Goal: Task Accomplishment & Management: Use online tool/utility

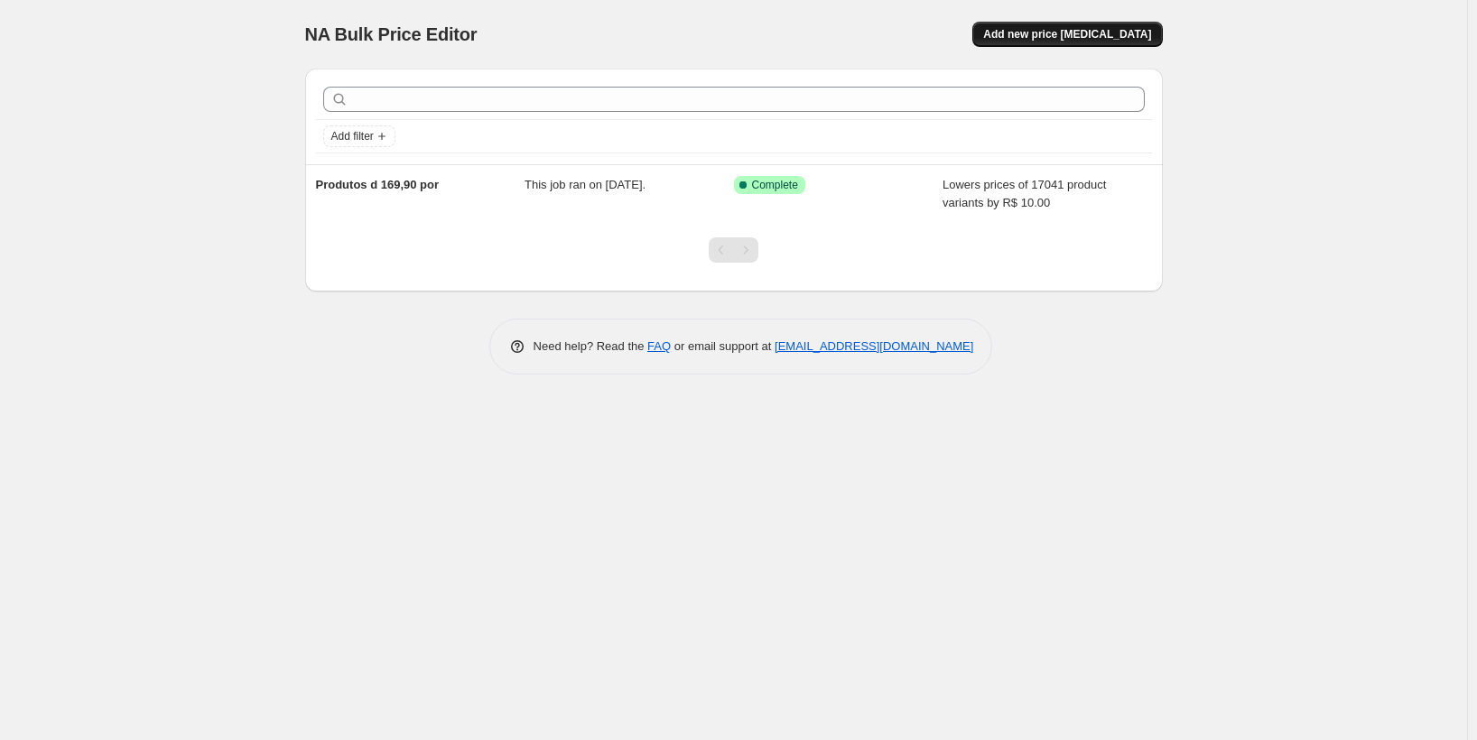
click at [1084, 31] on span "Add new price change job" at bounding box center [1067, 34] width 168 height 14
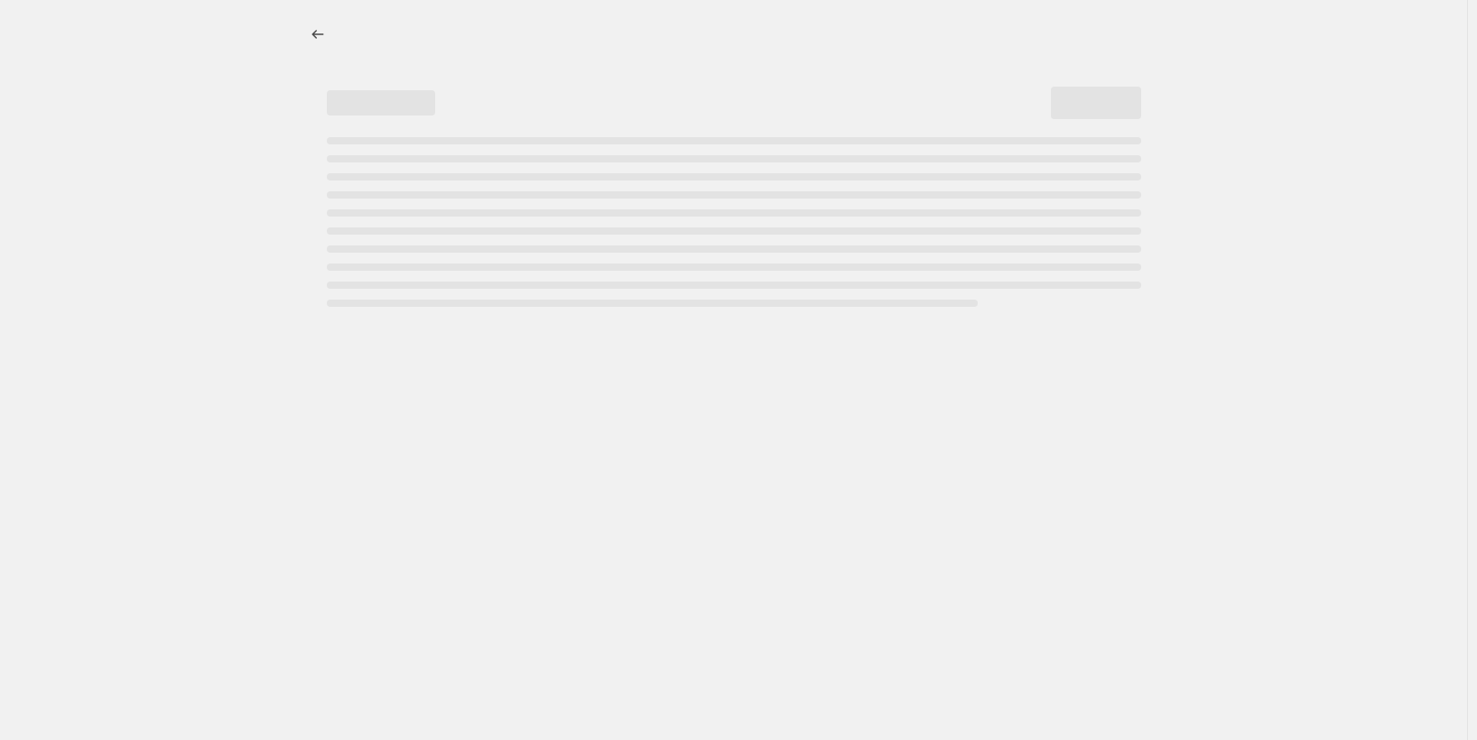
select select "percentage"
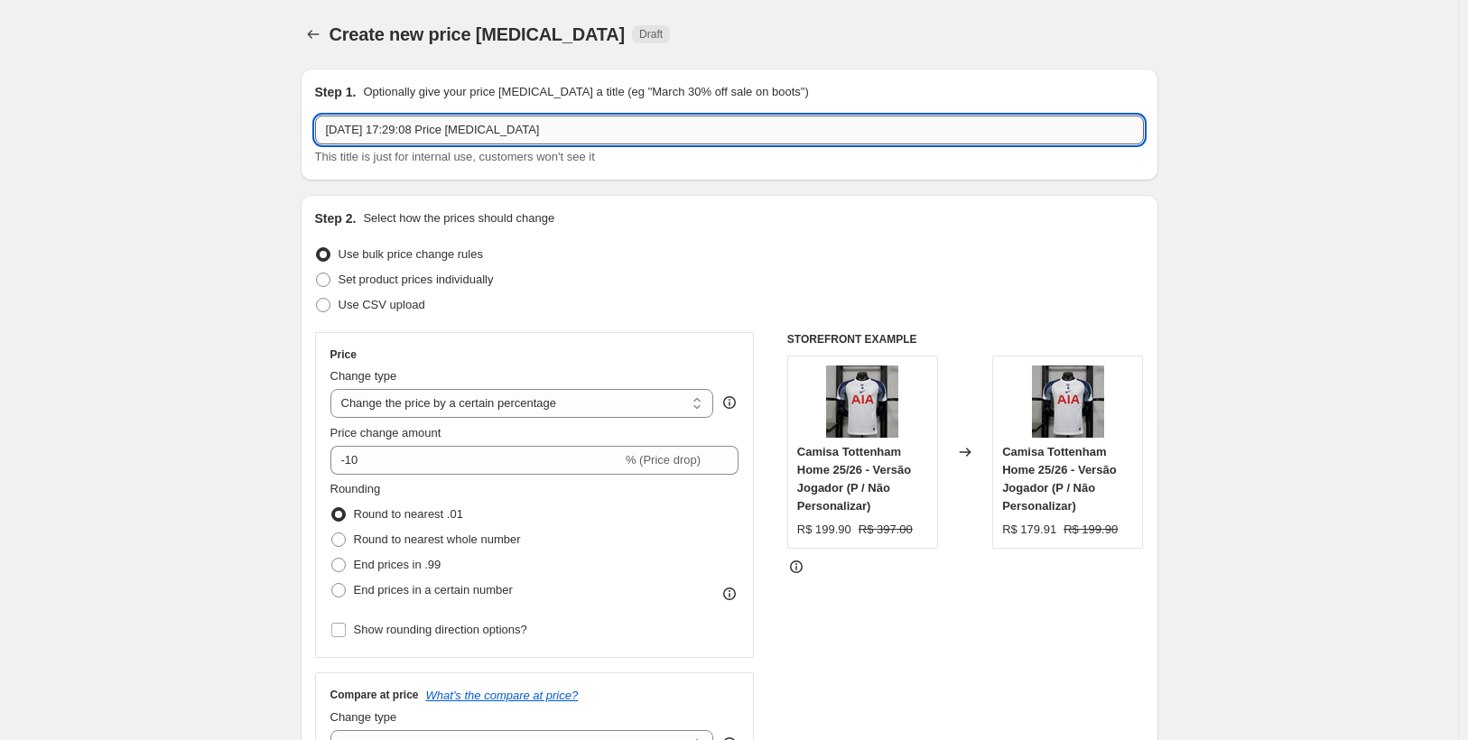
click at [589, 134] on input "24 de ago. de 2025, 17:29:08 Price change job" at bounding box center [729, 130] width 829 height 29
type input "Preço 150"
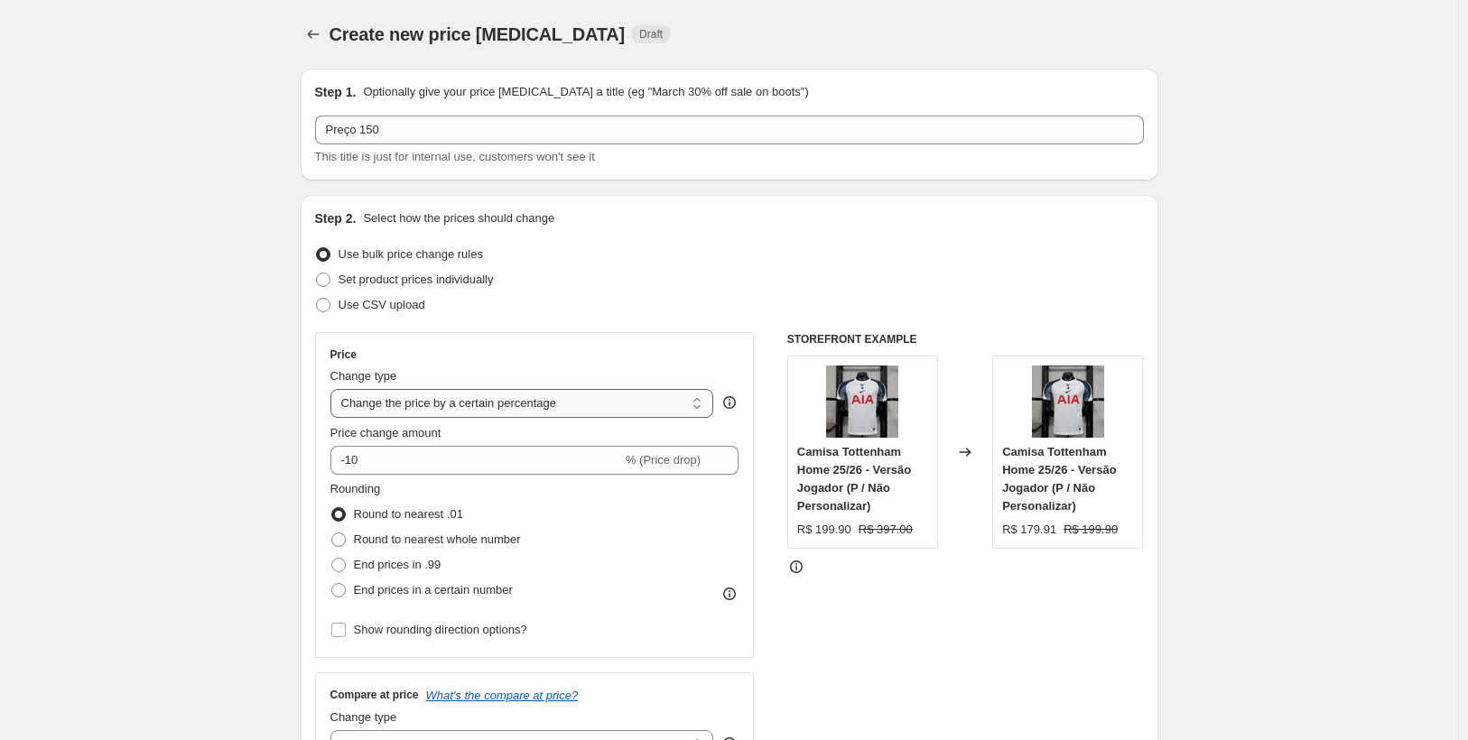
click at [549, 400] on select "Change the price to a certain amount Change the price by a certain amount Chang…" at bounding box center [522, 403] width 384 height 29
select select "to"
click at [334, 389] on select "Change the price to a certain amount Change the price by a certain amount Chang…" at bounding box center [522, 403] width 384 height 29
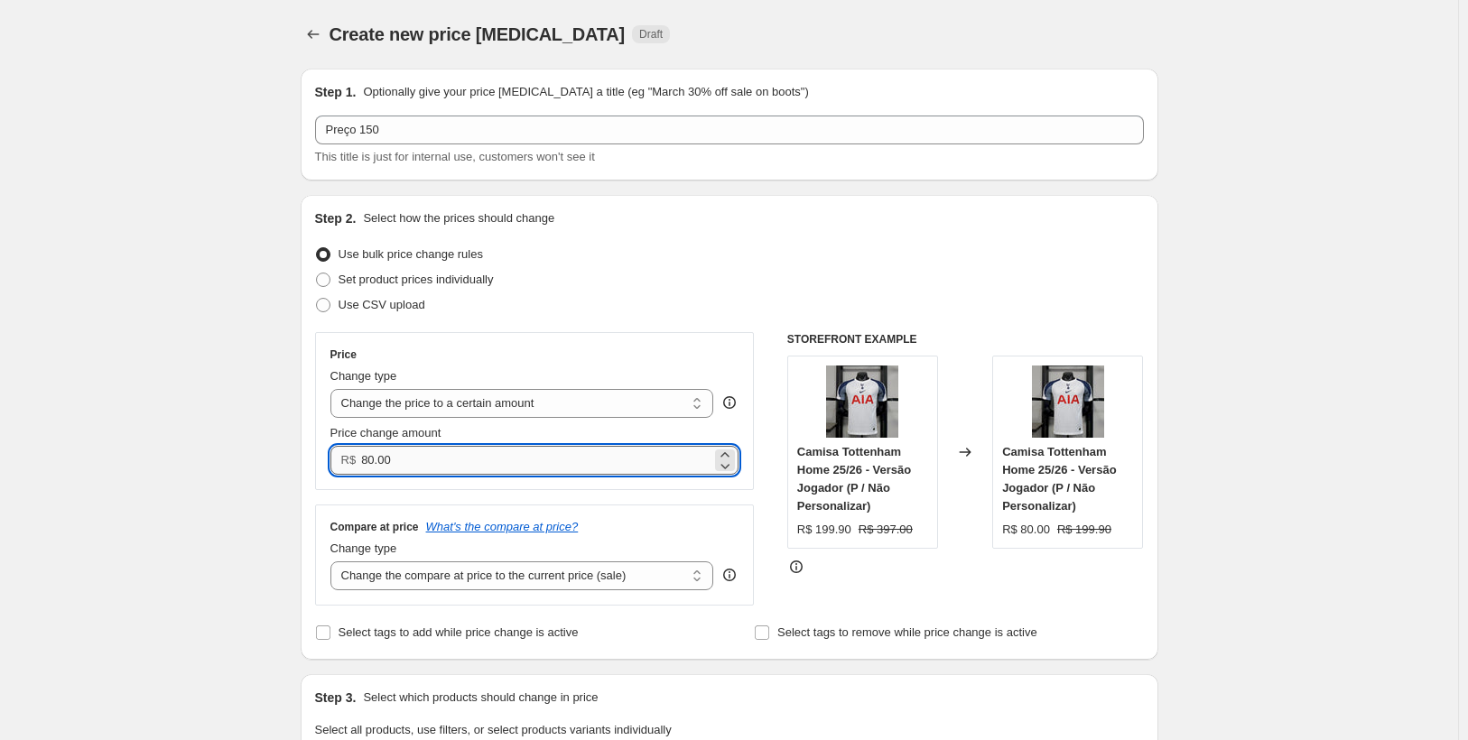
click at [388, 464] on input "80.00" at bounding box center [536, 460] width 350 height 29
click at [412, 464] on input "80.00" at bounding box center [536, 460] width 350 height 29
drag, startPoint x: 412, startPoint y: 464, endPoint x: 353, endPoint y: 474, distance: 59.5
click at [353, 474] on div "R$ 80.00" at bounding box center [534, 460] width 409 height 29
type input "150.00"
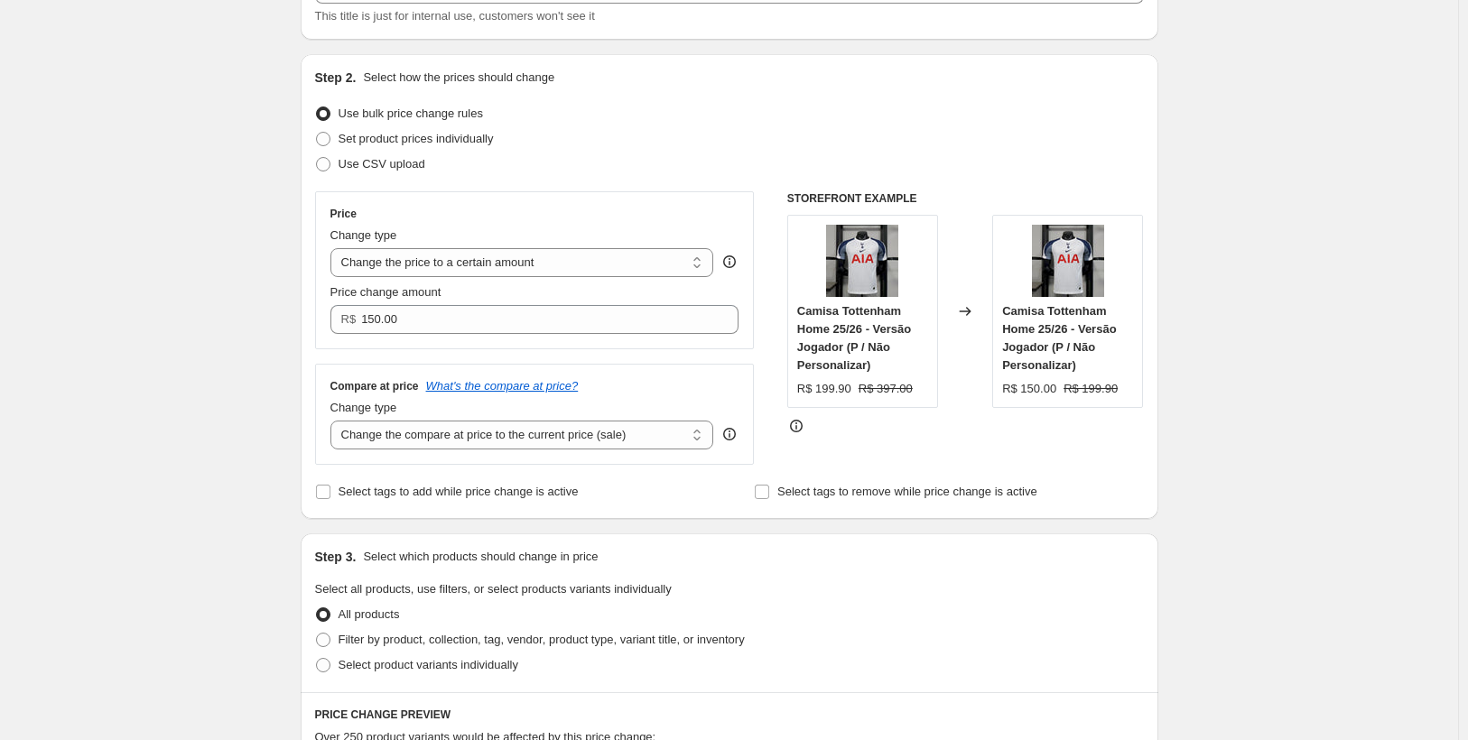
scroll to position [181, 0]
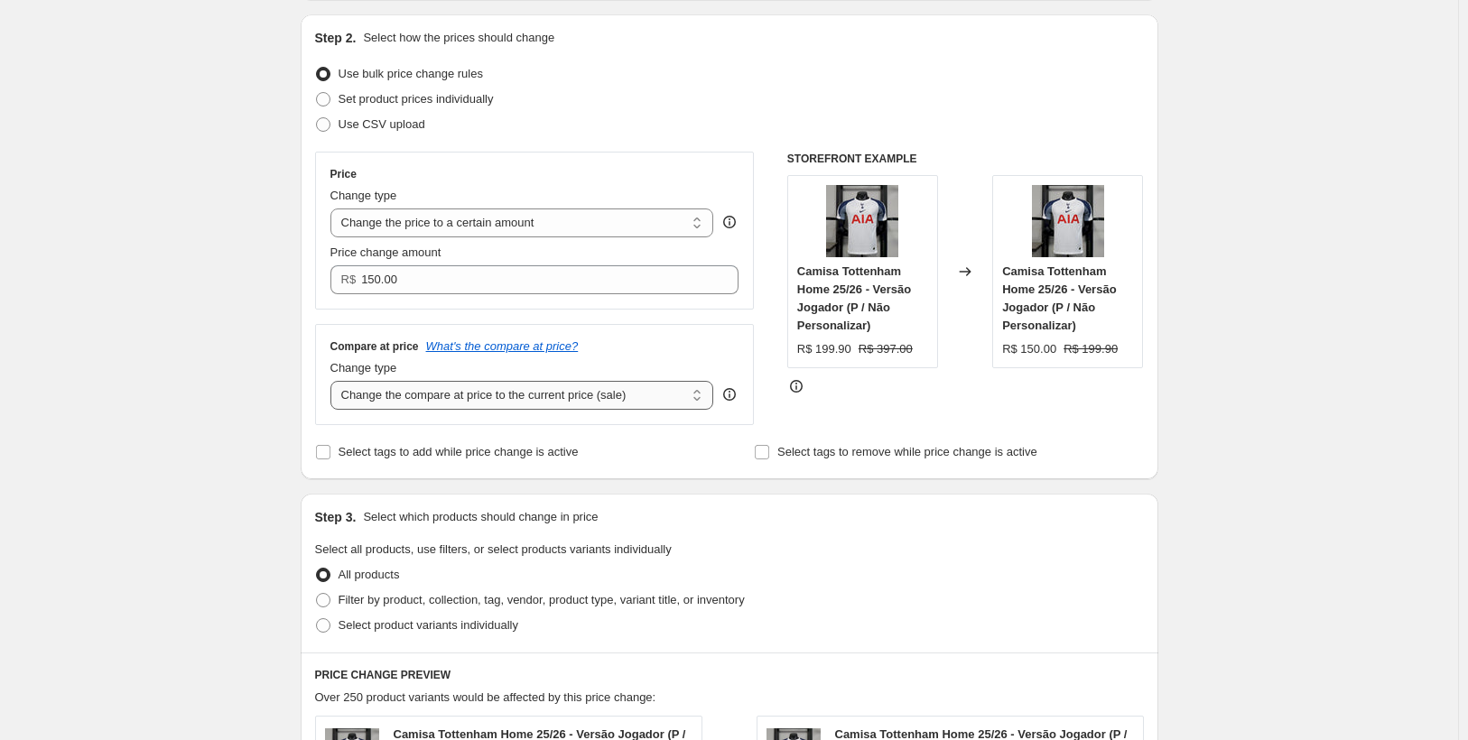
click at [516, 400] on select "Change the compare at price to the current price (sale) Change the compare at p…" at bounding box center [522, 395] width 384 height 29
select select "no_change"
click at [334, 381] on select "Change the compare at price to the current price (sale) Change the compare at p…" at bounding box center [522, 395] width 384 height 29
click at [324, 454] on input "Select tags to add while price change is active" at bounding box center [323, 452] width 14 height 14
checkbox input "true"
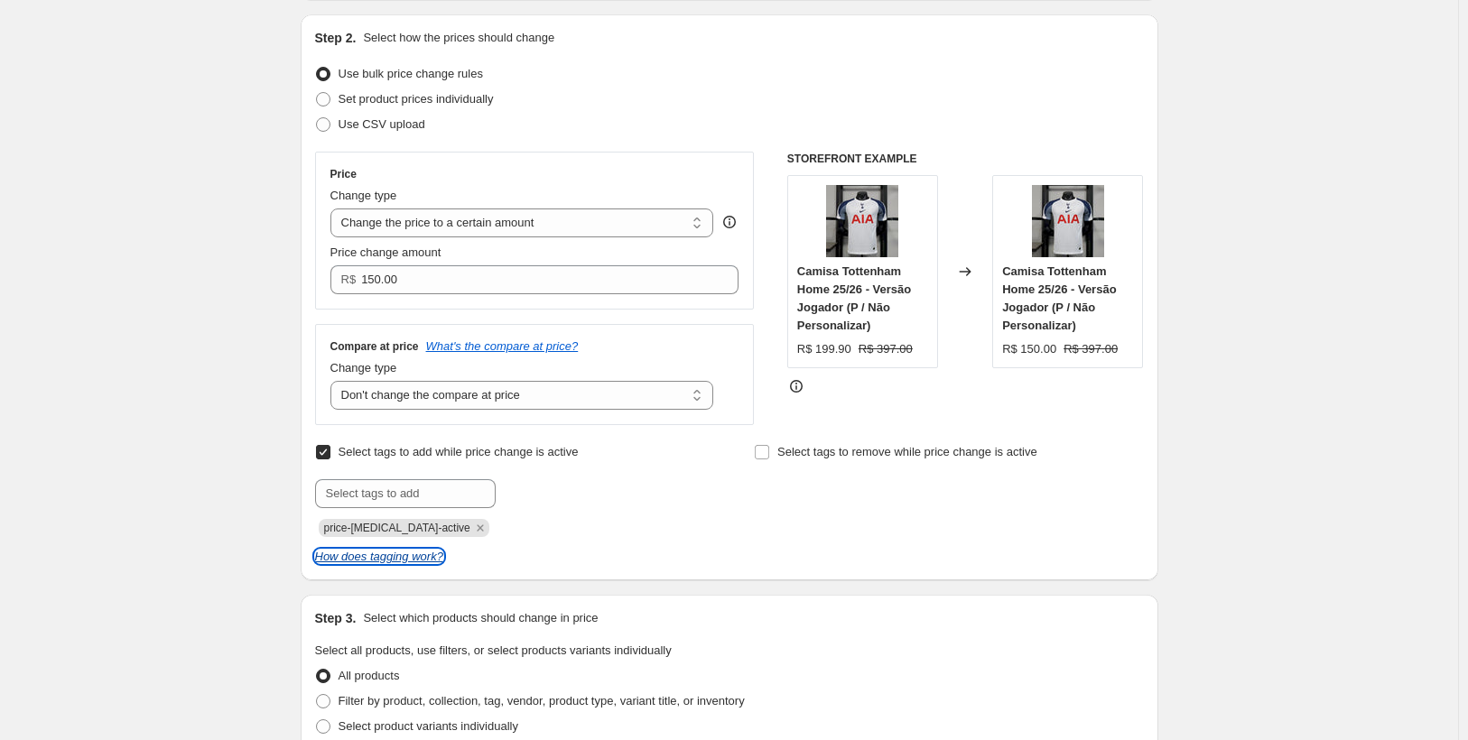
click at [390, 560] on icon "How does tagging work?" at bounding box center [379, 557] width 128 height 14
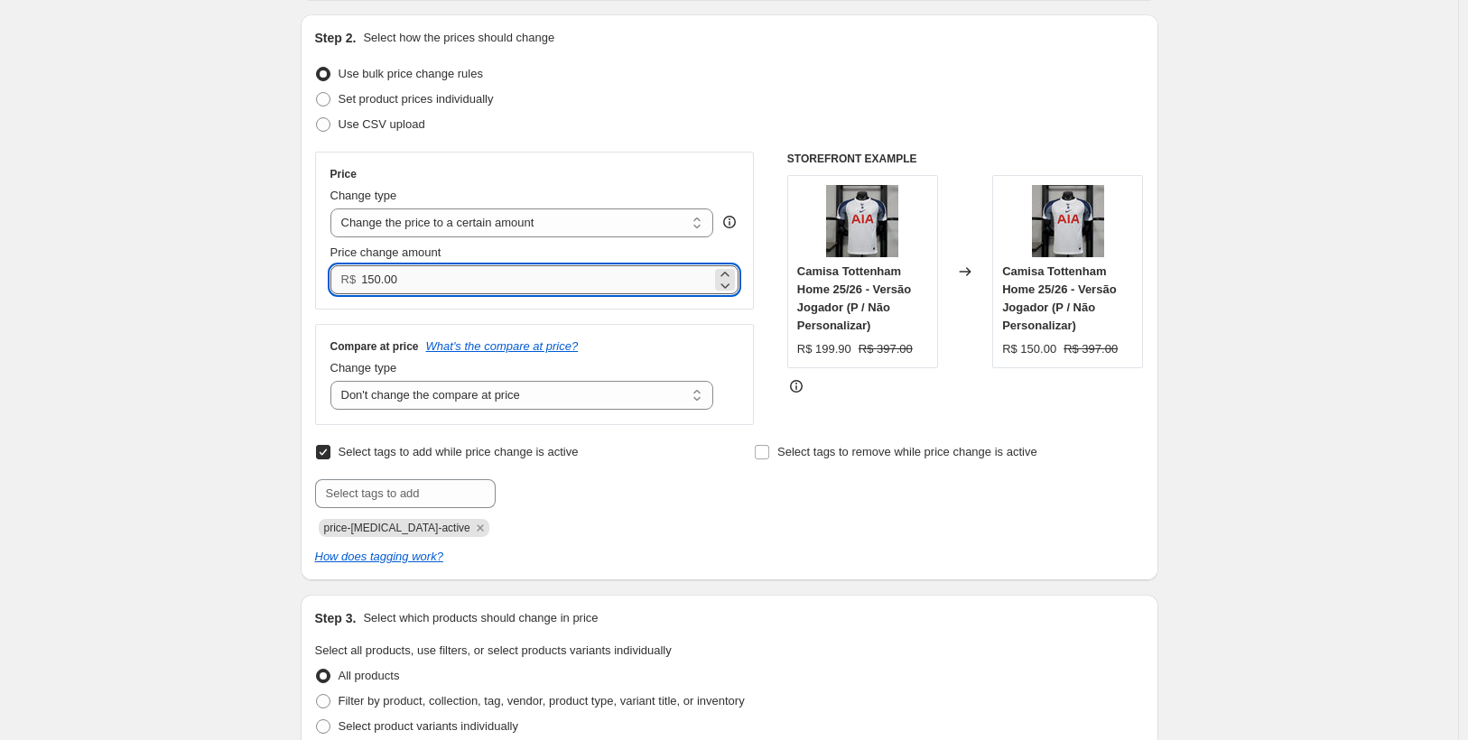
click at [451, 278] on input "150.00" at bounding box center [536, 279] width 350 height 29
type input "149.90"
click at [148, 280] on div "Create new price change job. This page is ready Create new price change job Dra…" at bounding box center [729, 702] width 1458 height 1766
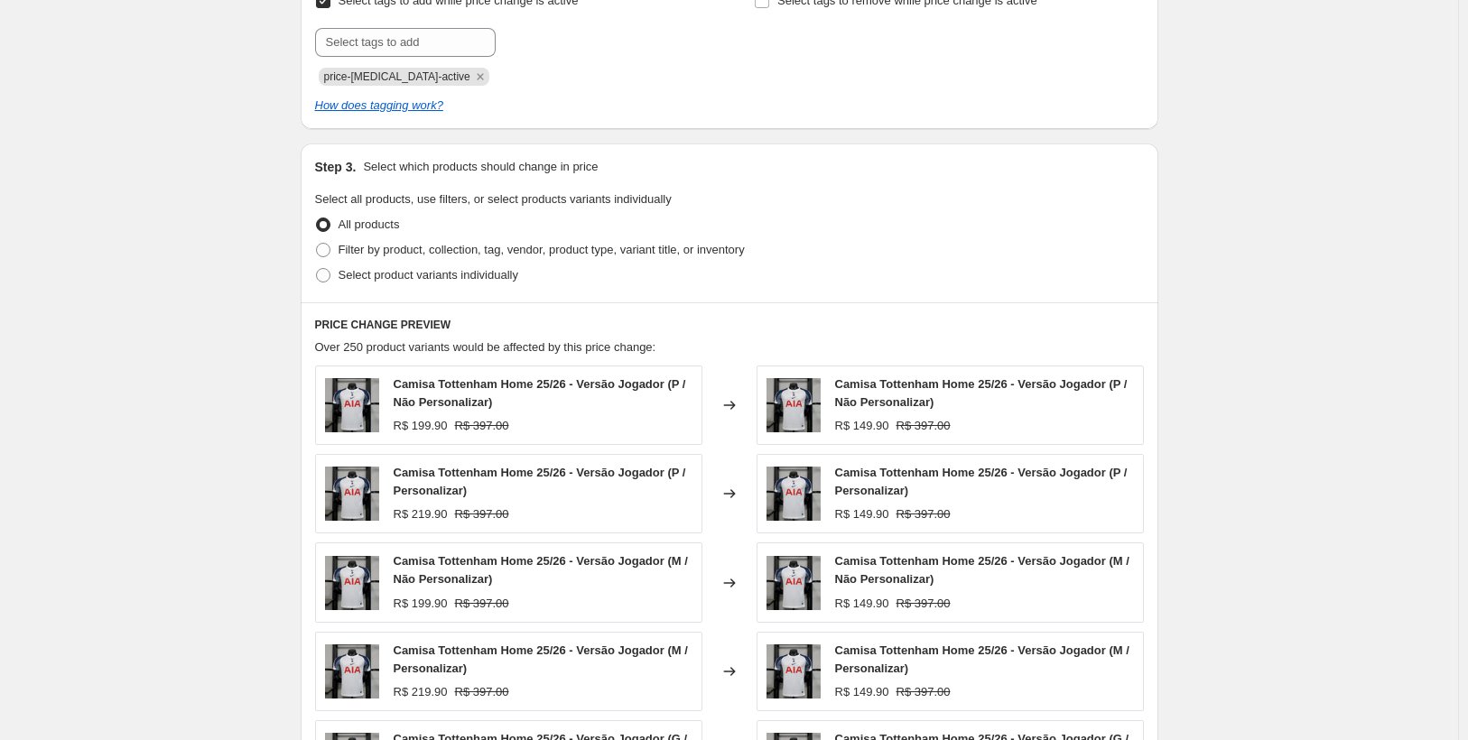
scroll to position [542, 0]
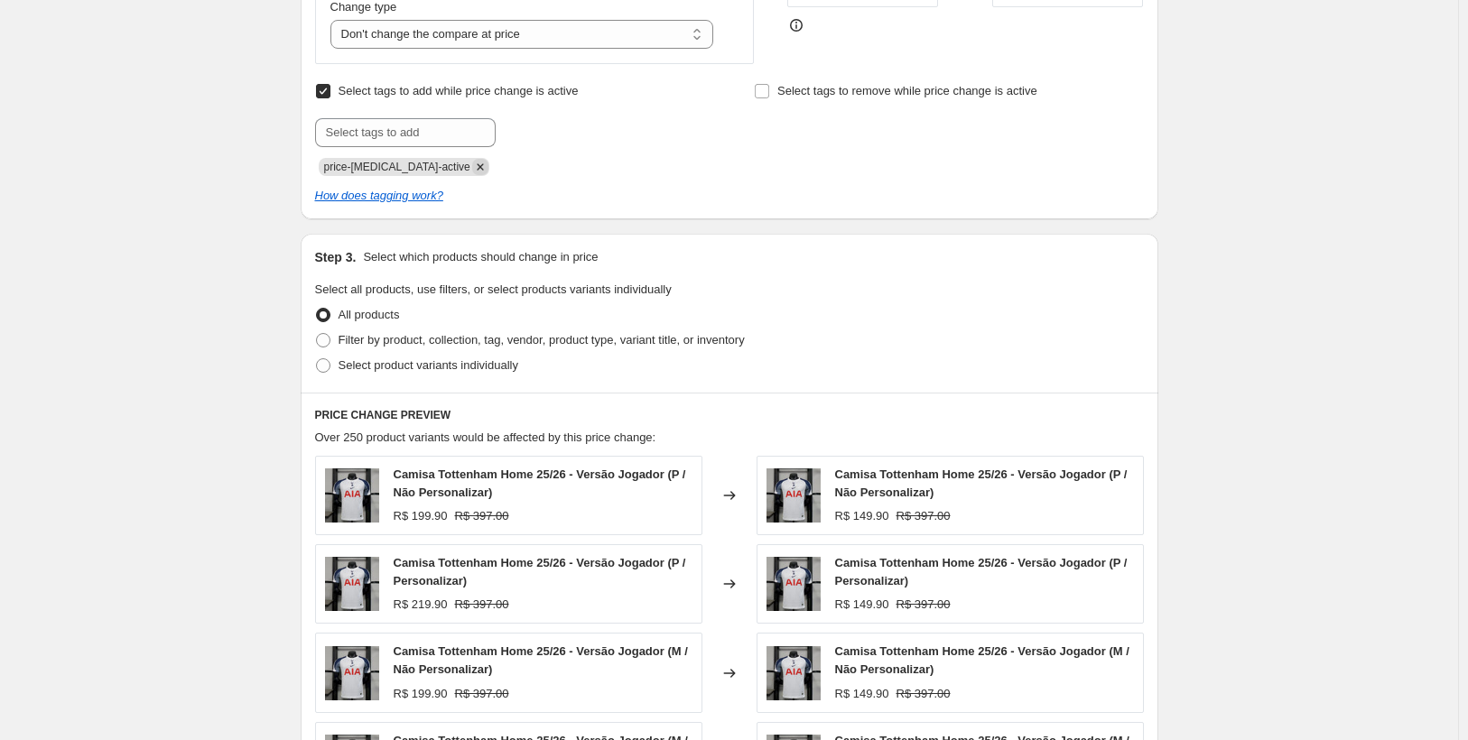
click at [472, 171] on icon "Remove price-change-job-active" at bounding box center [480, 167] width 16 height 16
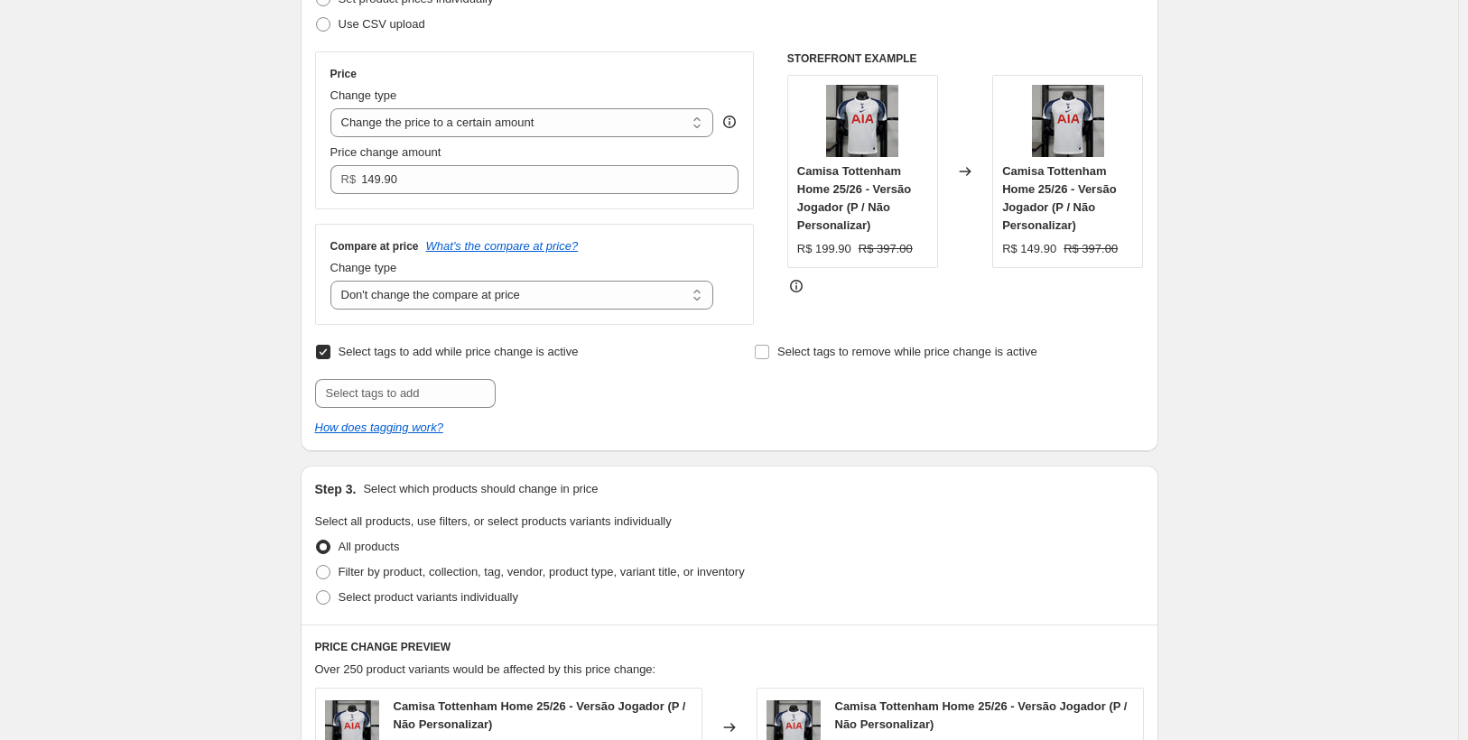
scroll to position [271, 0]
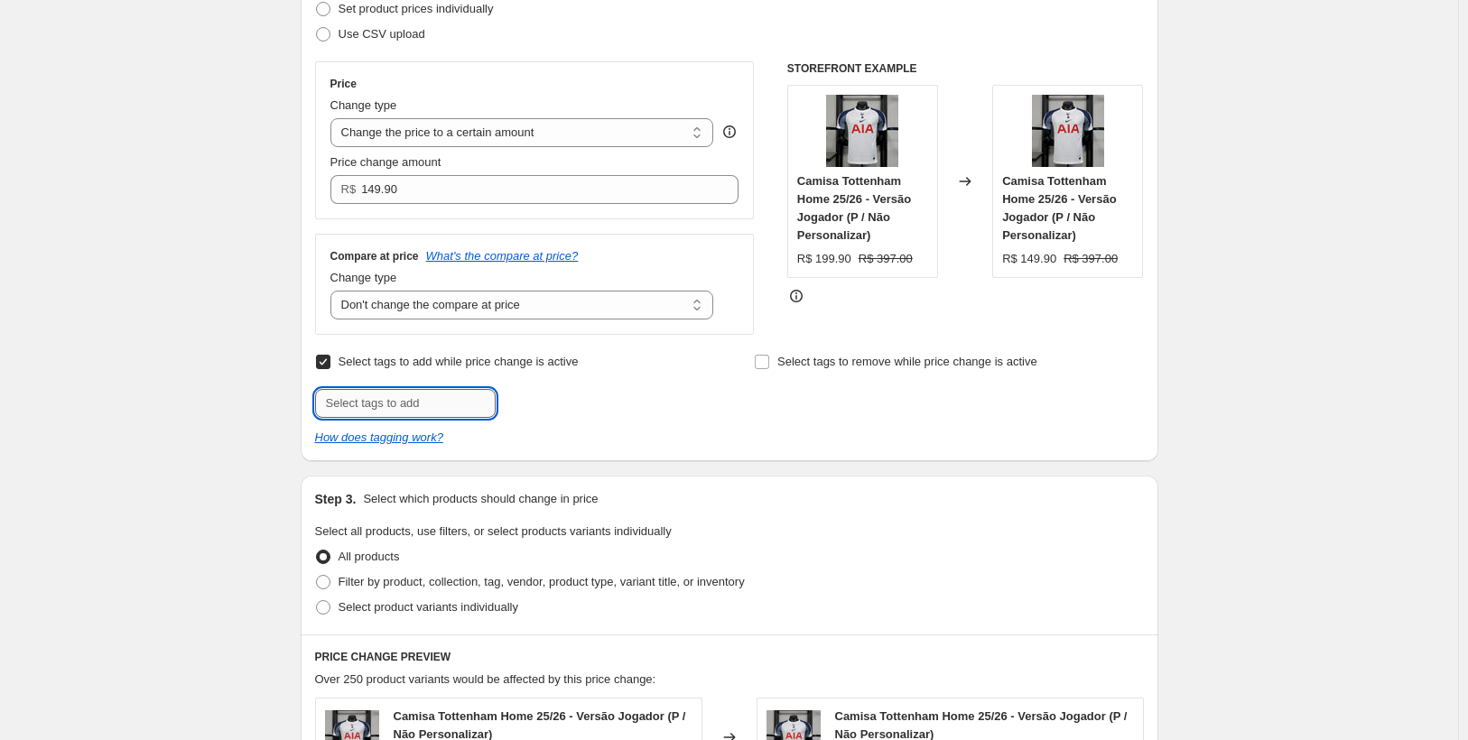
click at [432, 404] on input "text" at bounding box center [405, 403] width 181 height 29
click at [431, 404] on input "text" at bounding box center [405, 403] width 181 height 29
type input "personalizar"
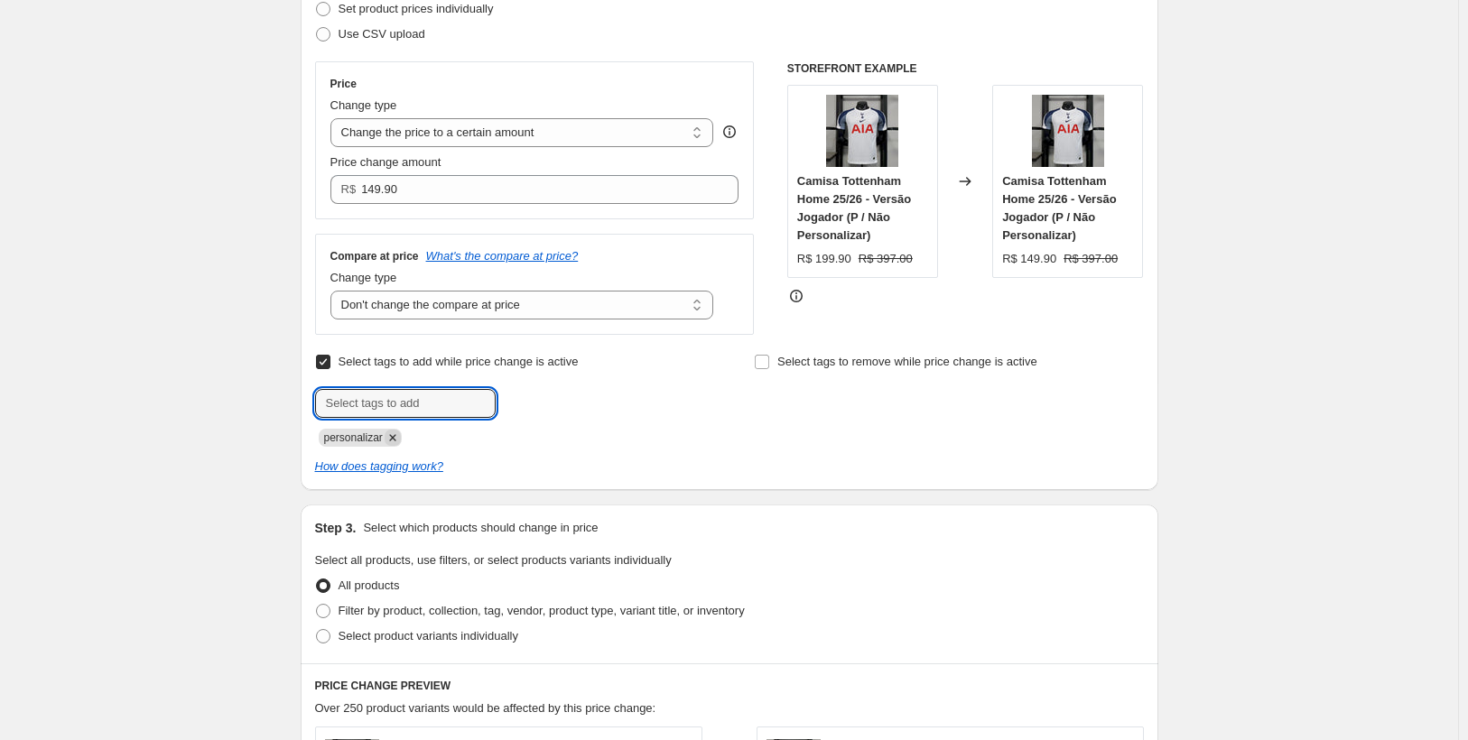
click at [395, 440] on icon "Remove personalizar" at bounding box center [392, 438] width 6 height 6
click at [403, 459] on icon "How does tagging work?" at bounding box center [379, 466] width 128 height 14
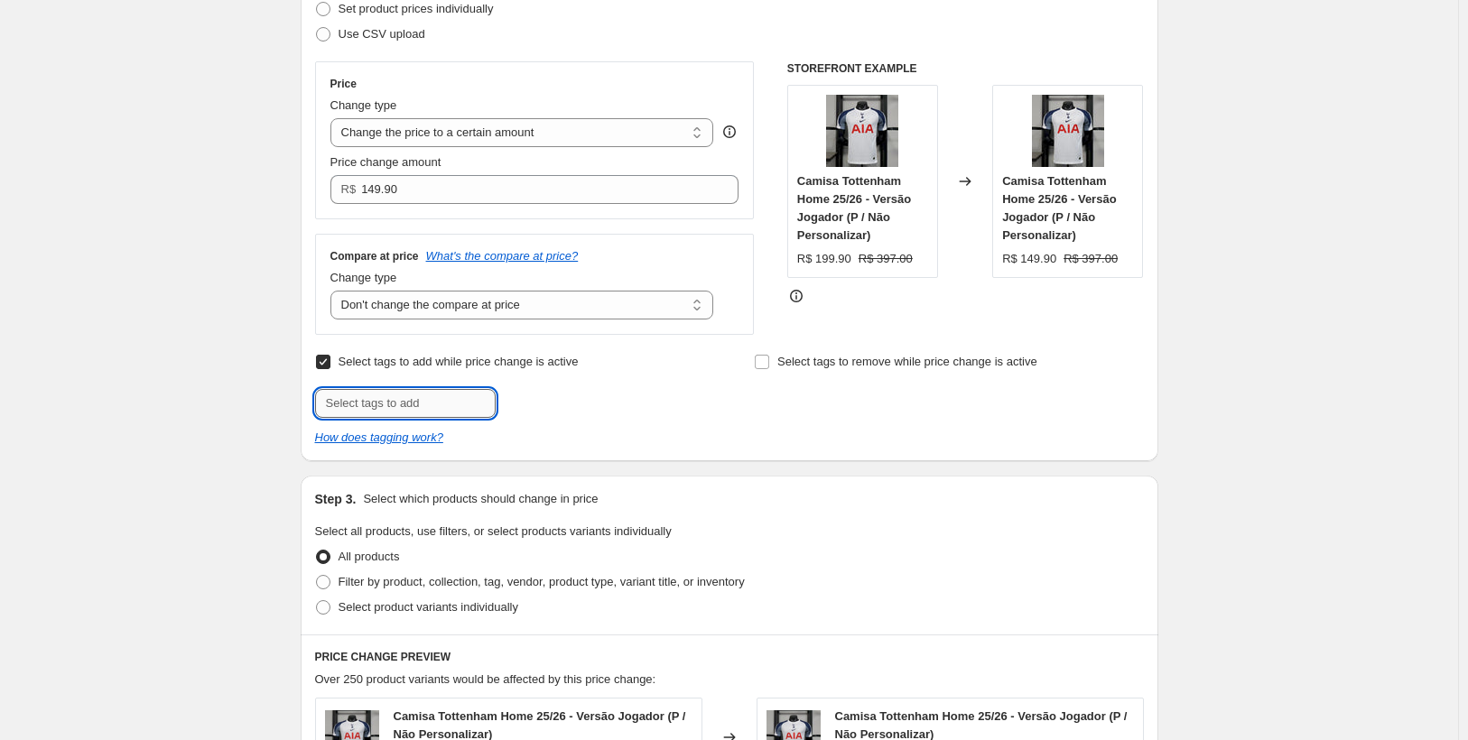
click at [421, 397] on input "text" at bounding box center [405, 403] width 181 height 29
type input "personalizar"
click at [565, 404] on span "personalizar" at bounding box center [566, 401] width 64 height 13
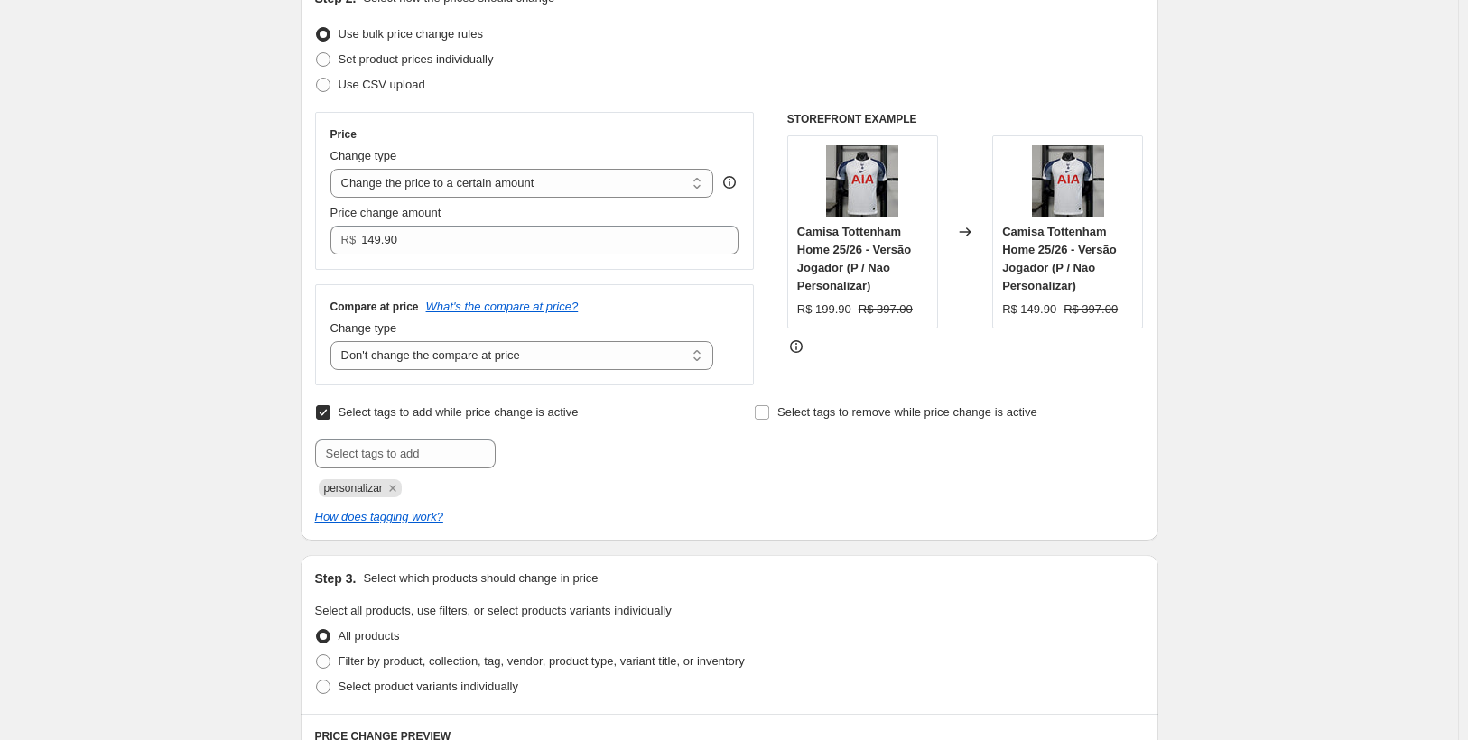
scroll to position [181, 0]
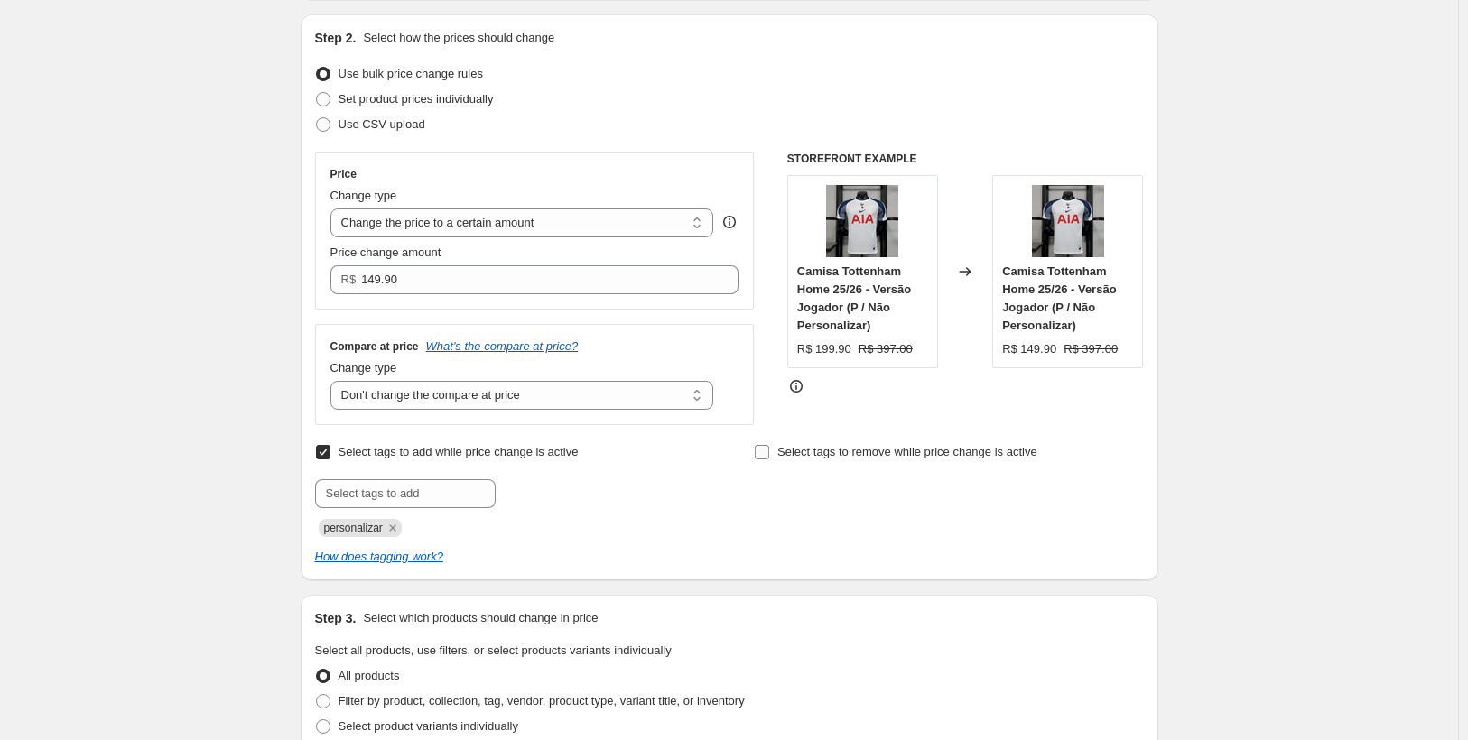
click at [766, 452] on input "Select tags to remove while price change is active" at bounding box center [762, 452] width 14 height 14
checkbox input "true"
click at [814, 503] on input "text" at bounding box center [844, 493] width 181 height 29
type input "j"
type input "Jogador"
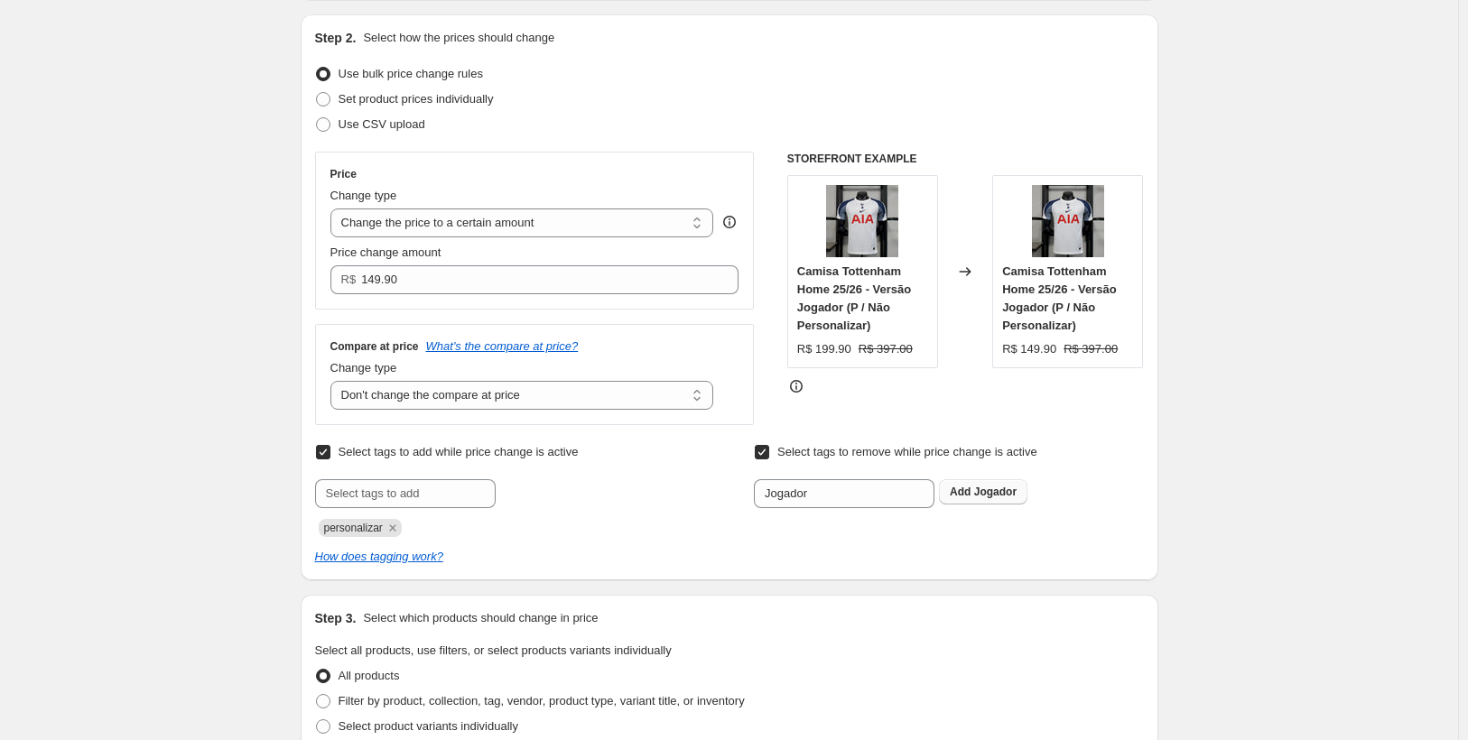
click at [975, 485] on button "Add Jogador" at bounding box center [983, 491] width 88 height 25
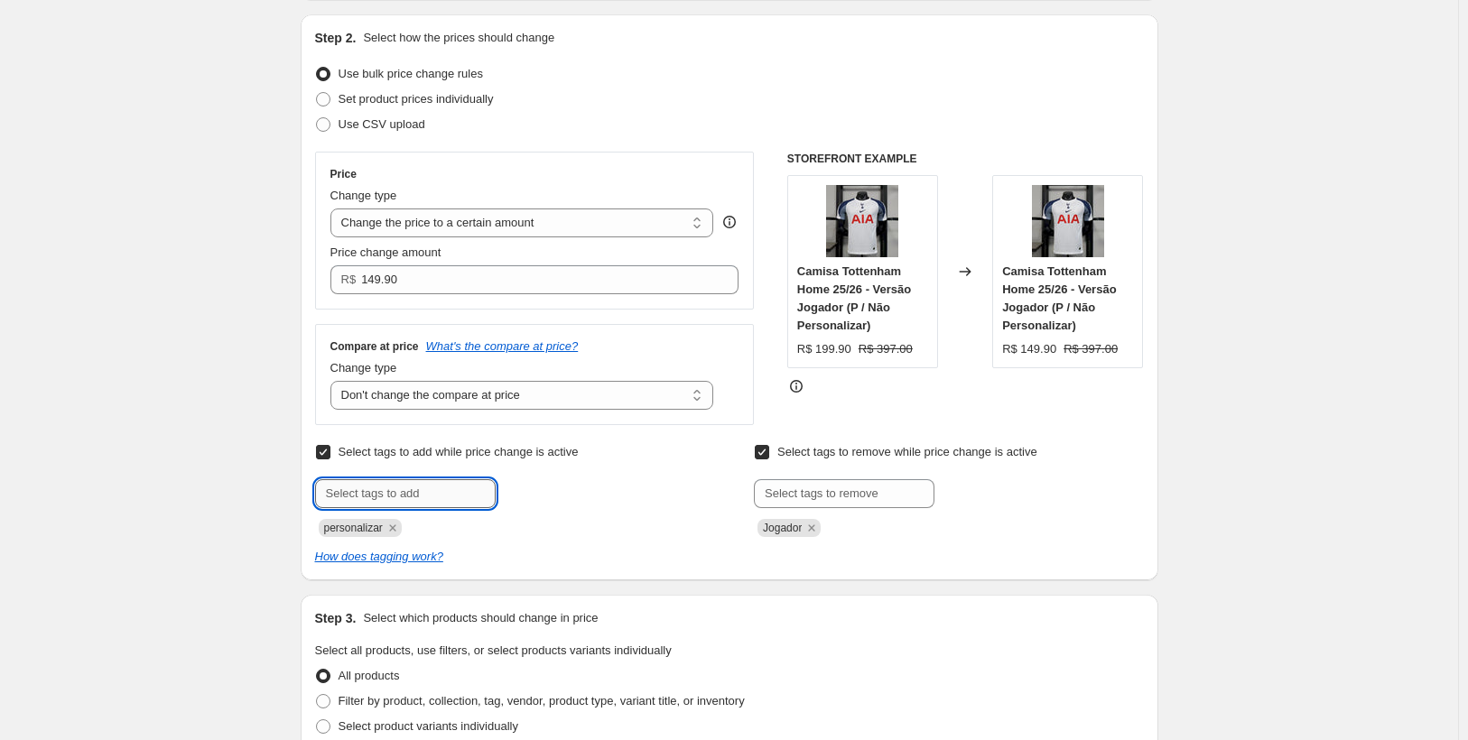
click at [387, 496] on input "text" at bounding box center [405, 493] width 181 height 29
type input "Torcedor"
click at [532, 496] on b "Add" at bounding box center [521, 492] width 21 height 13
click at [533, 496] on div "Add Torcedor" at bounding box center [509, 493] width 389 height 29
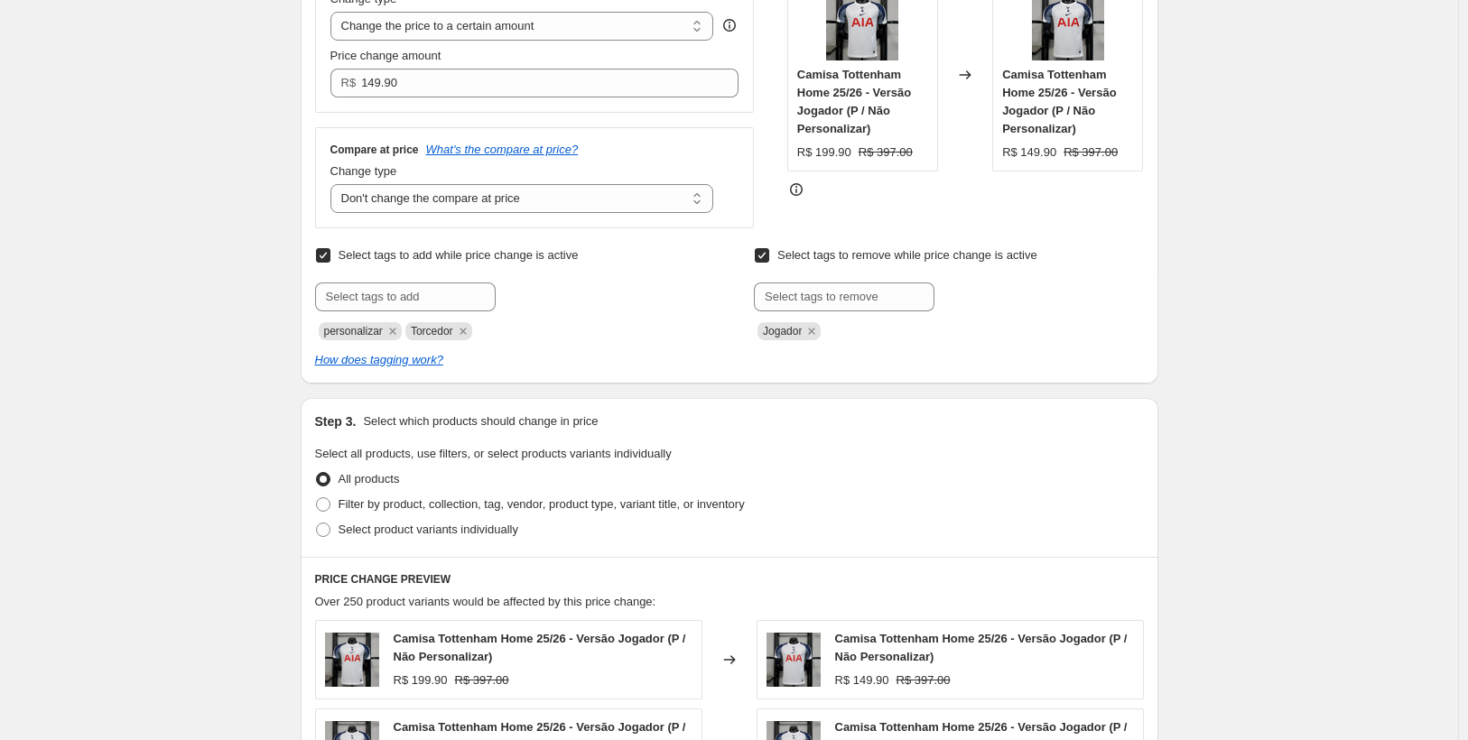
scroll to position [361, 0]
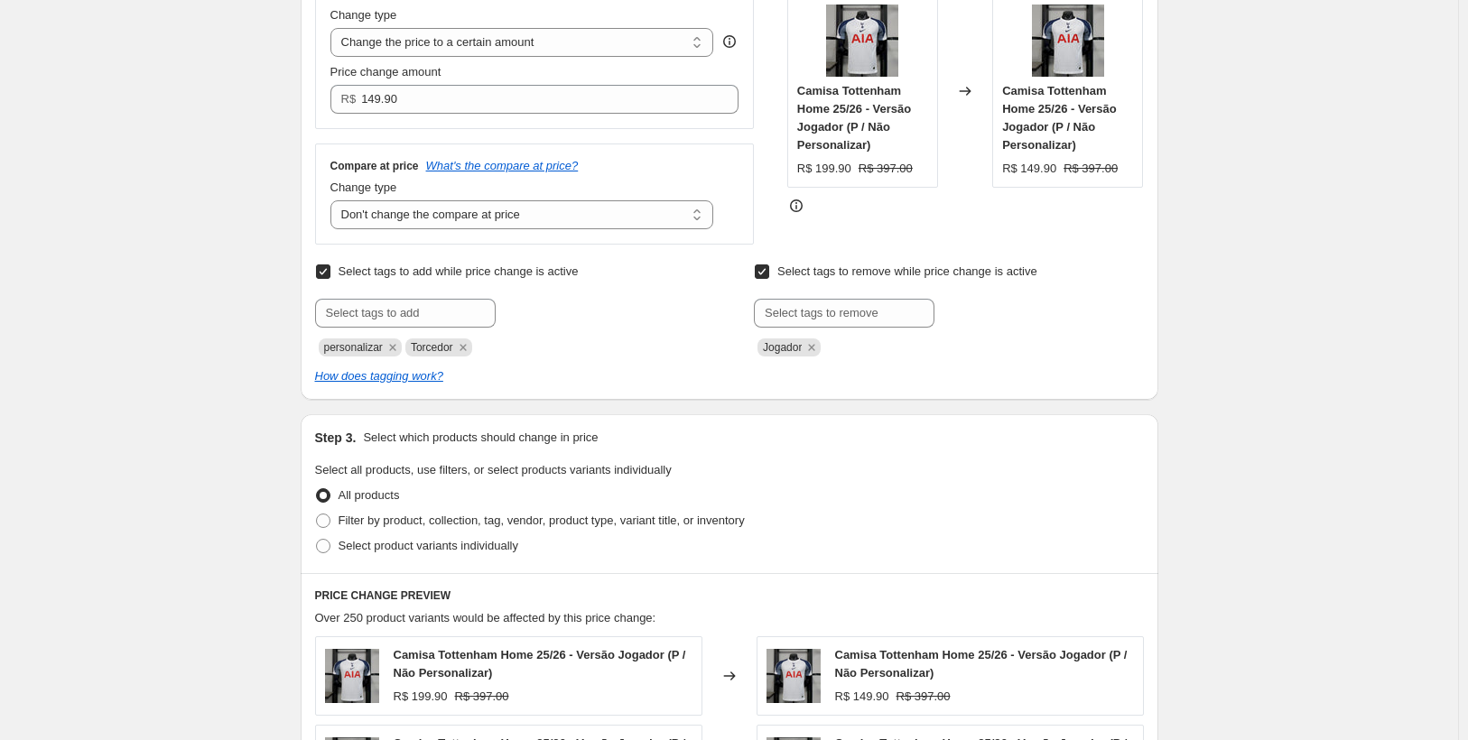
click at [764, 271] on input "Select tags to remove while price change is active" at bounding box center [762, 271] width 14 height 14
checkbox input "false"
click at [324, 267] on input "Select tags to add while price change is active" at bounding box center [323, 271] width 14 height 14
checkbox input "false"
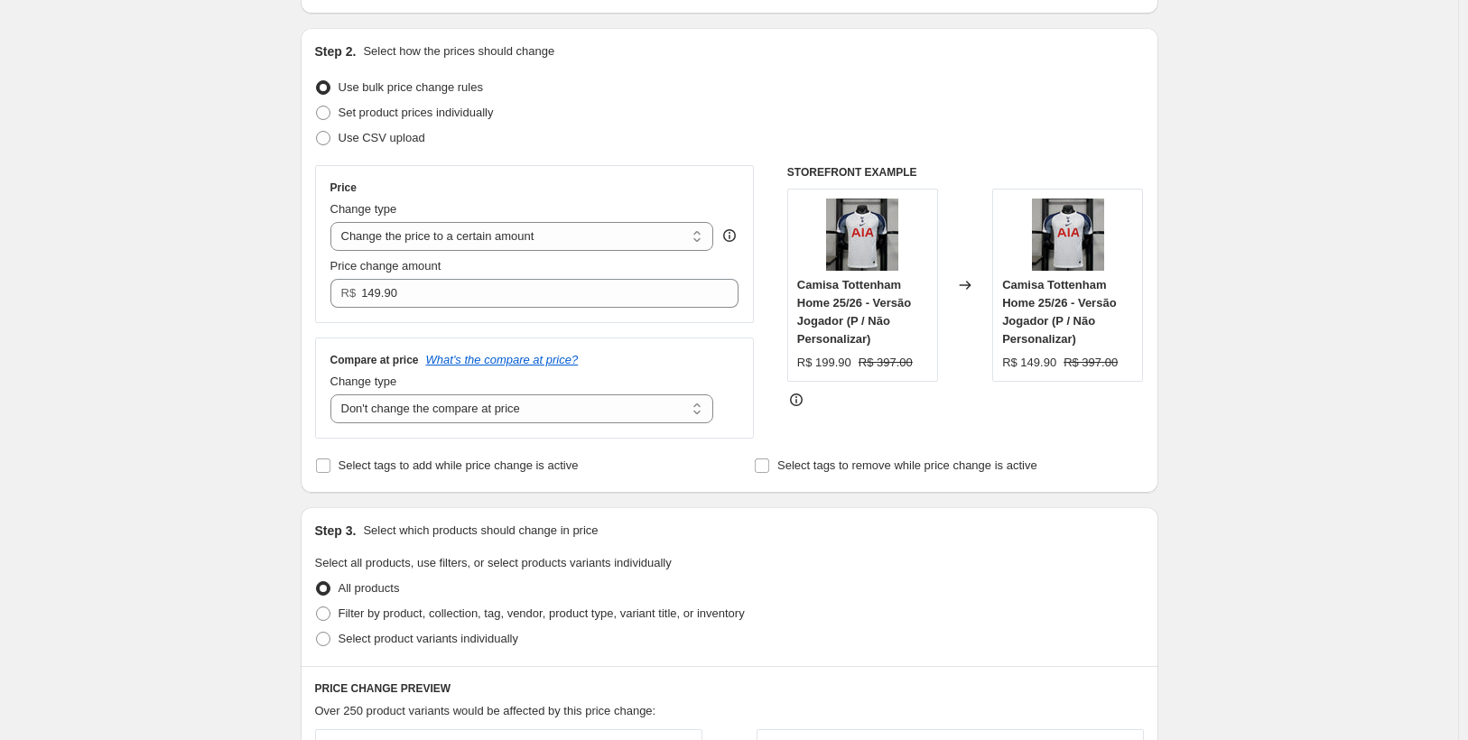
scroll to position [181, 0]
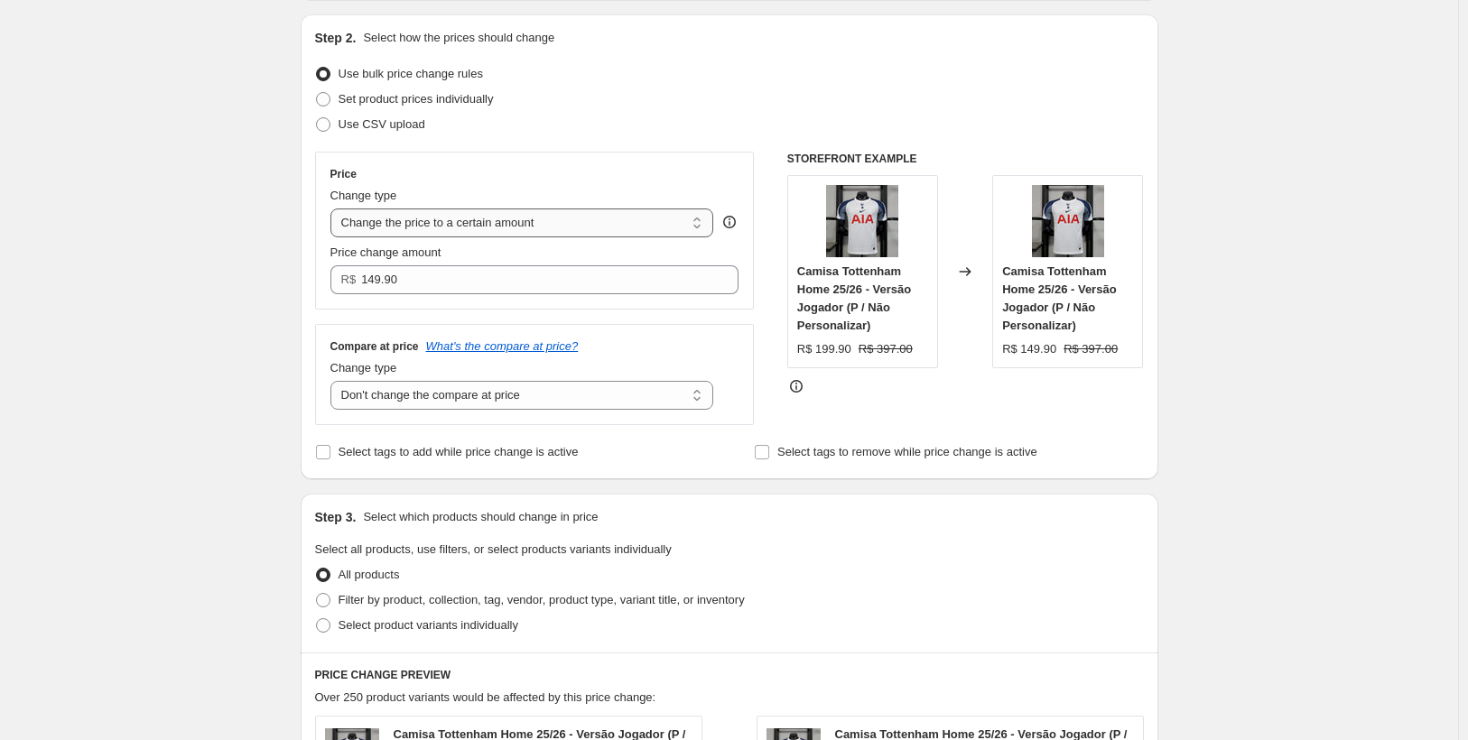
click at [559, 222] on select "Change the price to a certain amount Change the price by a certain amount Chang…" at bounding box center [522, 222] width 384 height 29
click at [232, 242] on div "Create new price change job. This page is ready Create new price change job Dra…" at bounding box center [729, 651] width 1458 height 1665
click at [536, 226] on select "Change the price to a certain amount Change the price by a certain amount Chang…" at bounding box center [522, 222] width 384 height 29
select select "by"
click at [334, 208] on select "Change the price to a certain amount Change the price by a certain amount Chang…" at bounding box center [522, 222] width 384 height 29
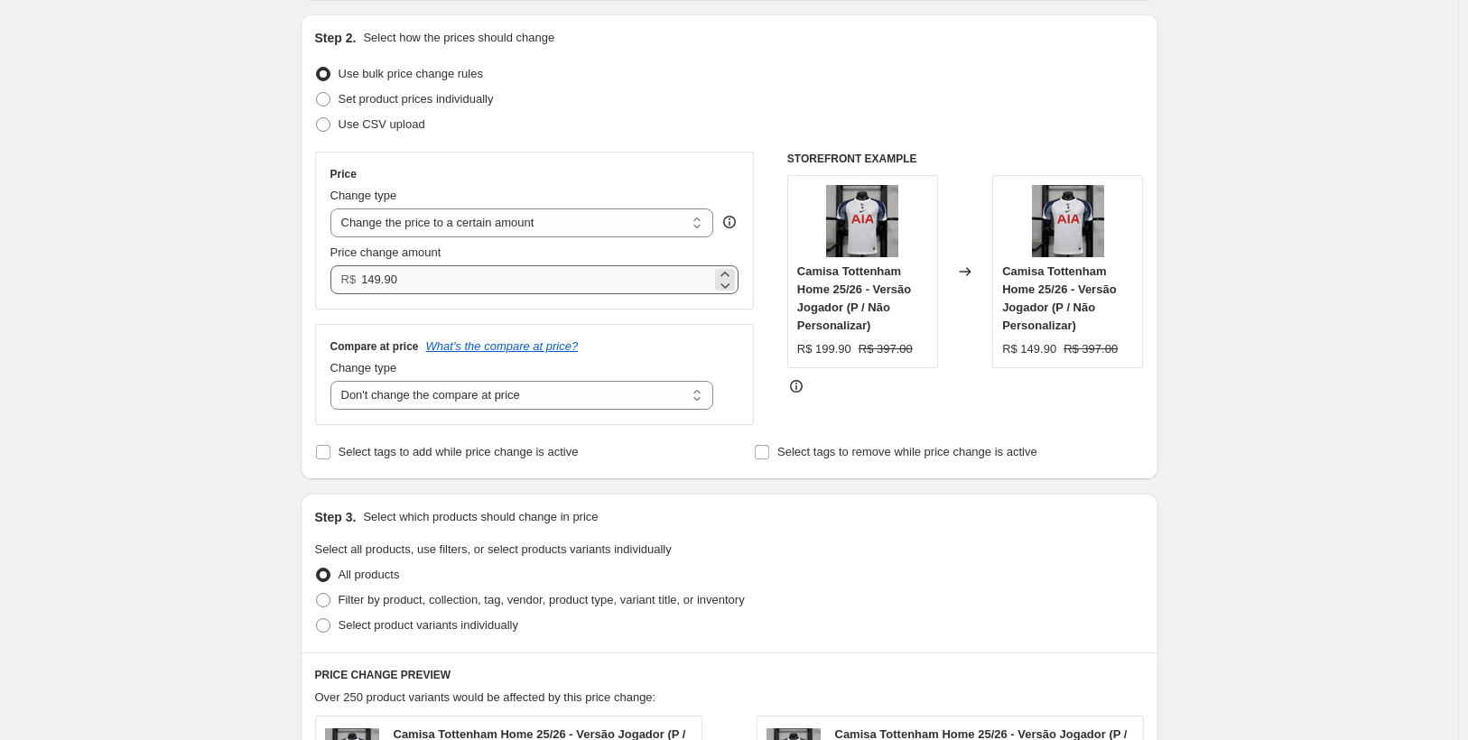
type input "-10.00"
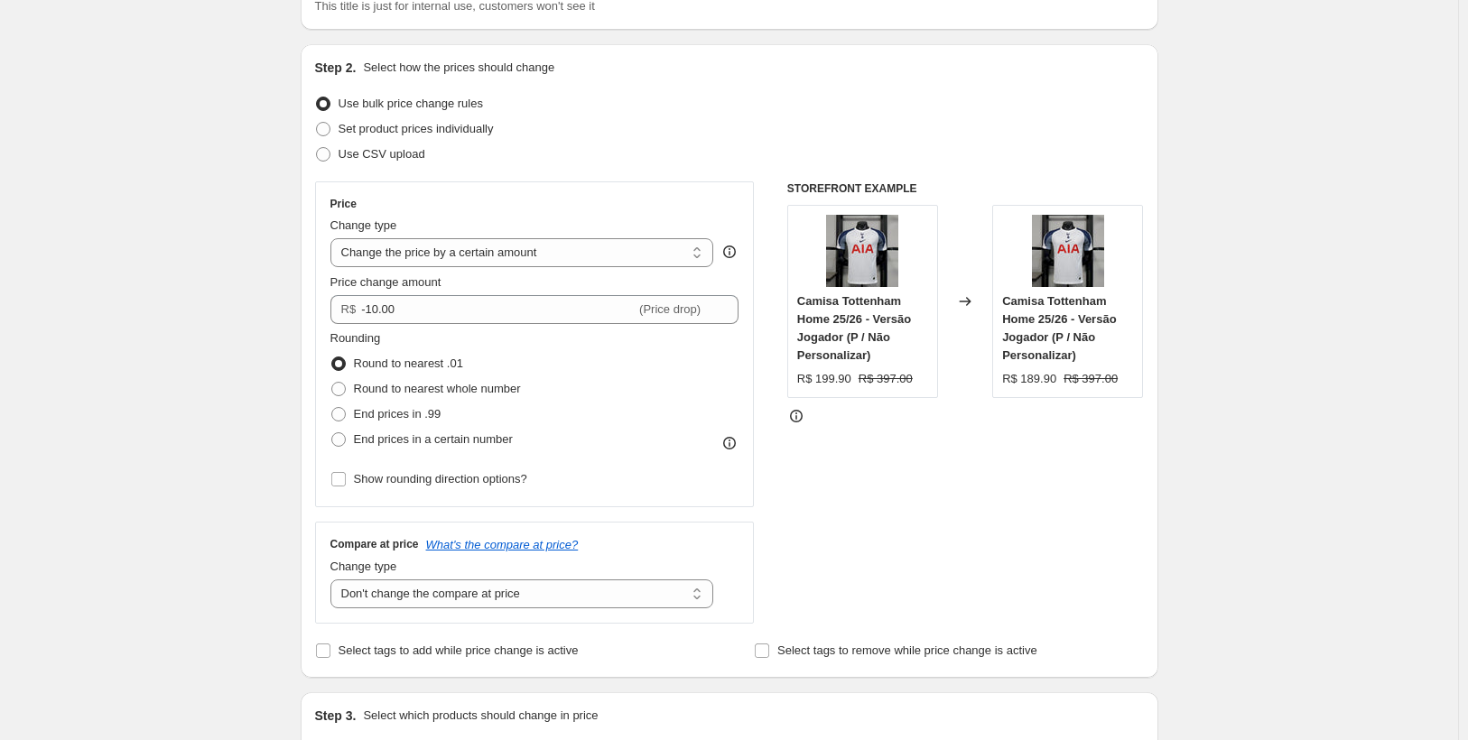
scroll to position [190, 0]
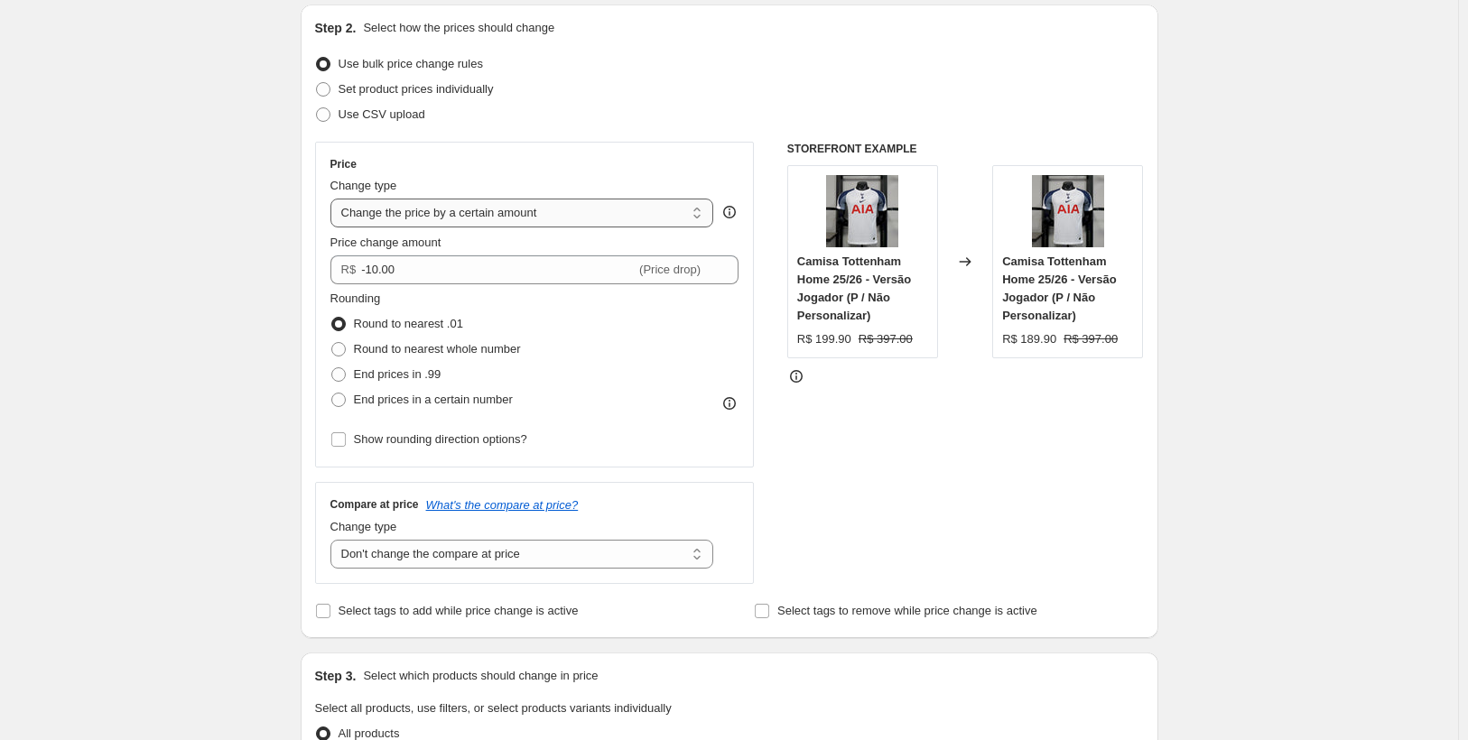
click at [484, 213] on select "Change the price to a certain amount Change the price by a certain amount Chang…" at bounding box center [522, 213] width 384 height 29
click at [191, 393] on div "Create new price change job. This page is ready Create new price change job Dra…" at bounding box center [729, 726] width 1458 height 1833
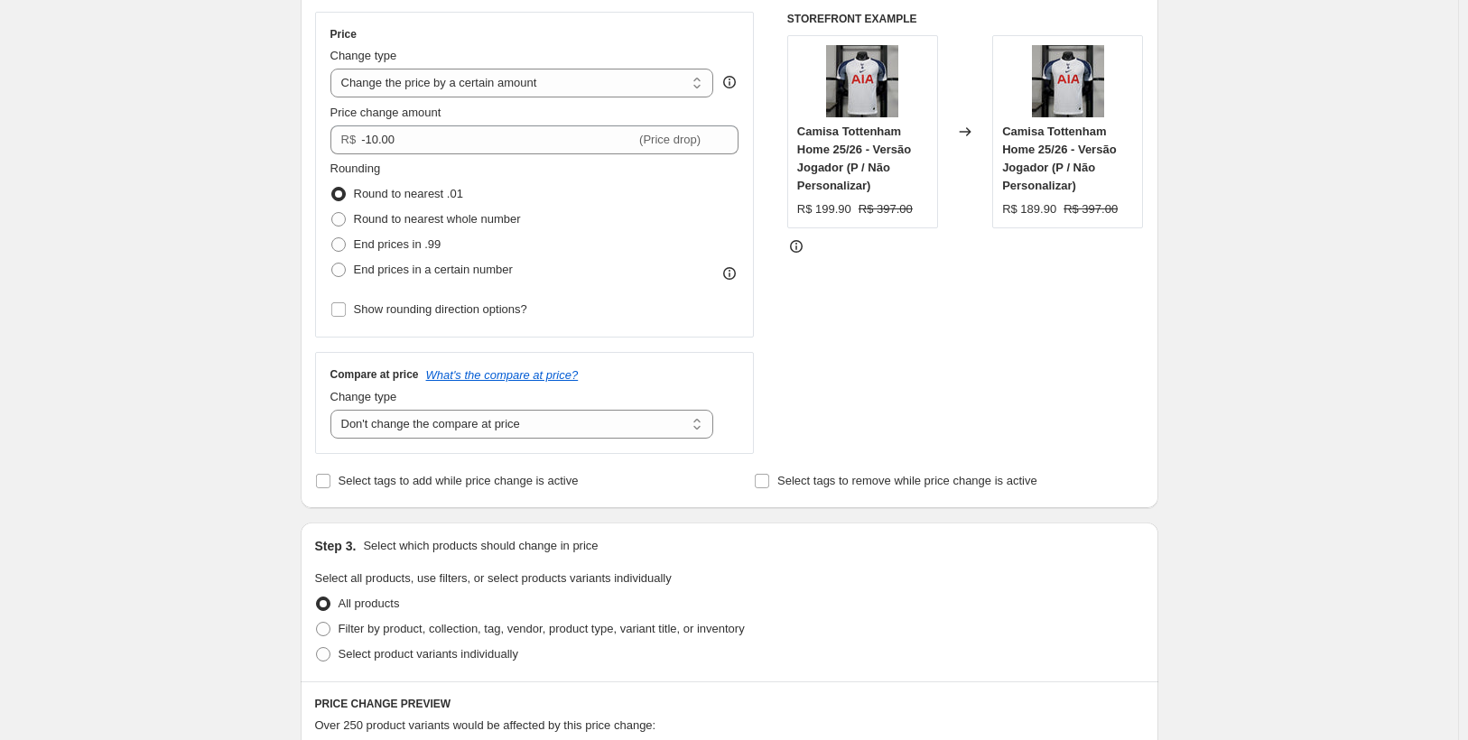
scroll to position [281, 0]
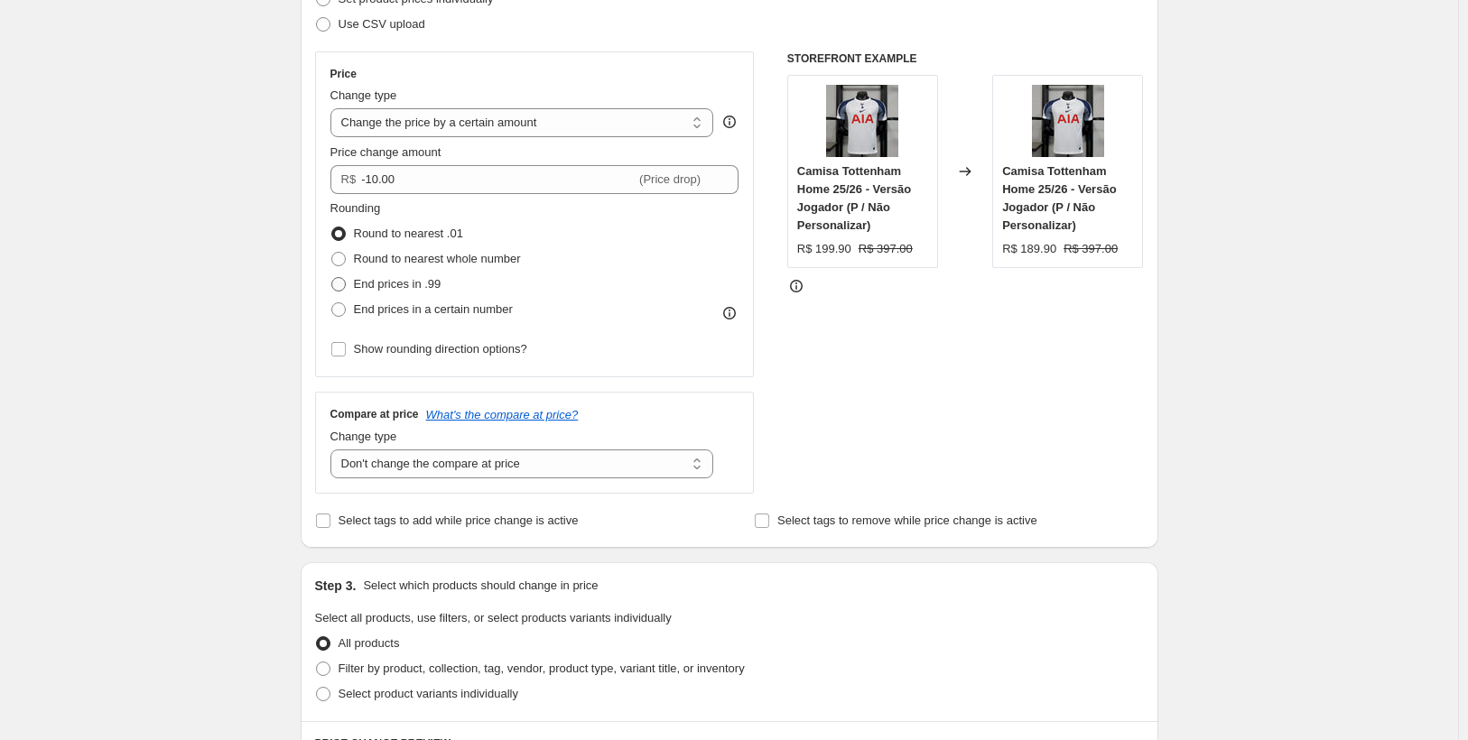
click at [340, 282] on span at bounding box center [338, 284] width 14 height 14
click at [332, 278] on input "End prices in .99" at bounding box center [331, 277] width 1 height 1
radio input "true"
click at [344, 236] on span at bounding box center [338, 234] width 14 height 14
click at [332, 227] on input "Round to nearest .01" at bounding box center [331, 227] width 1 height 1
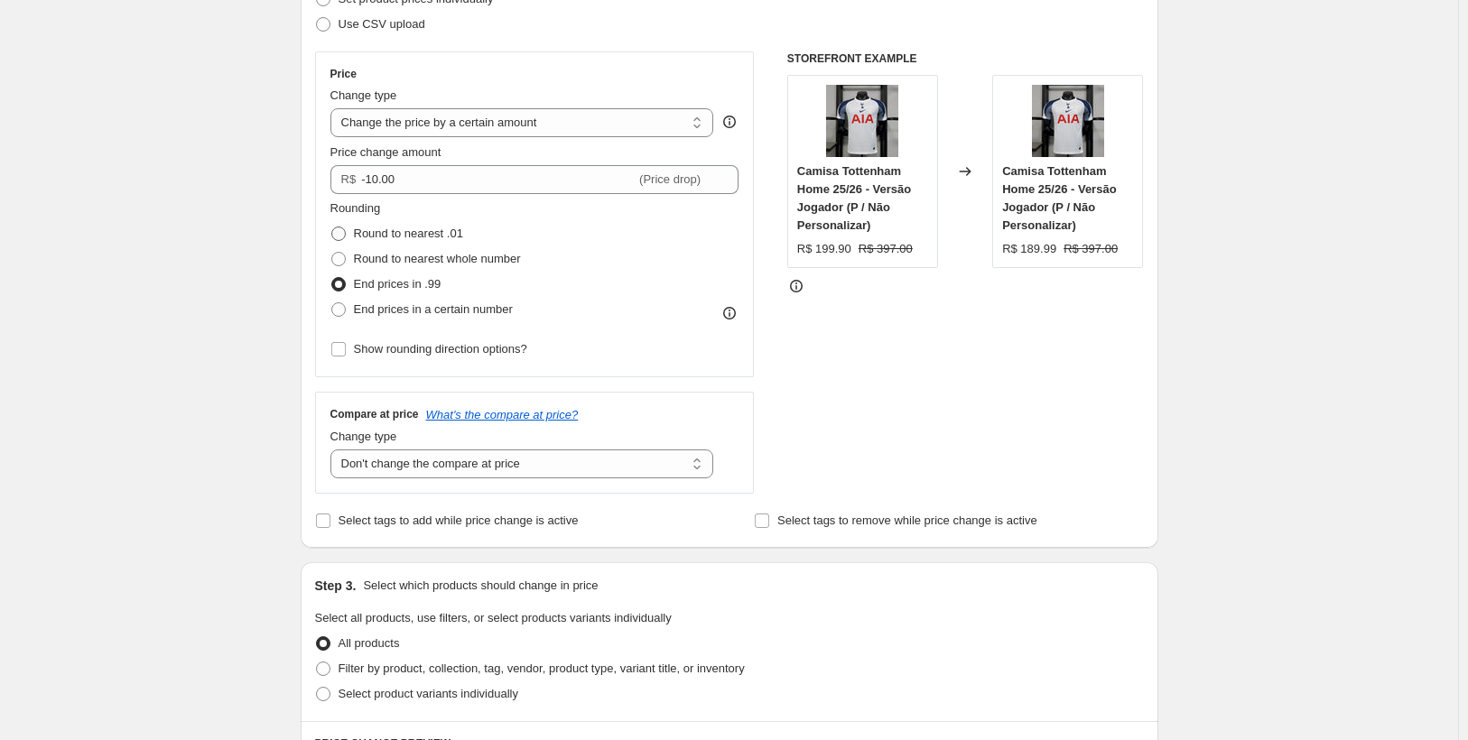
radio input "true"
click at [340, 285] on span at bounding box center [338, 284] width 14 height 14
click at [332, 278] on input "End prices in .99" at bounding box center [331, 277] width 1 height 1
radio input "true"
click at [339, 285] on span at bounding box center [338, 284] width 14 height 14
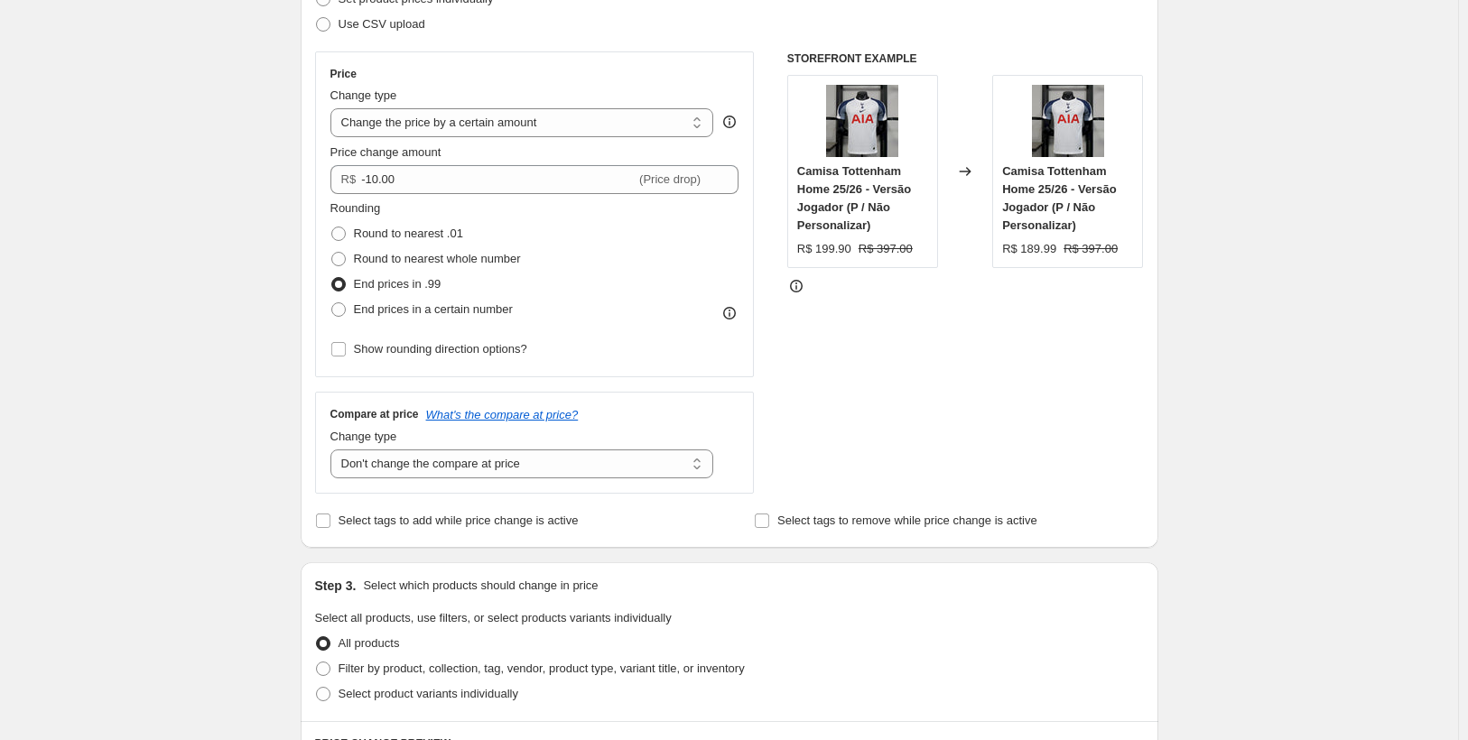
click at [332, 278] on input "End prices in .99" at bounding box center [331, 277] width 1 height 1
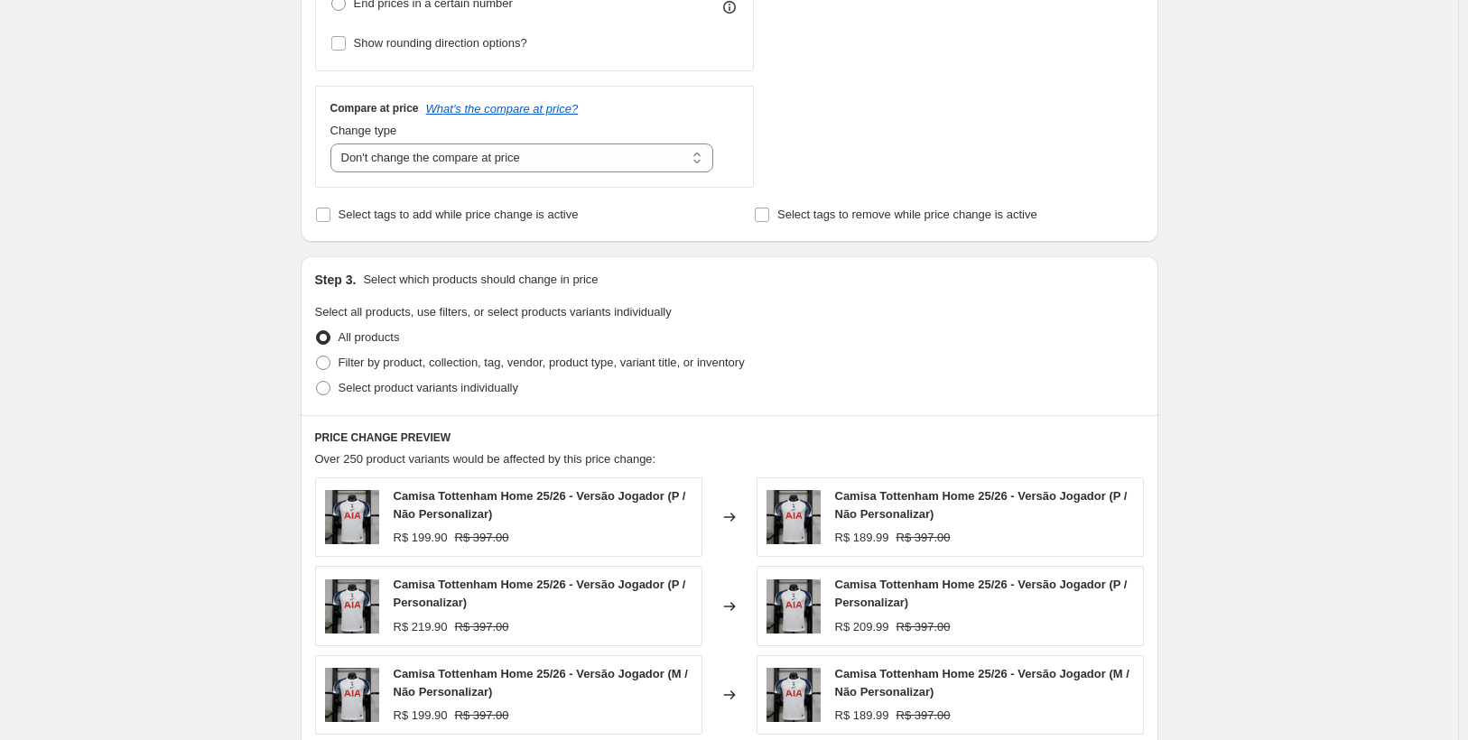
scroll to position [642, 0]
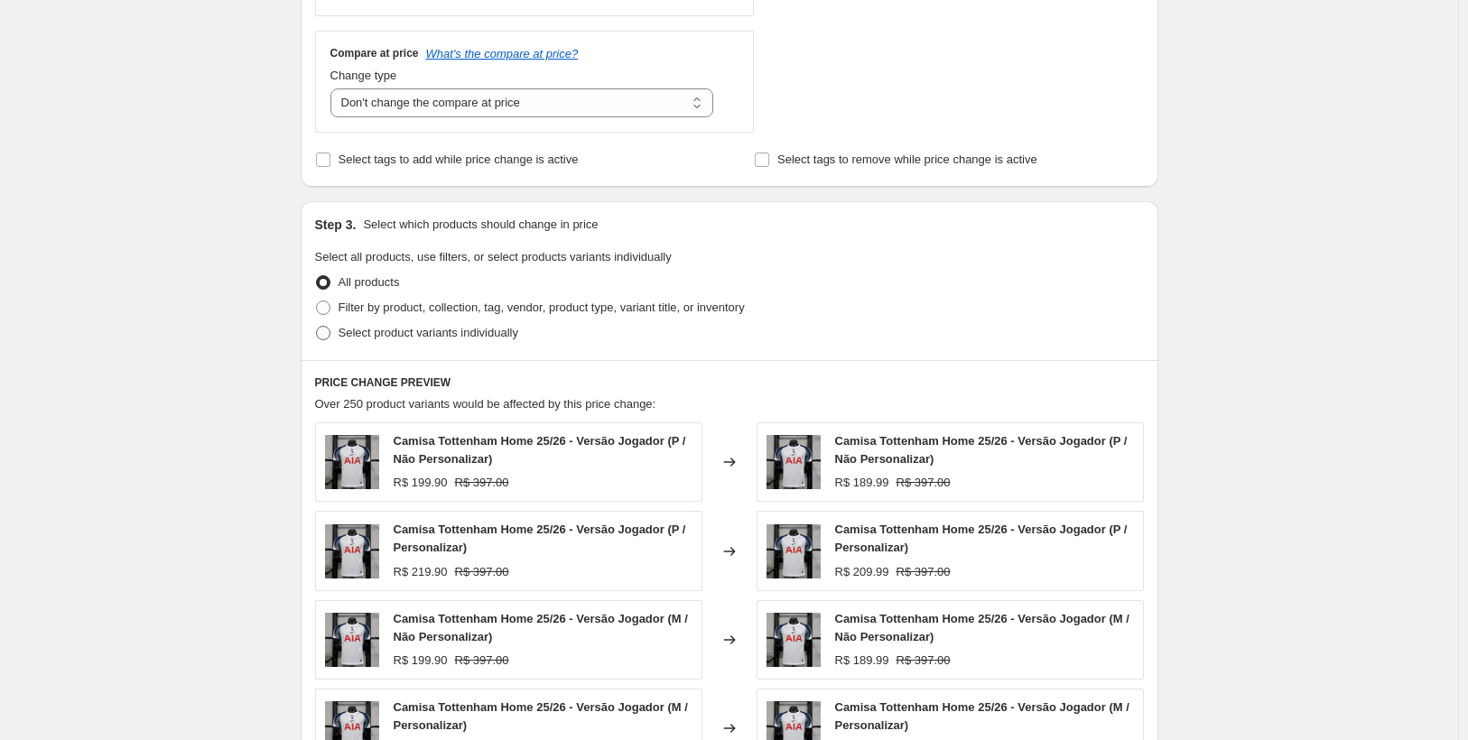
click at [324, 336] on span at bounding box center [323, 333] width 14 height 14
click at [317, 327] on input "Select product variants individually" at bounding box center [316, 326] width 1 height 1
radio input "true"
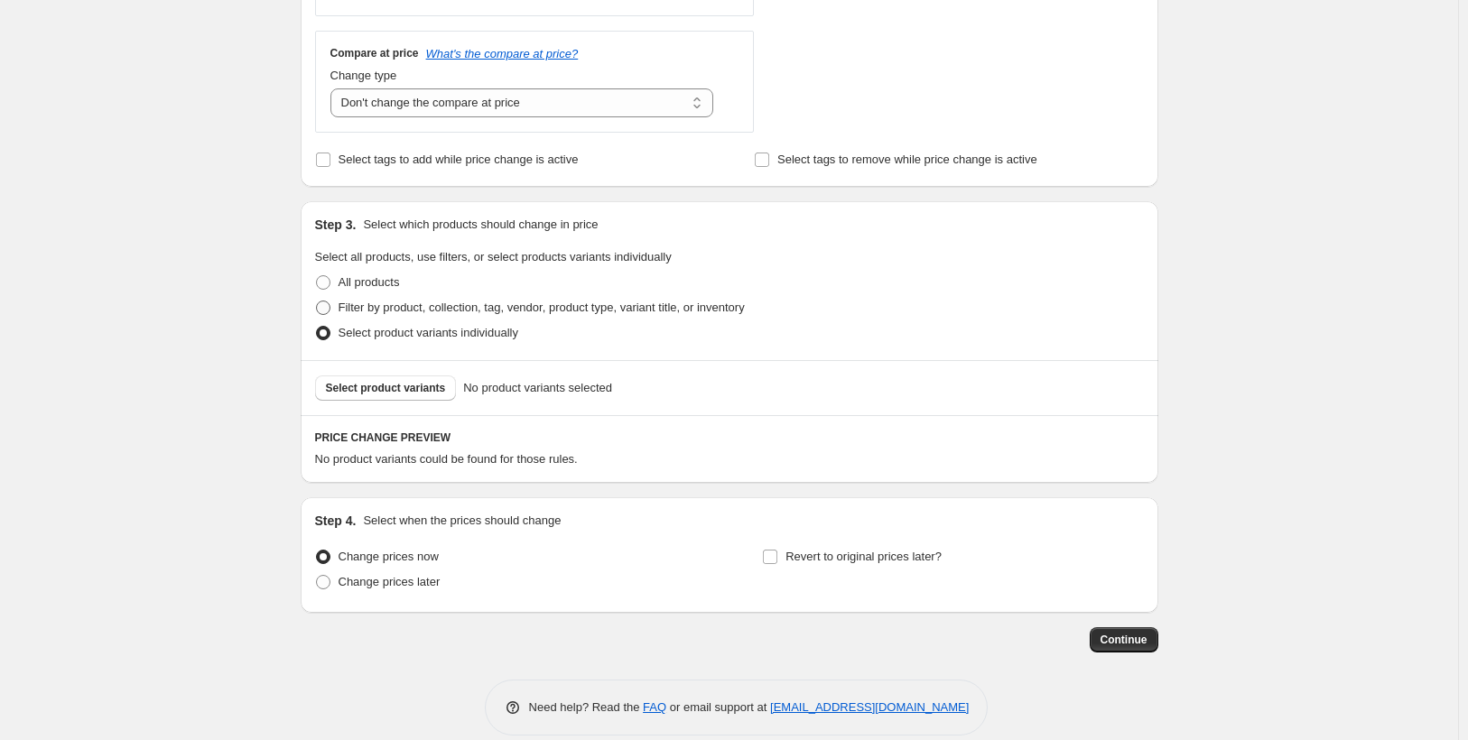
click at [325, 309] on span at bounding box center [323, 308] width 14 height 14
click at [317, 301] on input "Filter by product, collection, tag, vendor, product type, variant title, or inv…" at bounding box center [316, 301] width 1 height 1
radio input "true"
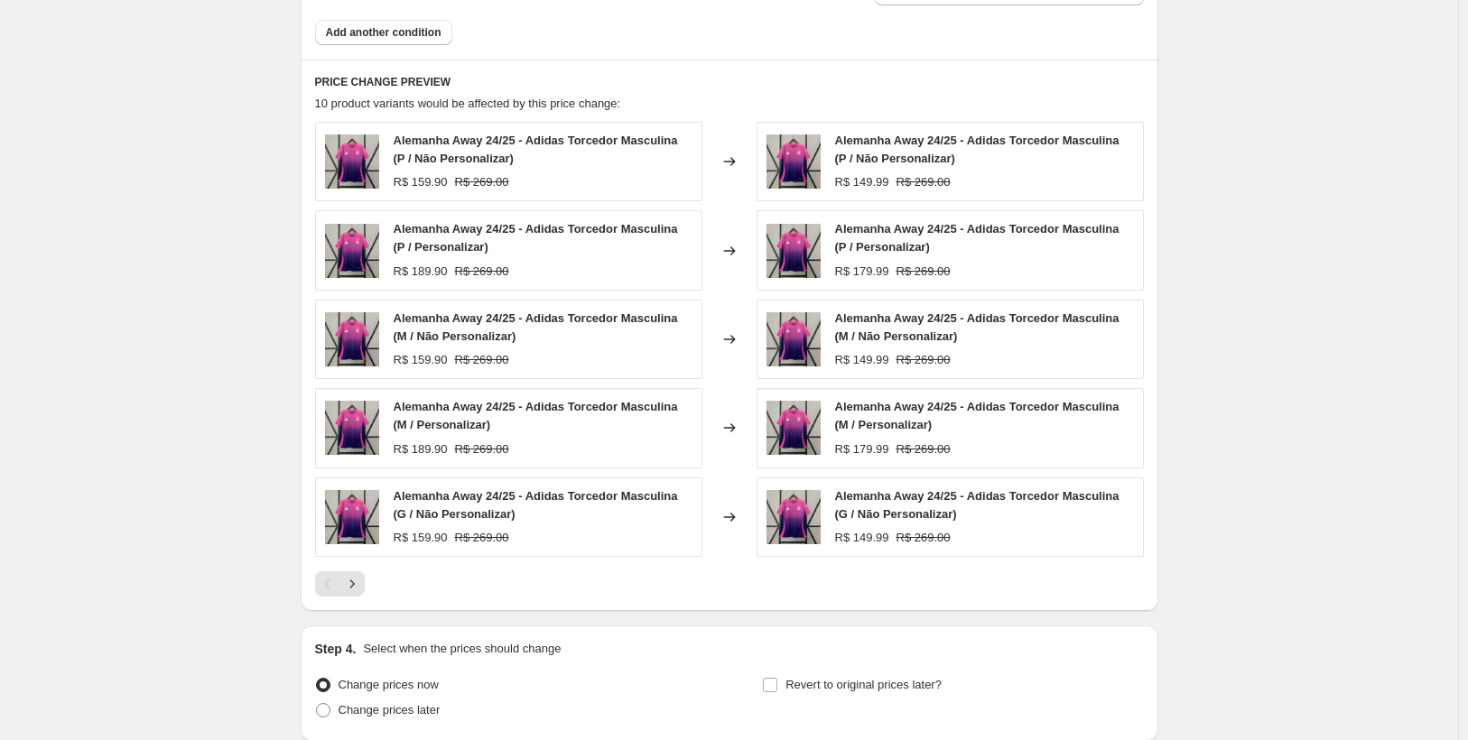
scroll to position [1183, 0]
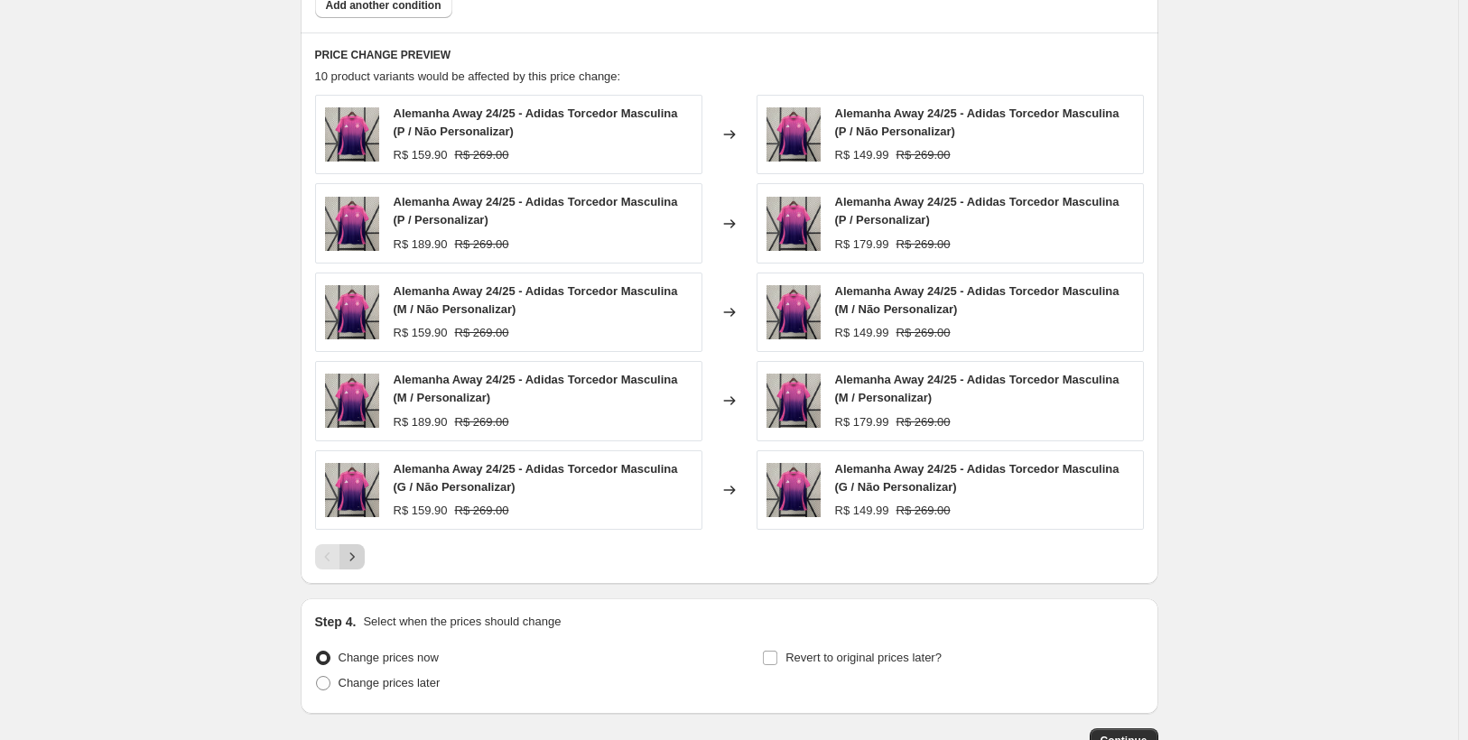
click at [360, 559] on icon "Next" at bounding box center [352, 557] width 18 height 18
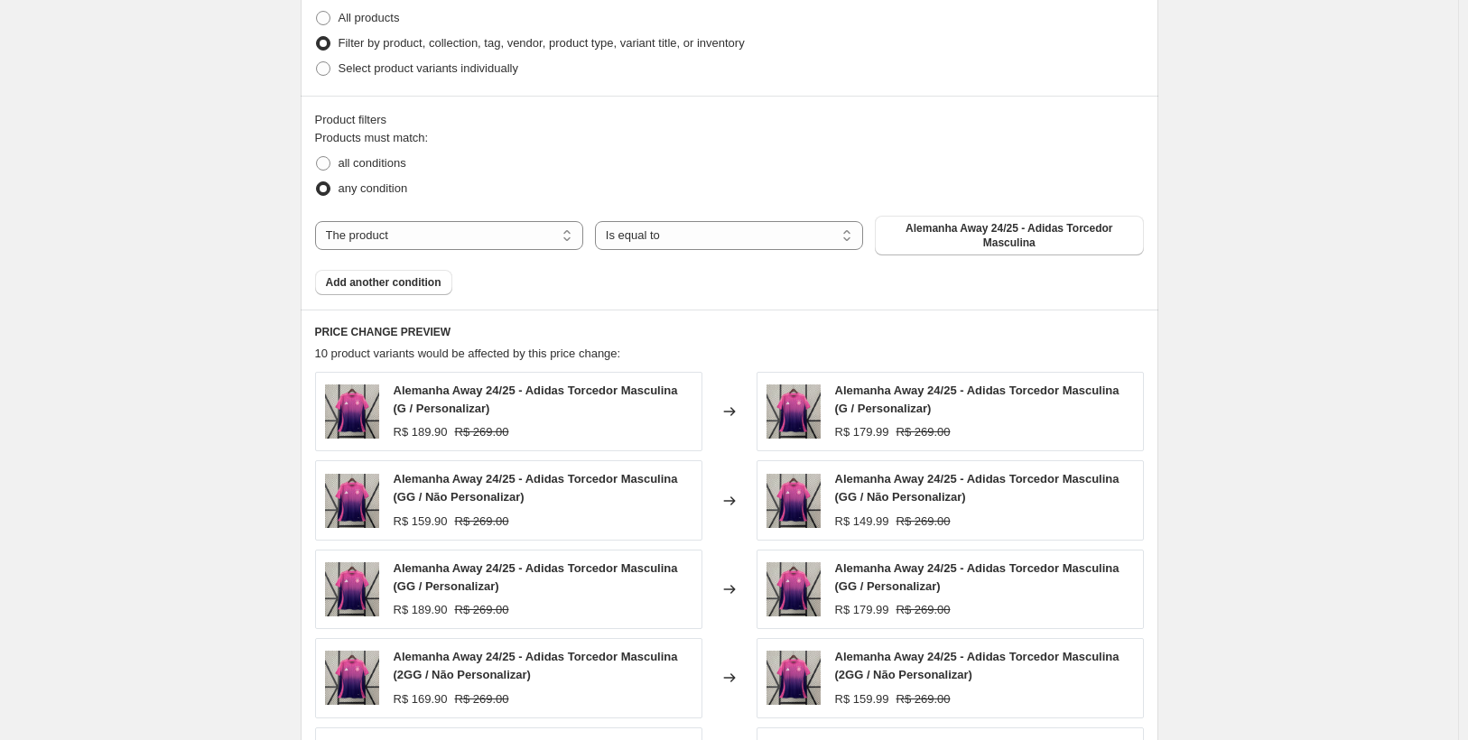
scroll to position [912, 0]
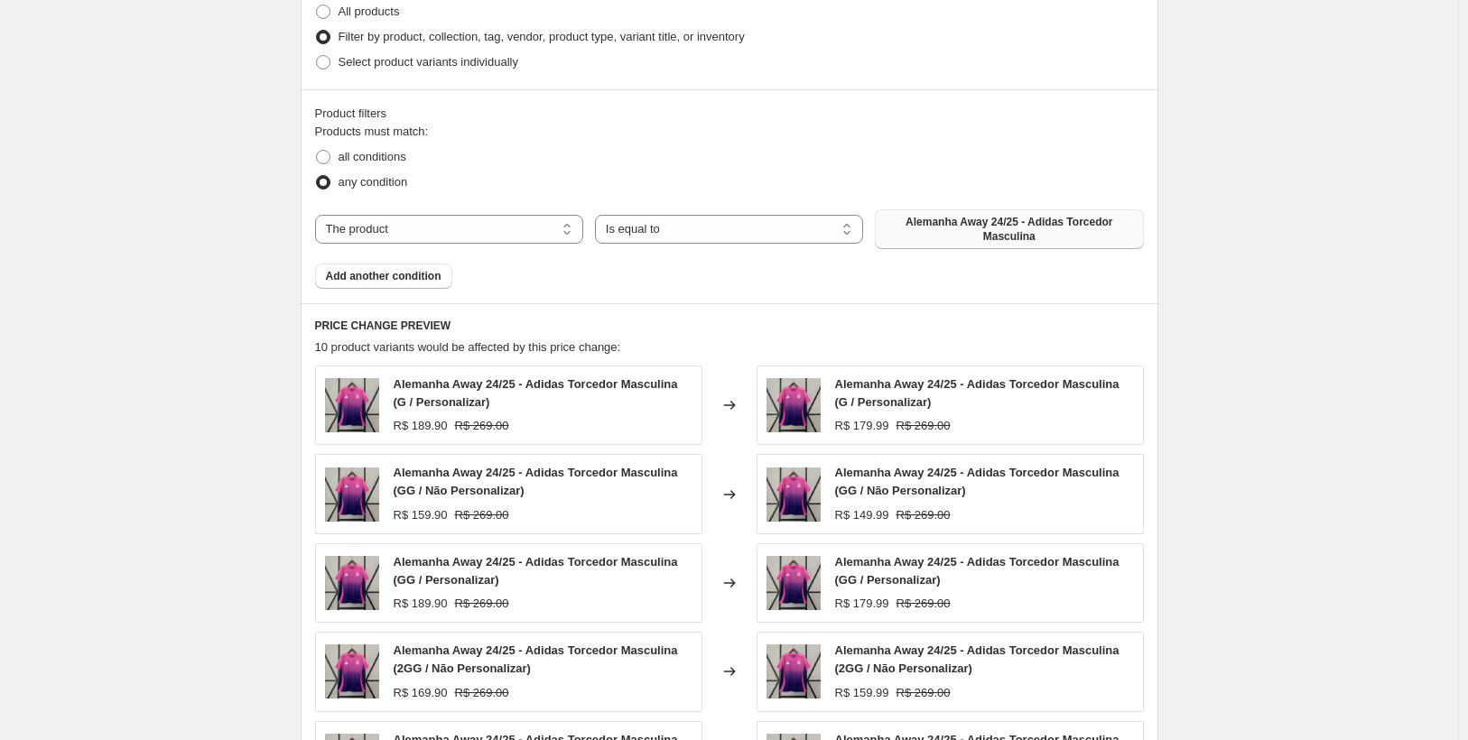
click at [947, 235] on span "Alemanha Away 24/25 - Adidas Torcedor Masculina" at bounding box center [1008, 229] width 246 height 29
click at [511, 230] on select "The product The product's collection The product's tag The product's vendor The…" at bounding box center [449, 229] width 268 height 29
select select "tag"
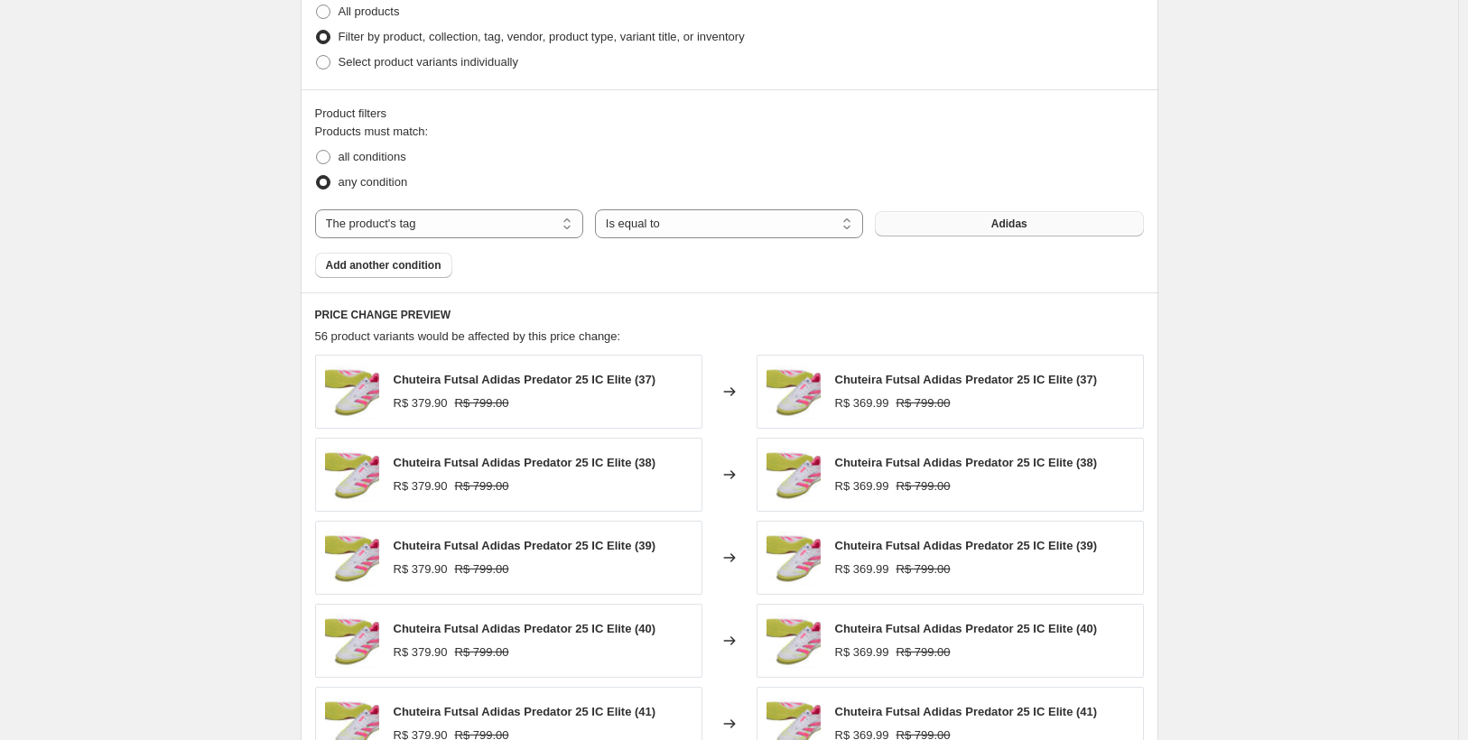
click at [969, 223] on button "Adidas" at bounding box center [1009, 223] width 268 height 25
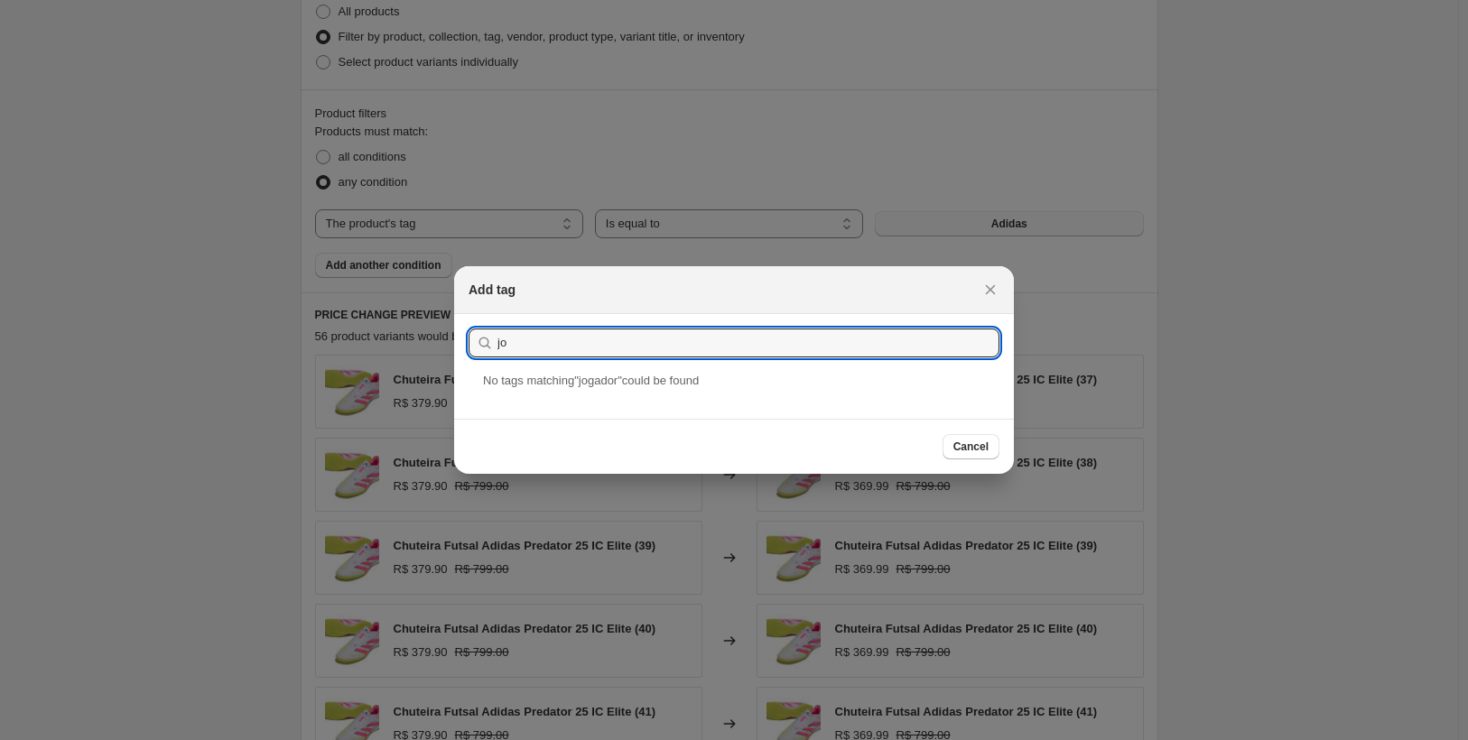
type input "j"
type input "Torcedor"
click at [512, 403] on div "torcedor" at bounding box center [734, 396] width 560 height 48
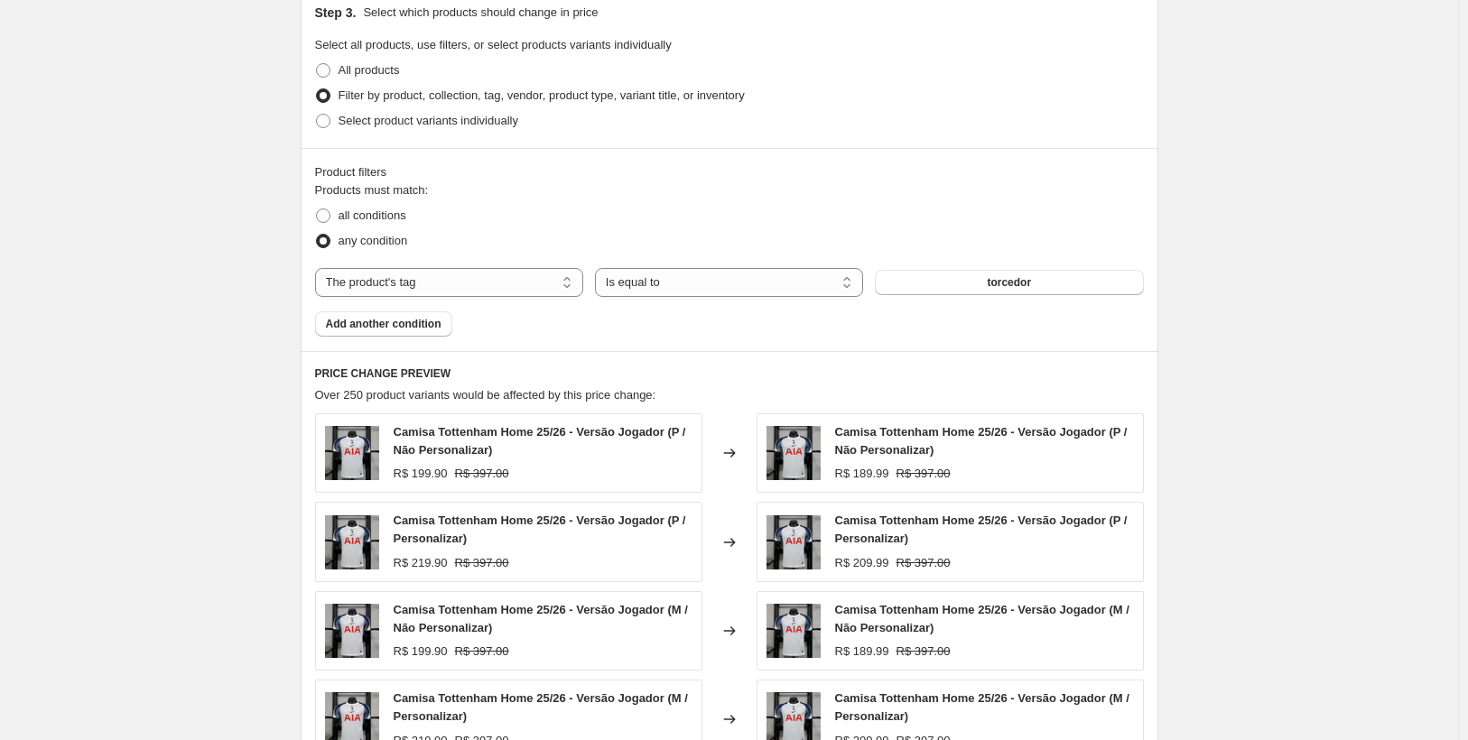
scroll to position [755, 0]
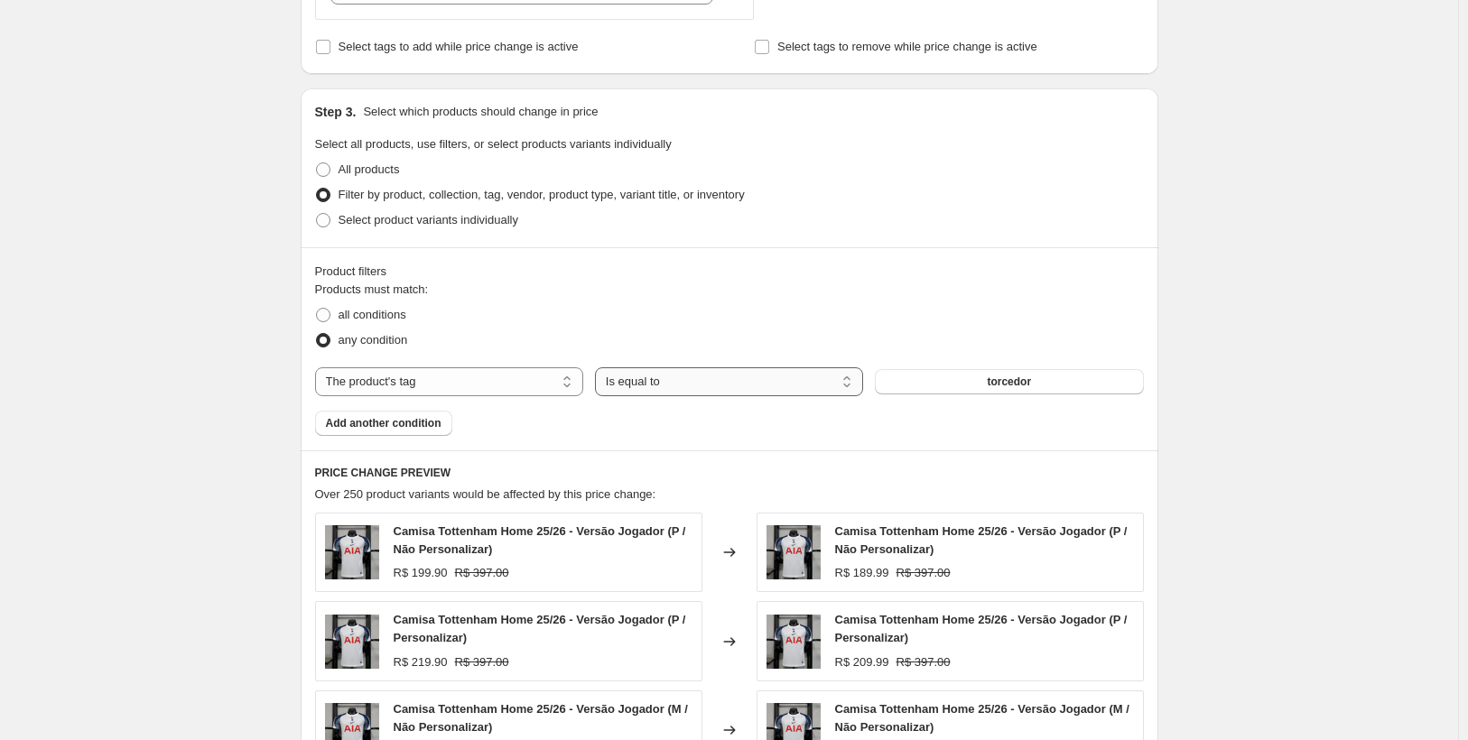
click at [681, 387] on select "Is equal to Is not equal to" at bounding box center [729, 381] width 268 height 29
click at [765, 313] on div "all conditions" at bounding box center [729, 314] width 829 height 25
click at [394, 425] on span "Add another condition" at bounding box center [384, 423] width 116 height 14
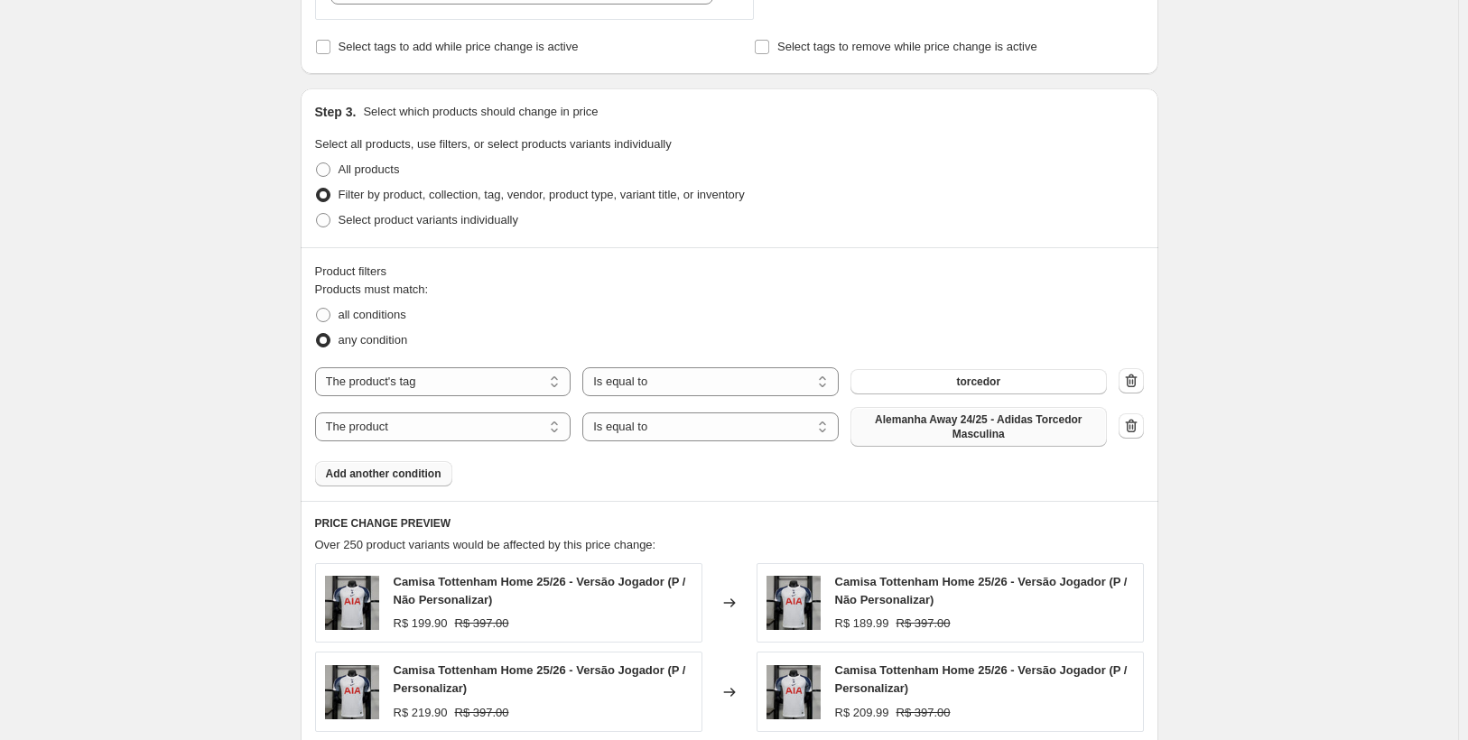
click at [941, 433] on span "Alemanha Away 24/25 - Adidas Torcedor Masculina" at bounding box center [978, 426] width 235 height 29
click at [397, 426] on select "The product The product's collection The product's tag The product's vendor The…" at bounding box center [443, 426] width 256 height 29
select select "tag"
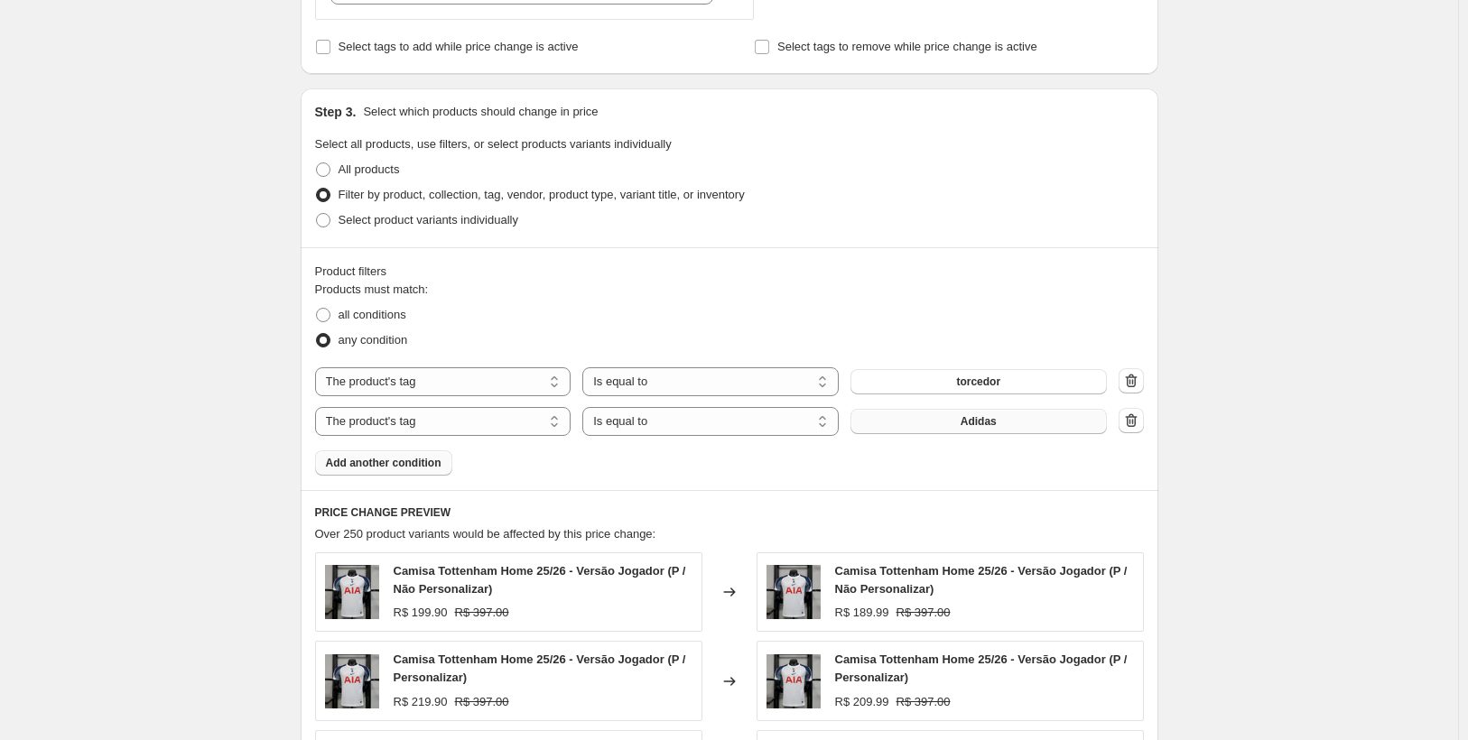
click at [949, 421] on button "Adidas" at bounding box center [978, 421] width 256 height 25
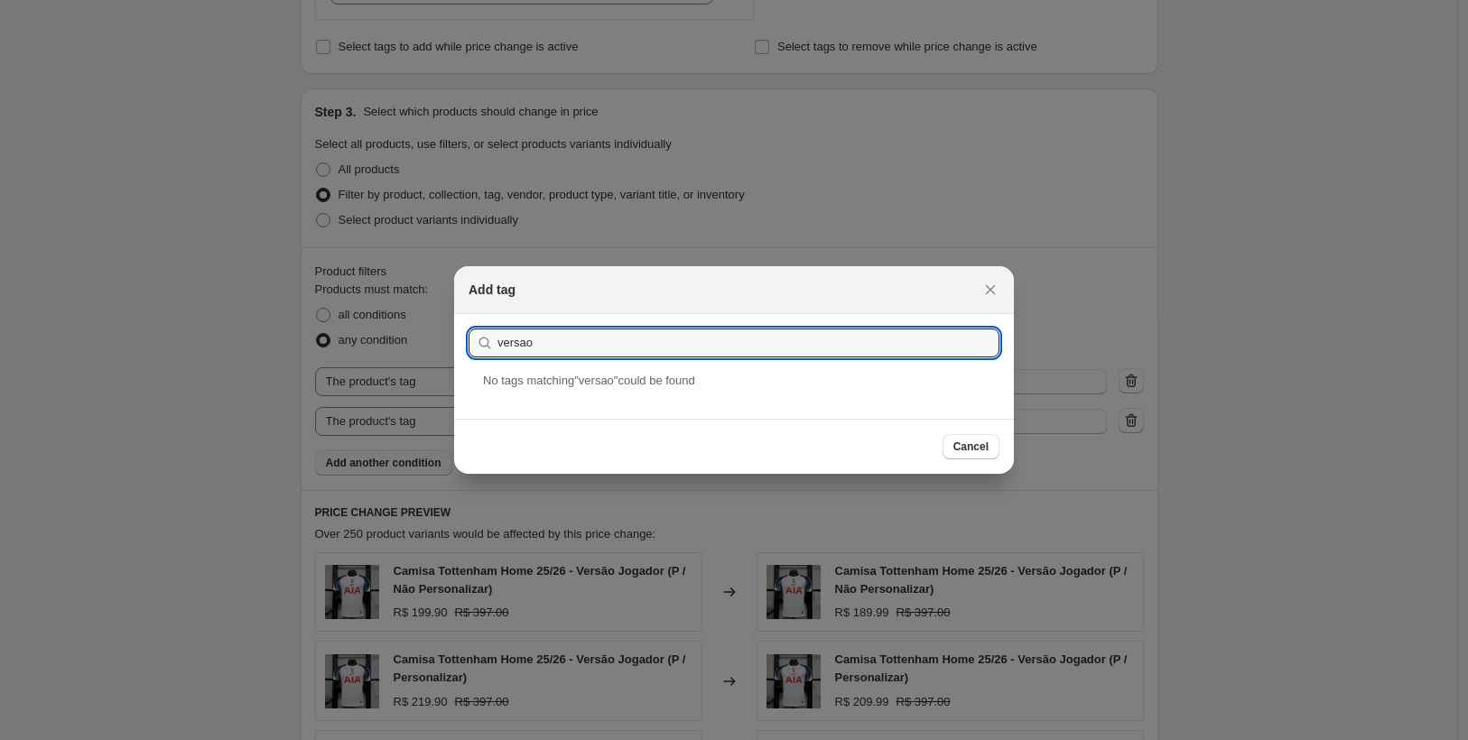
drag, startPoint x: 514, startPoint y: 352, endPoint x: 441, endPoint y: 350, distance: 72.2
paste input "ã"
type input "versão torcedor"
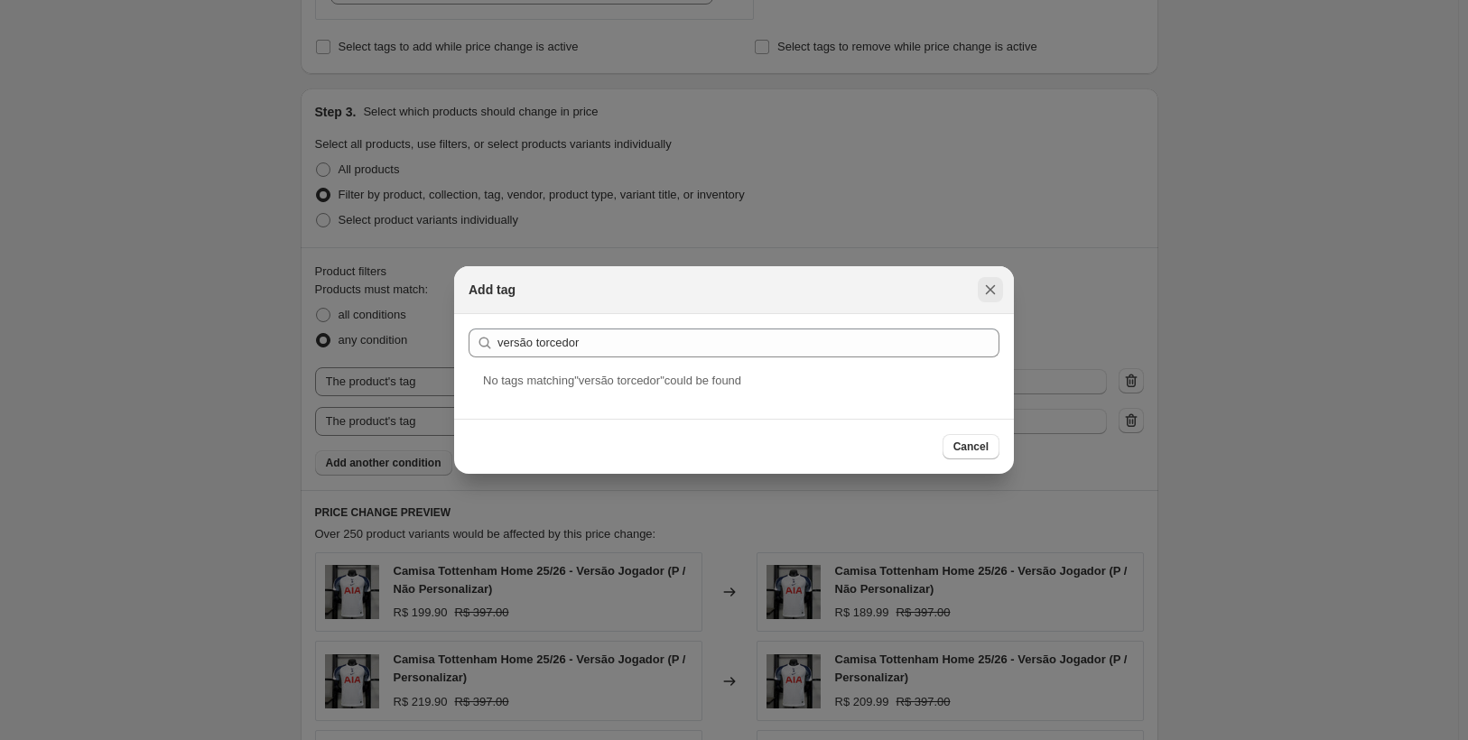
click at [994, 283] on icon "Close" at bounding box center [990, 290] width 18 height 18
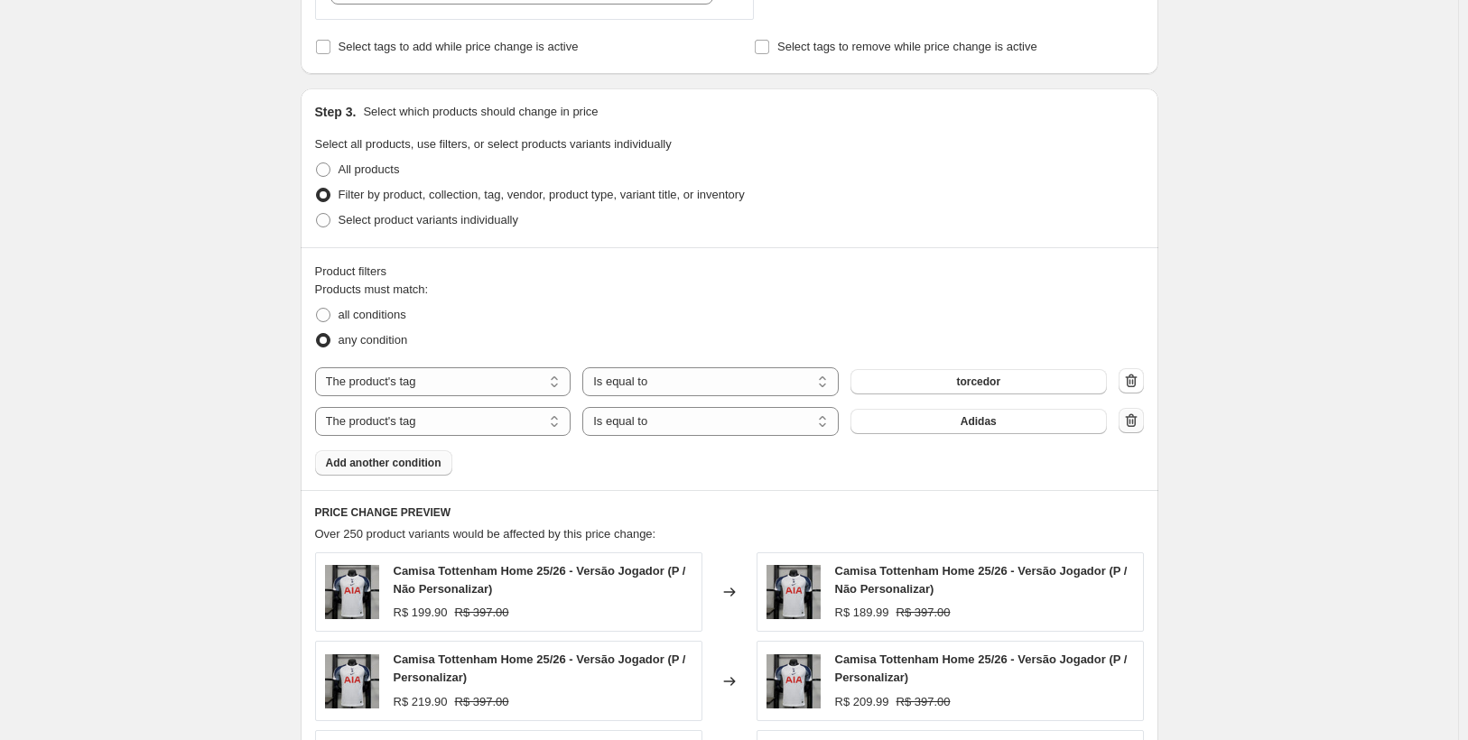
click at [1133, 422] on icon "button" at bounding box center [1132, 421] width 2 height 5
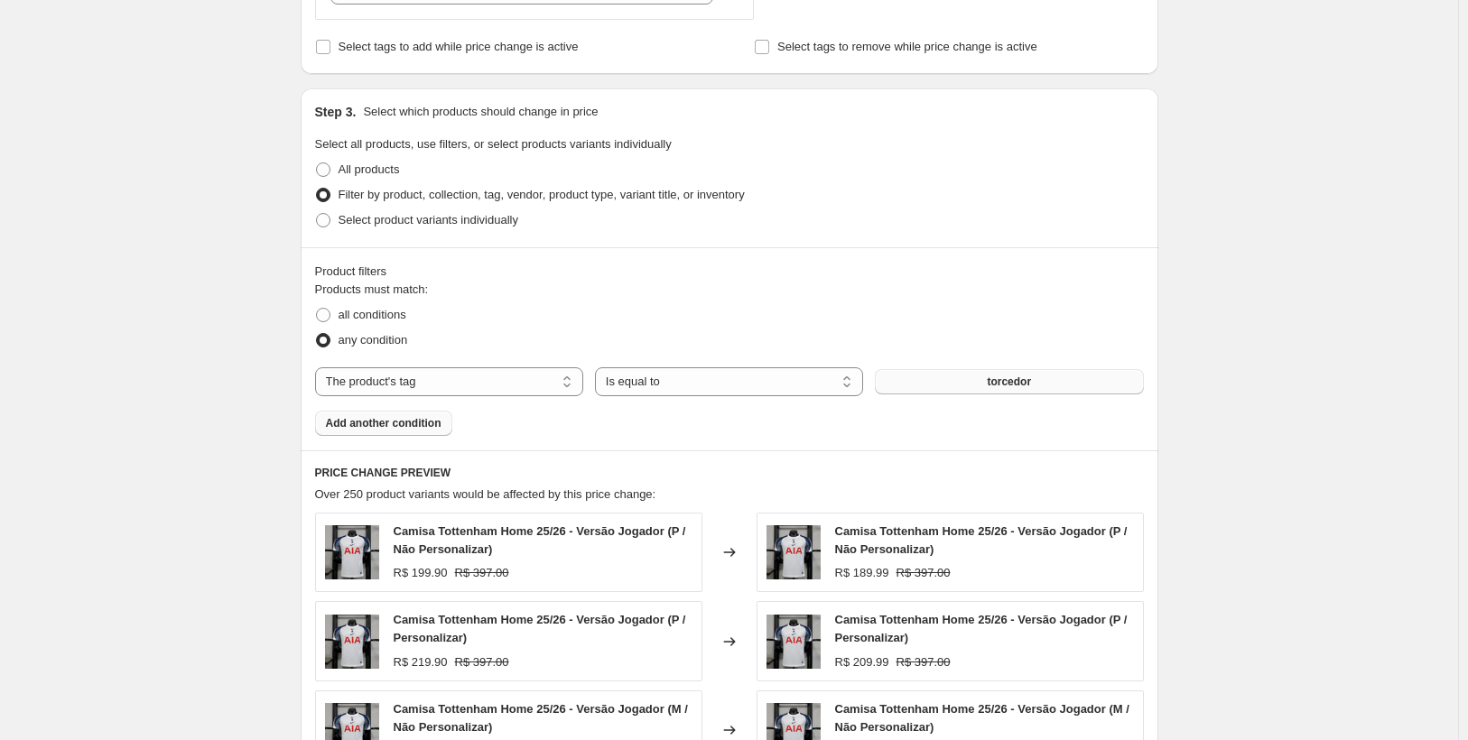
click at [981, 378] on button "torcedor" at bounding box center [1009, 381] width 268 height 25
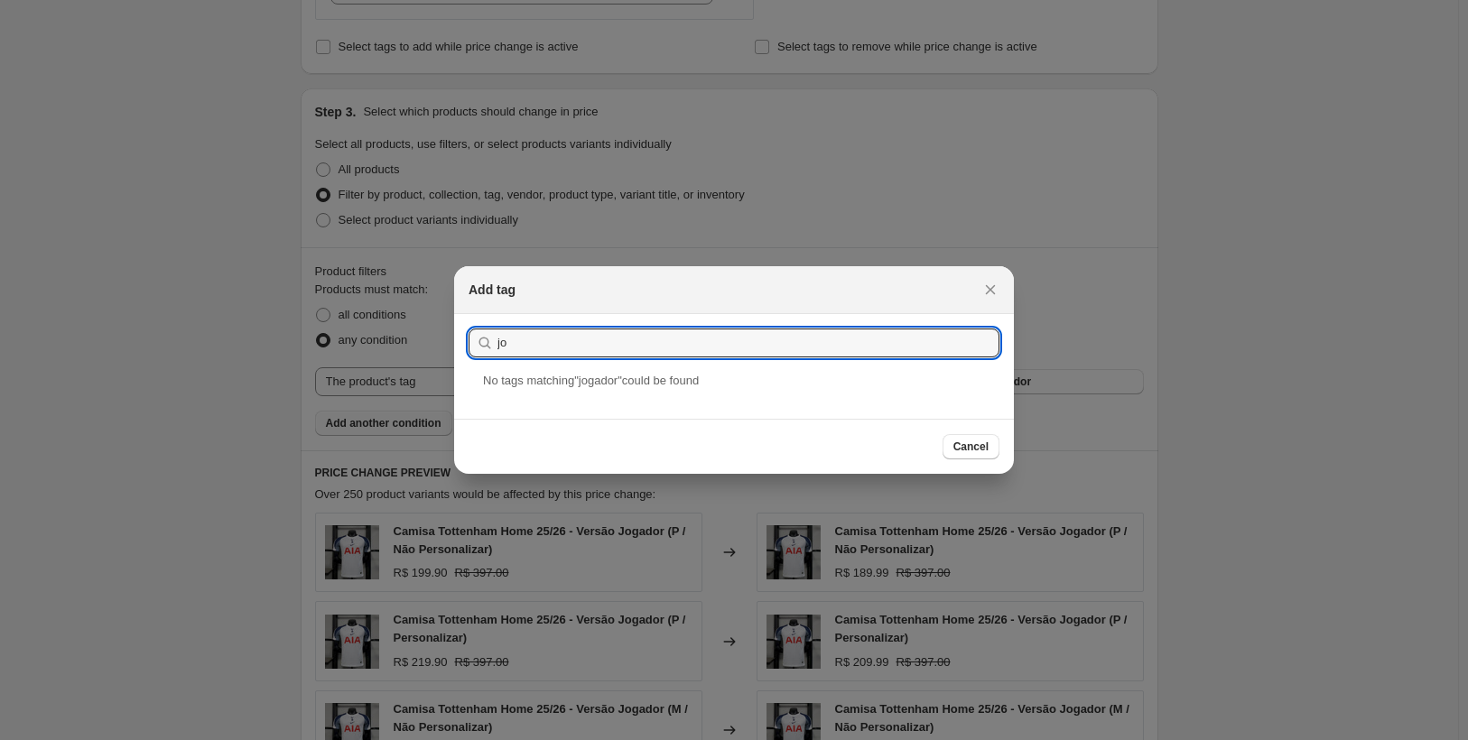
type input "j"
type input "Jogador"
click at [468, 314] on button "Submit" at bounding box center [493, 323] width 51 height 19
click at [991, 288] on icon "Close" at bounding box center [991, 290] width 10 height 10
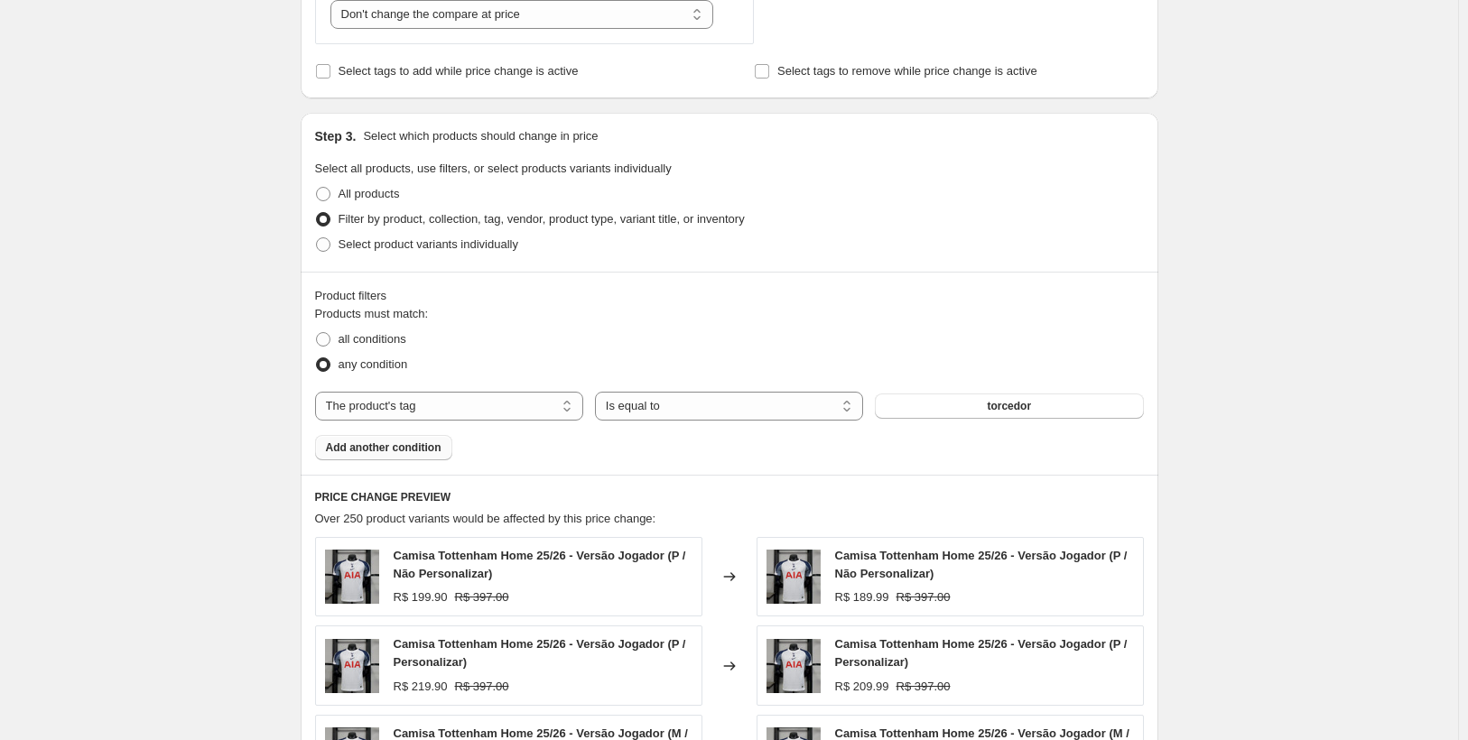
scroll to position [755, 0]
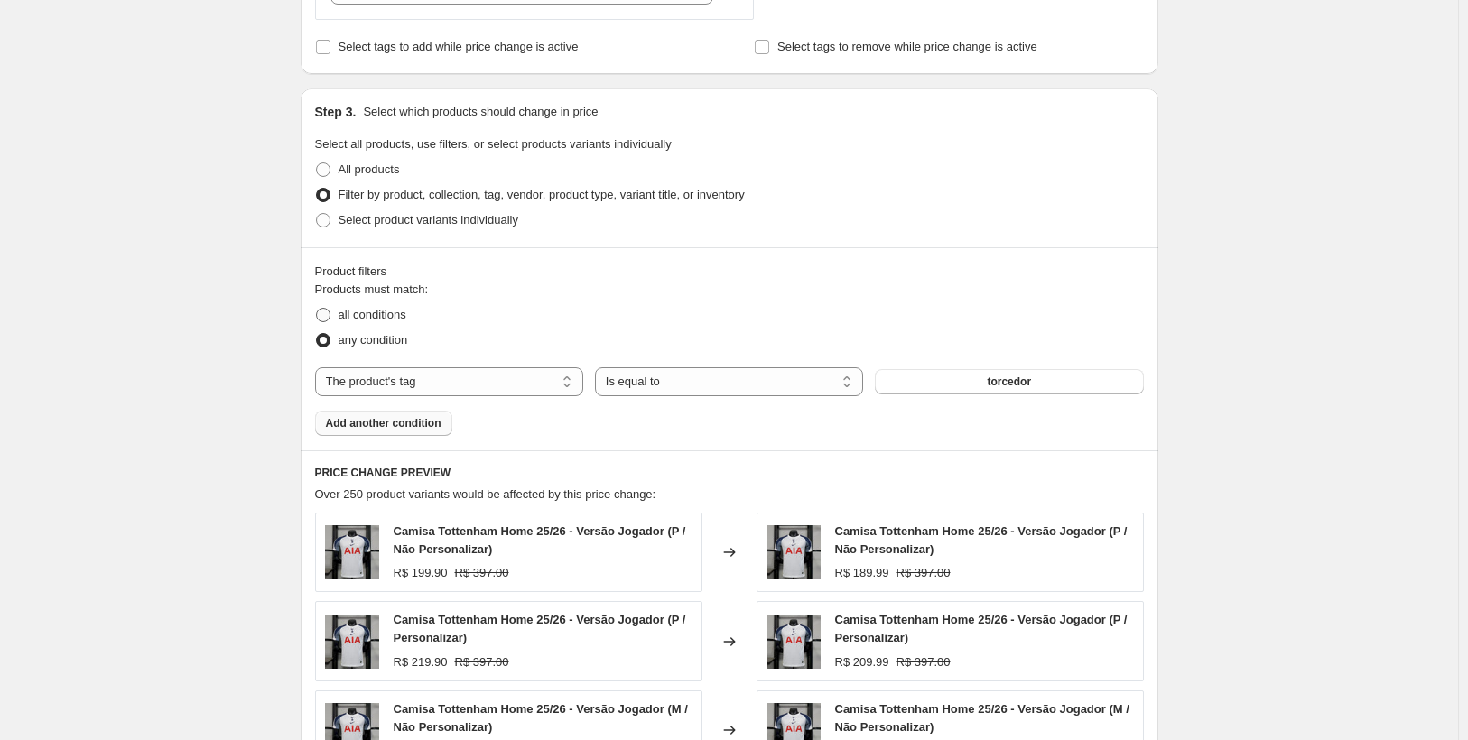
click at [329, 314] on span at bounding box center [323, 315] width 14 height 14
click at [317, 309] on input "all conditions" at bounding box center [316, 308] width 1 height 1
radio input "true"
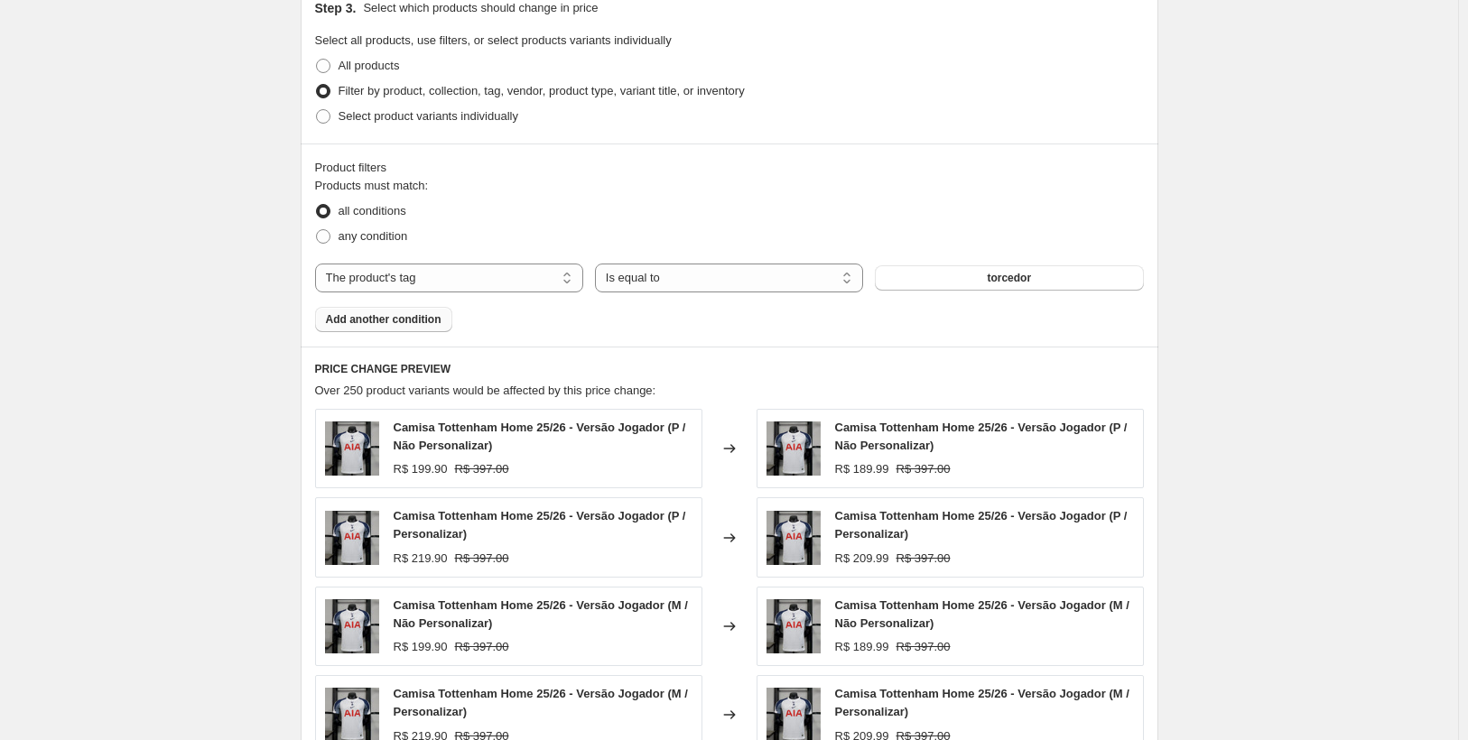
scroll to position [845, 0]
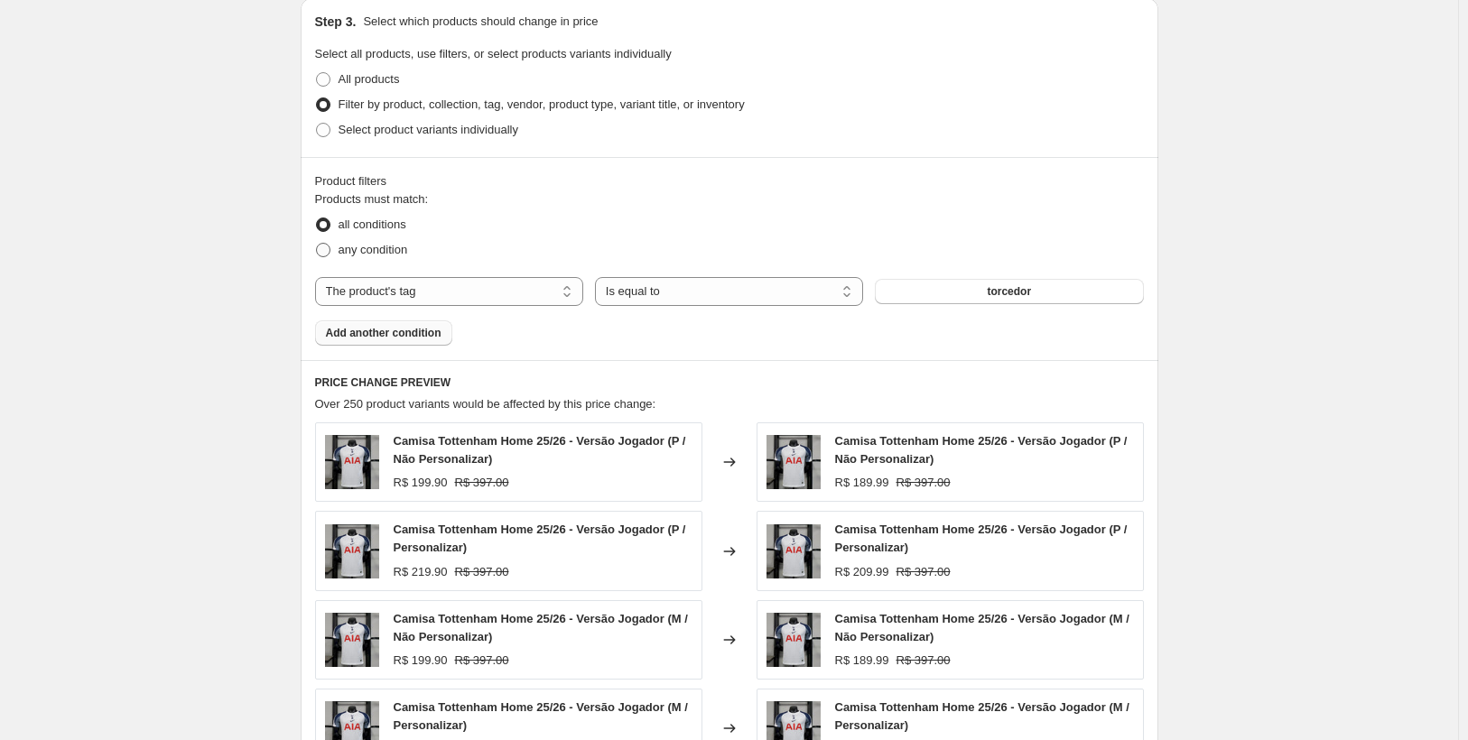
click at [330, 245] on span at bounding box center [323, 250] width 14 height 14
click at [317, 244] on input "any condition" at bounding box center [316, 243] width 1 height 1
radio input "true"
click at [330, 225] on span at bounding box center [323, 225] width 14 height 14
click at [317, 218] on input "all conditions" at bounding box center [316, 218] width 1 height 1
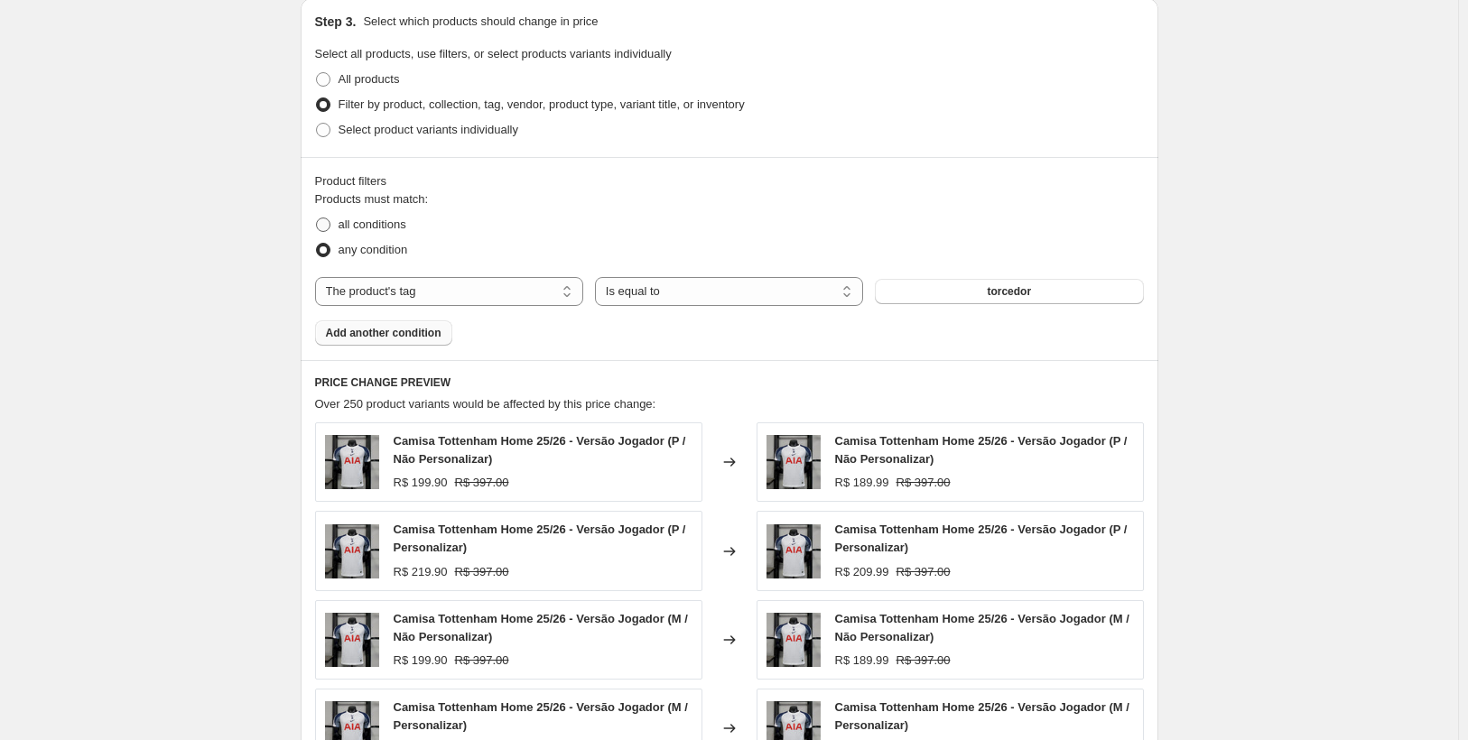
radio input "true"
click at [330, 247] on span at bounding box center [323, 250] width 14 height 14
click at [317, 244] on input "any condition" at bounding box center [316, 243] width 1 height 1
radio input "true"
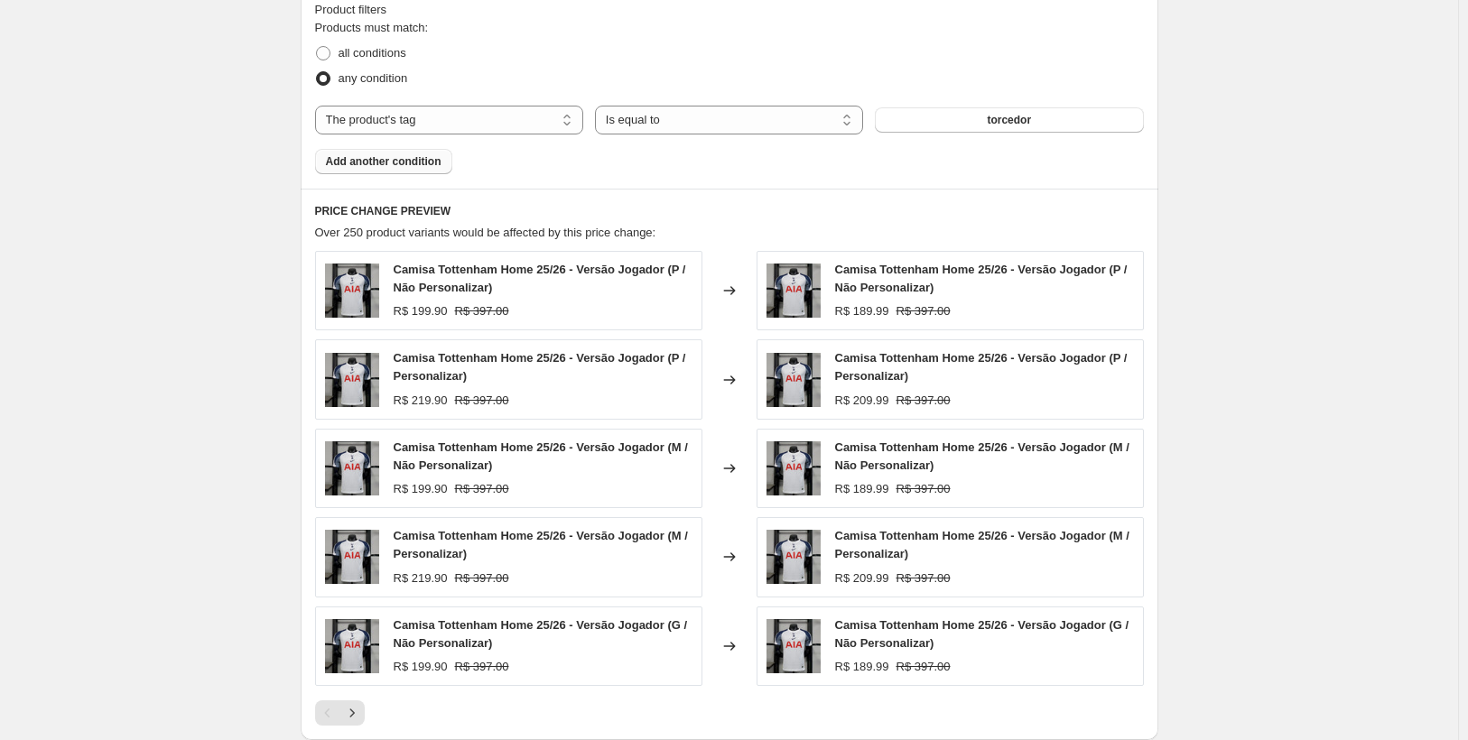
scroll to position [1025, 0]
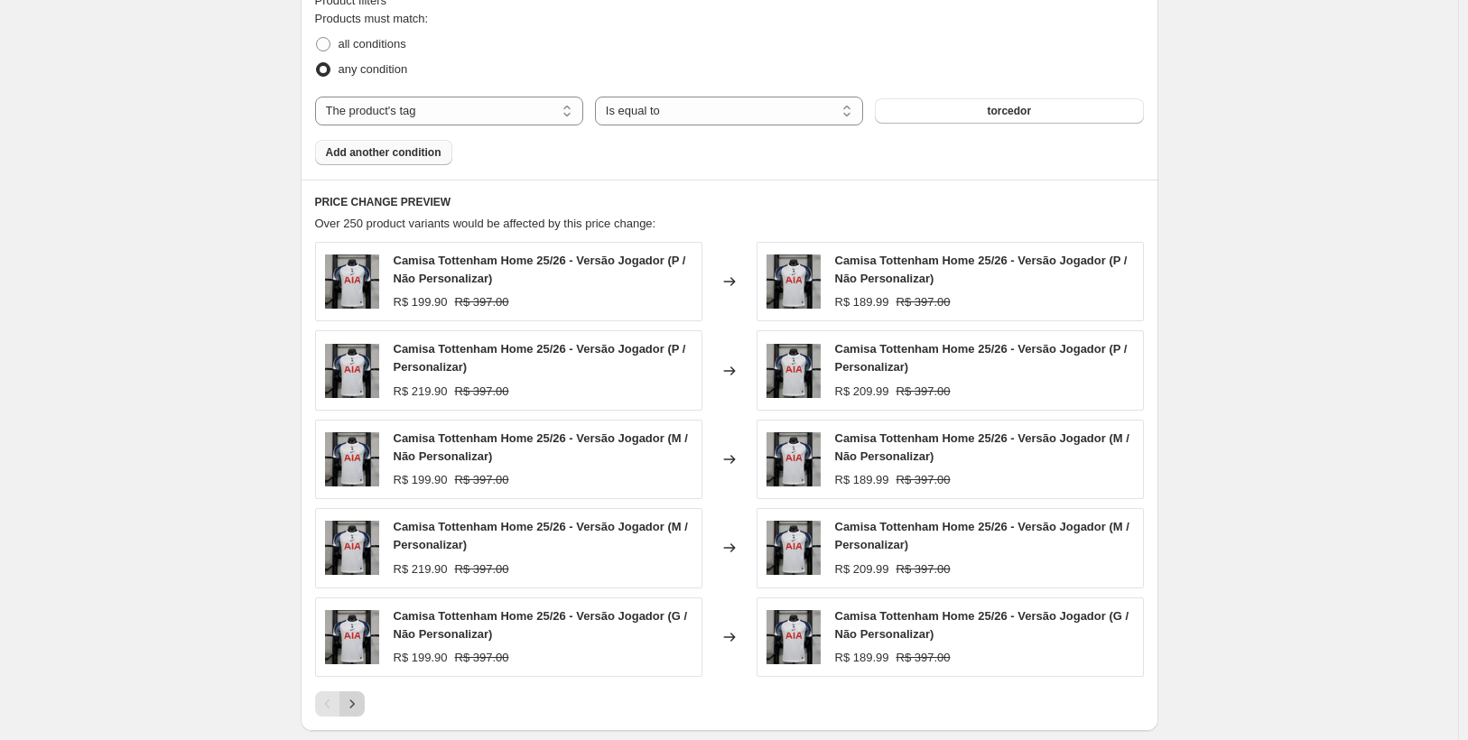
click at [360, 710] on icon "Next" at bounding box center [352, 704] width 18 height 18
click at [361, 708] on icon "Next" at bounding box center [352, 704] width 18 height 18
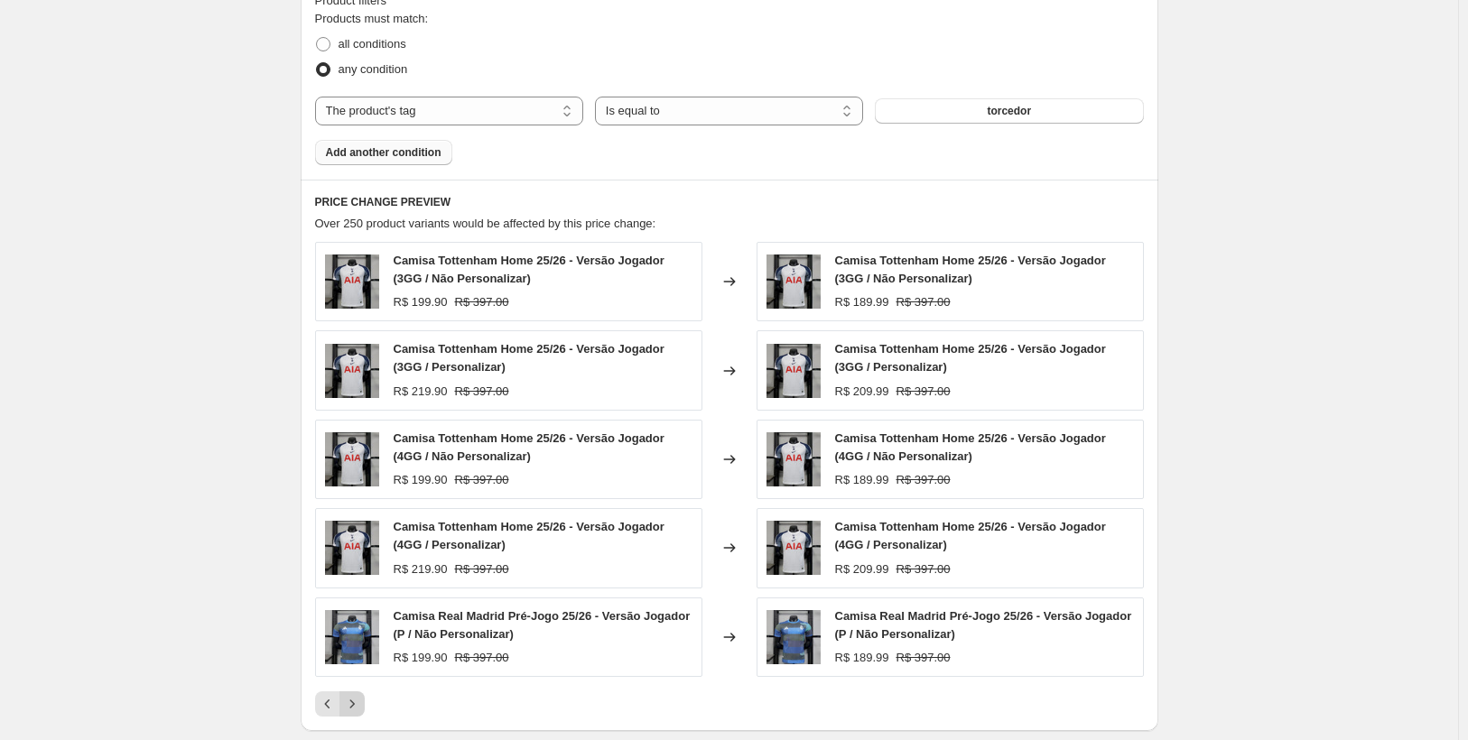
click at [359, 702] on icon "Next" at bounding box center [352, 704] width 18 height 18
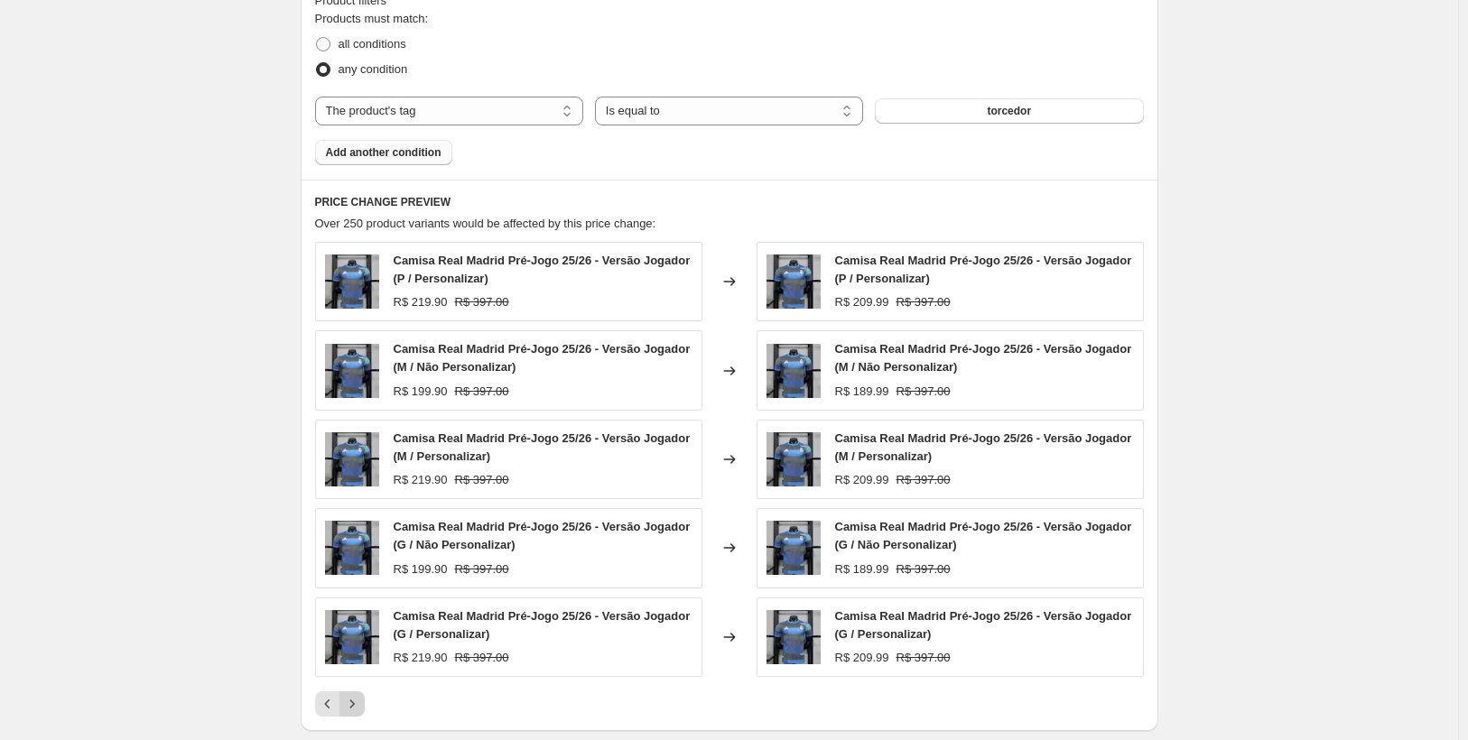
click at [359, 702] on icon "Next" at bounding box center [352, 704] width 18 height 18
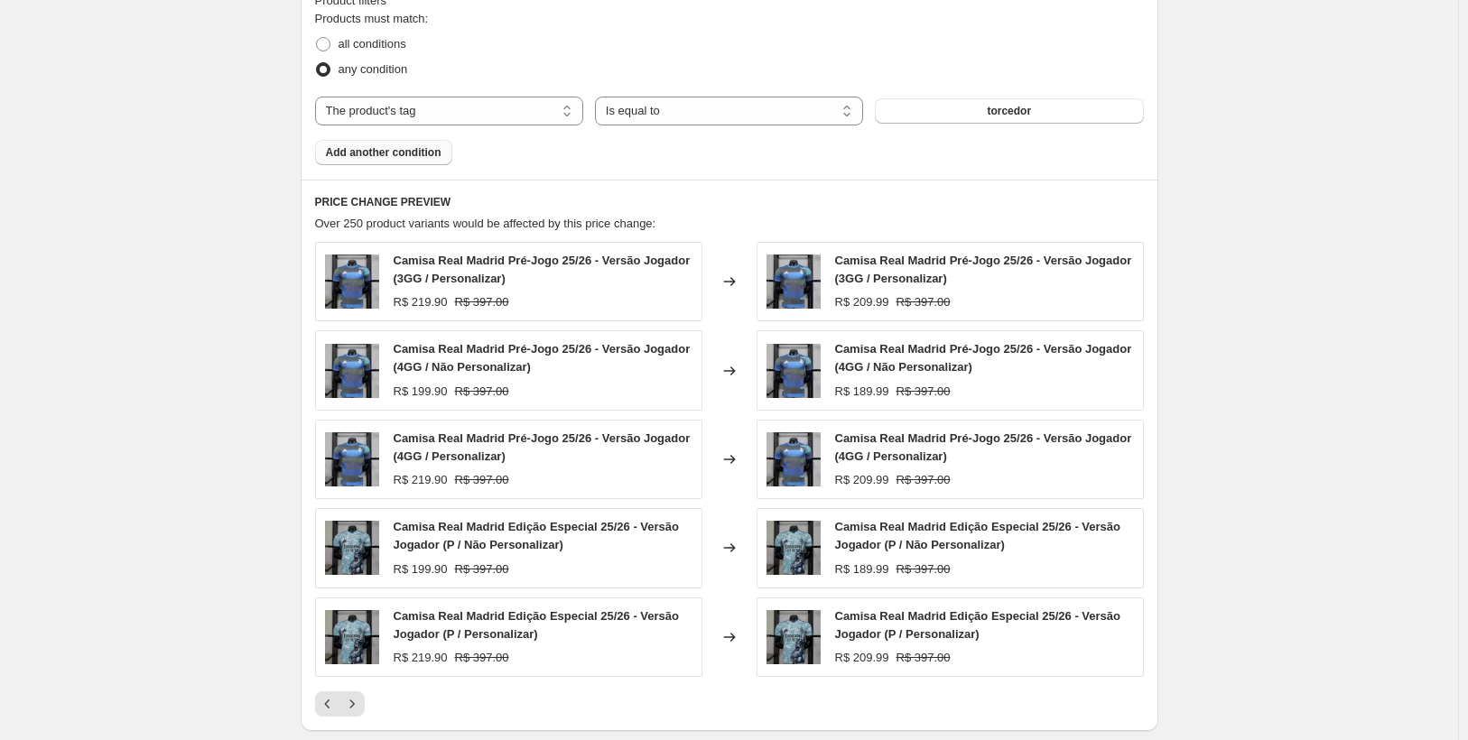
click at [359, 703] on icon "Next" at bounding box center [352, 704] width 18 height 18
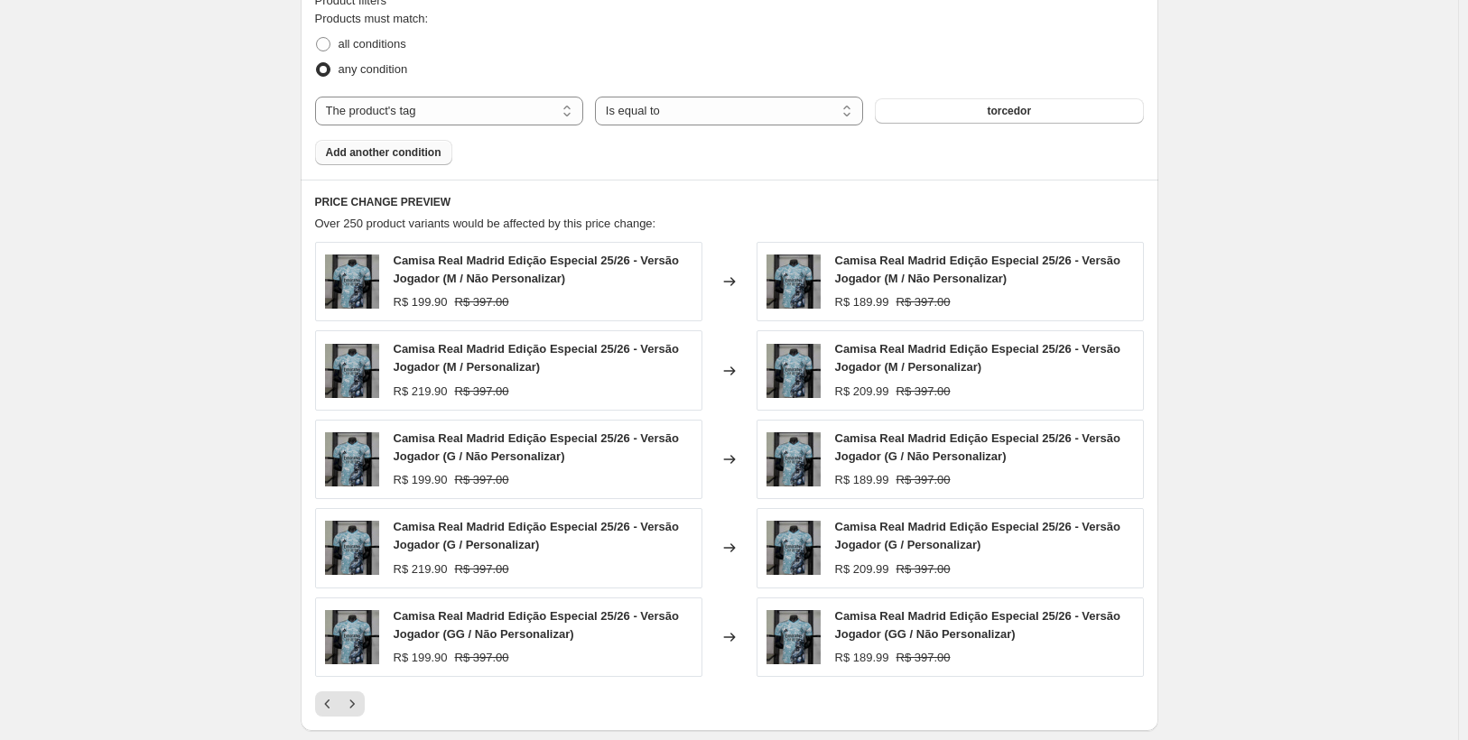
click at [359, 703] on icon "Next" at bounding box center [352, 704] width 18 height 18
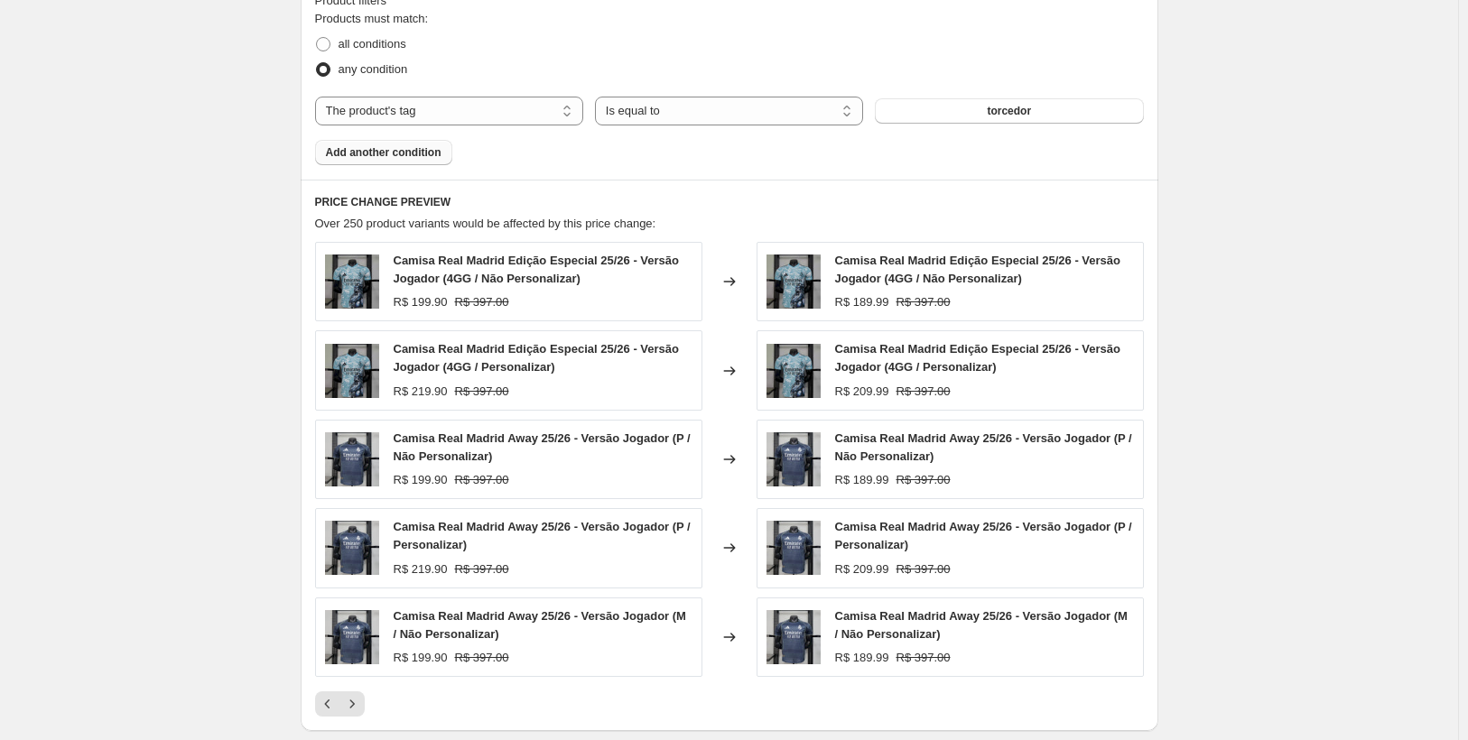
click at [359, 703] on icon "Next" at bounding box center [352, 704] width 18 height 18
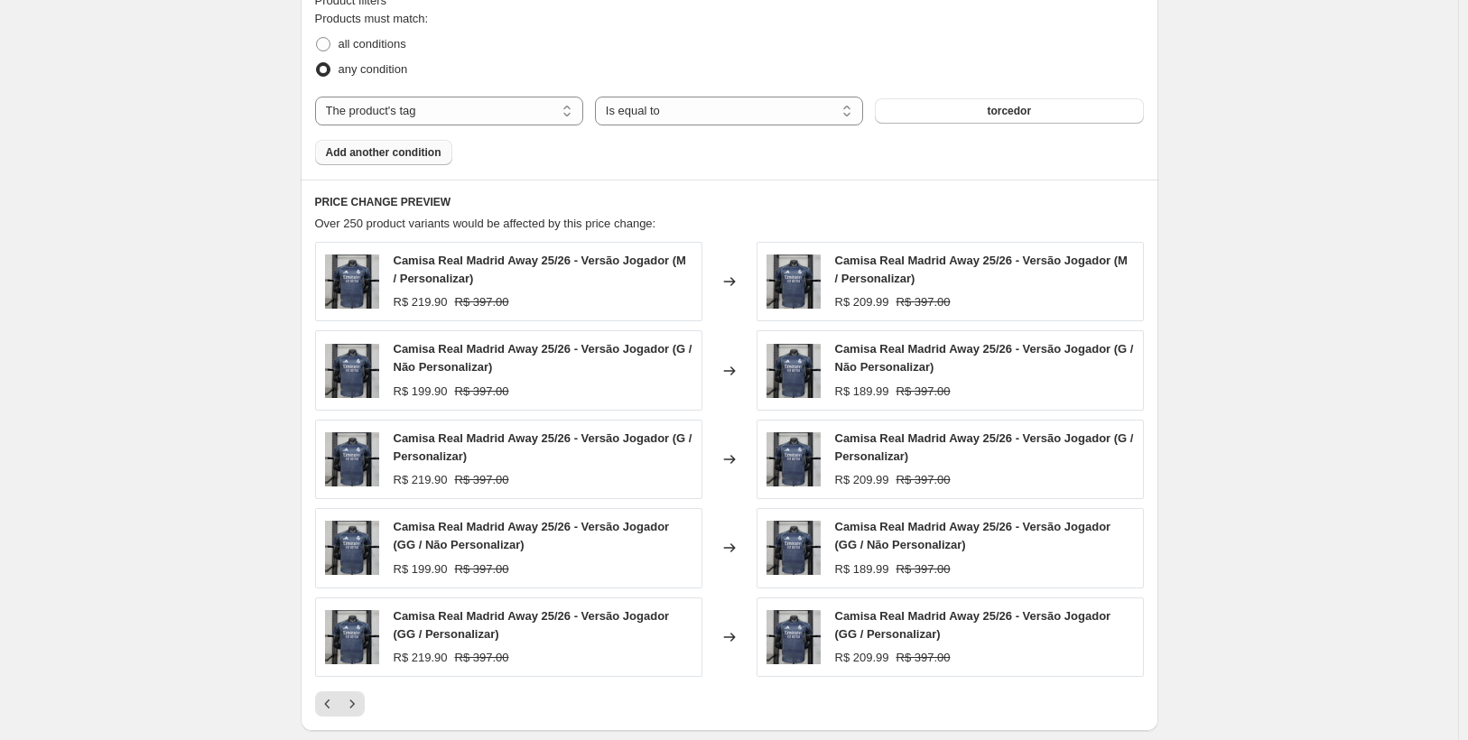
click at [359, 703] on icon "Next" at bounding box center [352, 704] width 18 height 18
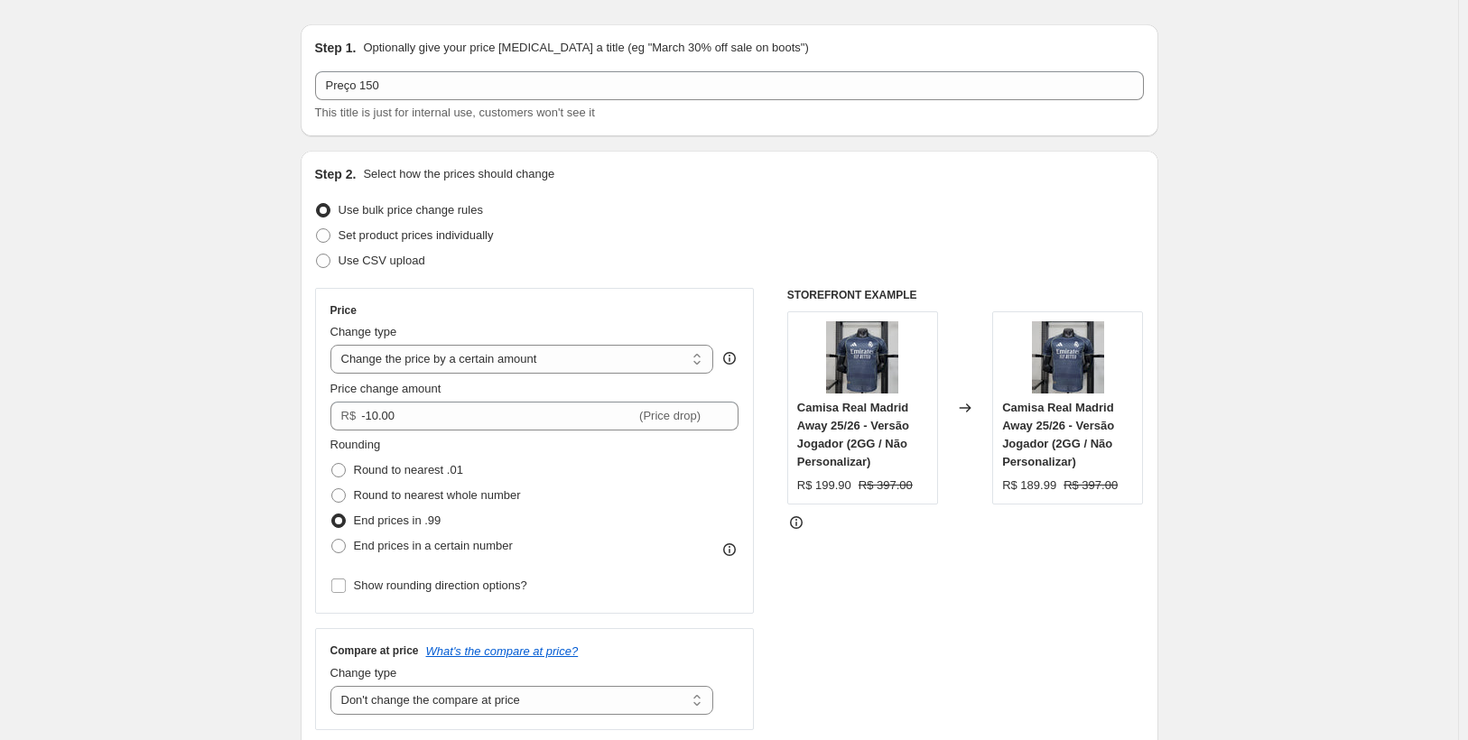
scroll to position [0, 0]
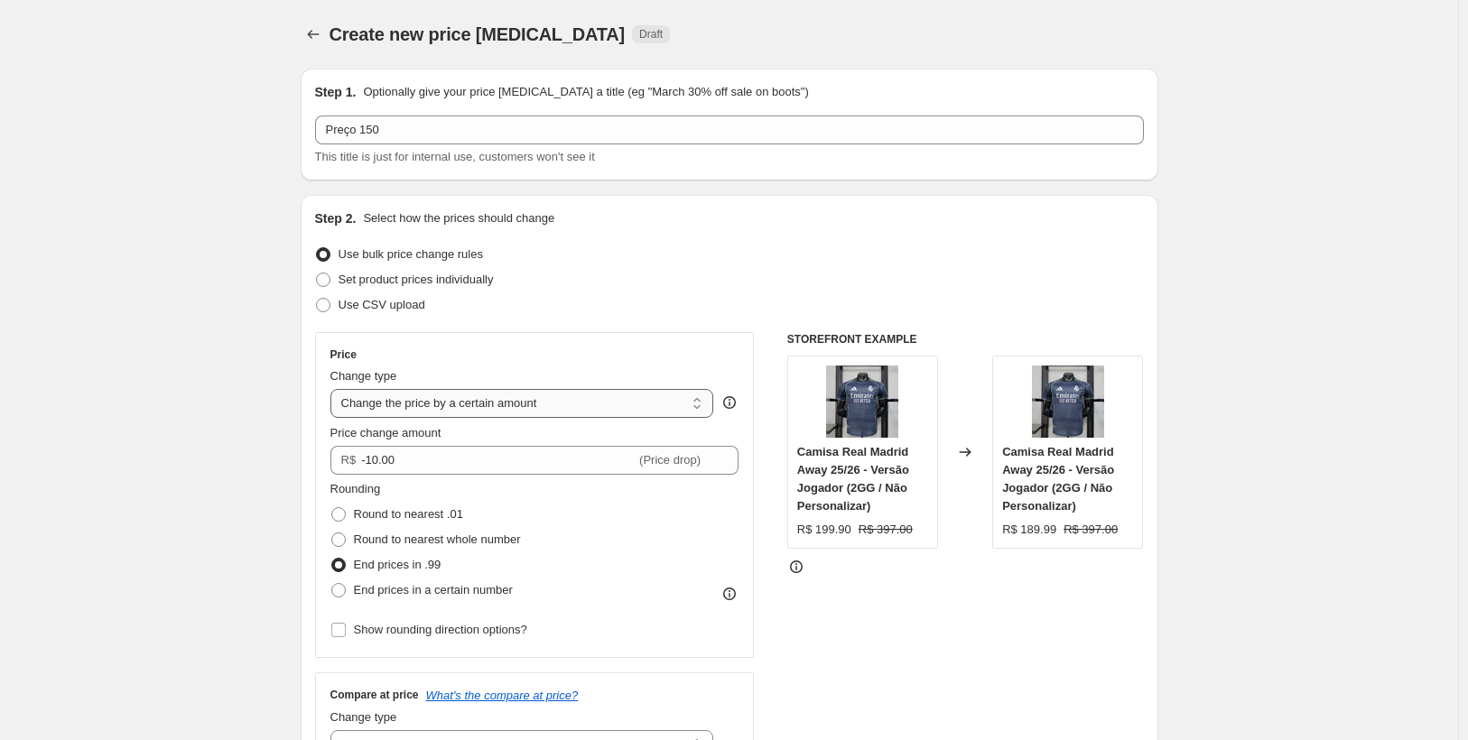
click at [514, 403] on select "Change the price to a certain amount Change the price by a certain amount Chang…" at bounding box center [522, 403] width 384 height 29
select select "to"
click at [334, 389] on select "Change the price to a certain amount Change the price by a certain amount Chang…" at bounding box center [522, 403] width 384 height 29
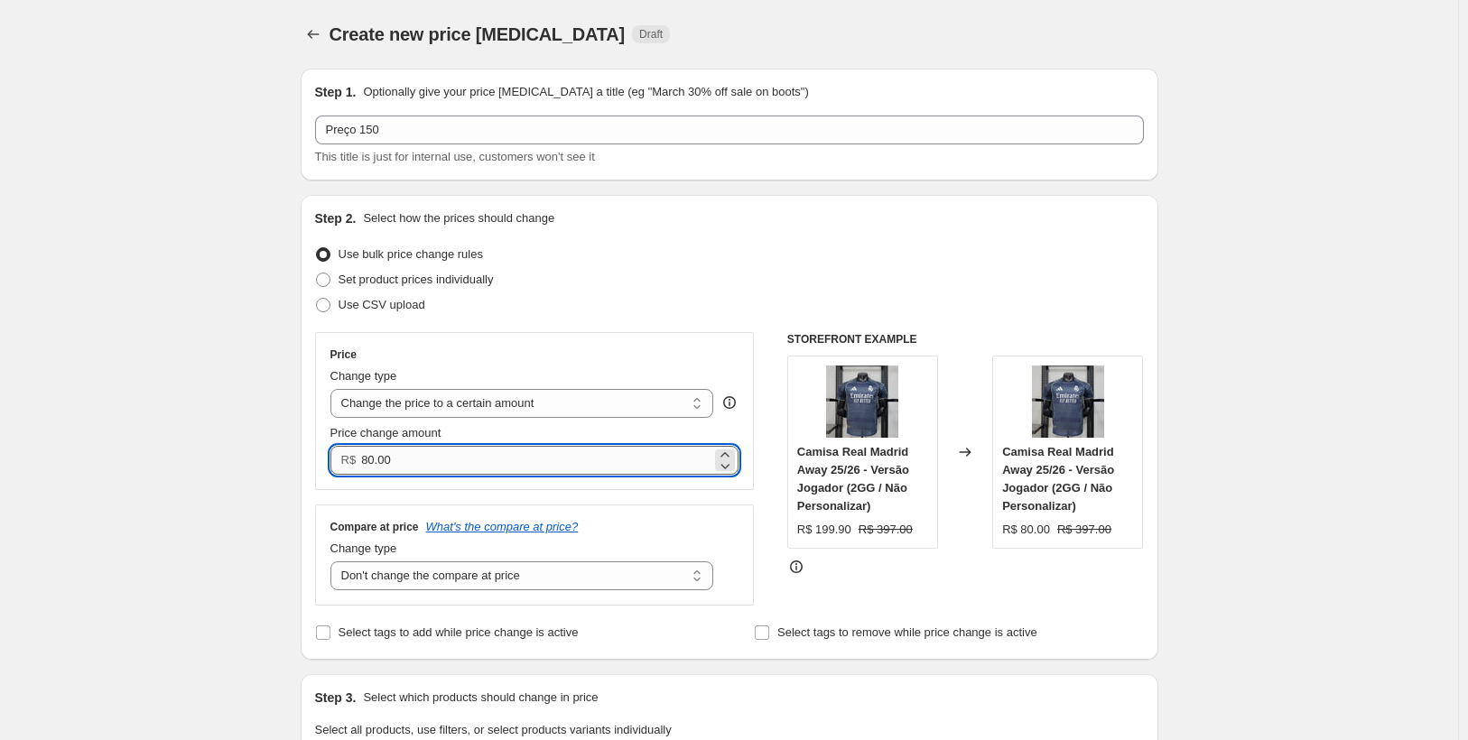
click at [459, 449] on input "80.00" at bounding box center [536, 460] width 350 height 29
type input "8"
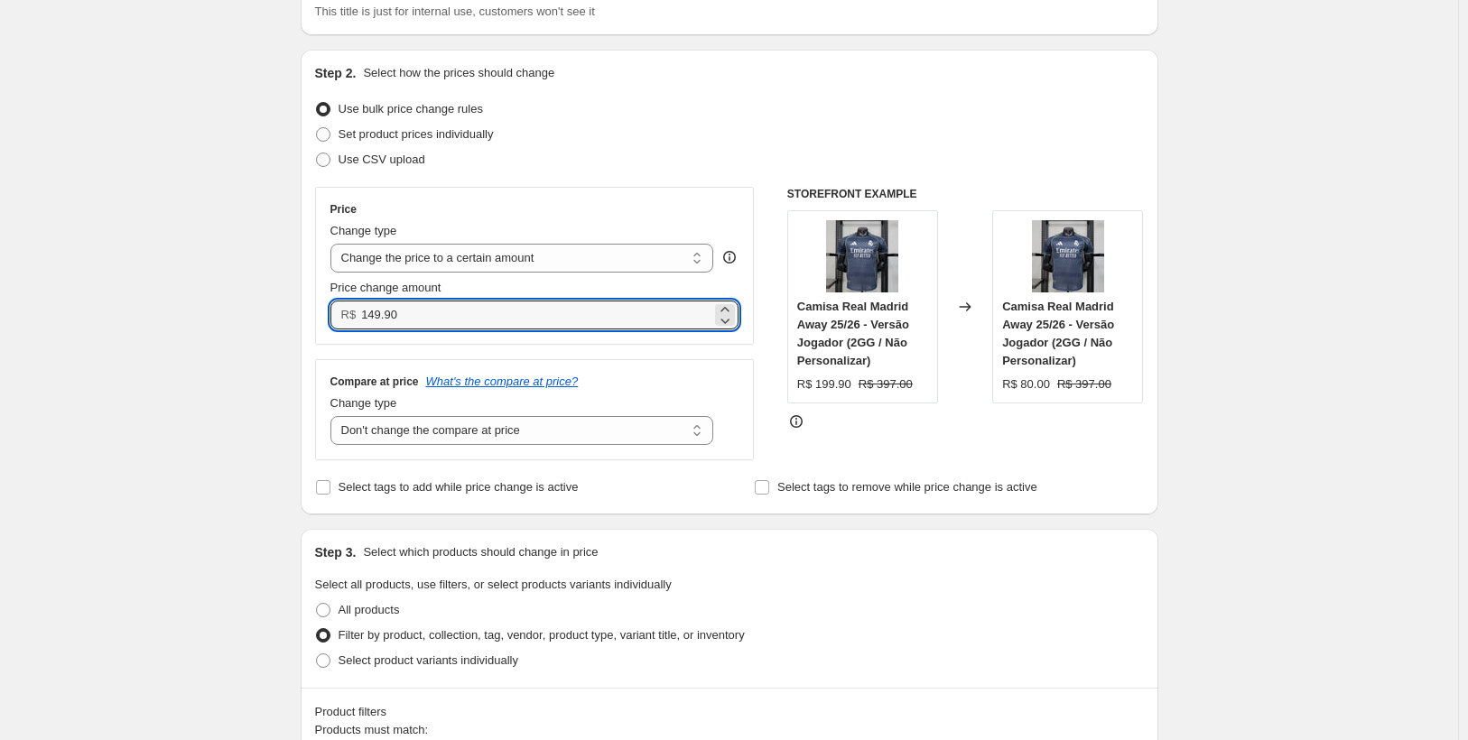
scroll to position [181, 0]
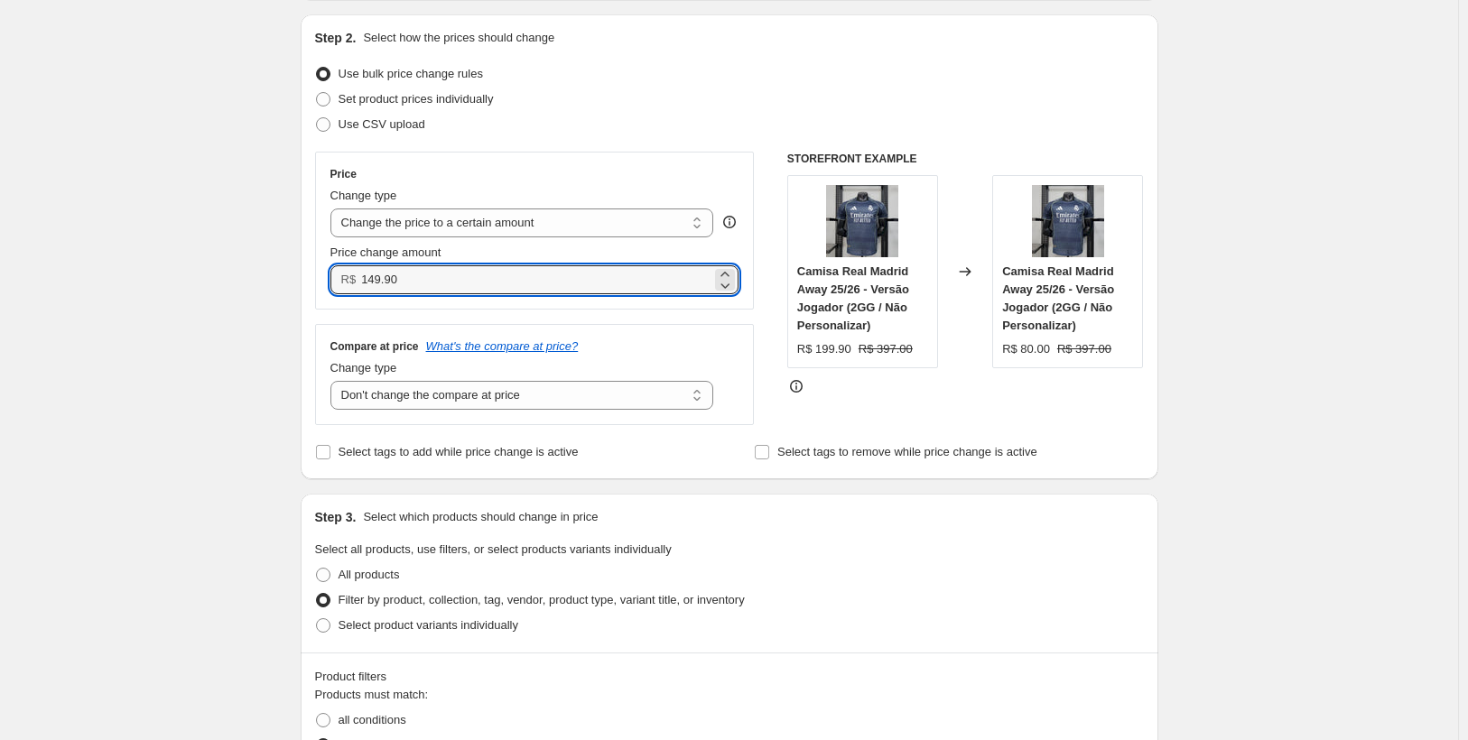
type input "149.90"
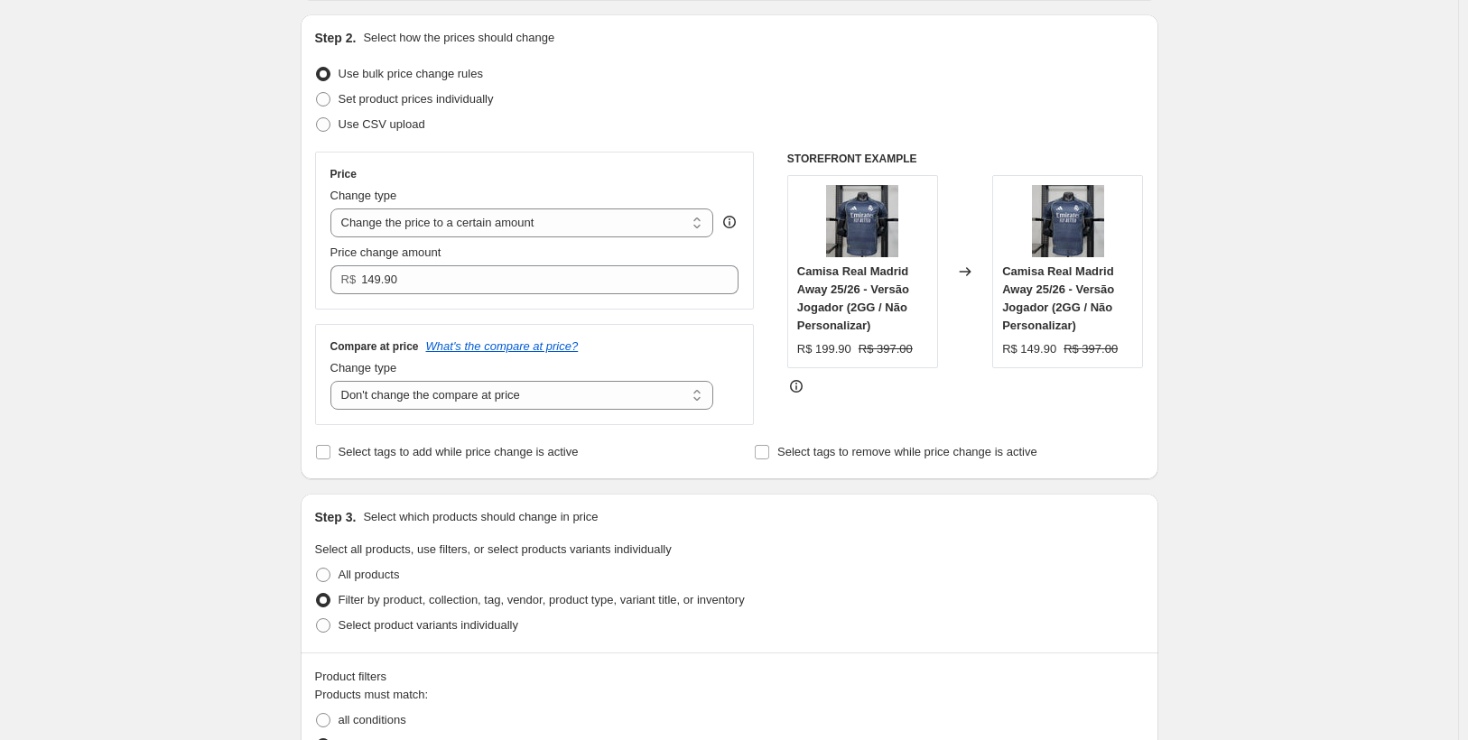
click at [261, 317] on div "Create new price change job. This page is ready Create new price change job Dra…" at bounding box center [729, 753] width 1458 height 1868
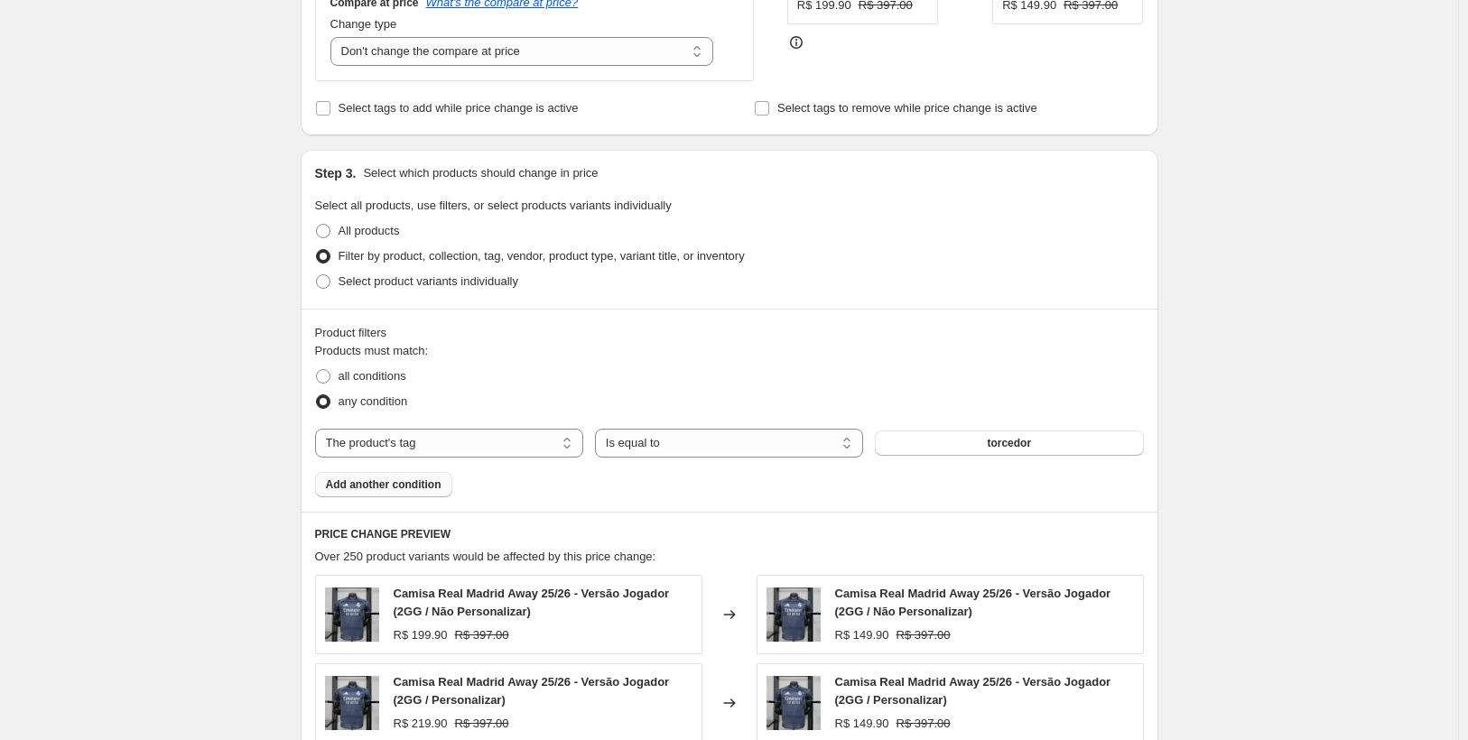
scroll to position [451, 0]
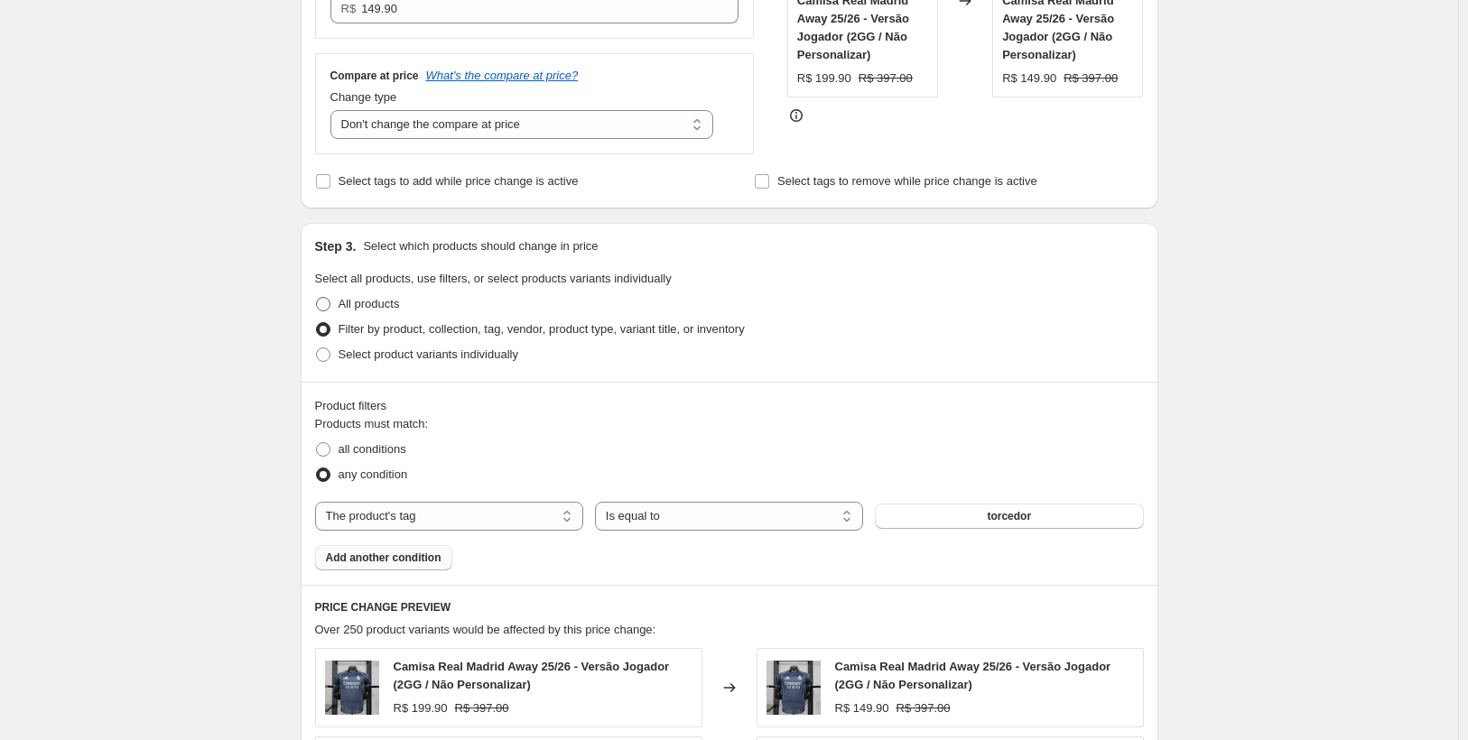
click at [329, 304] on span at bounding box center [323, 304] width 14 height 14
click at [317, 298] on input "All products" at bounding box center [316, 297] width 1 height 1
radio input "true"
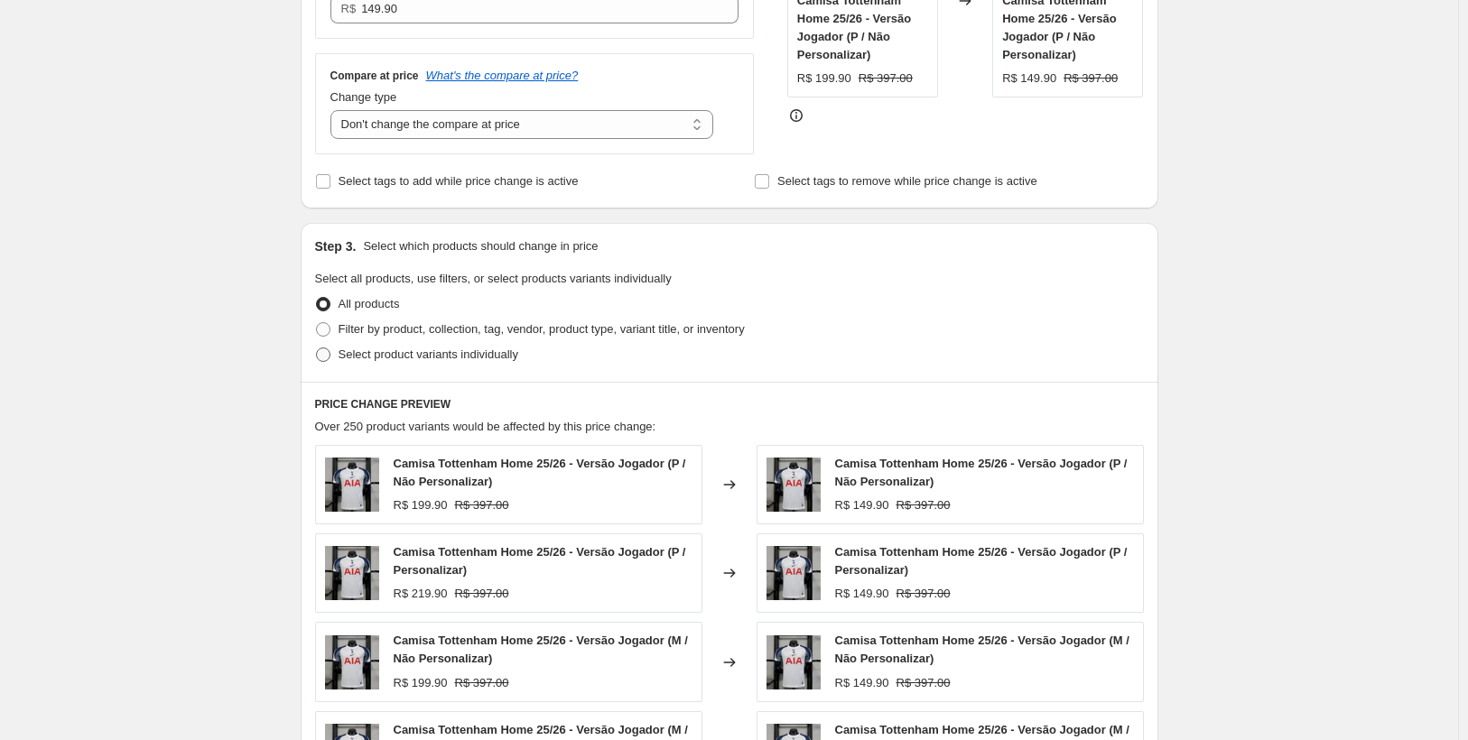
click at [327, 357] on span at bounding box center [323, 354] width 14 height 14
click at [317, 348] on input "Select product variants individually" at bounding box center [316, 347] width 1 height 1
radio input "true"
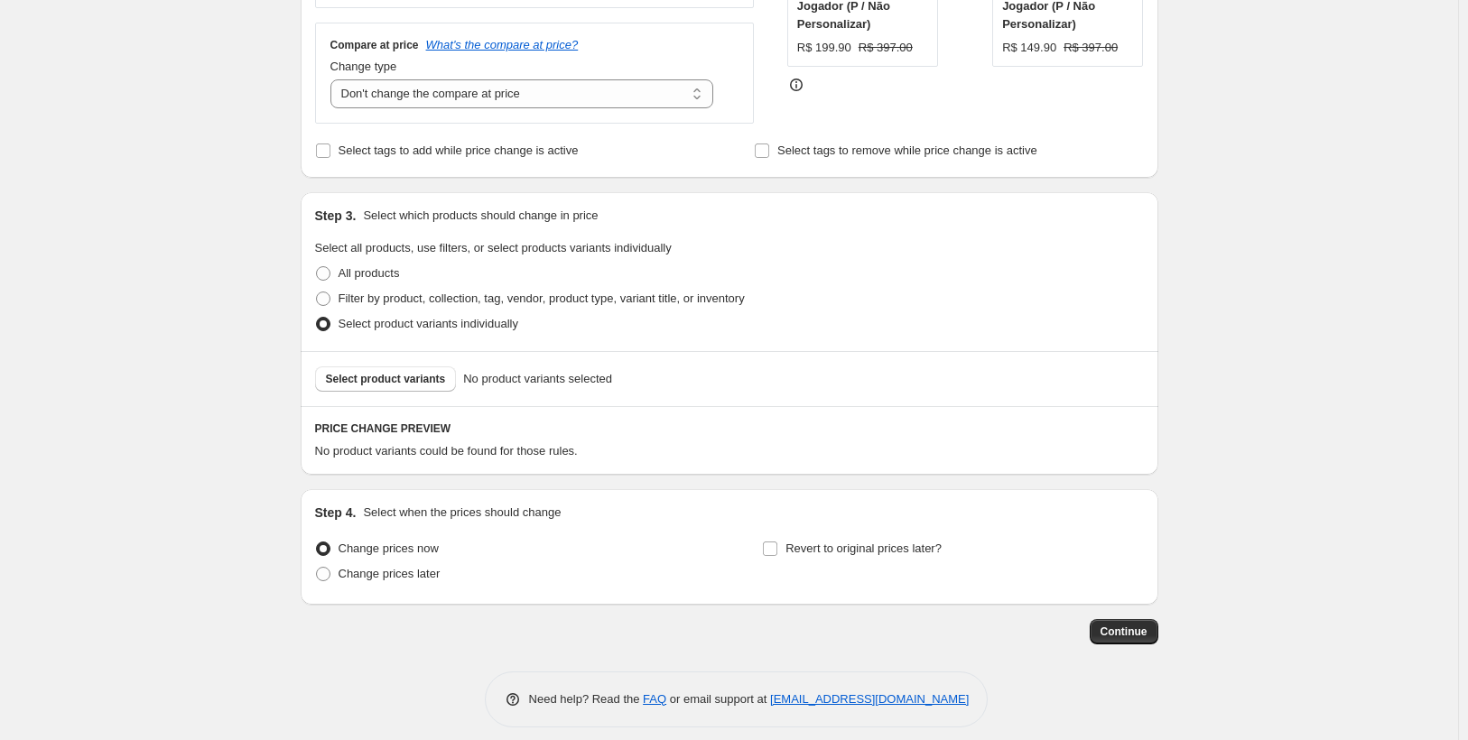
scroll to position [496, 0]
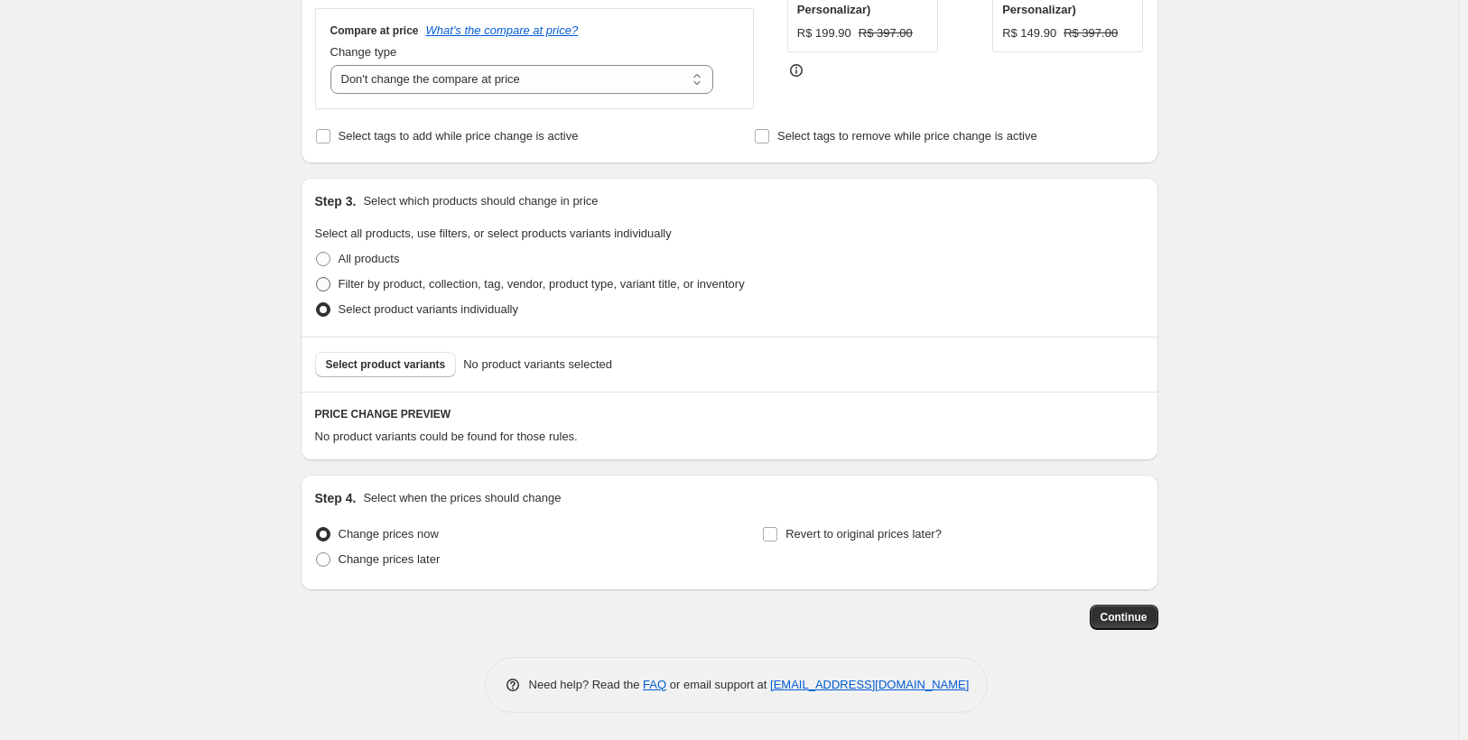
click at [325, 286] on span at bounding box center [323, 284] width 14 height 14
click at [317, 278] on input "Filter by product, collection, tag, vendor, product type, variant title, or inv…" at bounding box center [316, 277] width 1 height 1
radio input "true"
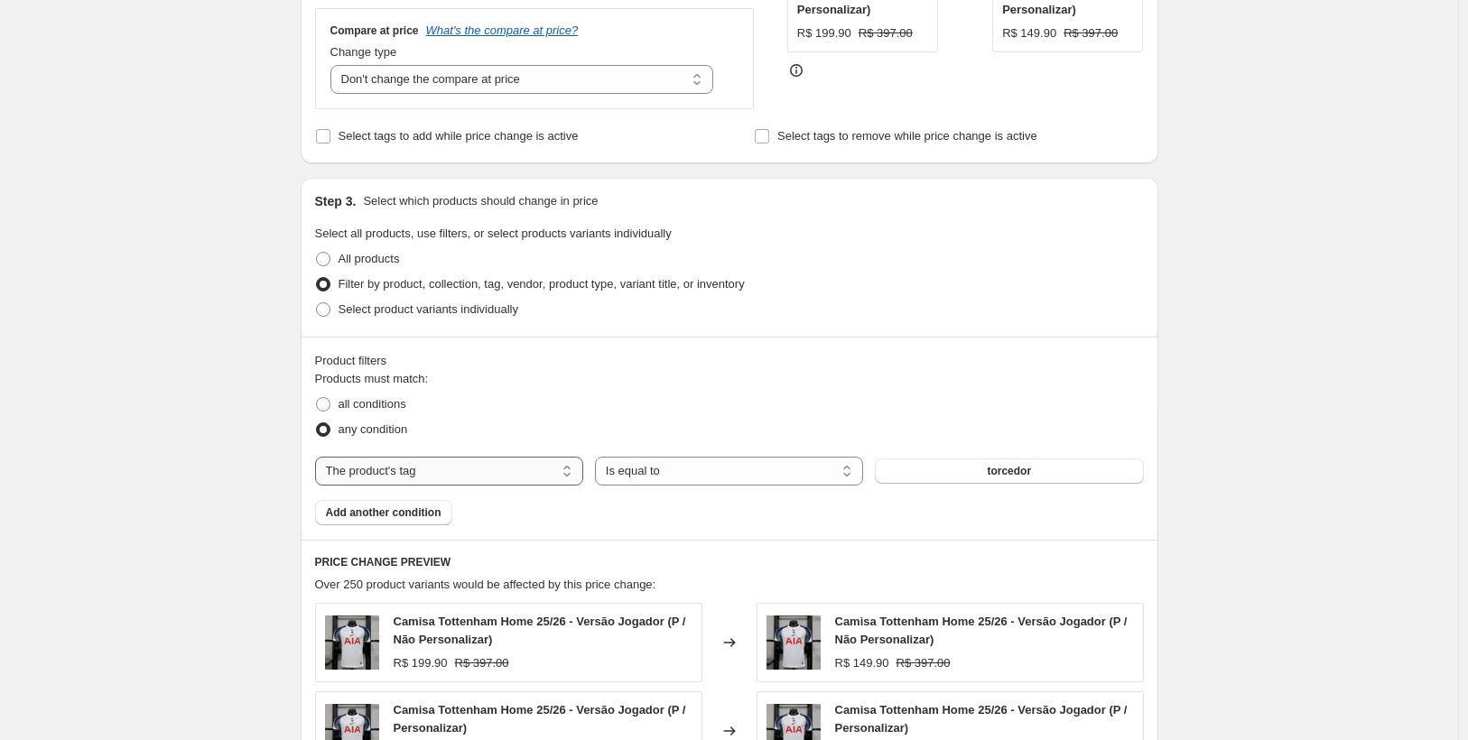
click at [457, 473] on select "The product The product's collection The product's tag The product's vendor The…" at bounding box center [449, 471] width 268 height 29
select select "collection"
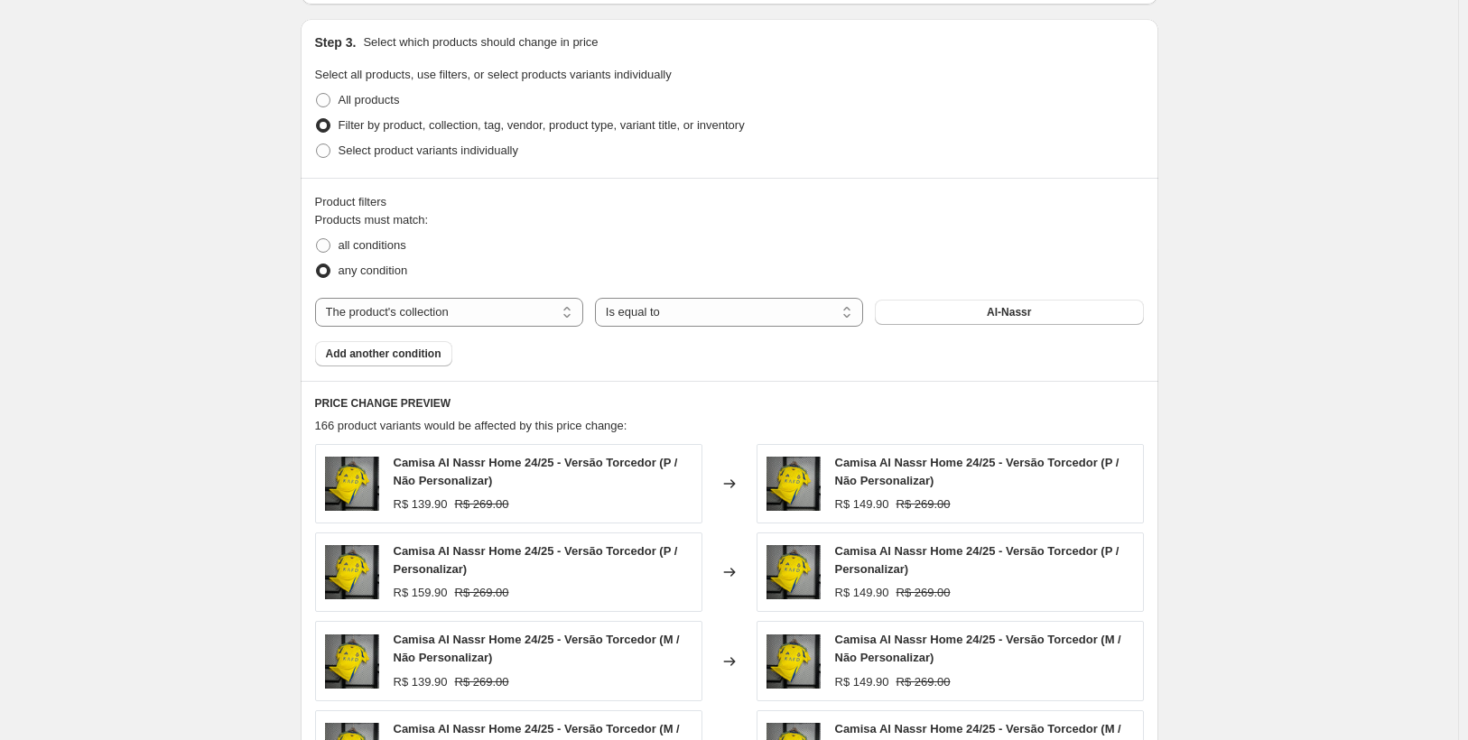
scroll to position [677, 0]
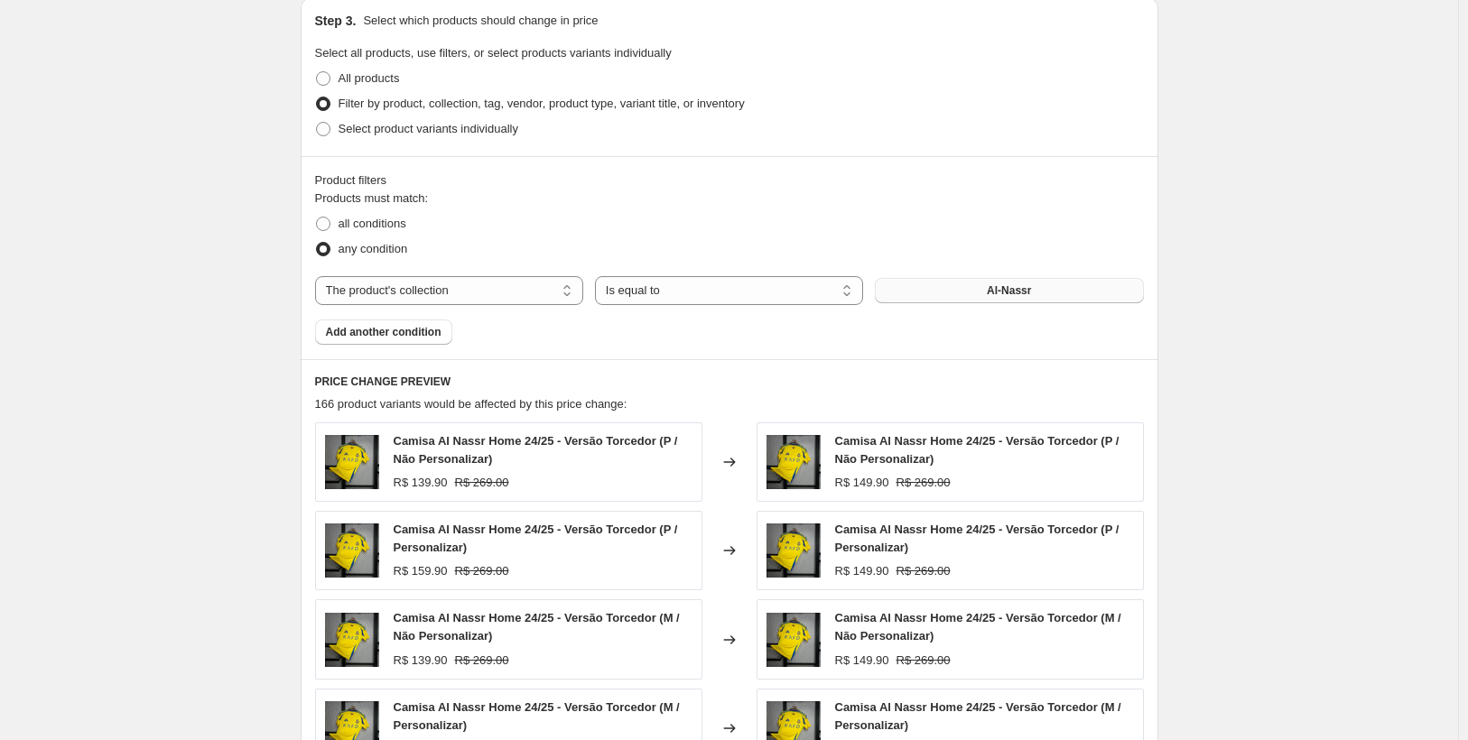
click at [1001, 284] on span "Al-Nassr" at bounding box center [1008, 290] width 44 height 14
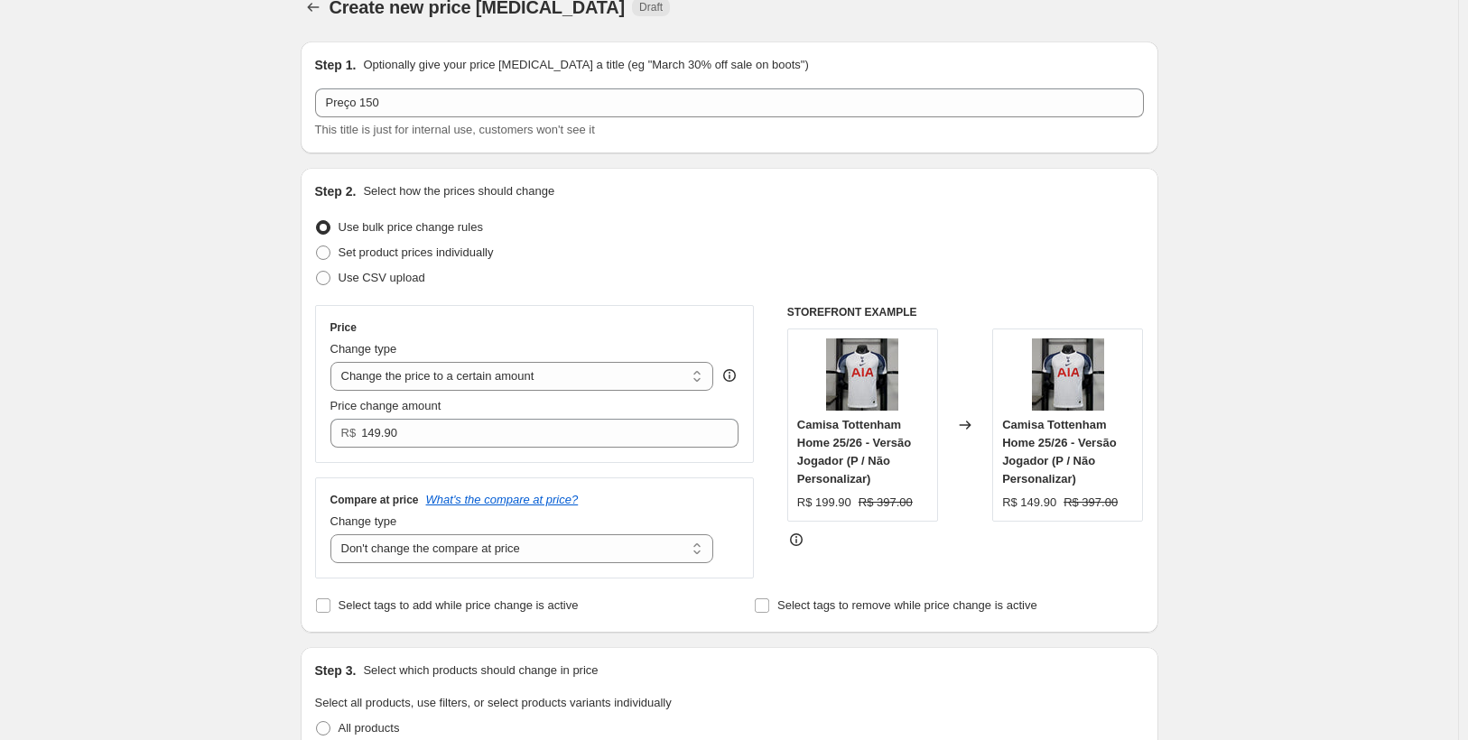
scroll to position [0, 0]
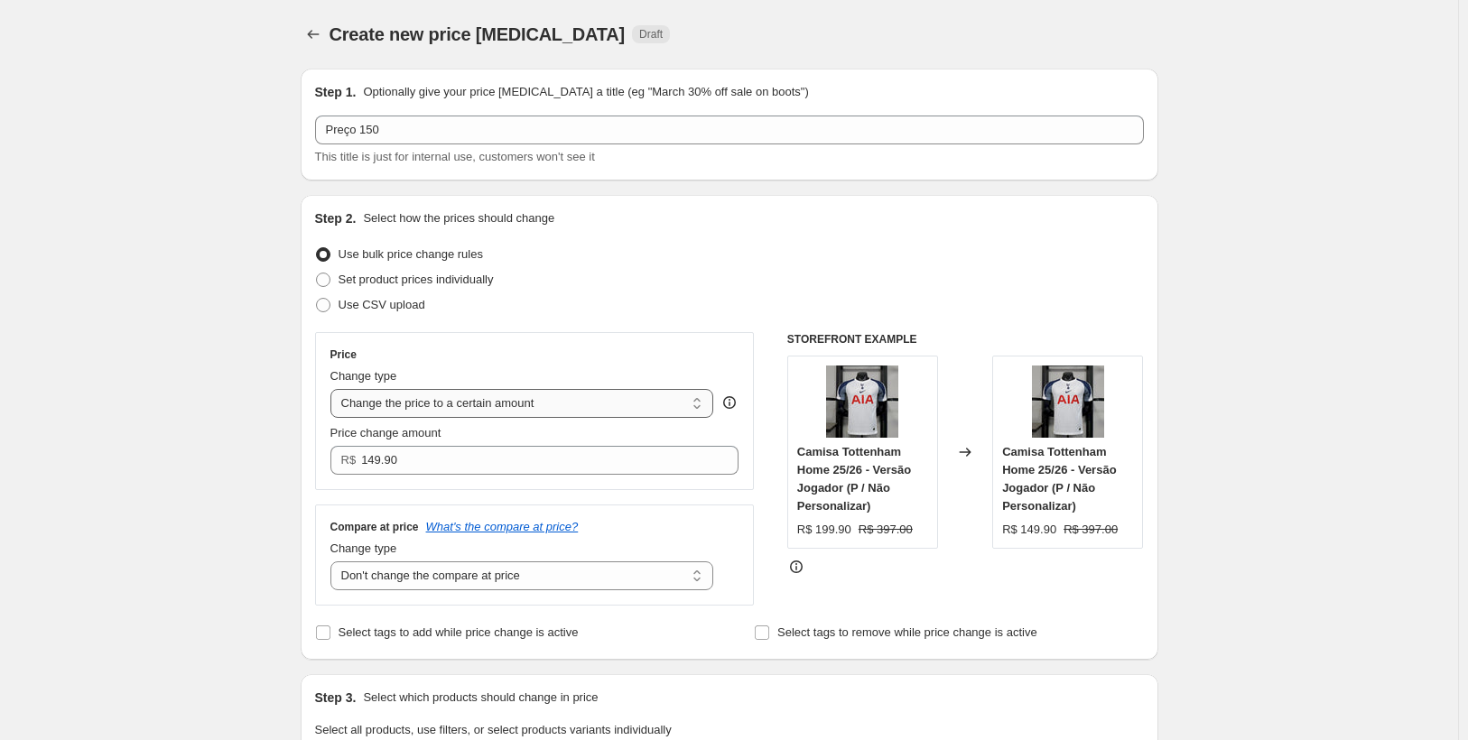
click at [523, 407] on select "Change the price to a certain amount Change the price by a certain amount Chang…" at bounding box center [522, 403] width 384 height 29
select select "by"
click at [334, 389] on select "Change the price to a certain amount Change the price by a certain amount Chang…" at bounding box center [522, 403] width 384 height 29
type input "-10.00"
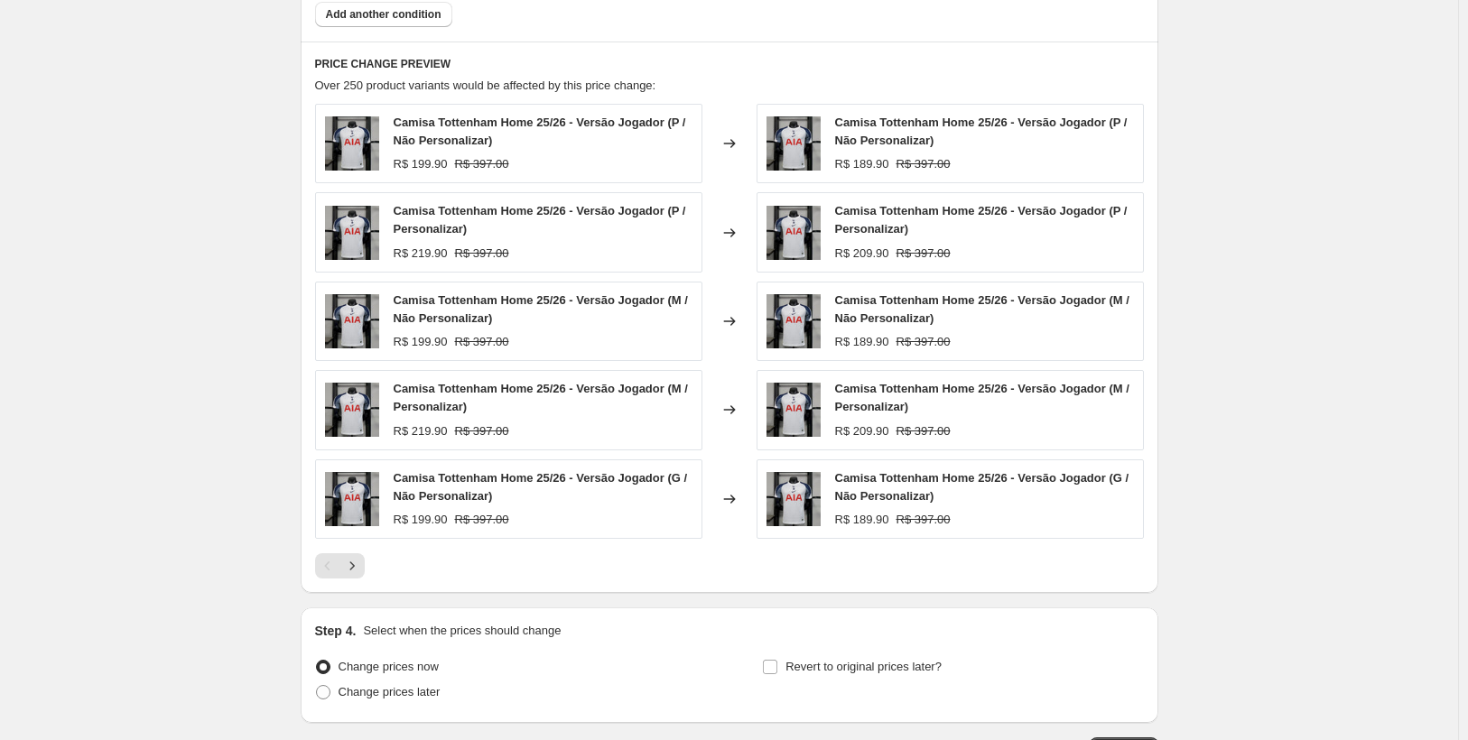
scroll to position [1173, 0]
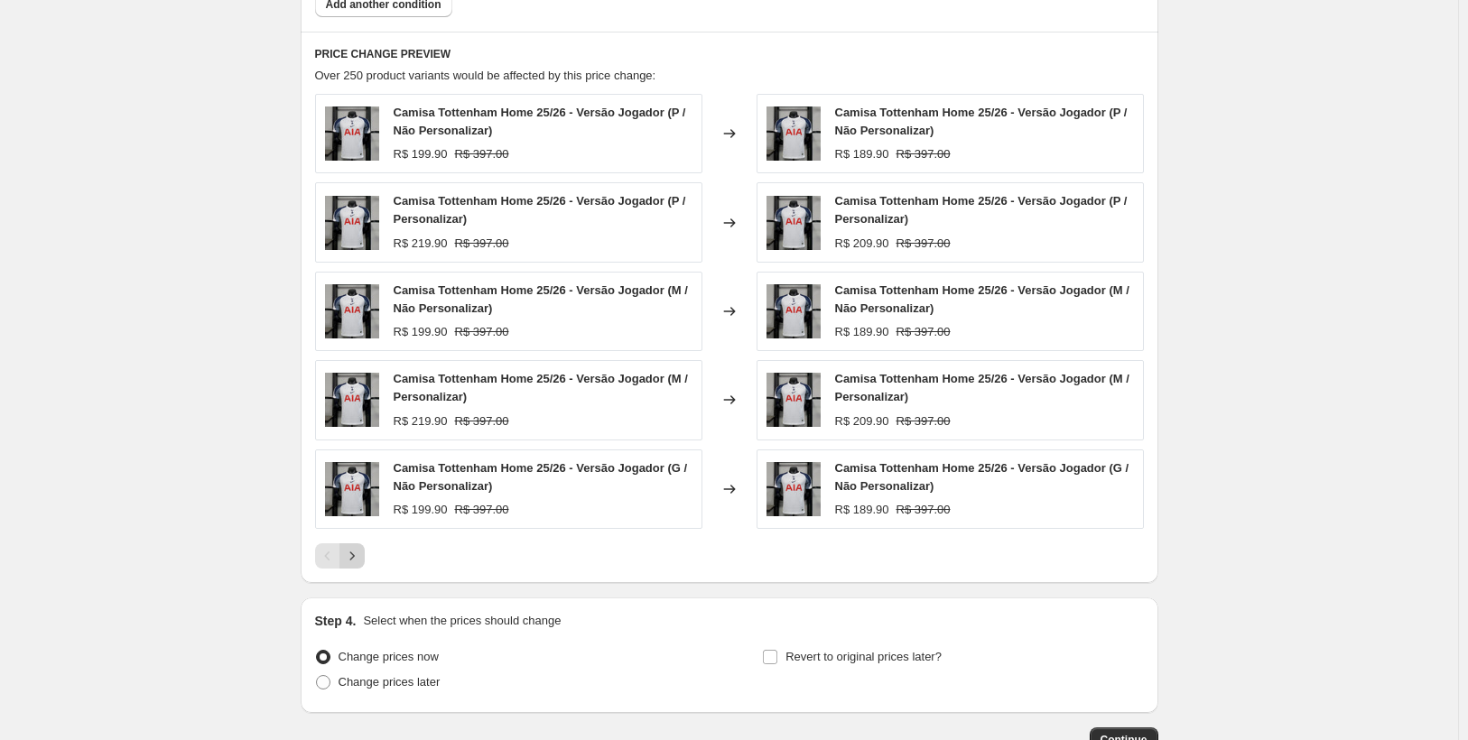
click at [355, 556] on icon "Next" at bounding box center [352, 556] width 18 height 18
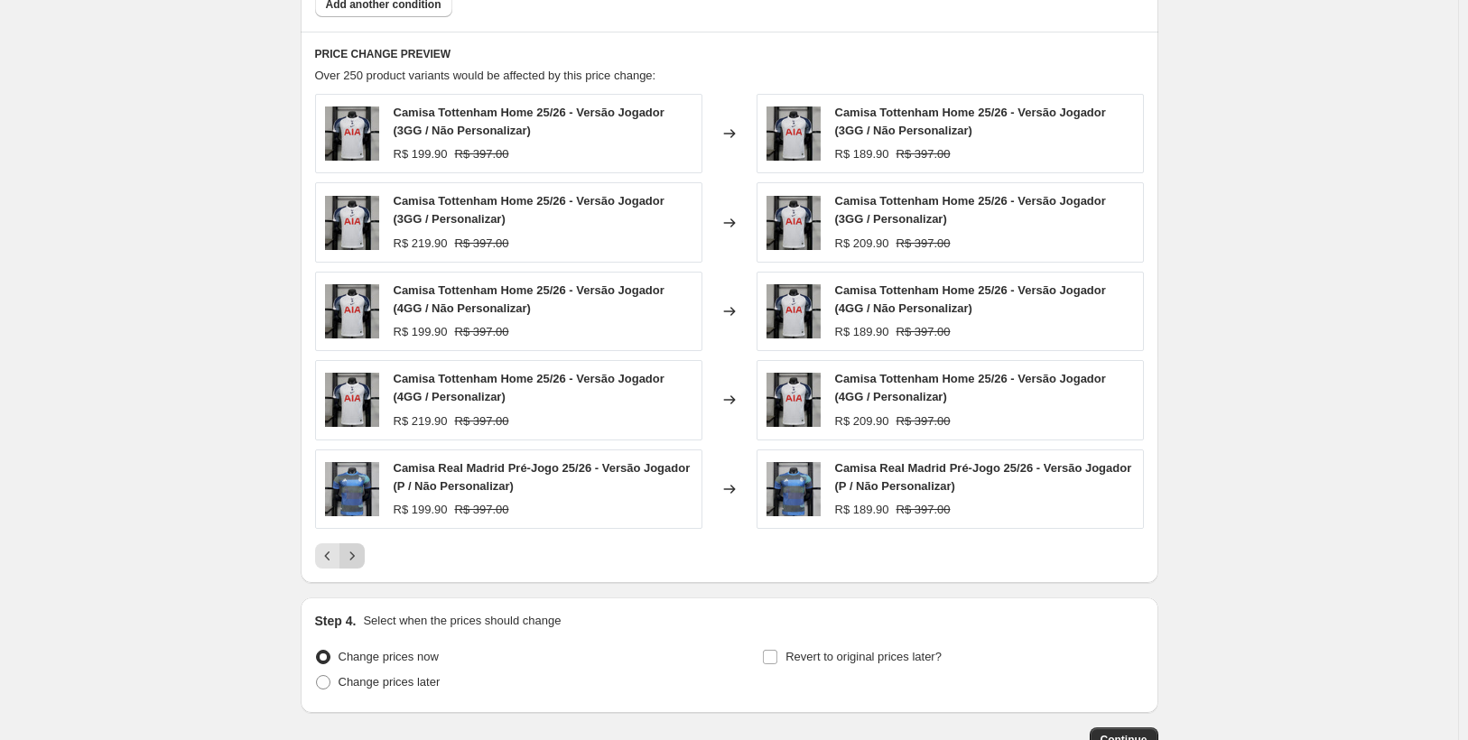
click at [355, 556] on icon "Next" at bounding box center [352, 556] width 18 height 18
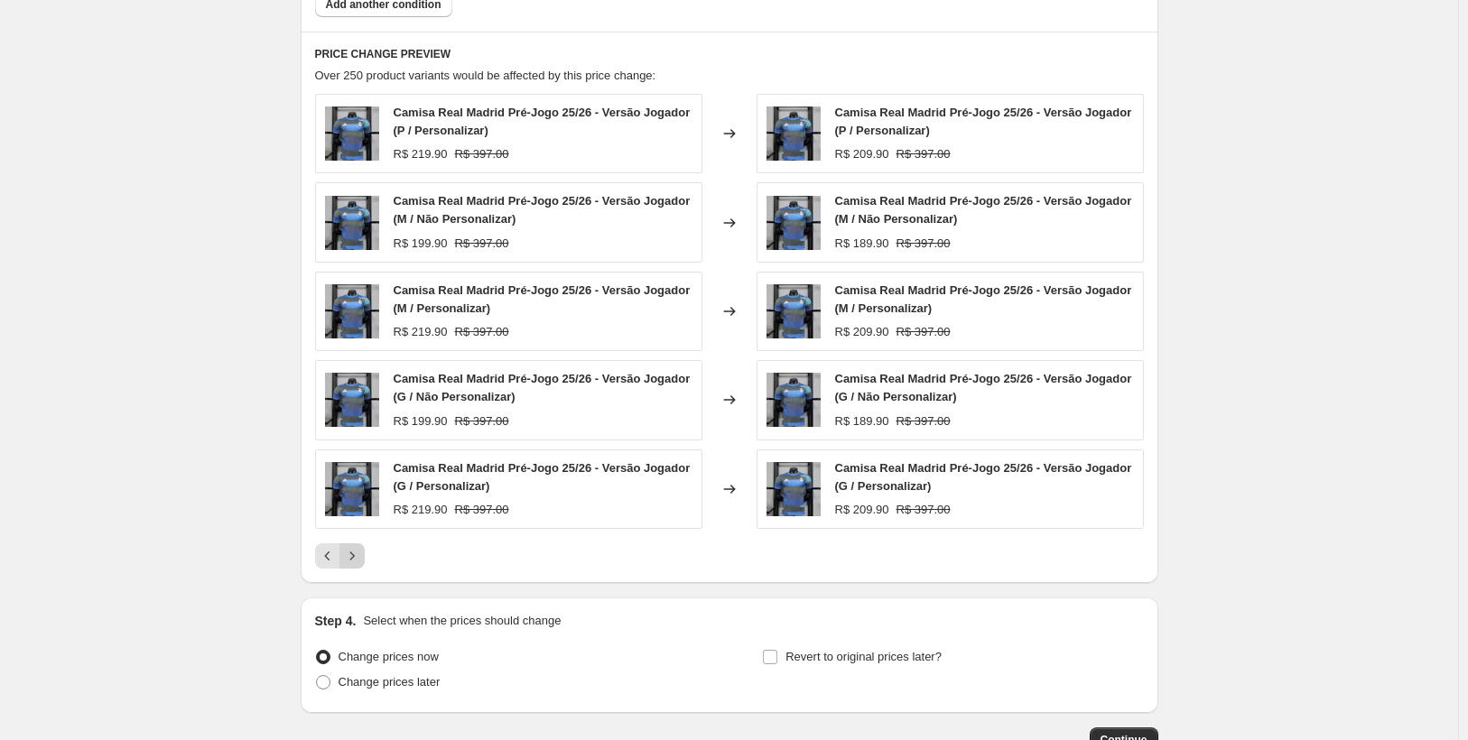
click at [355, 556] on icon "Next" at bounding box center [352, 556] width 18 height 18
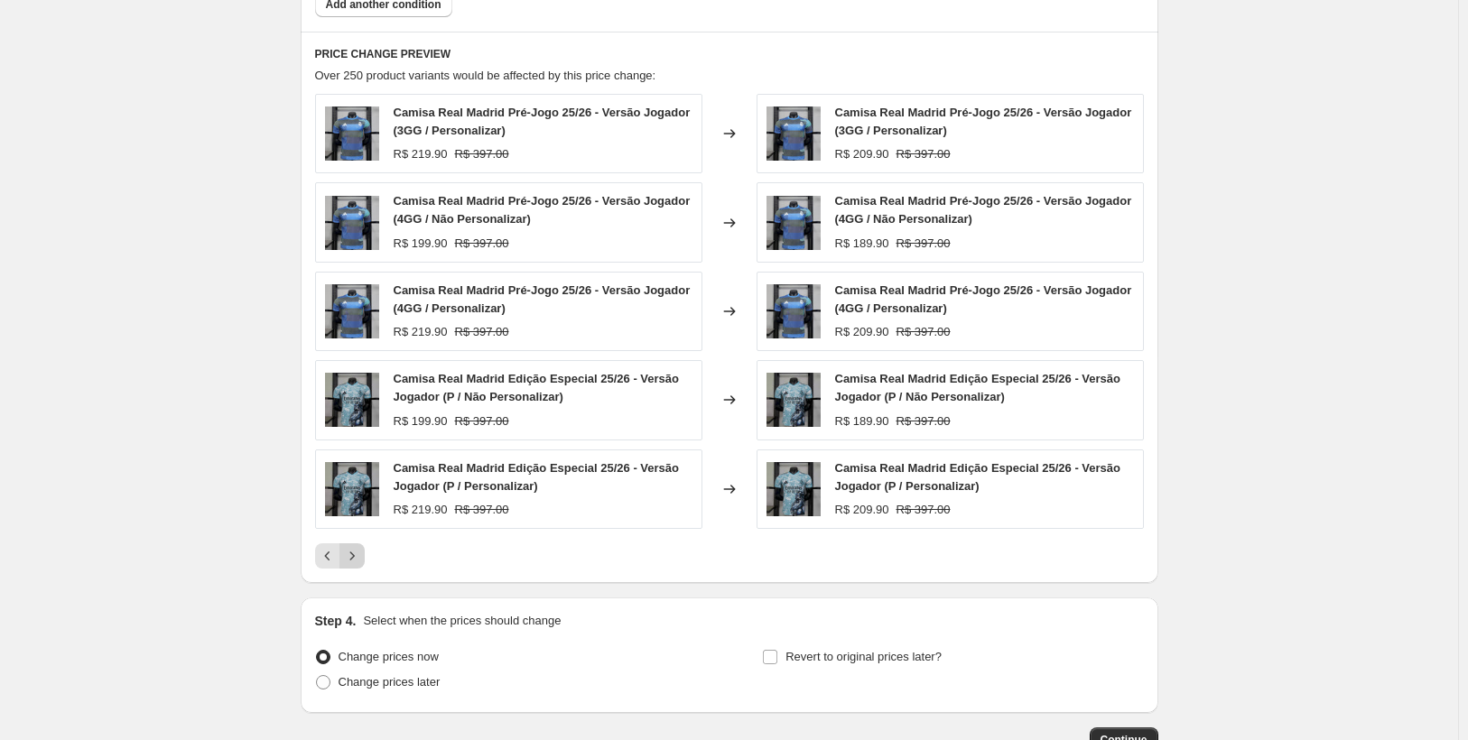
click at [355, 556] on icon "Next" at bounding box center [352, 556] width 18 height 18
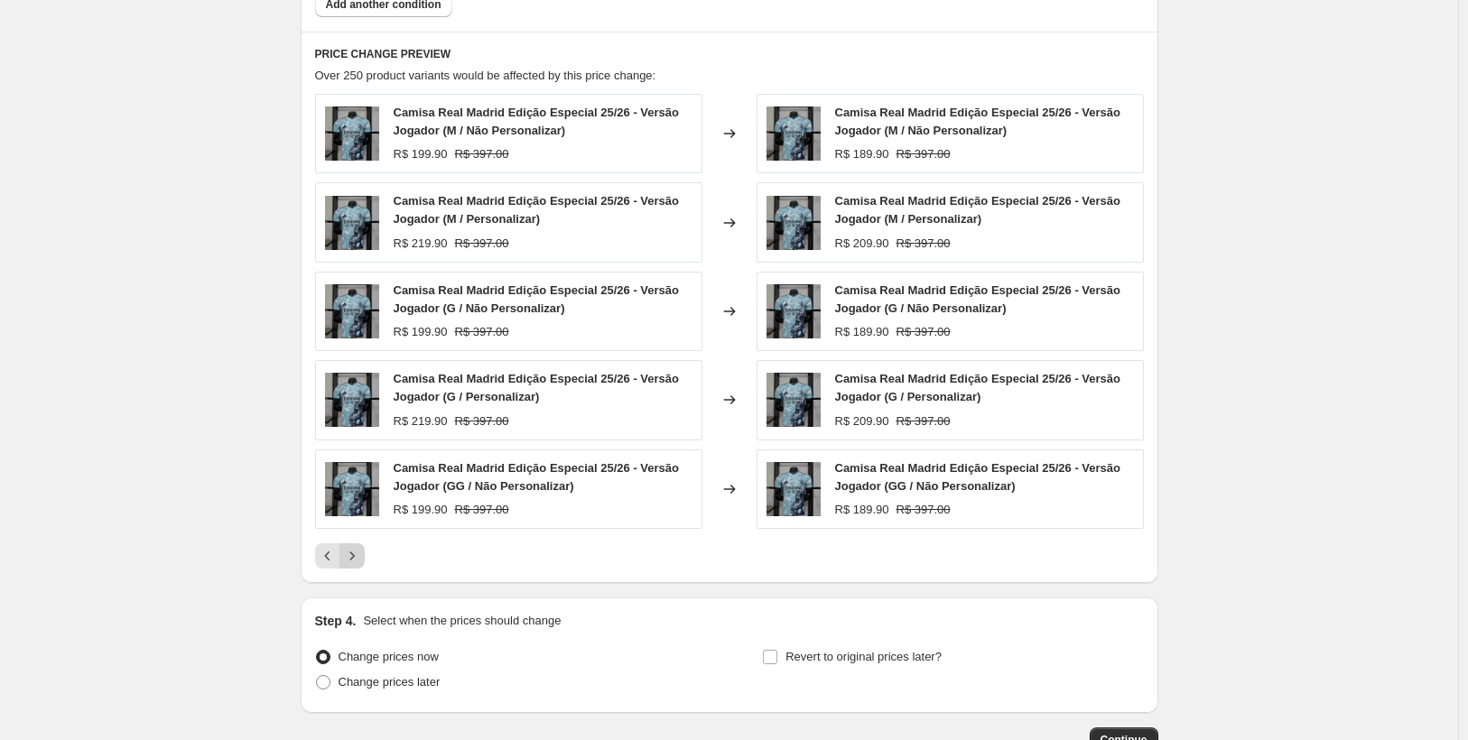
click at [355, 556] on icon "Next" at bounding box center [352, 556] width 18 height 18
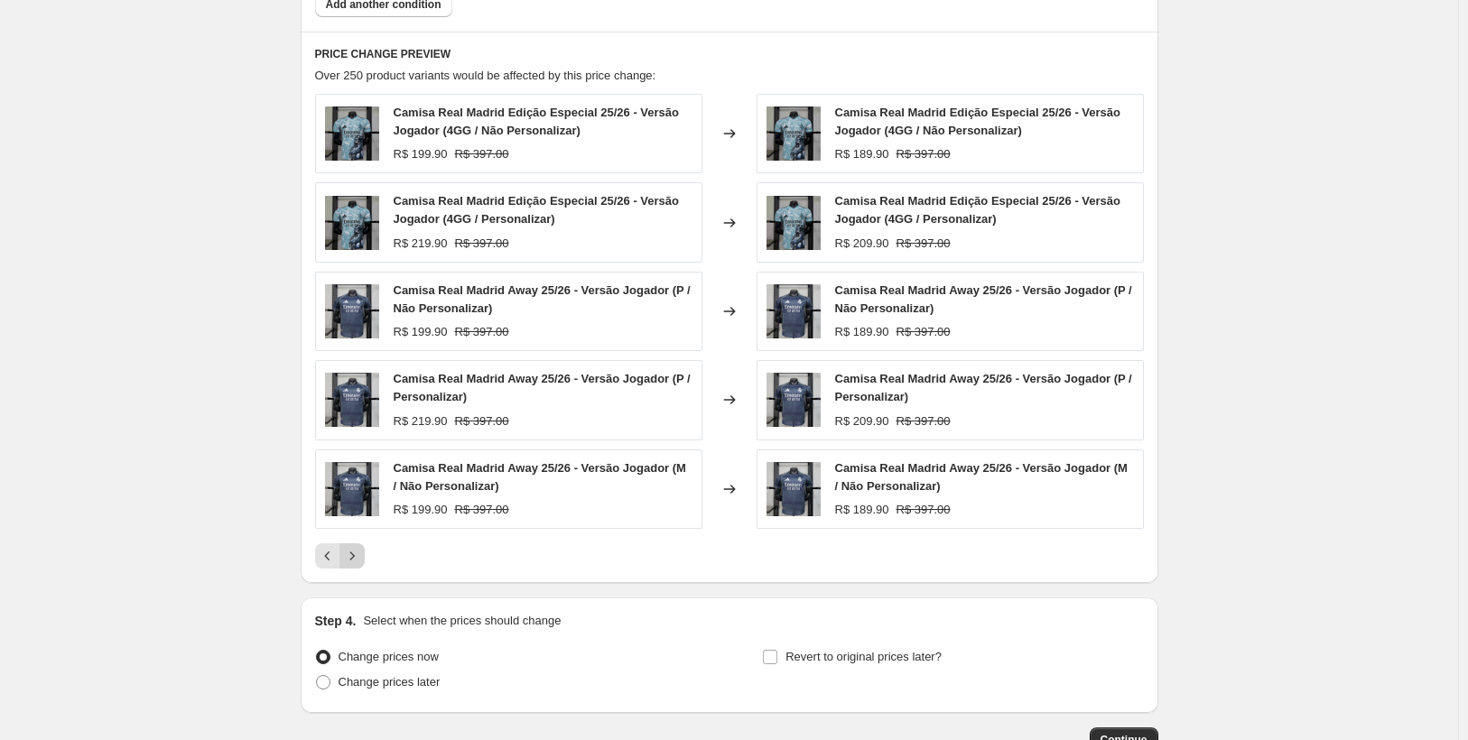
click at [354, 556] on icon "Next" at bounding box center [351, 555] width 5 height 8
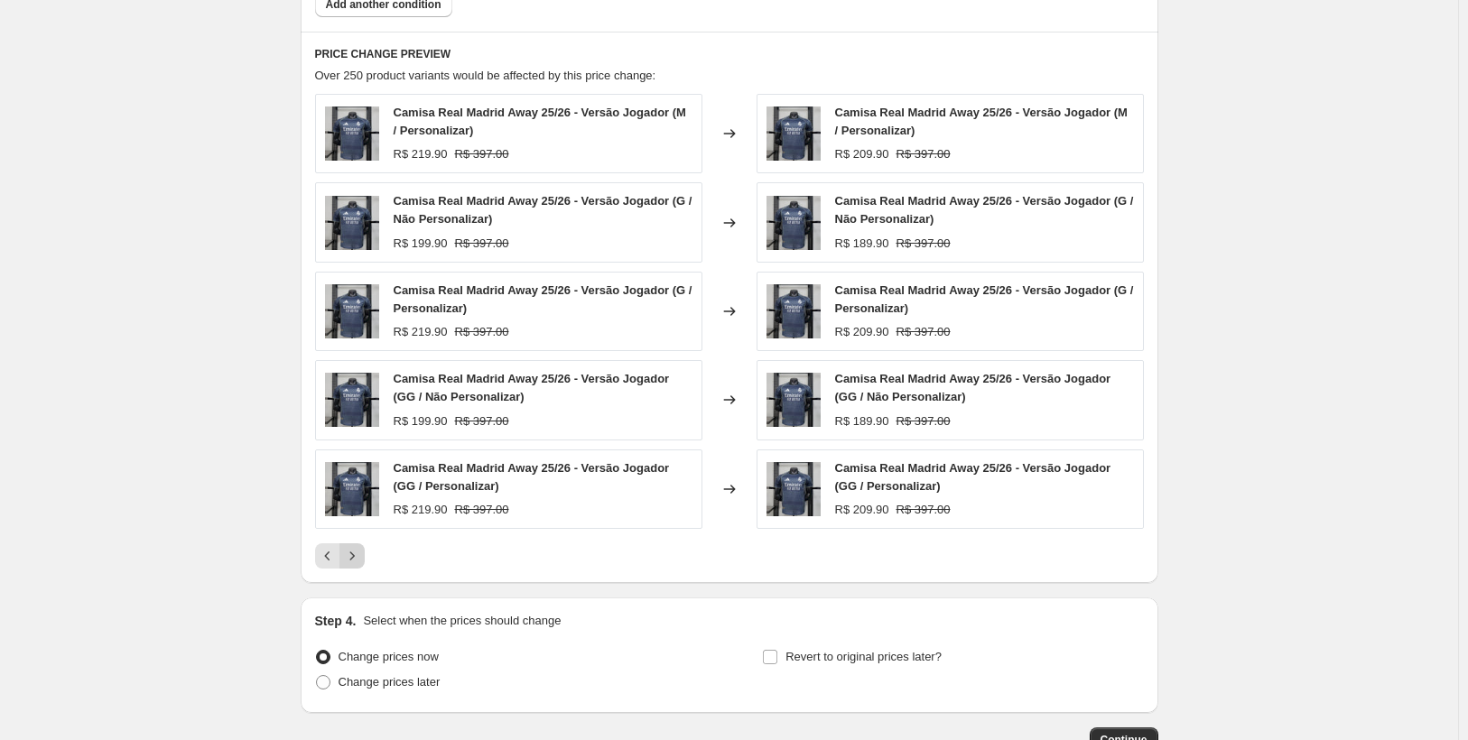
click at [358, 556] on icon "Next" at bounding box center [352, 556] width 18 height 18
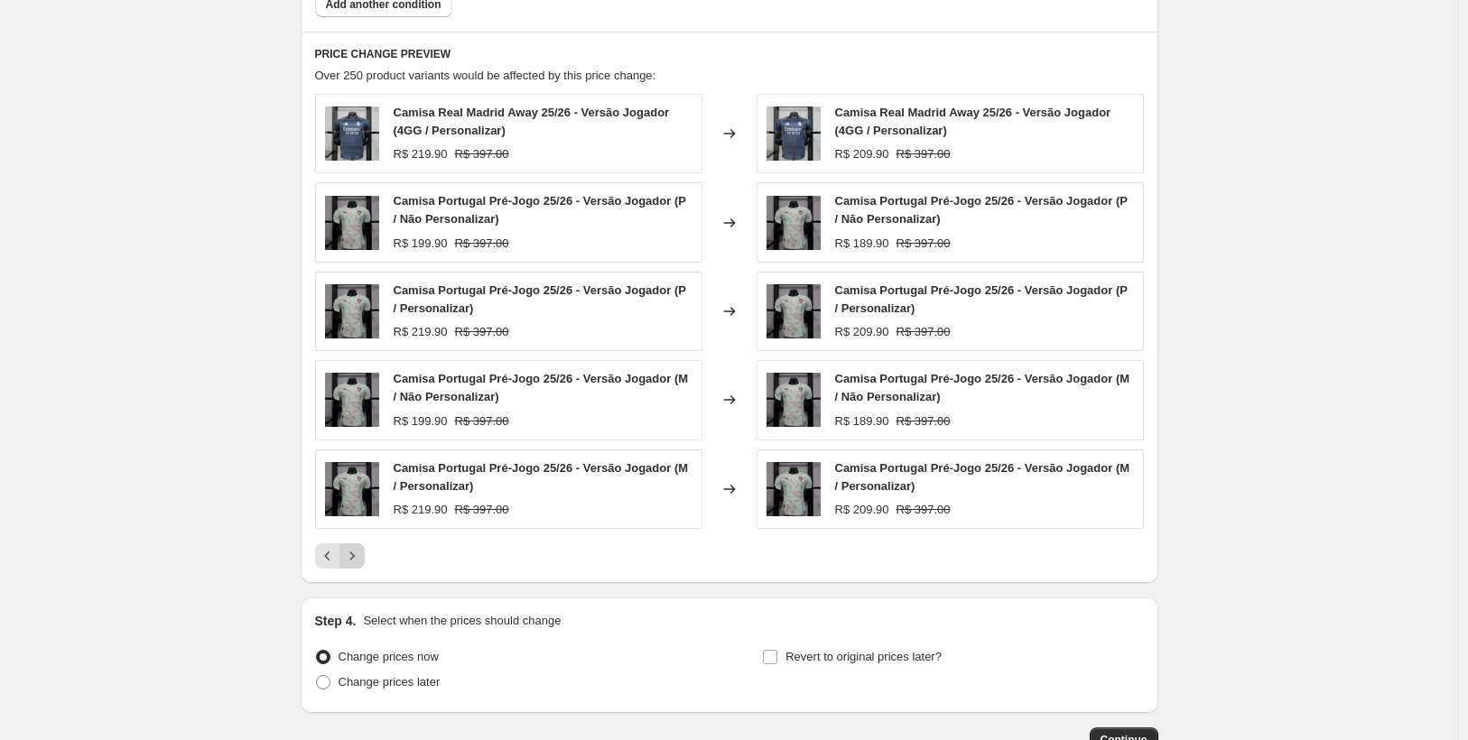
click at [358, 556] on icon "Next" at bounding box center [352, 556] width 18 height 18
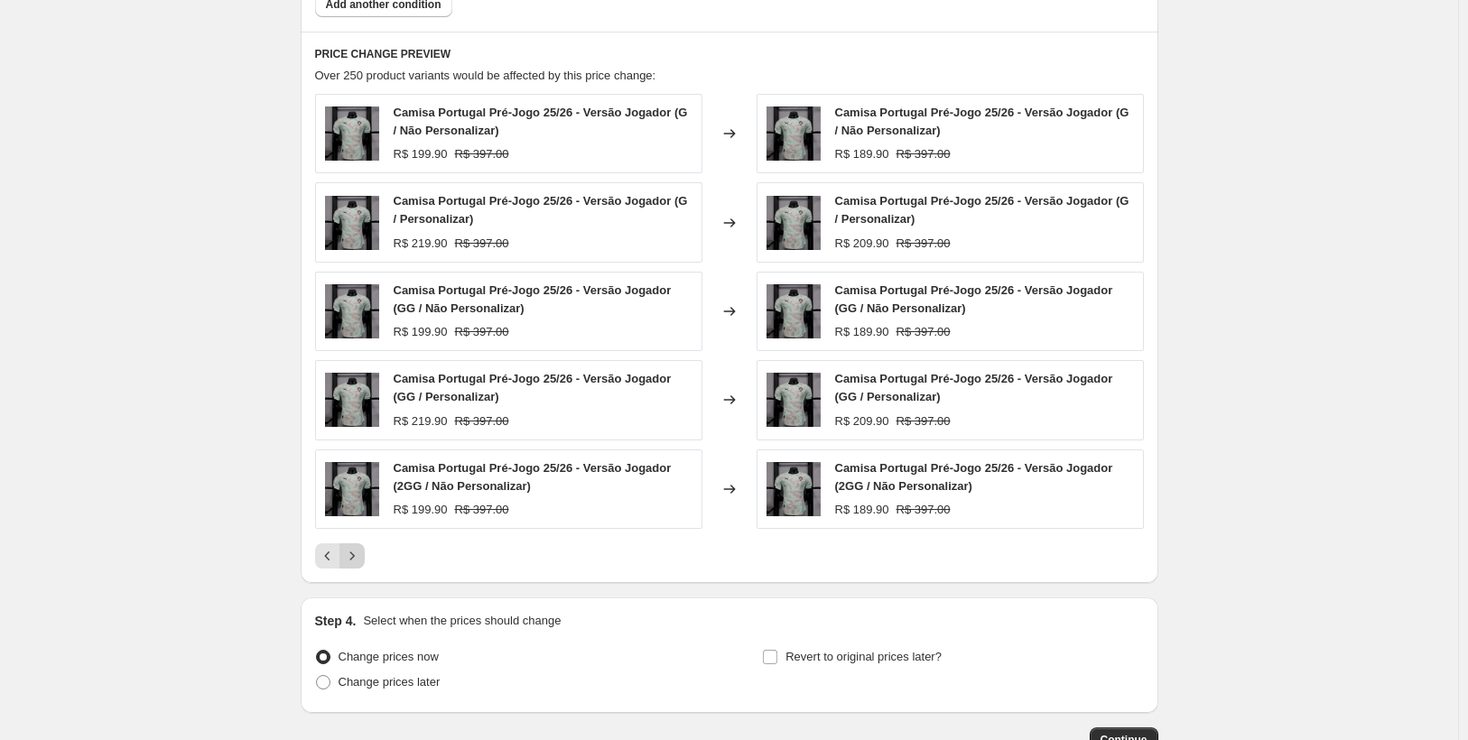
click at [358, 556] on icon "Next" at bounding box center [352, 556] width 18 height 18
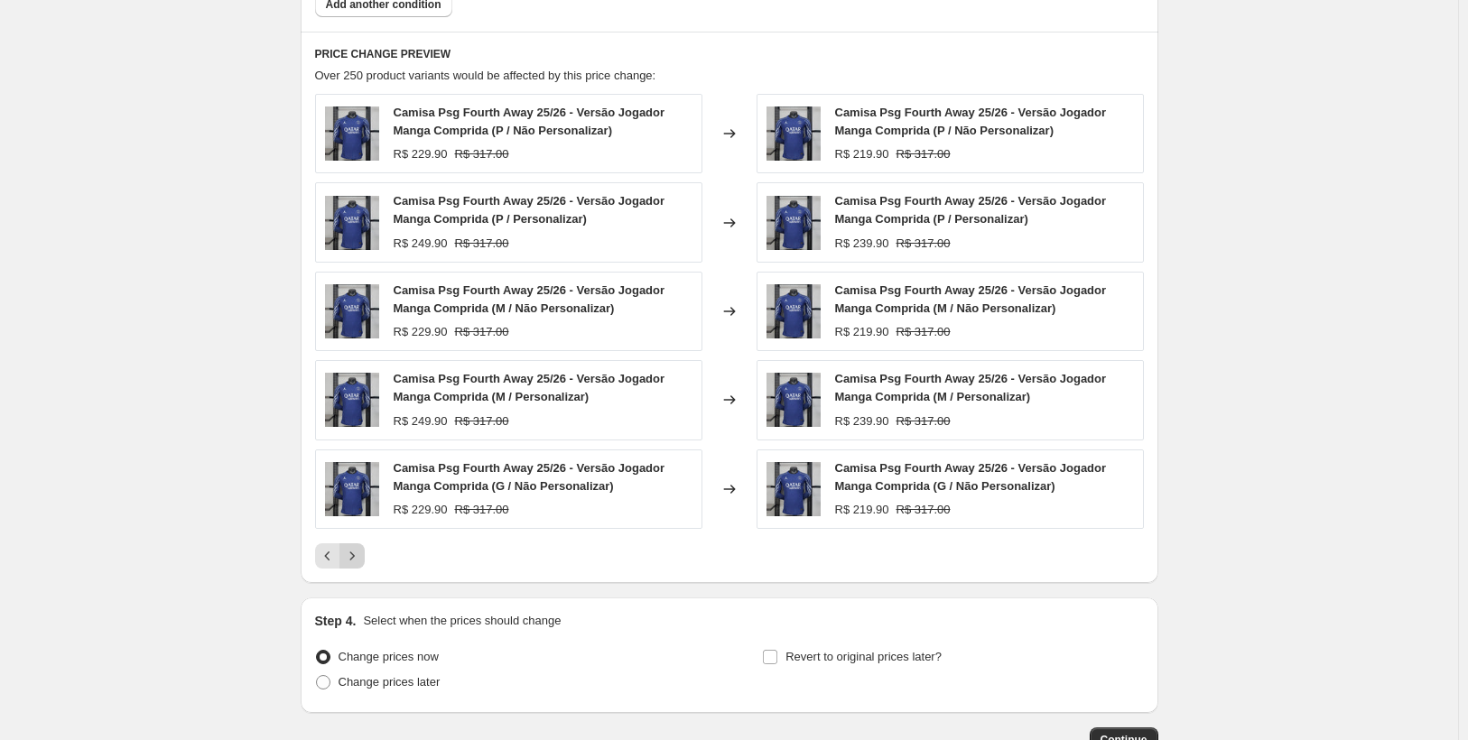
click at [358, 556] on icon "Next" at bounding box center [352, 556] width 18 height 18
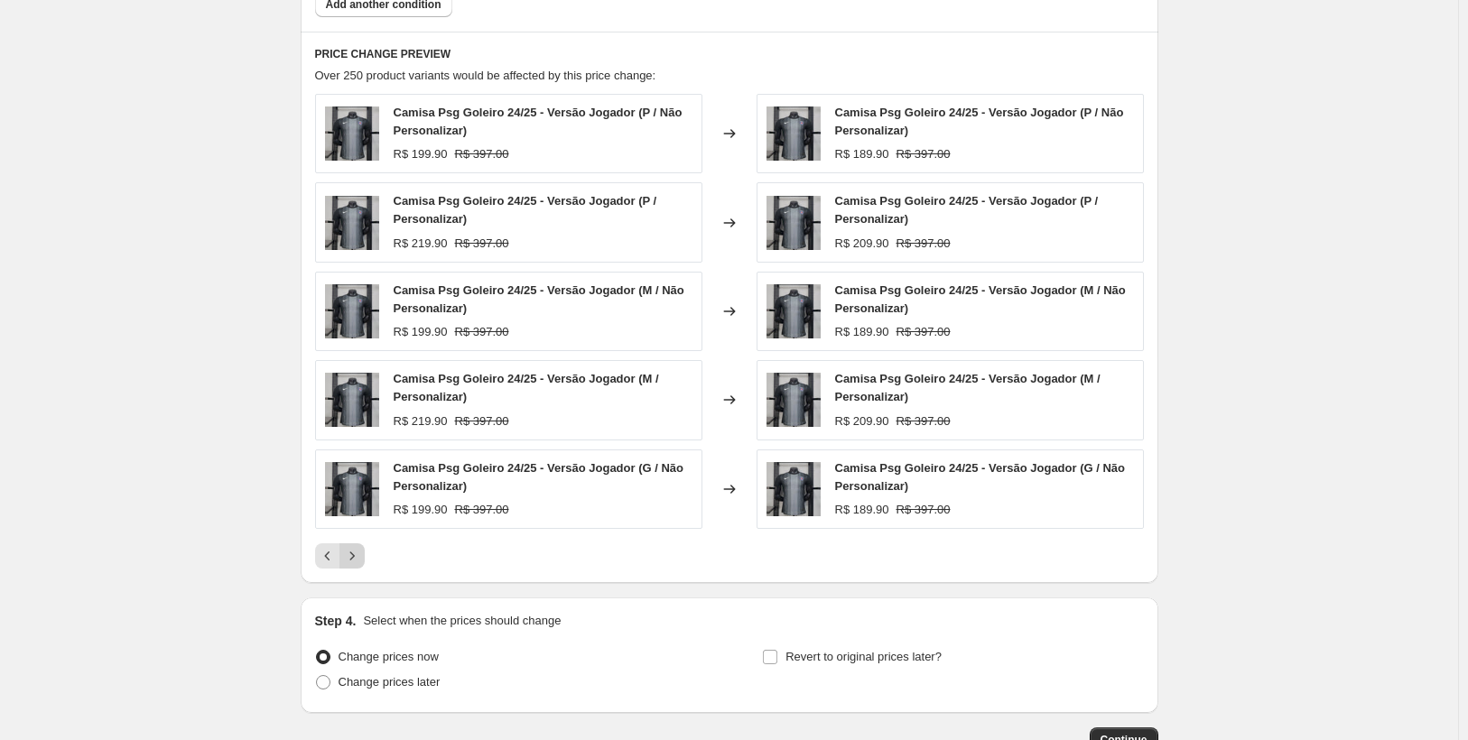
click at [358, 556] on icon "Next" at bounding box center [352, 556] width 18 height 18
click at [359, 557] on icon "Next" at bounding box center [352, 556] width 18 height 18
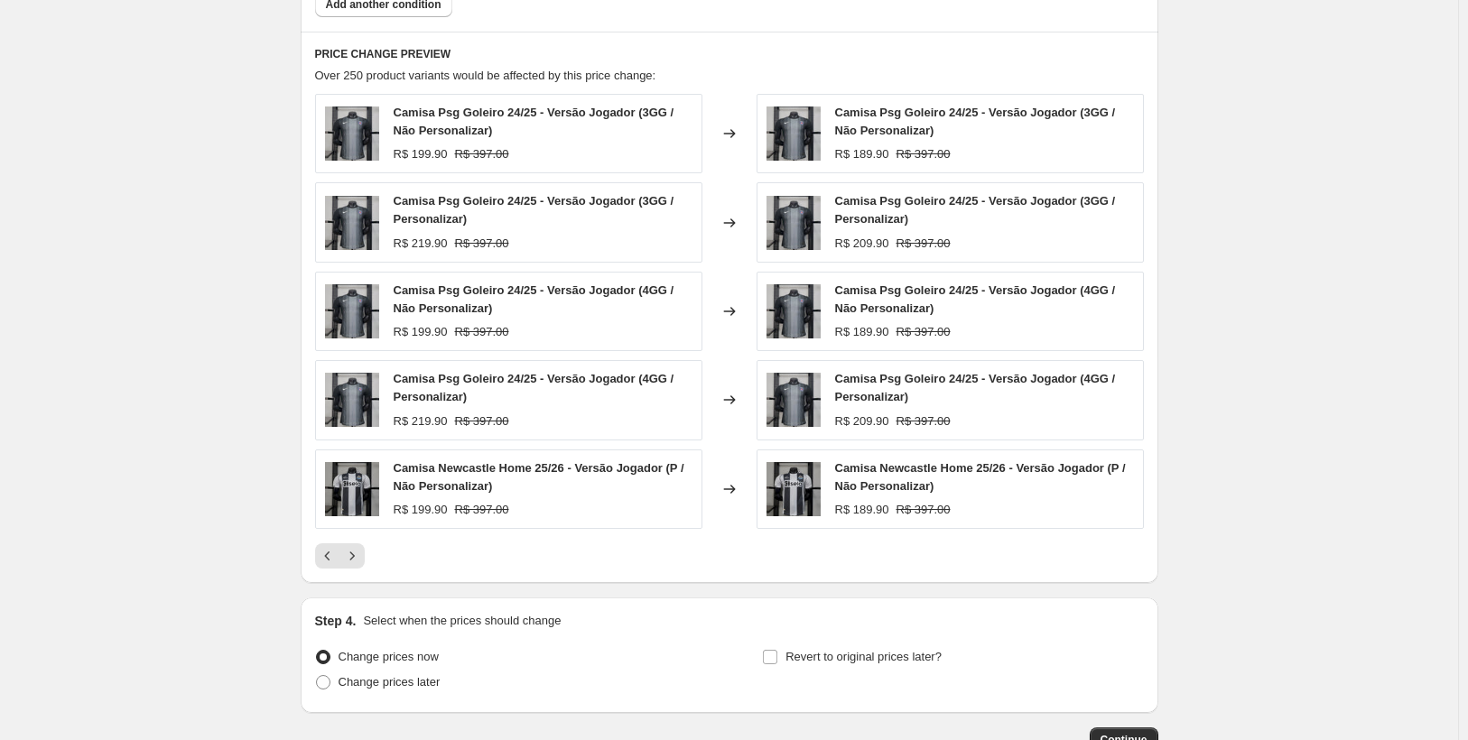
click at [359, 557] on icon "Next" at bounding box center [352, 556] width 18 height 18
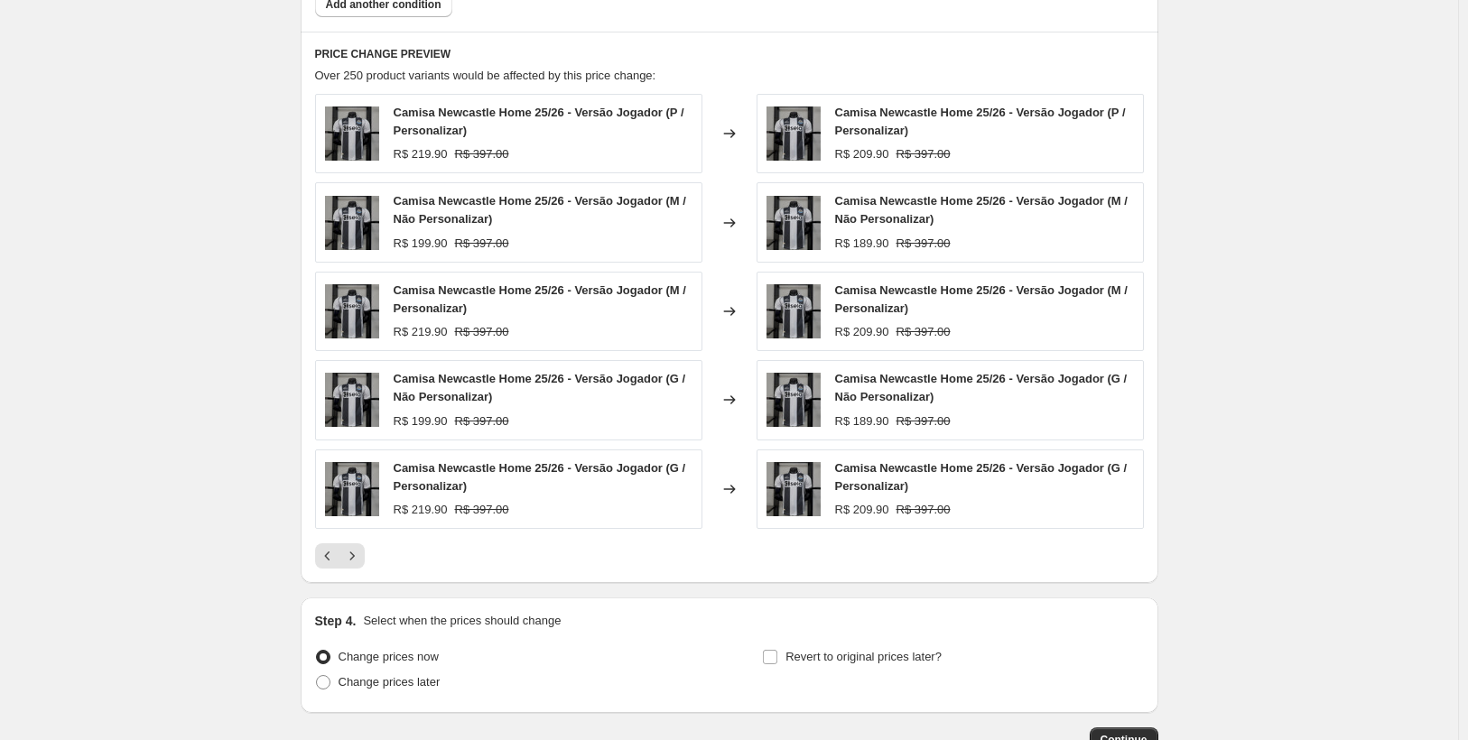
click at [359, 557] on icon "Next" at bounding box center [352, 556] width 18 height 18
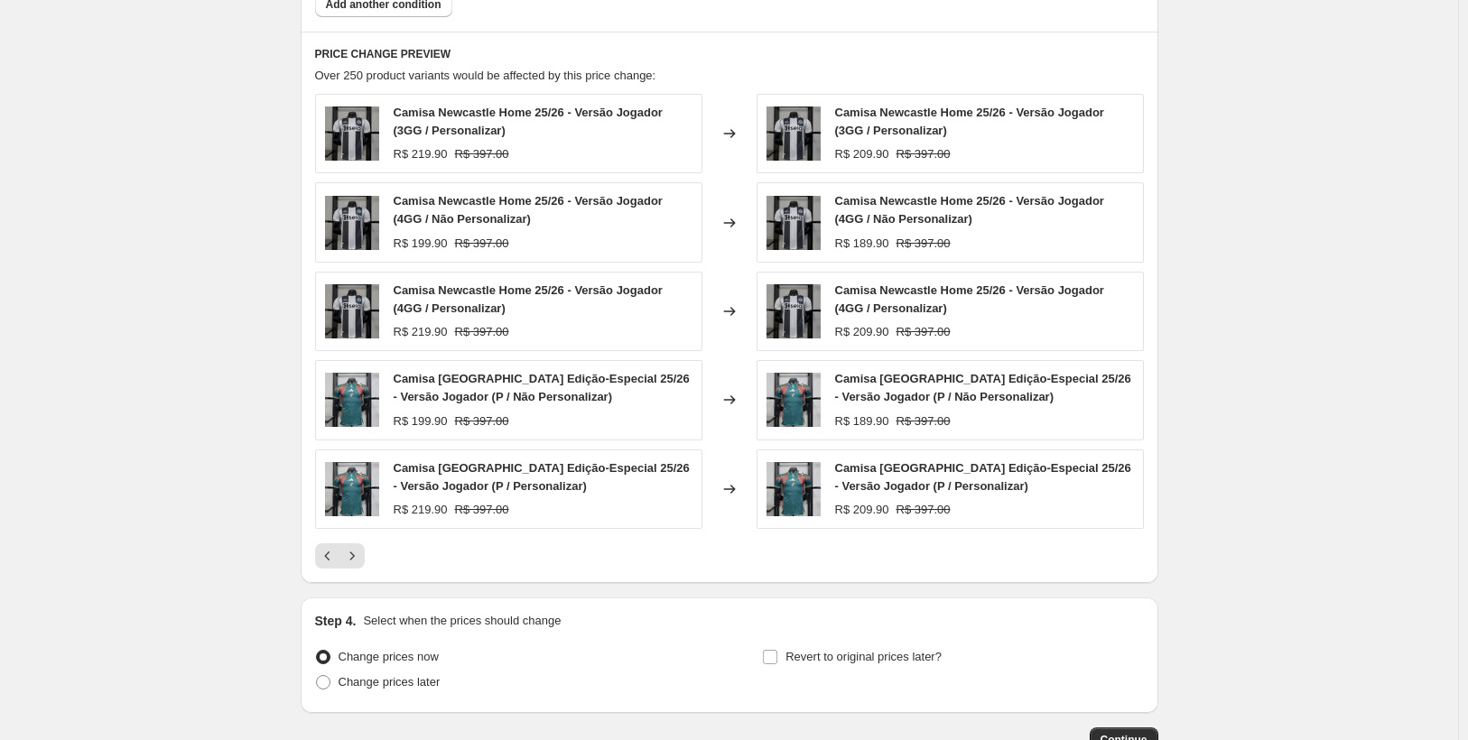
click at [359, 557] on icon "Next" at bounding box center [352, 556] width 18 height 18
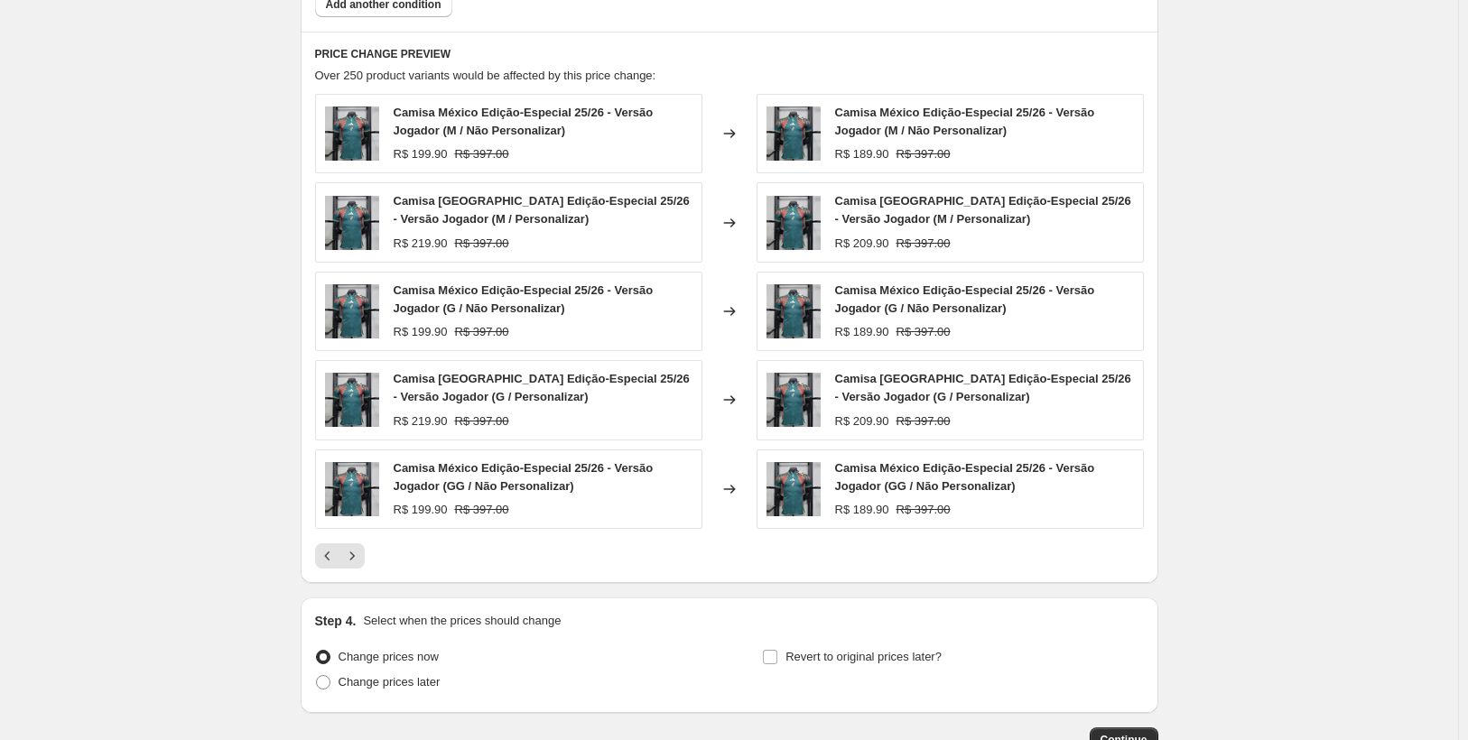
click at [359, 557] on icon "Next" at bounding box center [352, 556] width 18 height 18
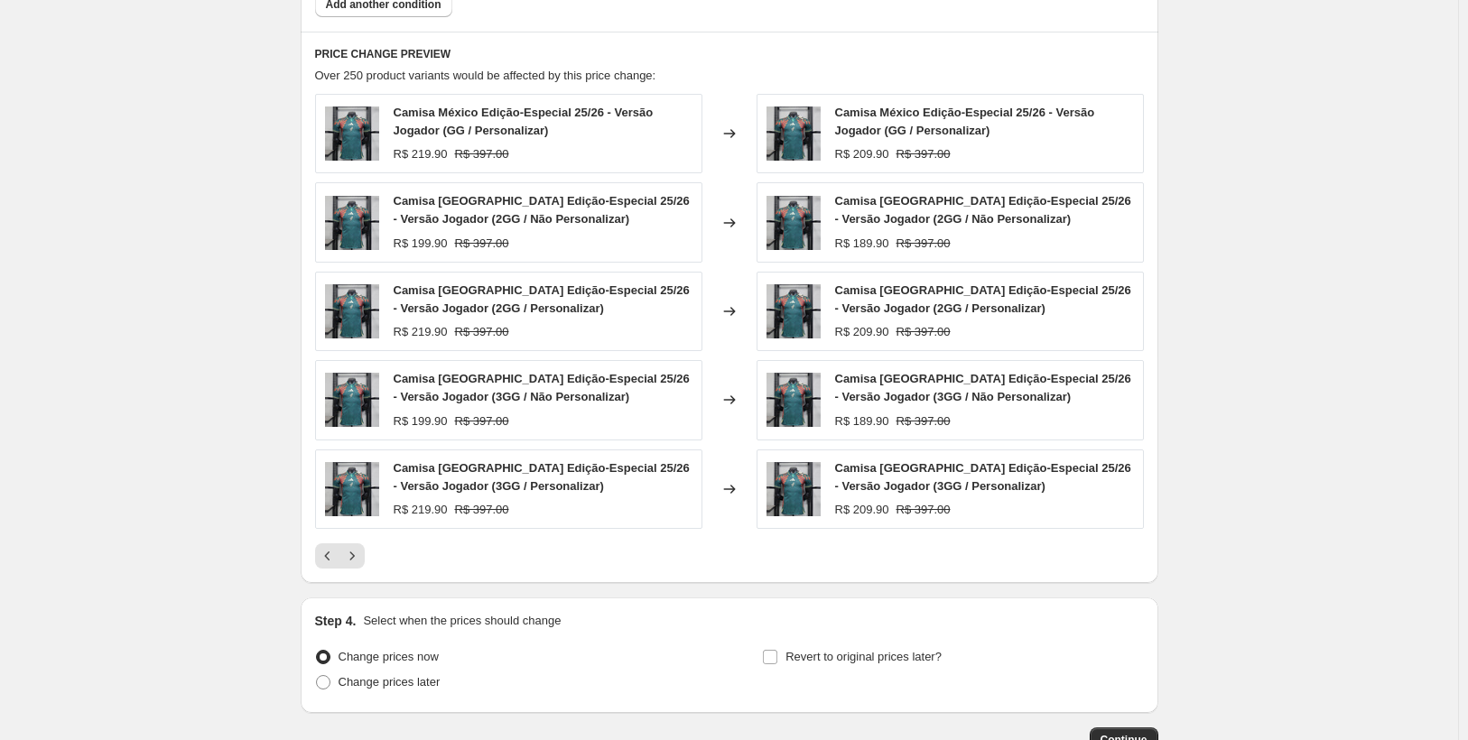
click at [359, 557] on icon "Next" at bounding box center [352, 556] width 18 height 18
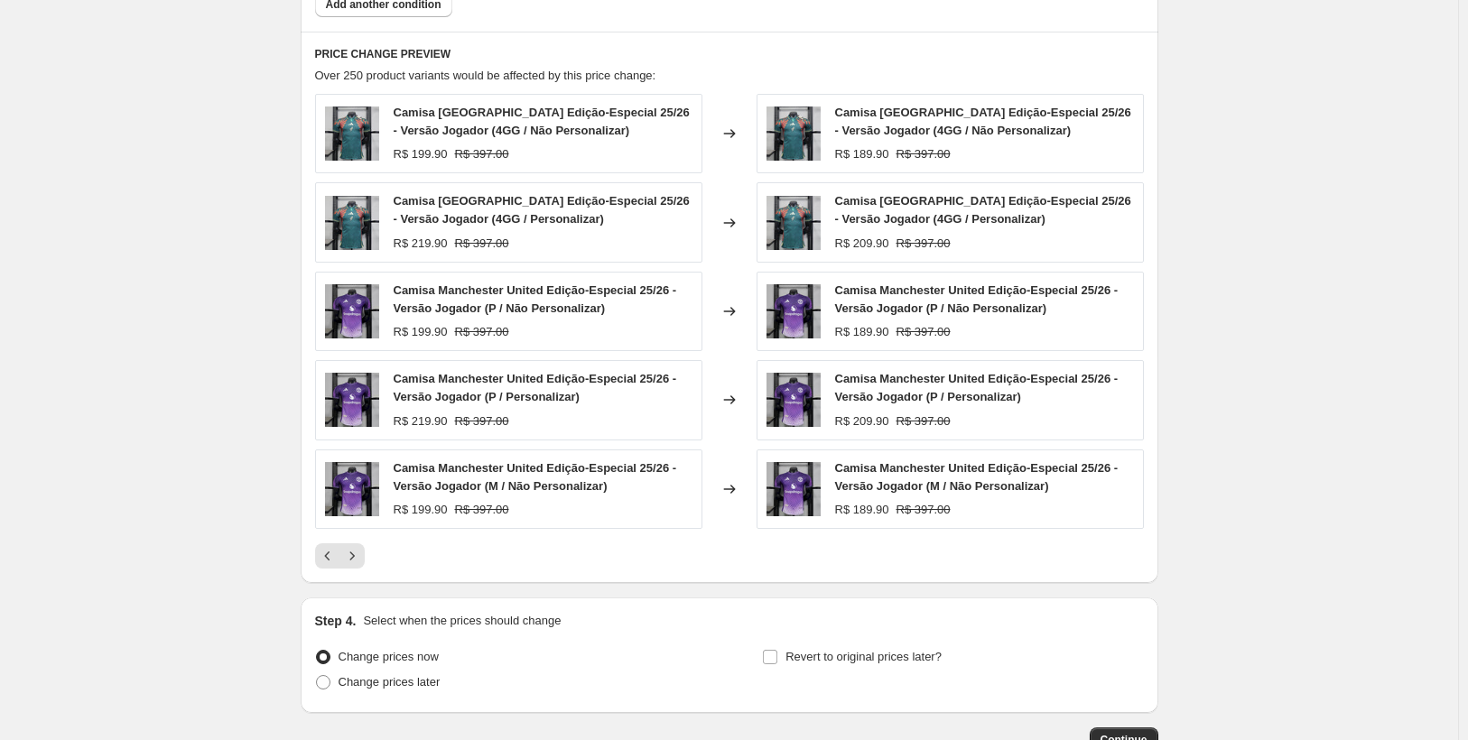
click at [359, 557] on icon "Next" at bounding box center [352, 556] width 18 height 18
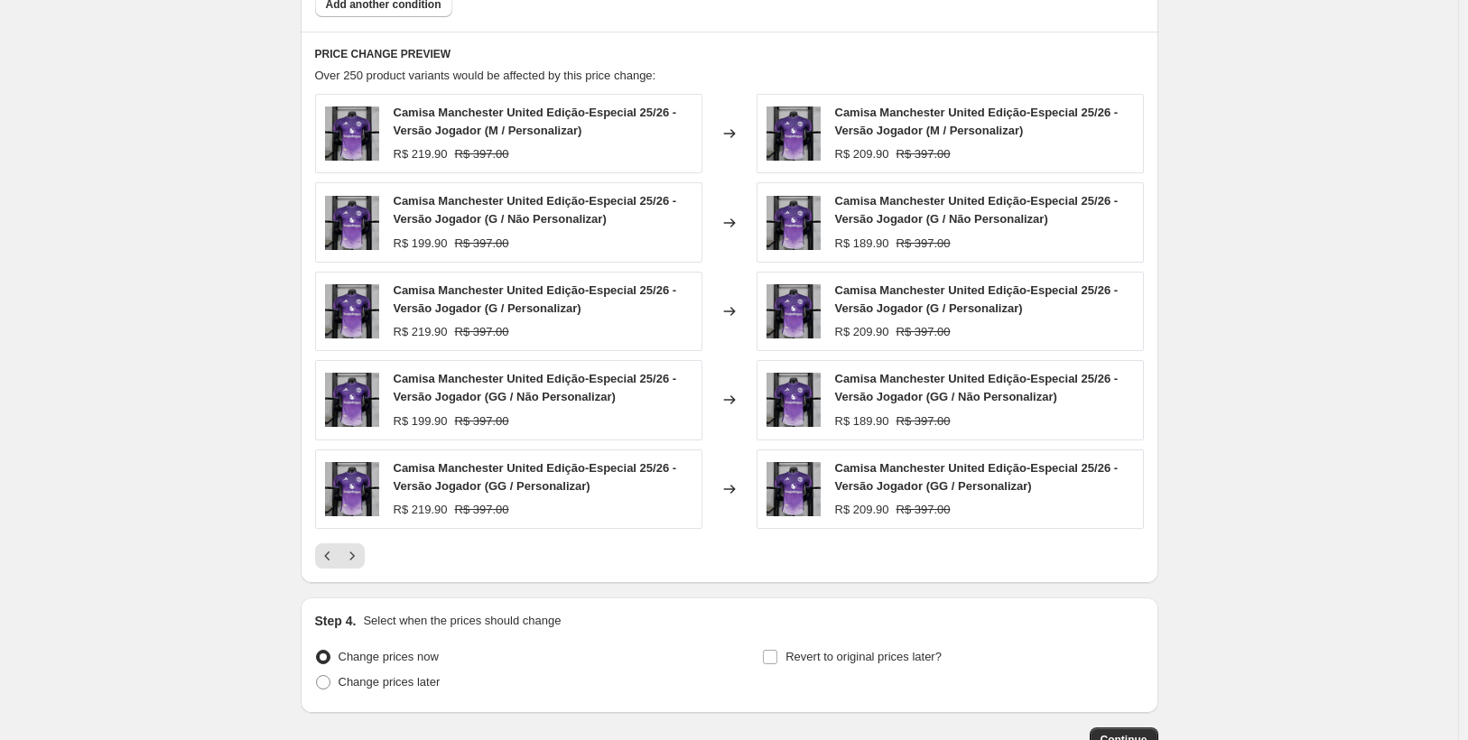
click at [359, 557] on icon "Next" at bounding box center [352, 556] width 18 height 18
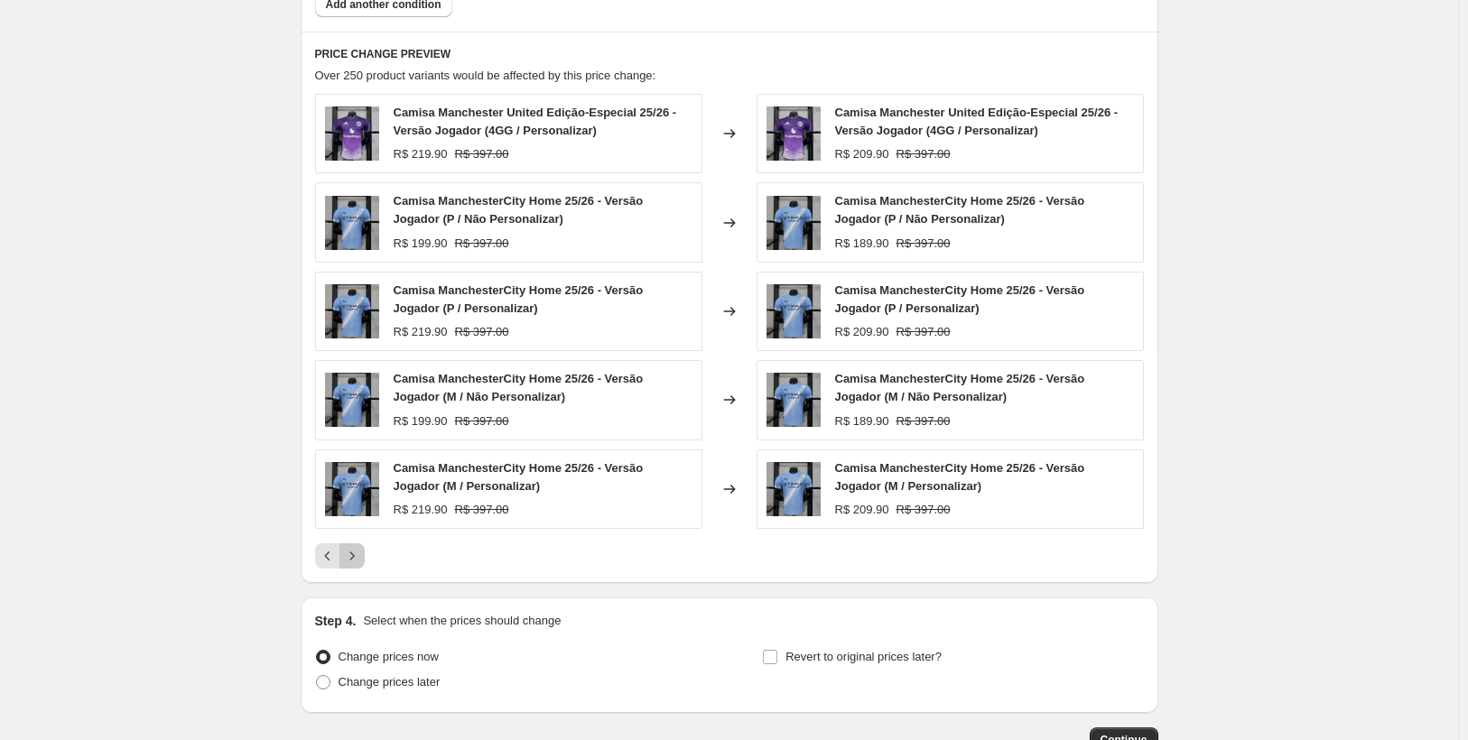
click at [359, 557] on icon "Next" at bounding box center [352, 556] width 18 height 18
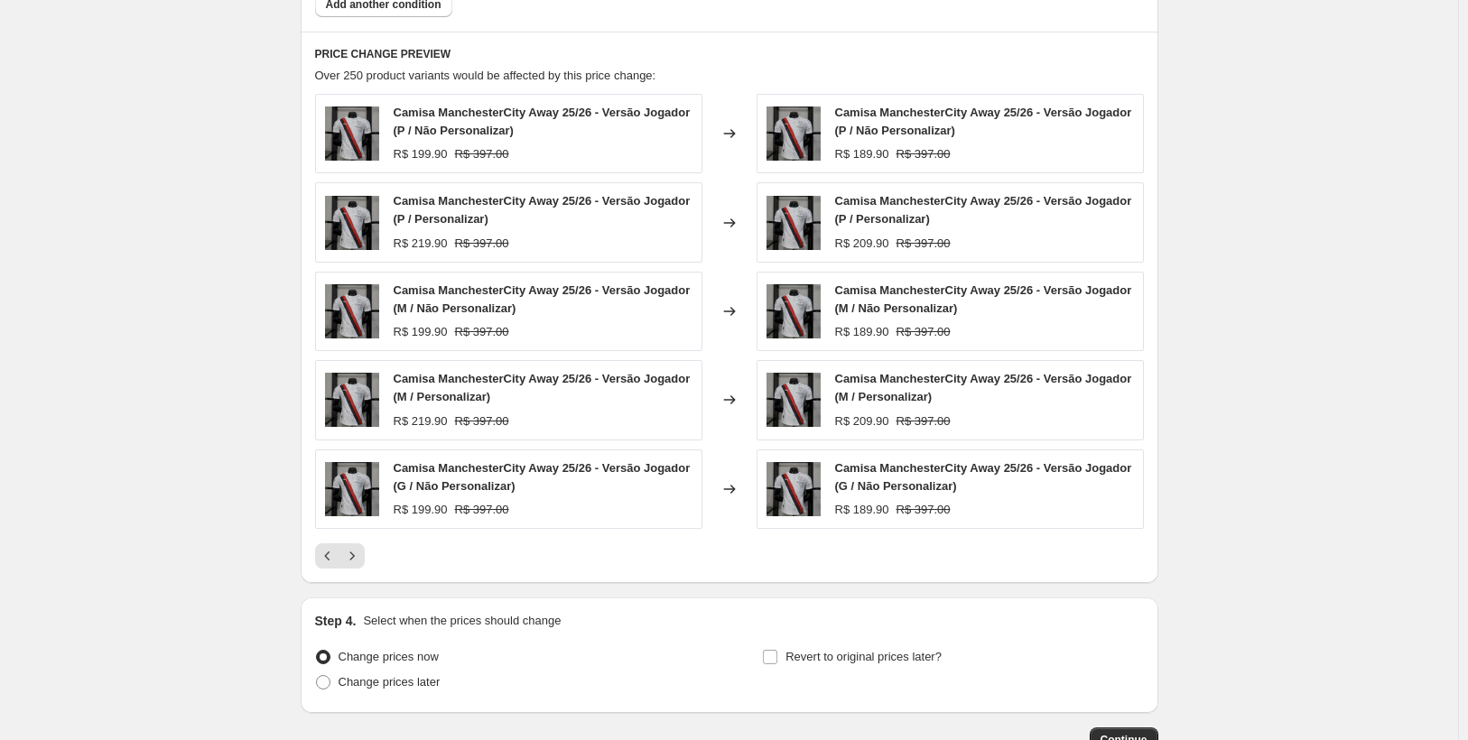
click at [359, 557] on icon "Next" at bounding box center [352, 556] width 18 height 18
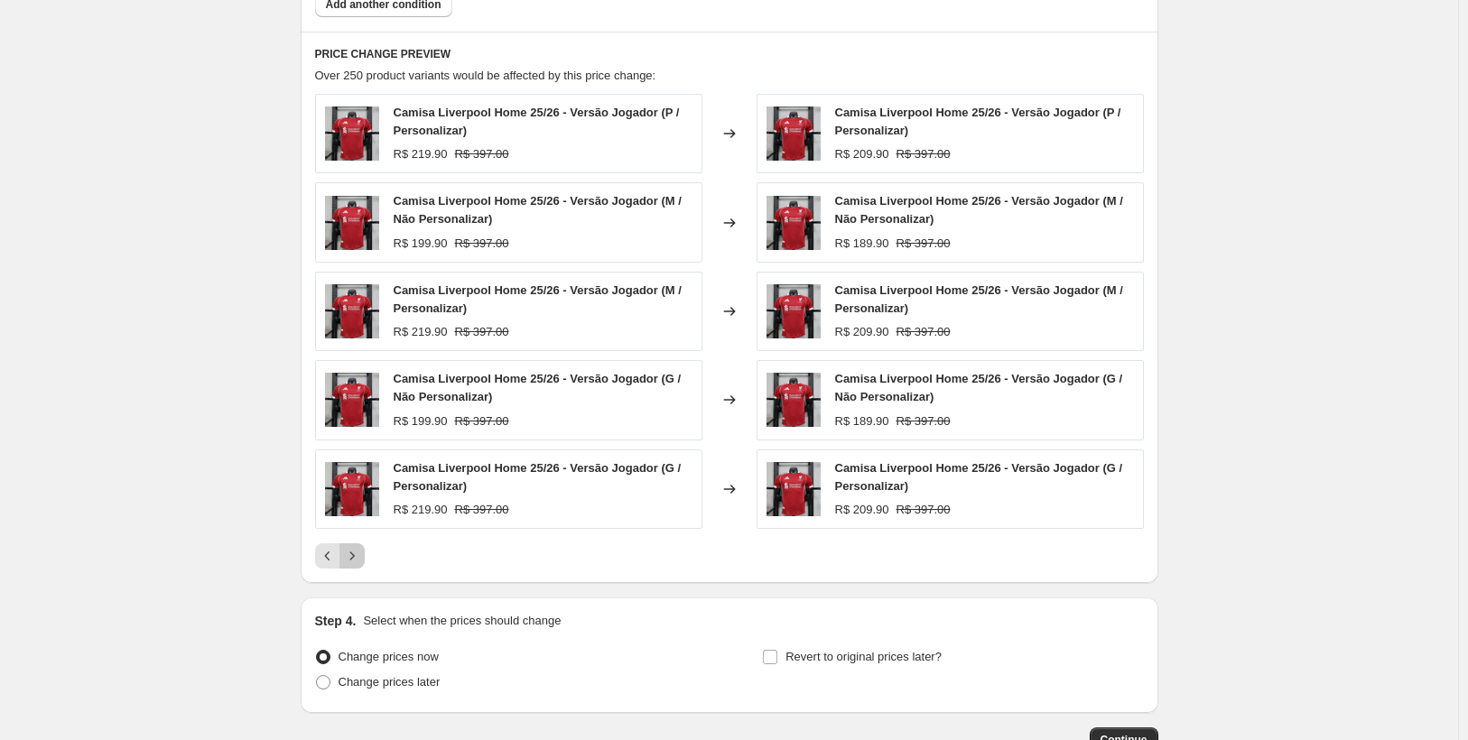
click at [359, 557] on icon "Next" at bounding box center [352, 556] width 18 height 18
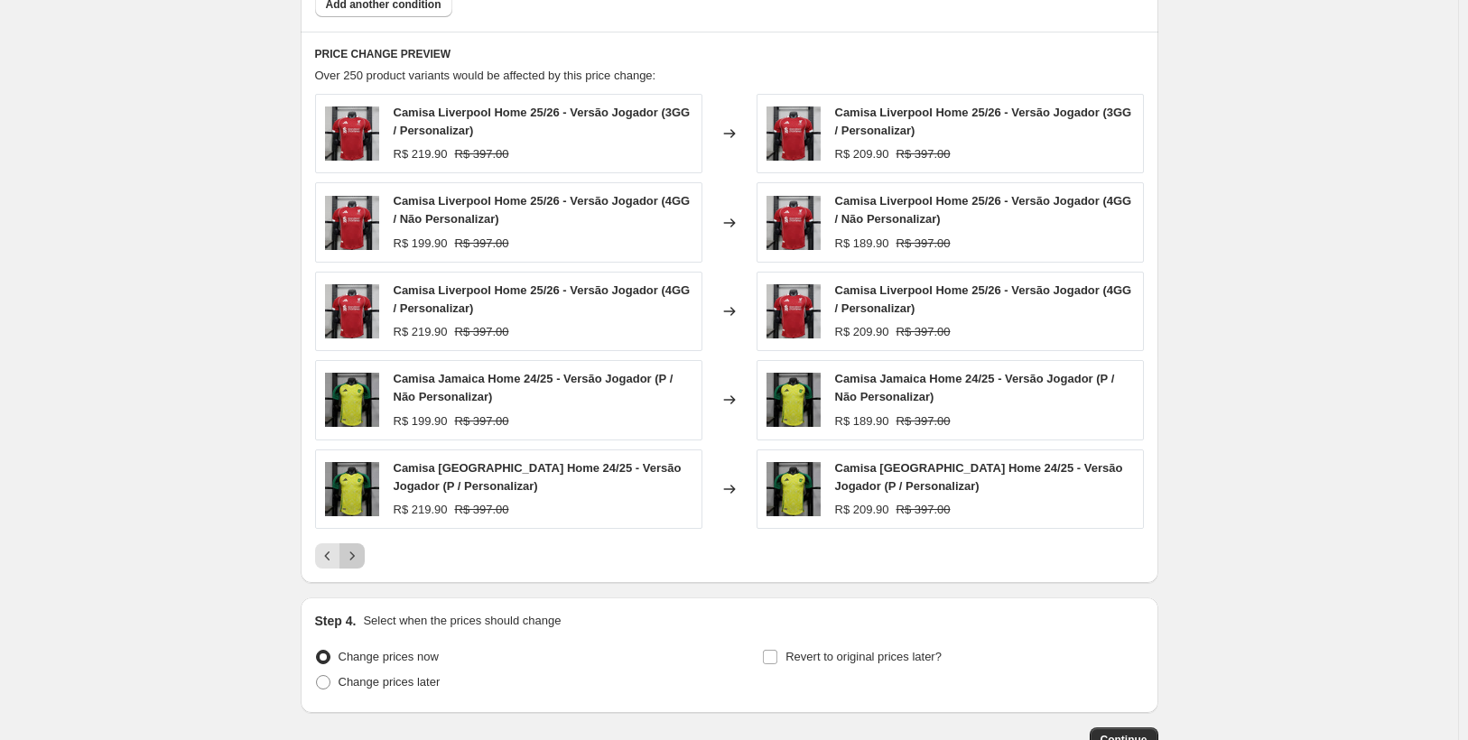
click at [359, 557] on icon "Next" at bounding box center [352, 556] width 18 height 18
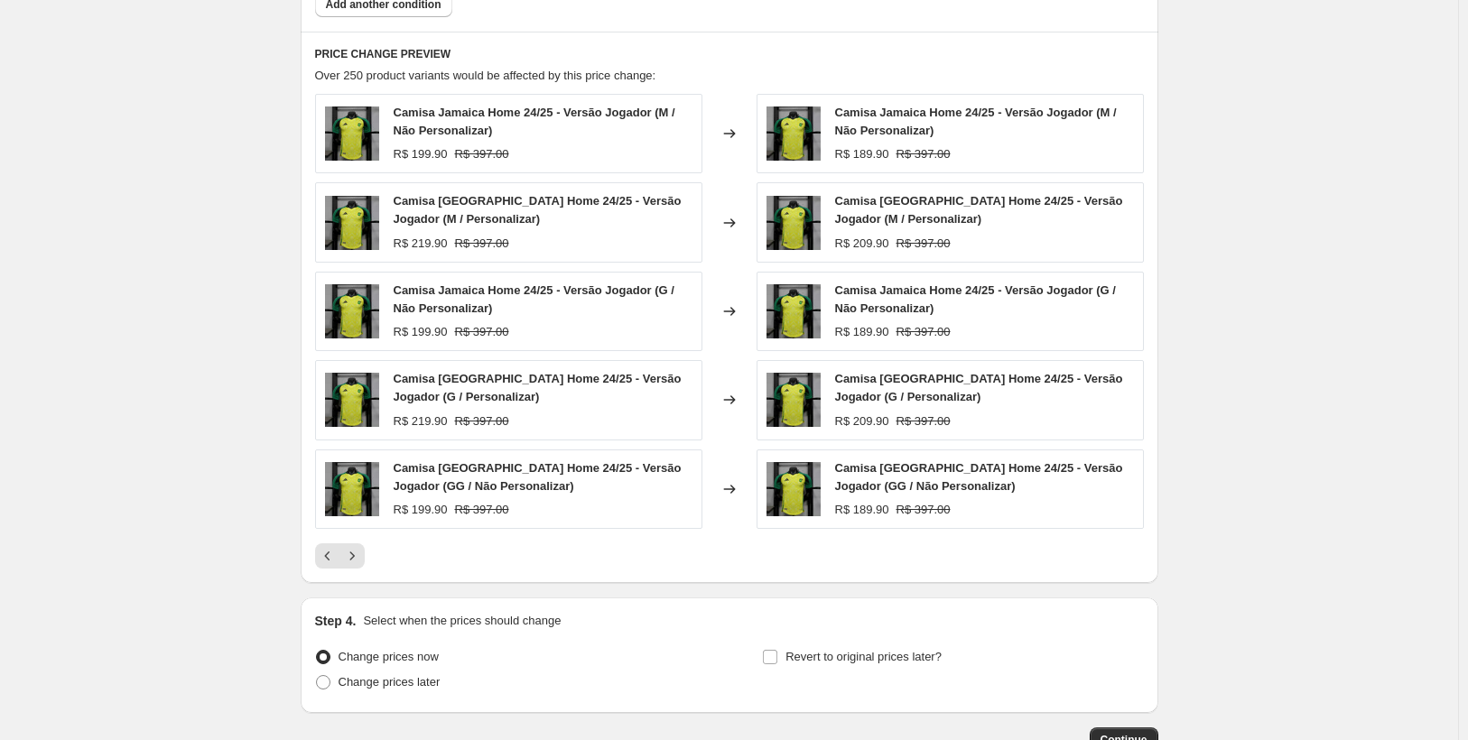
click at [359, 557] on icon "Next" at bounding box center [352, 556] width 18 height 18
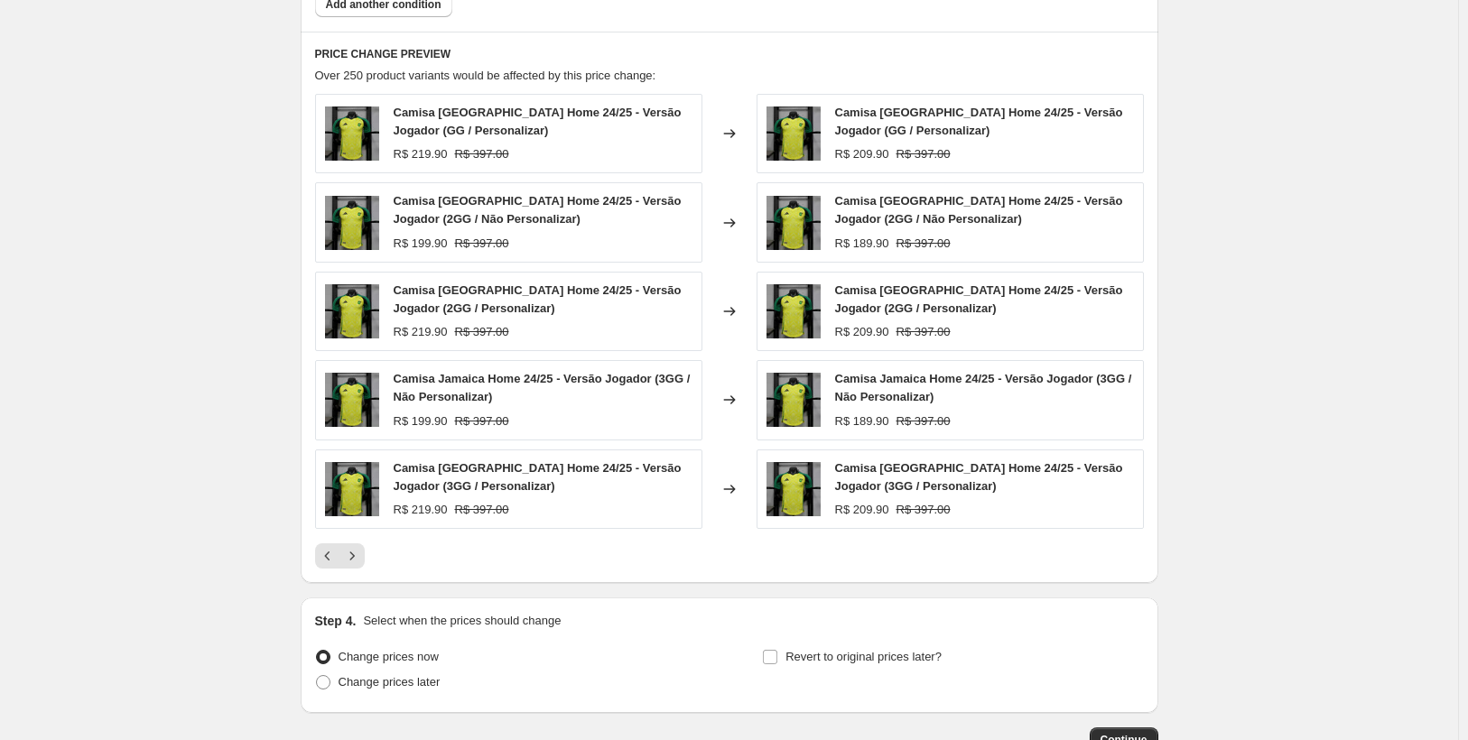
click at [359, 557] on icon "Next" at bounding box center [352, 556] width 18 height 18
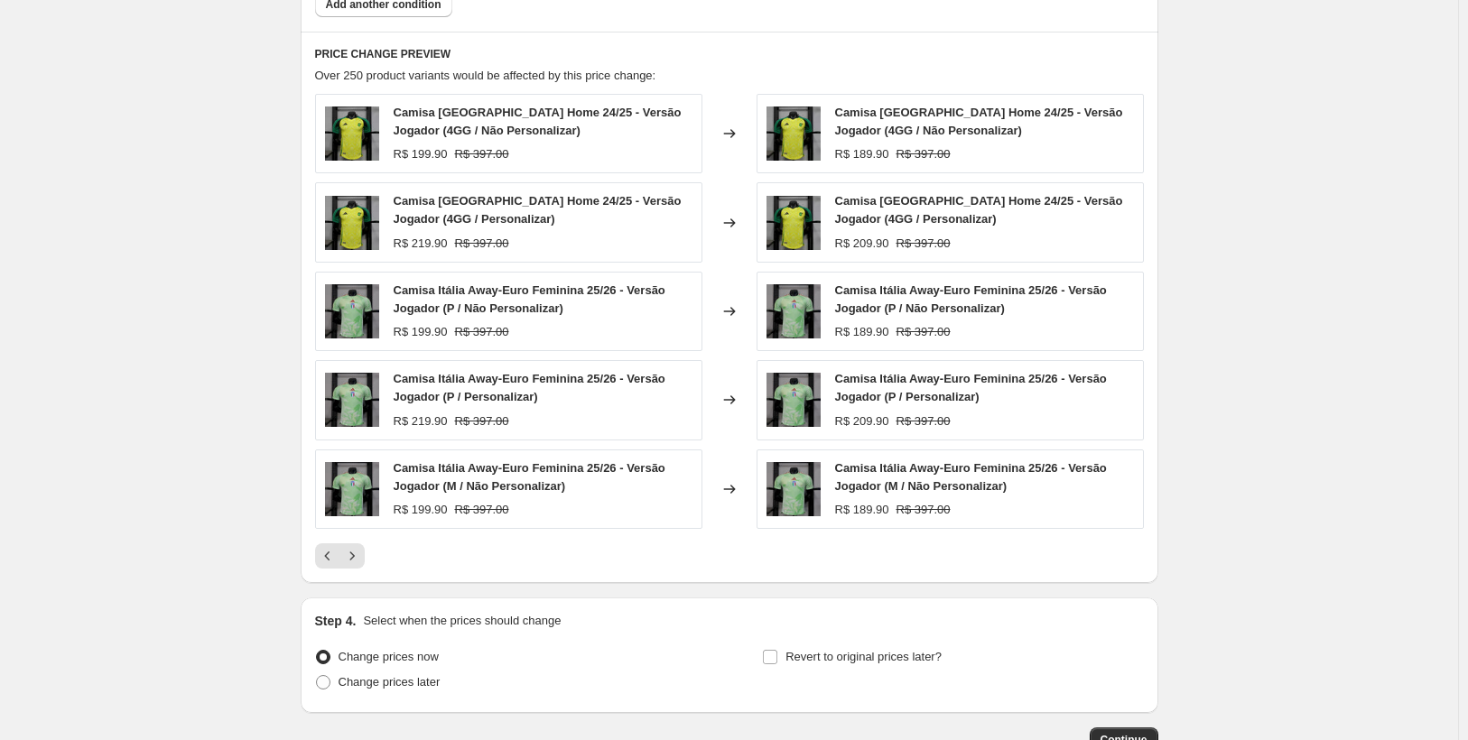
click at [359, 557] on icon "Next" at bounding box center [352, 556] width 18 height 18
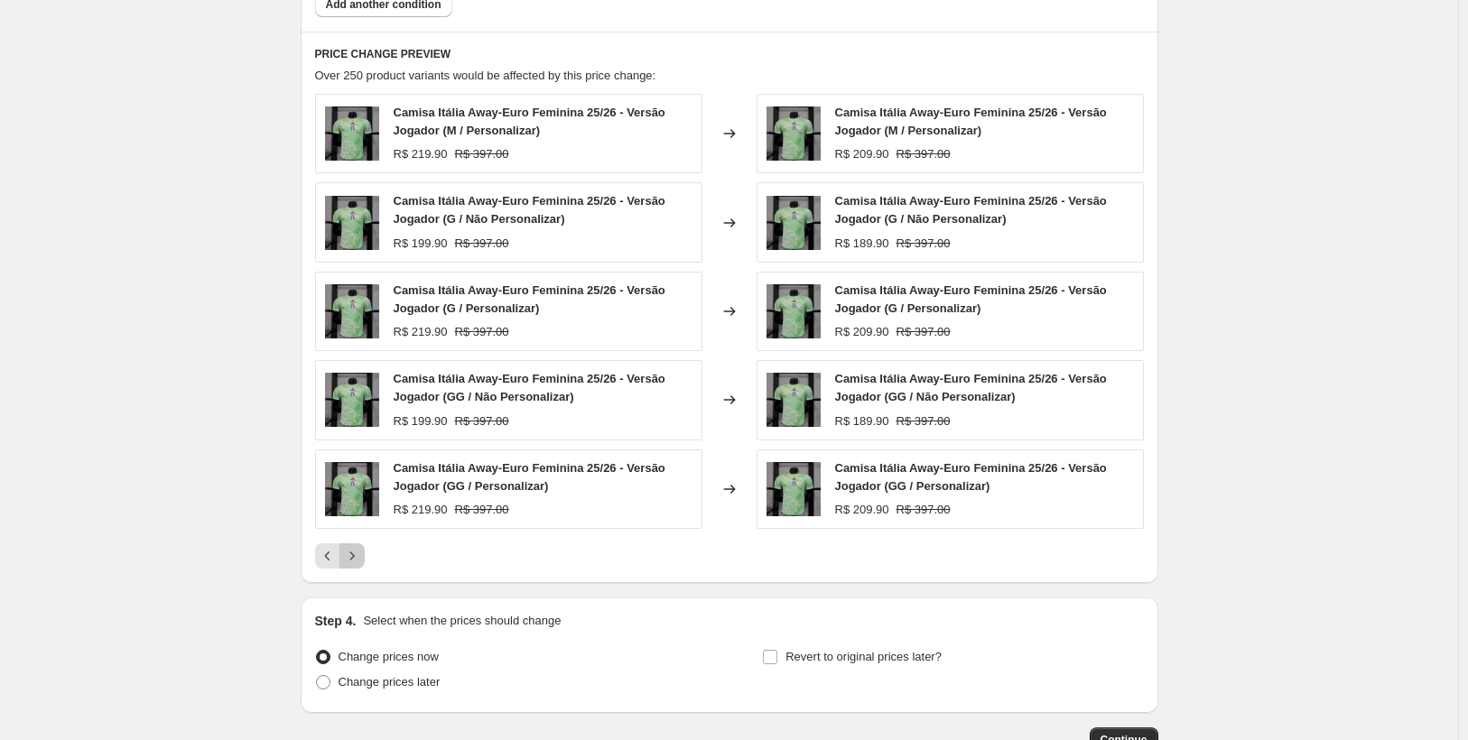
click at [359, 557] on icon "Next" at bounding box center [352, 556] width 18 height 18
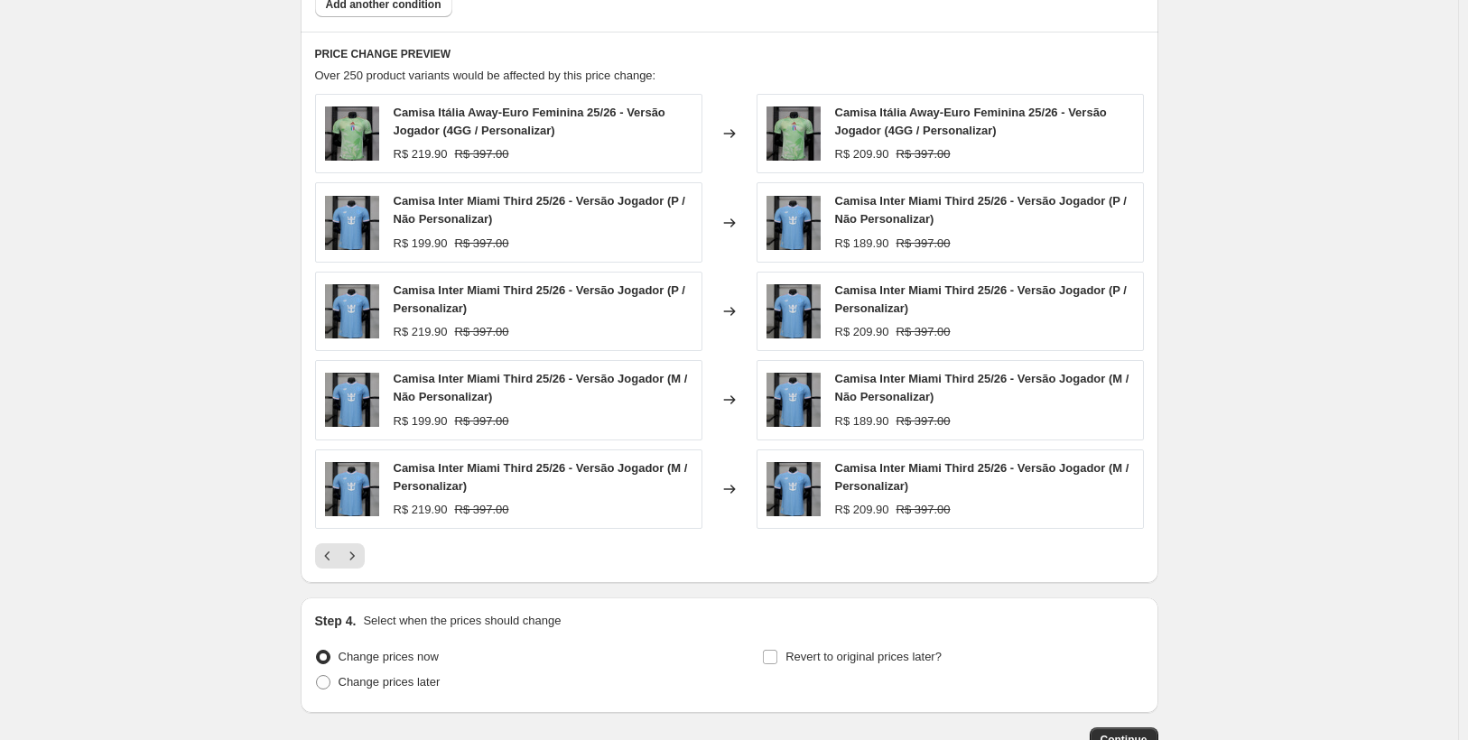
click at [359, 557] on icon "Next" at bounding box center [352, 556] width 18 height 18
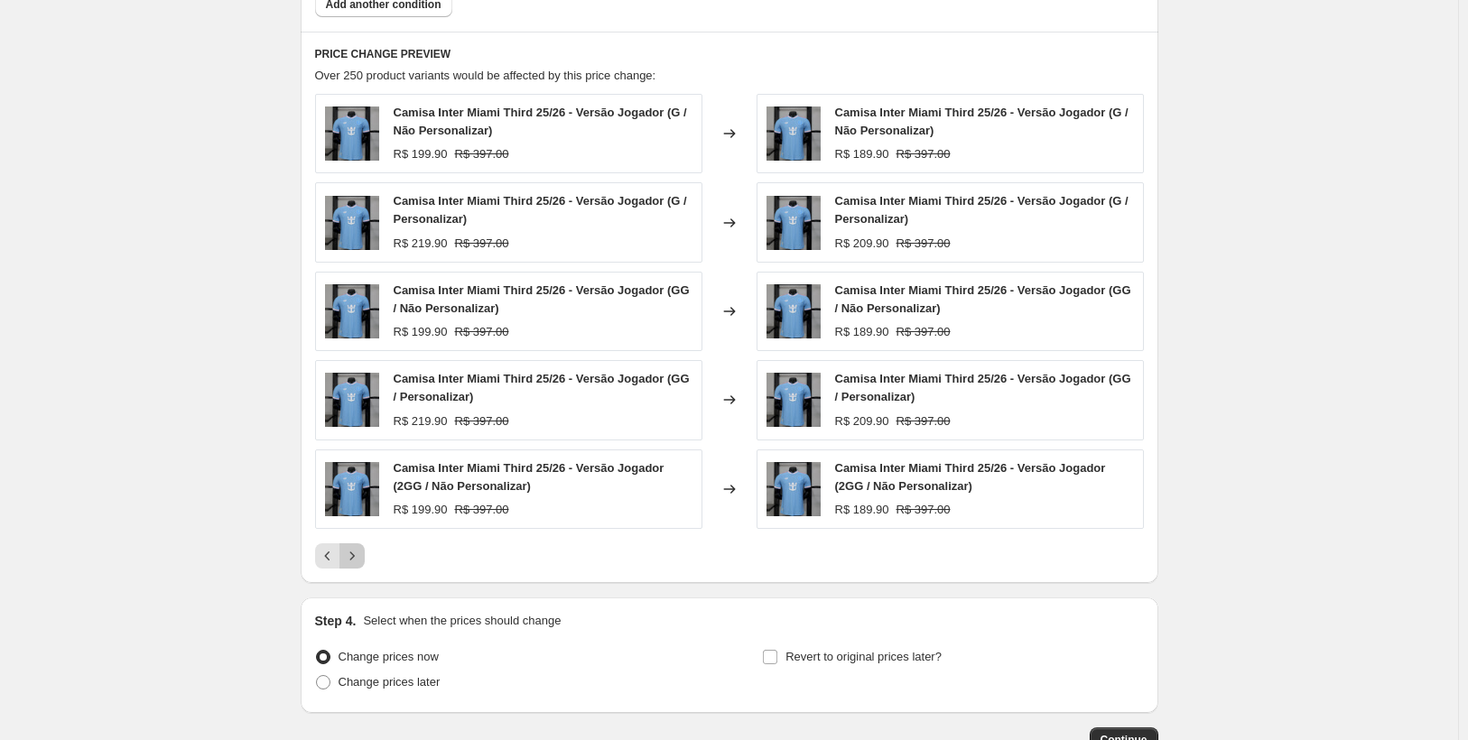
click at [359, 557] on icon "Next" at bounding box center [352, 556] width 18 height 18
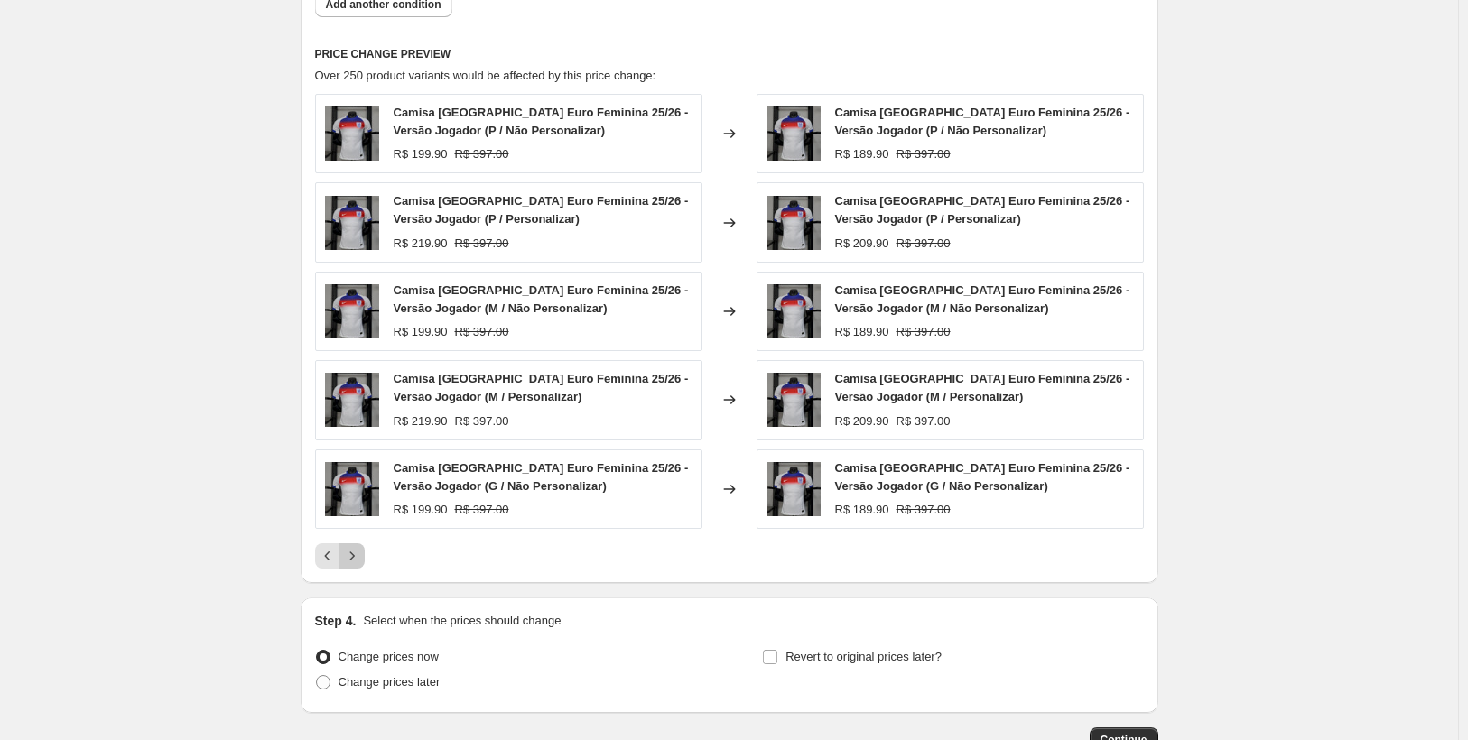
click at [359, 557] on icon "Next" at bounding box center [352, 556] width 18 height 18
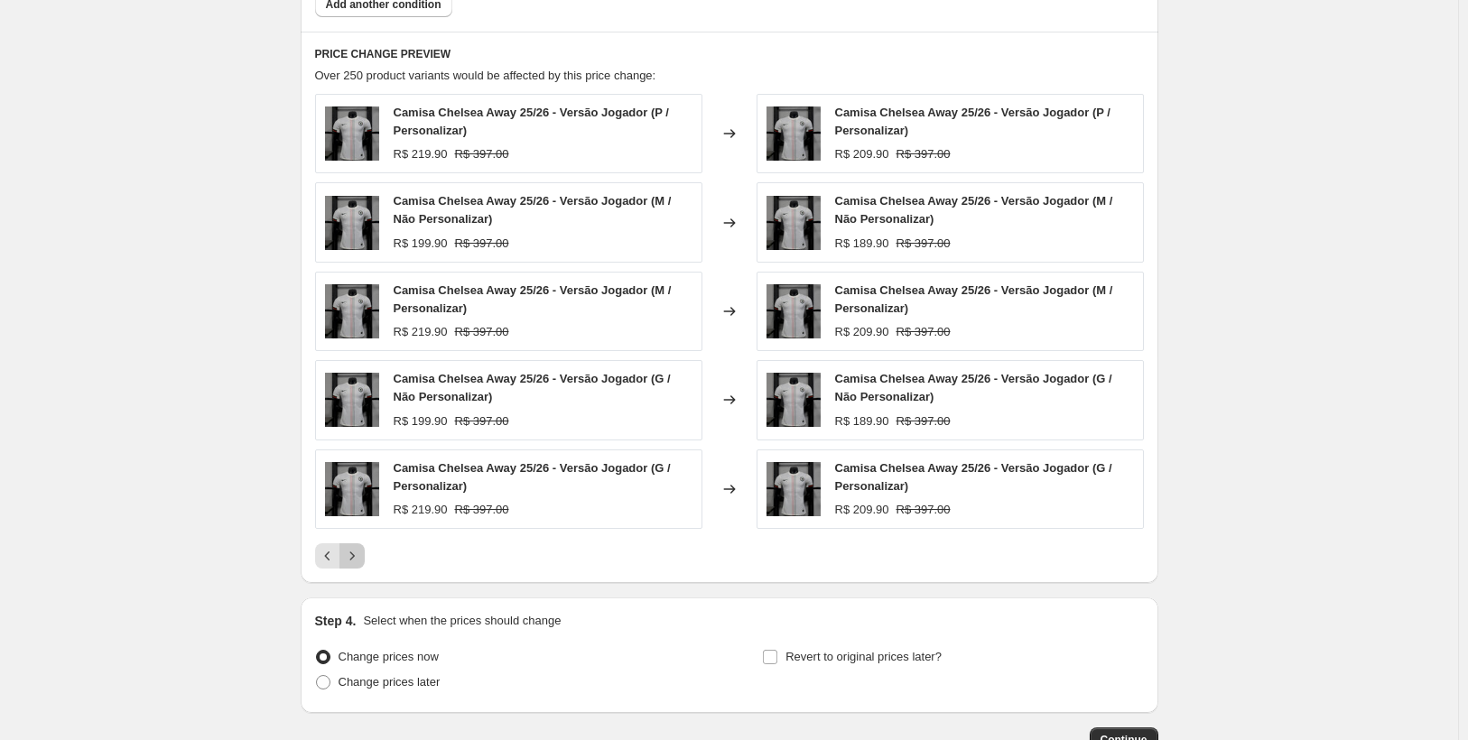
click at [359, 557] on icon "Next" at bounding box center [352, 556] width 18 height 18
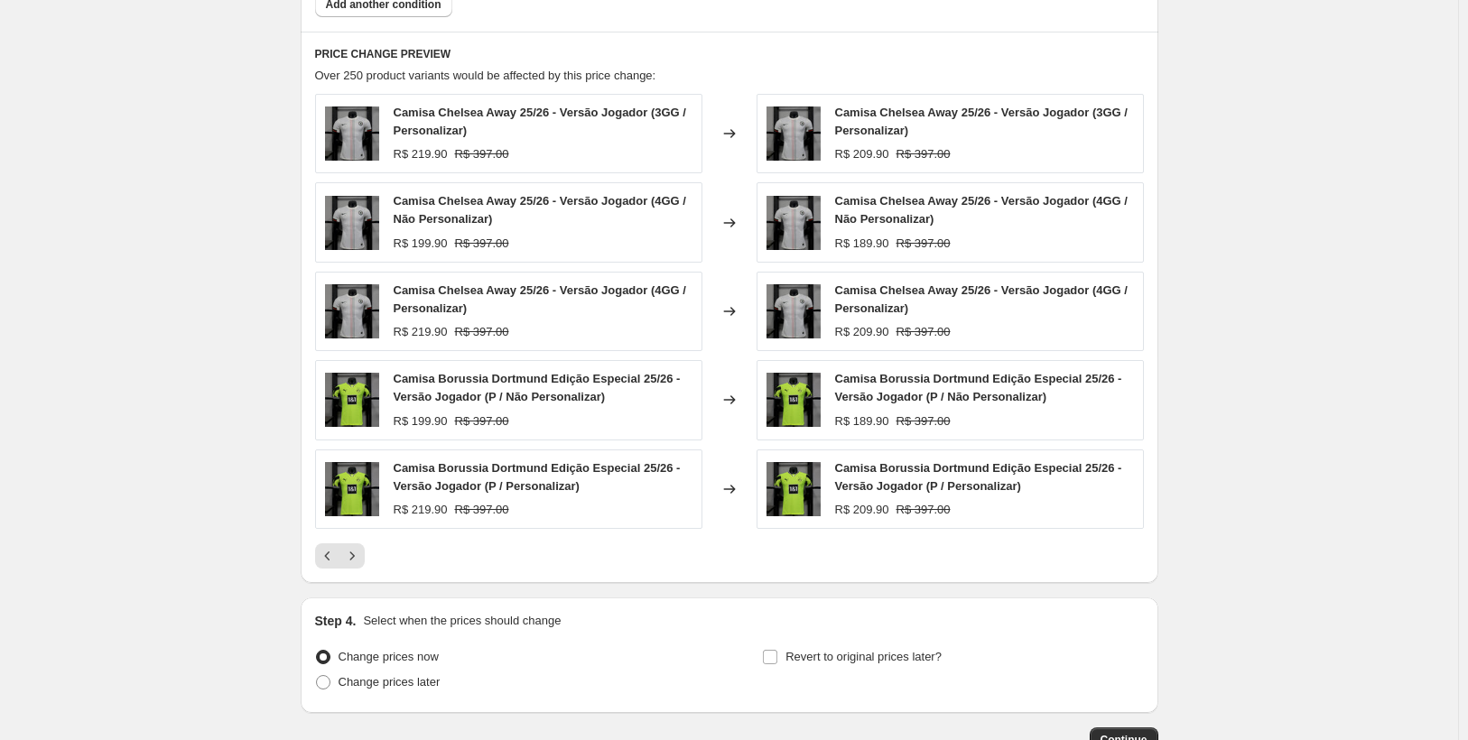
click at [359, 557] on icon "Next" at bounding box center [352, 556] width 18 height 18
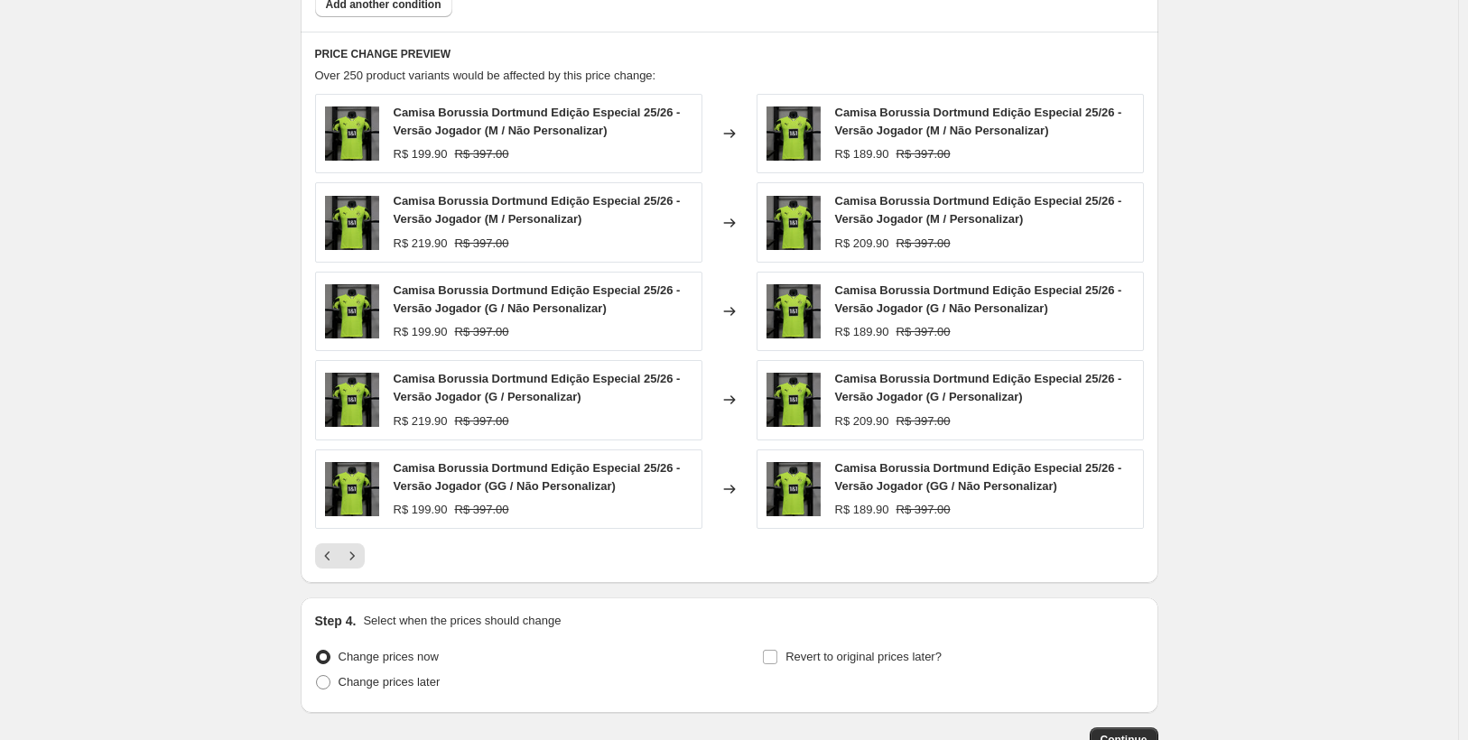
click at [359, 557] on icon "Next" at bounding box center [352, 556] width 18 height 18
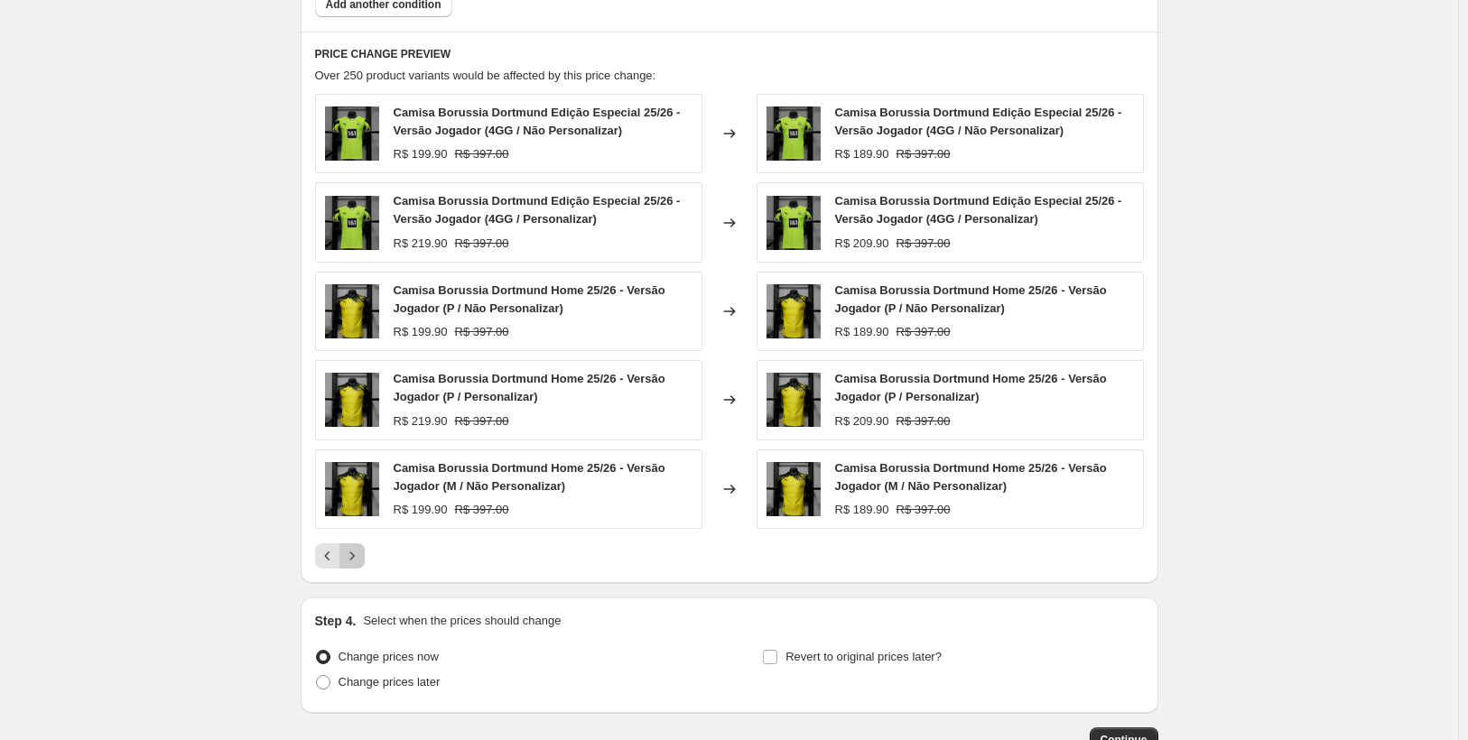
click at [359, 557] on icon "Next" at bounding box center [352, 556] width 18 height 18
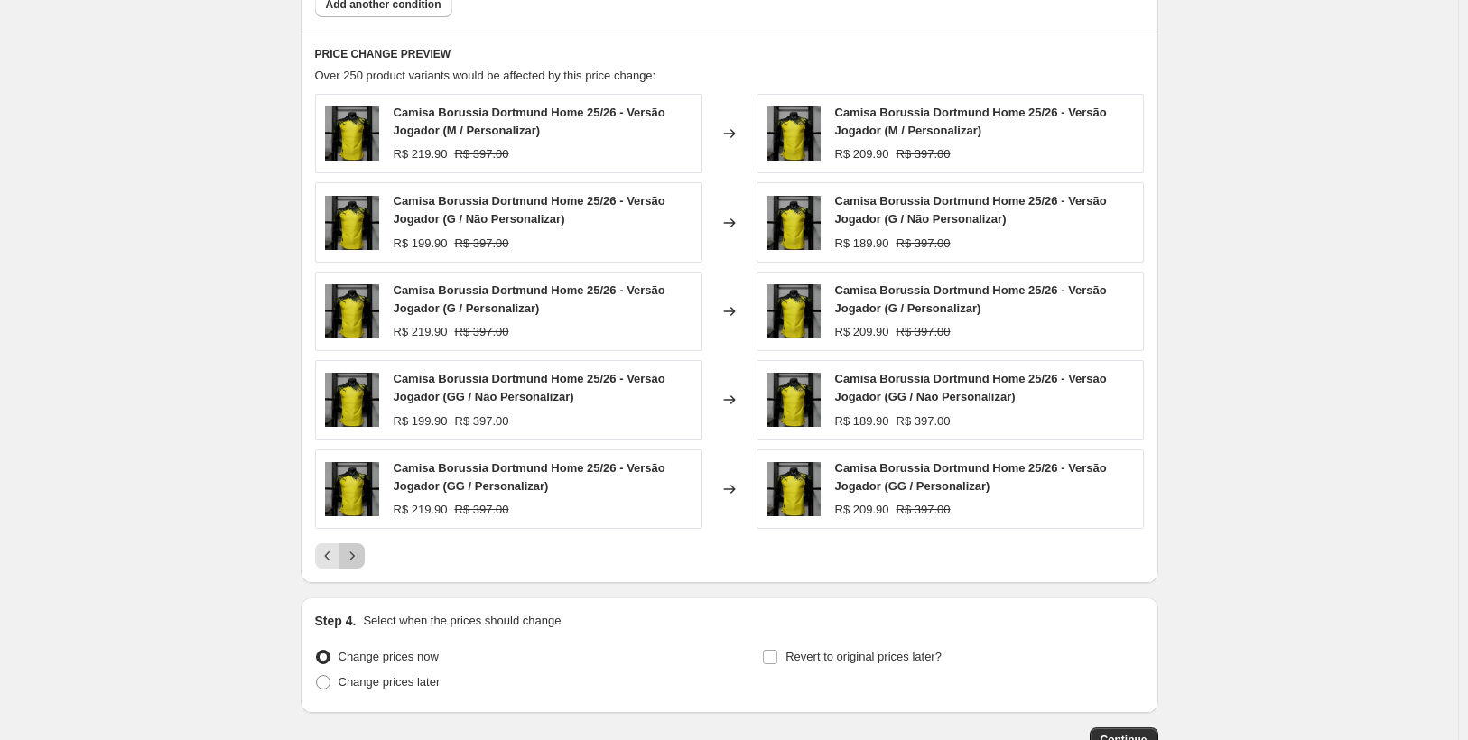
click at [360, 557] on icon "Next" at bounding box center [352, 556] width 18 height 18
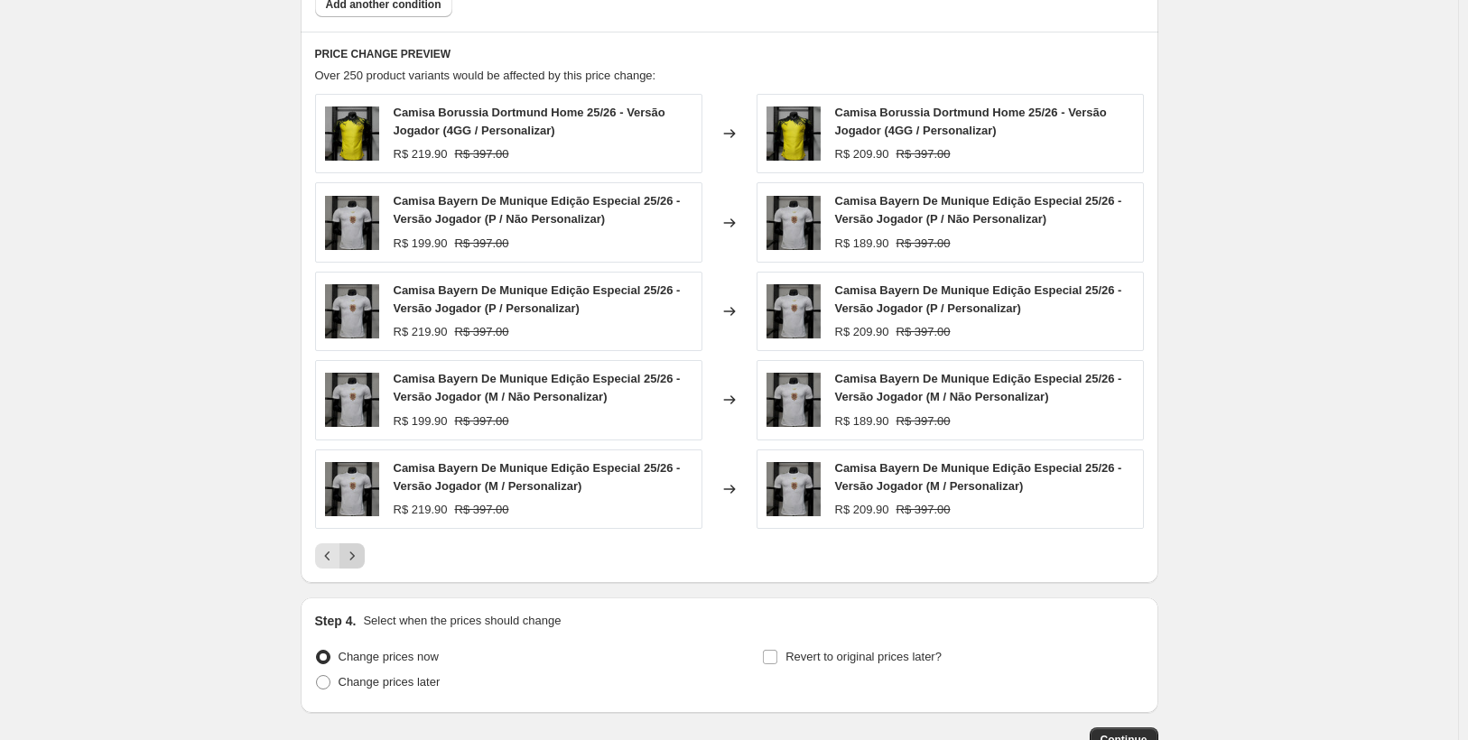
click at [360, 557] on icon "Next" at bounding box center [352, 556] width 18 height 18
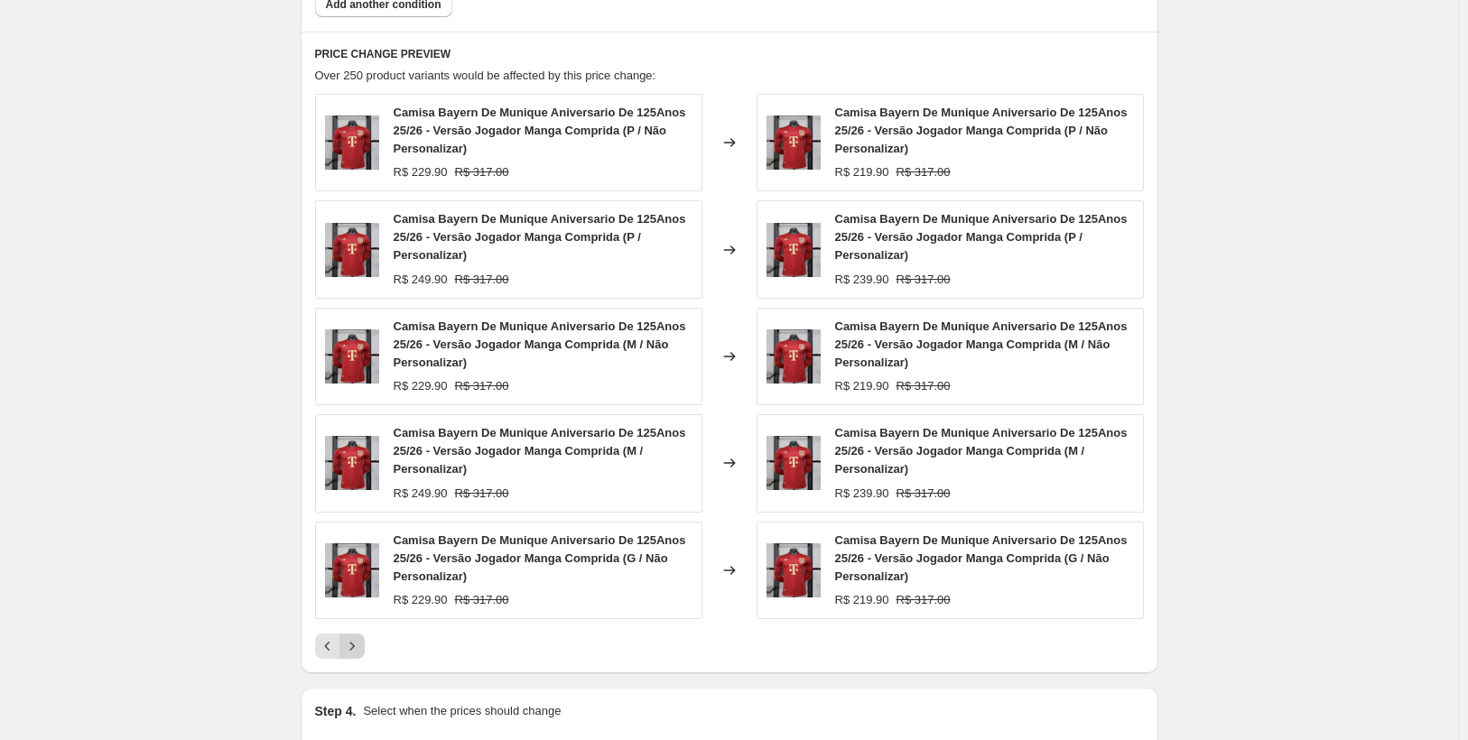
click at [360, 557] on div "Camisa Bayern De Munique Aniversario De 125Anos 25/26 - Versão Jogador Manga Co…" at bounding box center [508, 570] width 387 height 97
click at [359, 644] on icon "Next" at bounding box center [352, 646] width 18 height 18
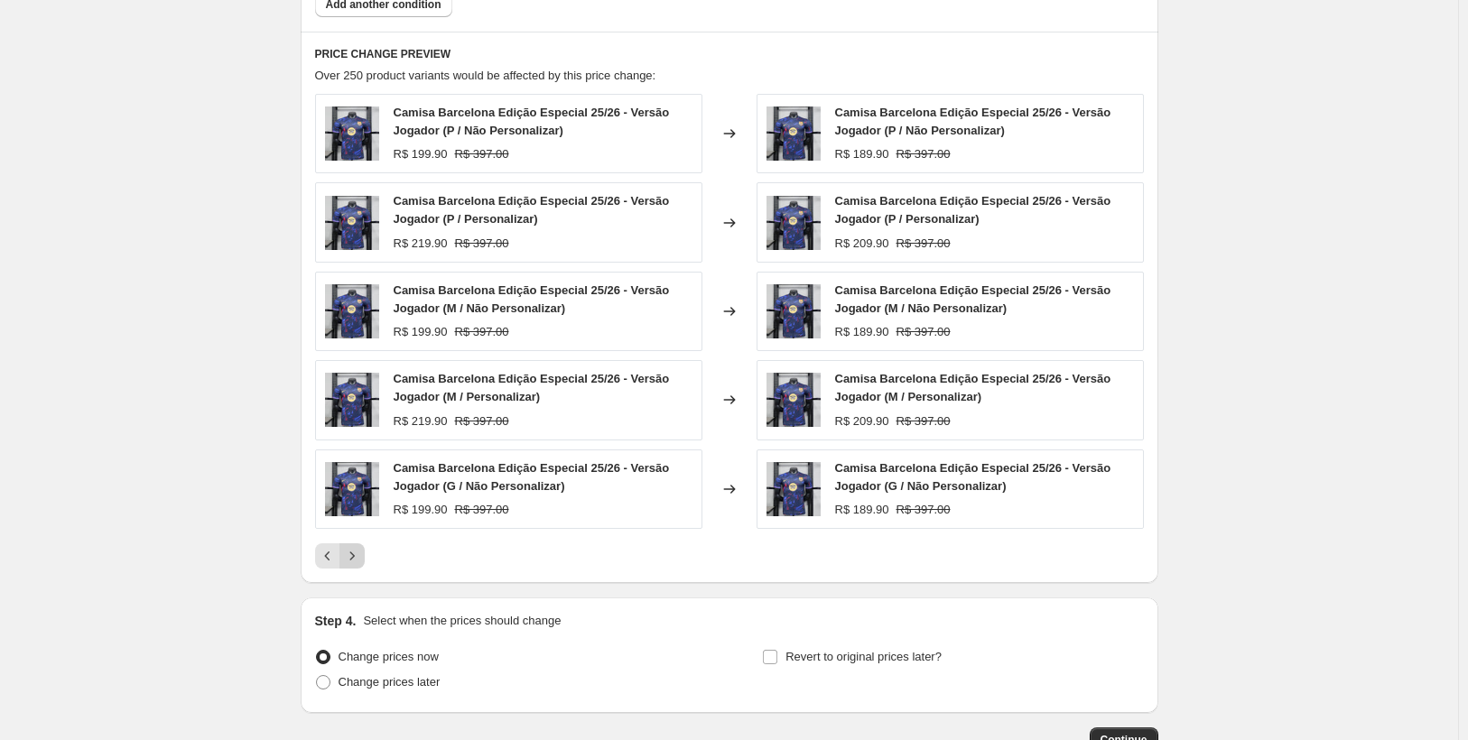
click at [359, 644] on label "Change prices now" at bounding box center [377, 656] width 124 height 25
click at [317, 650] on input "Change prices now" at bounding box center [316, 650] width 1 height 1
click at [359, 644] on label "Change prices now" at bounding box center [377, 656] width 124 height 25
click at [317, 650] on input "Change prices now" at bounding box center [316, 650] width 1 height 1
click at [360, 559] on icon "Next" at bounding box center [352, 556] width 18 height 18
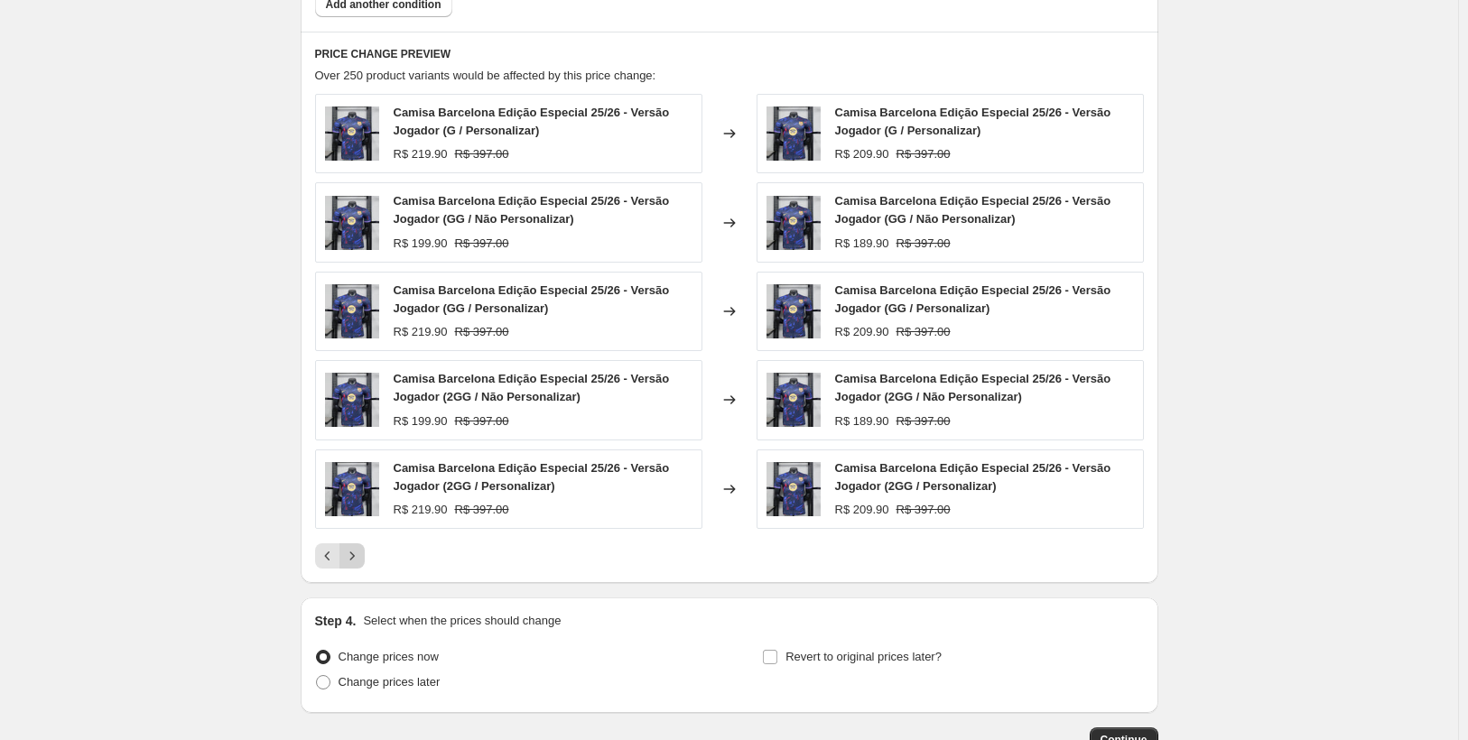
click at [360, 559] on icon "Next" at bounding box center [352, 556] width 18 height 18
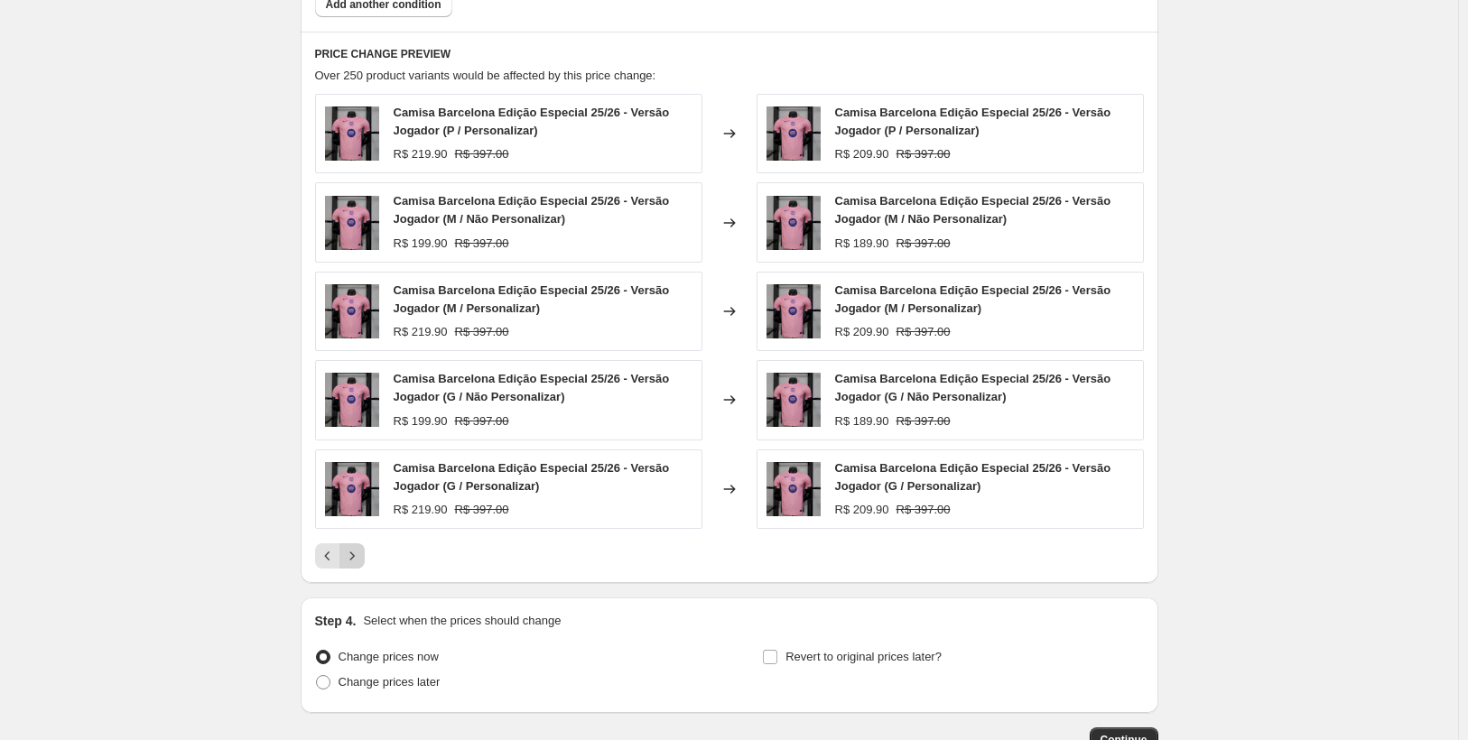
click at [360, 559] on icon "Next" at bounding box center [352, 556] width 18 height 18
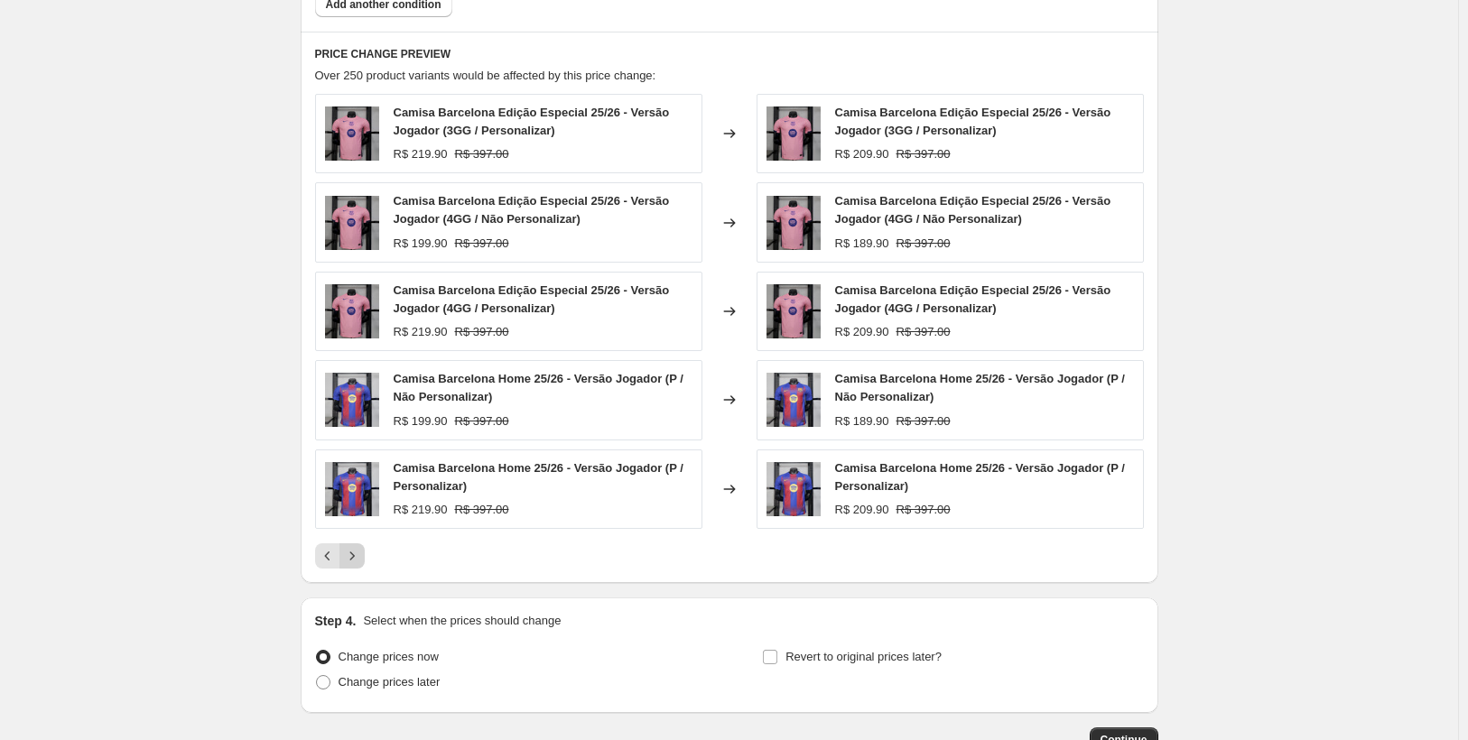
click at [360, 559] on icon "Next" at bounding box center [352, 556] width 18 height 18
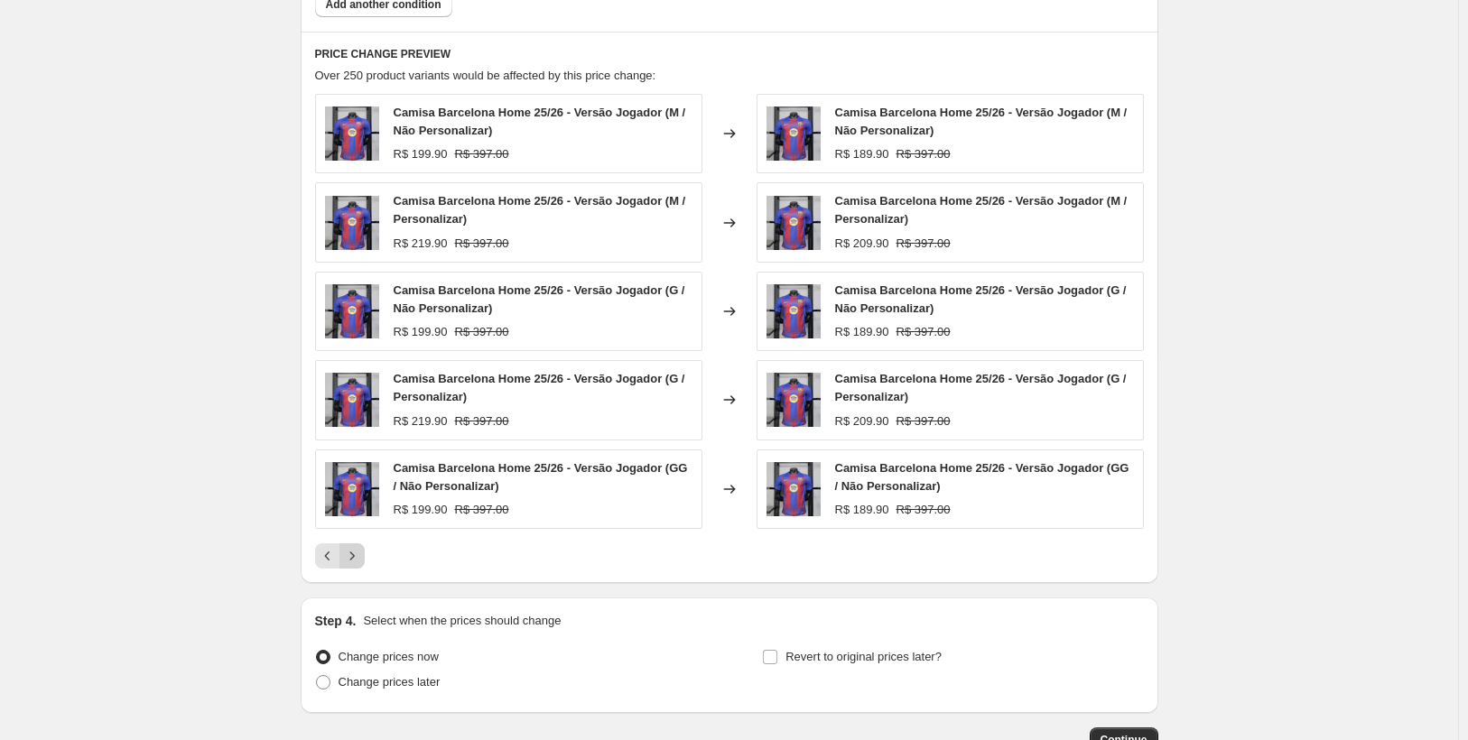
click at [360, 559] on icon "Next" at bounding box center [352, 556] width 18 height 18
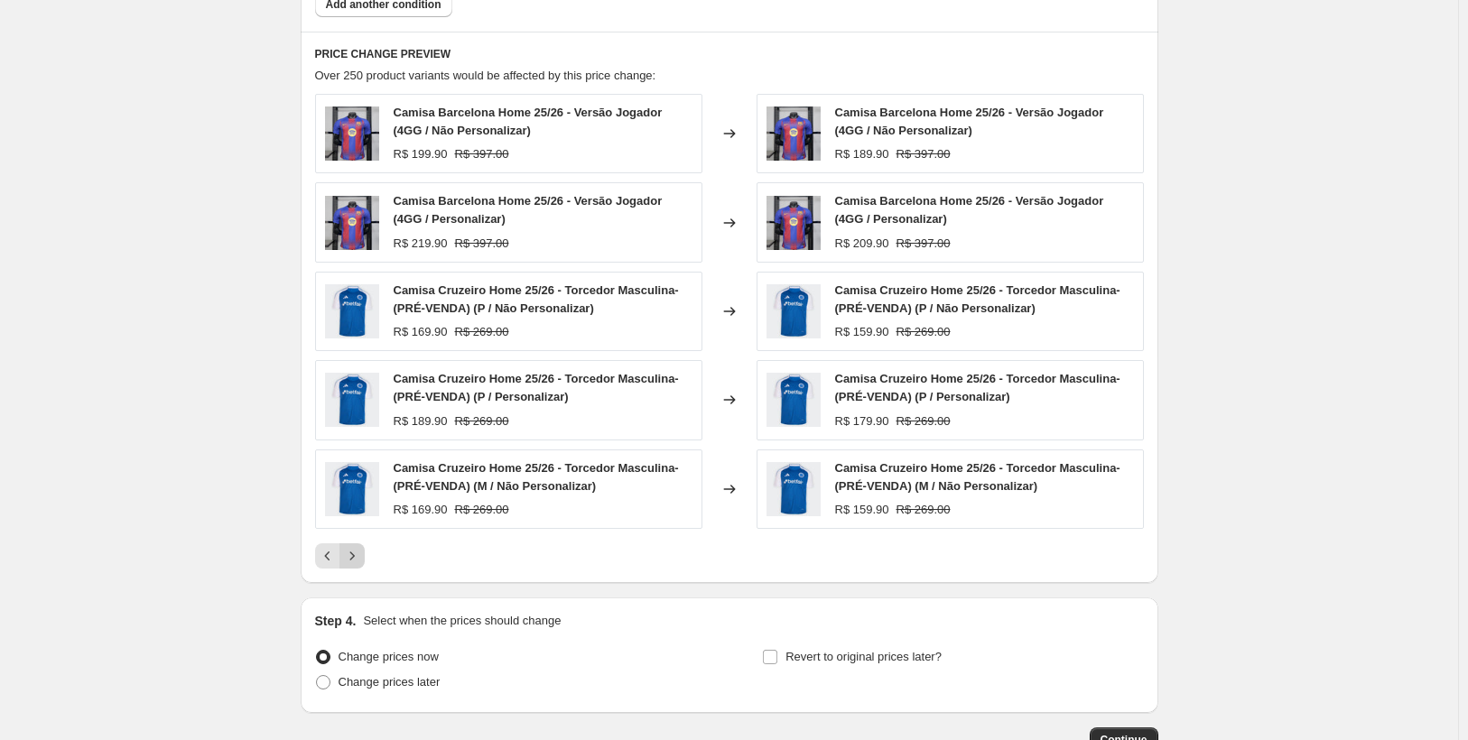
click at [360, 559] on icon "Next" at bounding box center [352, 556] width 18 height 18
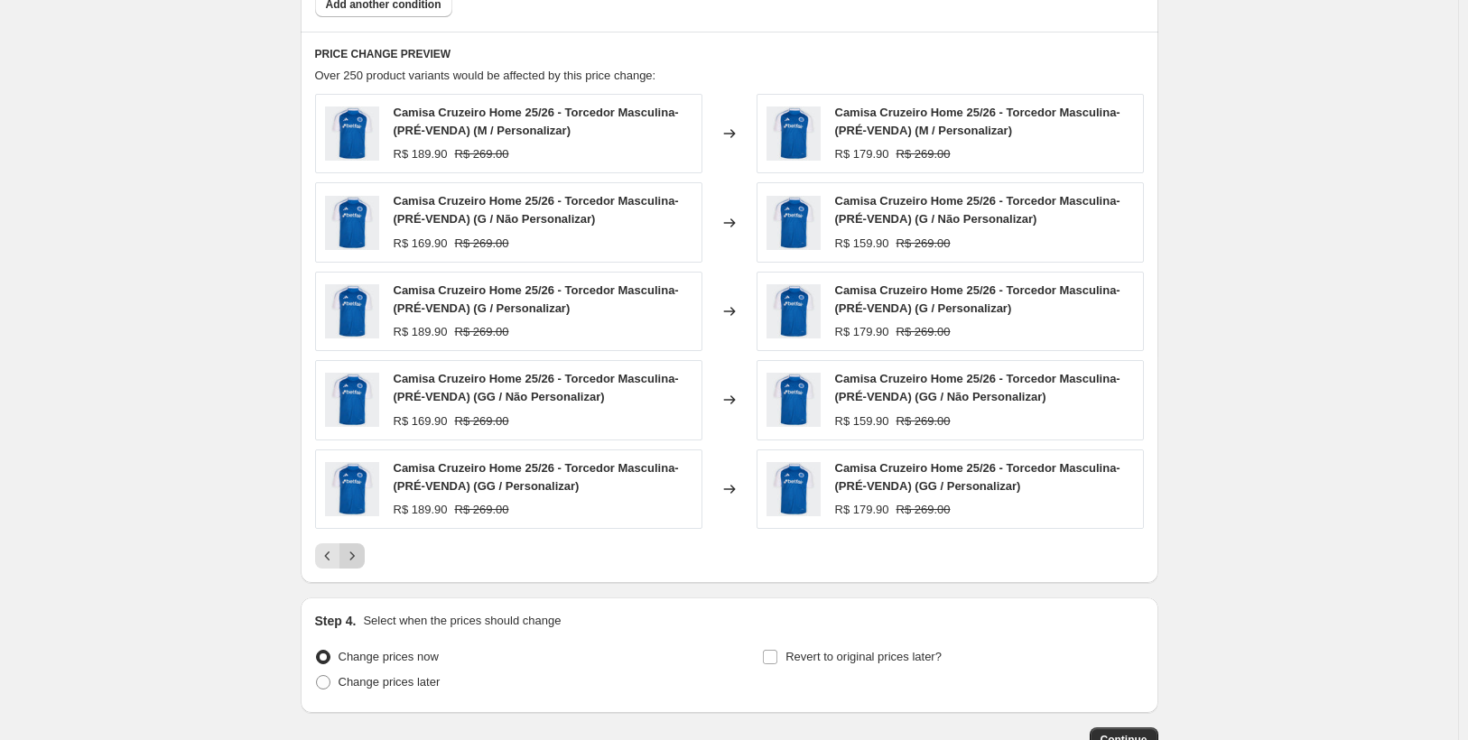
click at [360, 560] on icon "Next" at bounding box center [352, 556] width 18 height 18
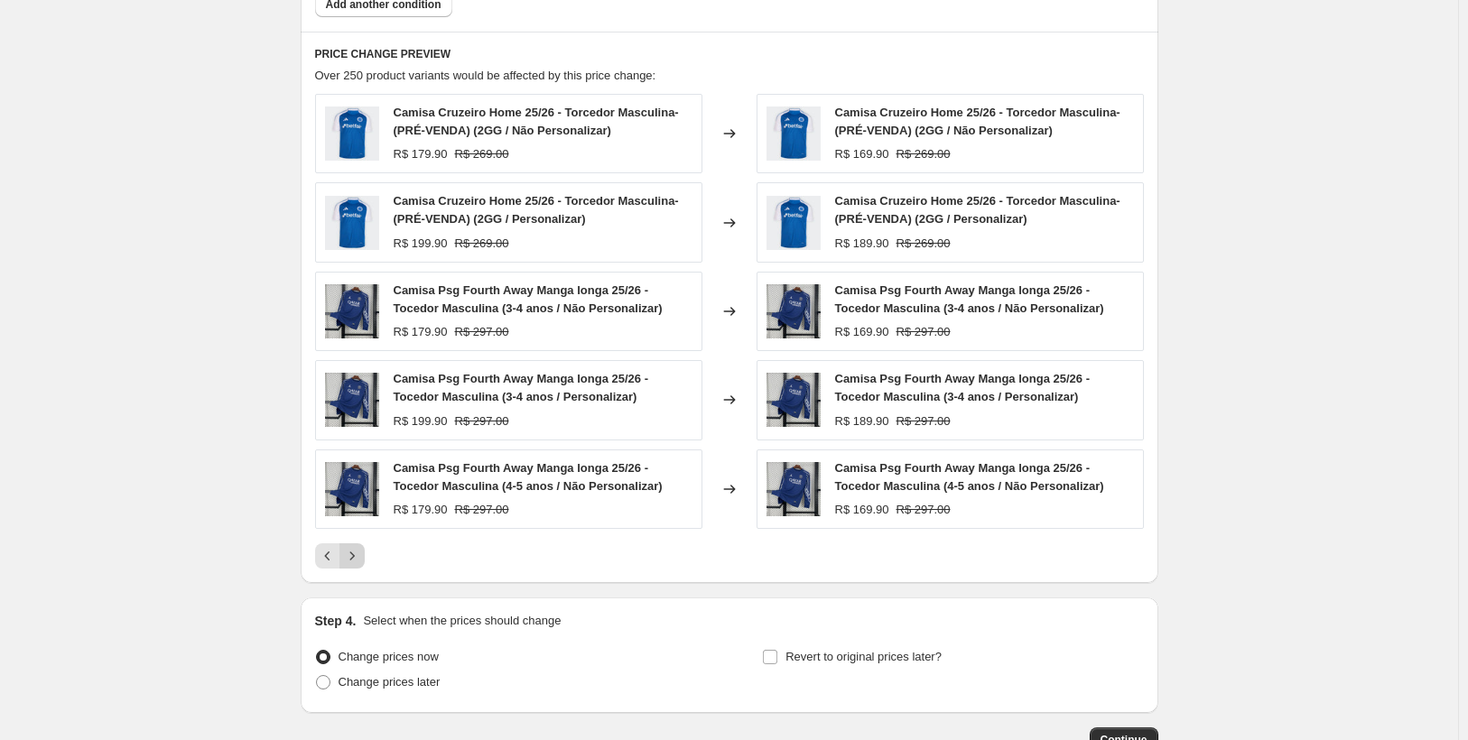
click at [354, 560] on icon "Next" at bounding box center [352, 556] width 18 height 18
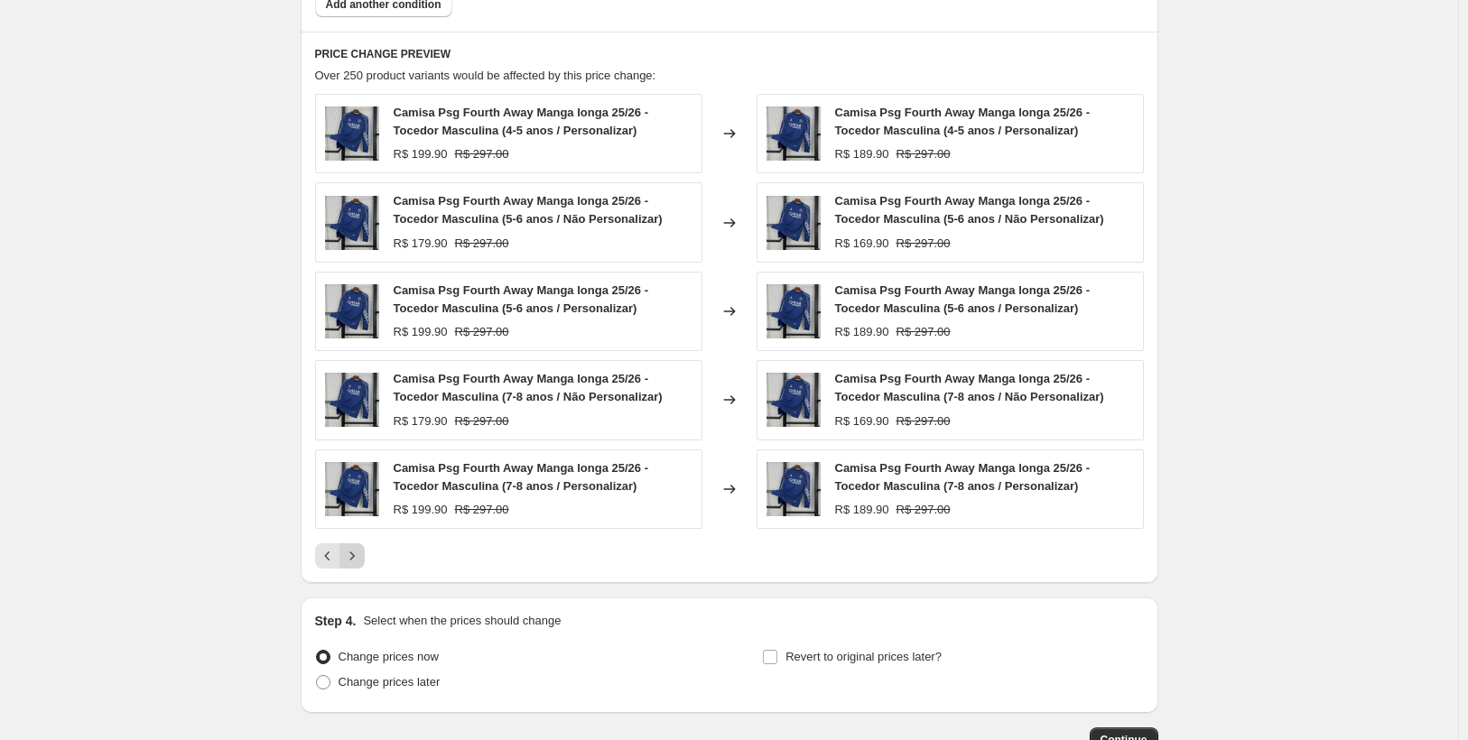
click at [354, 560] on icon "Next" at bounding box center [352, 556] width 18 height 18
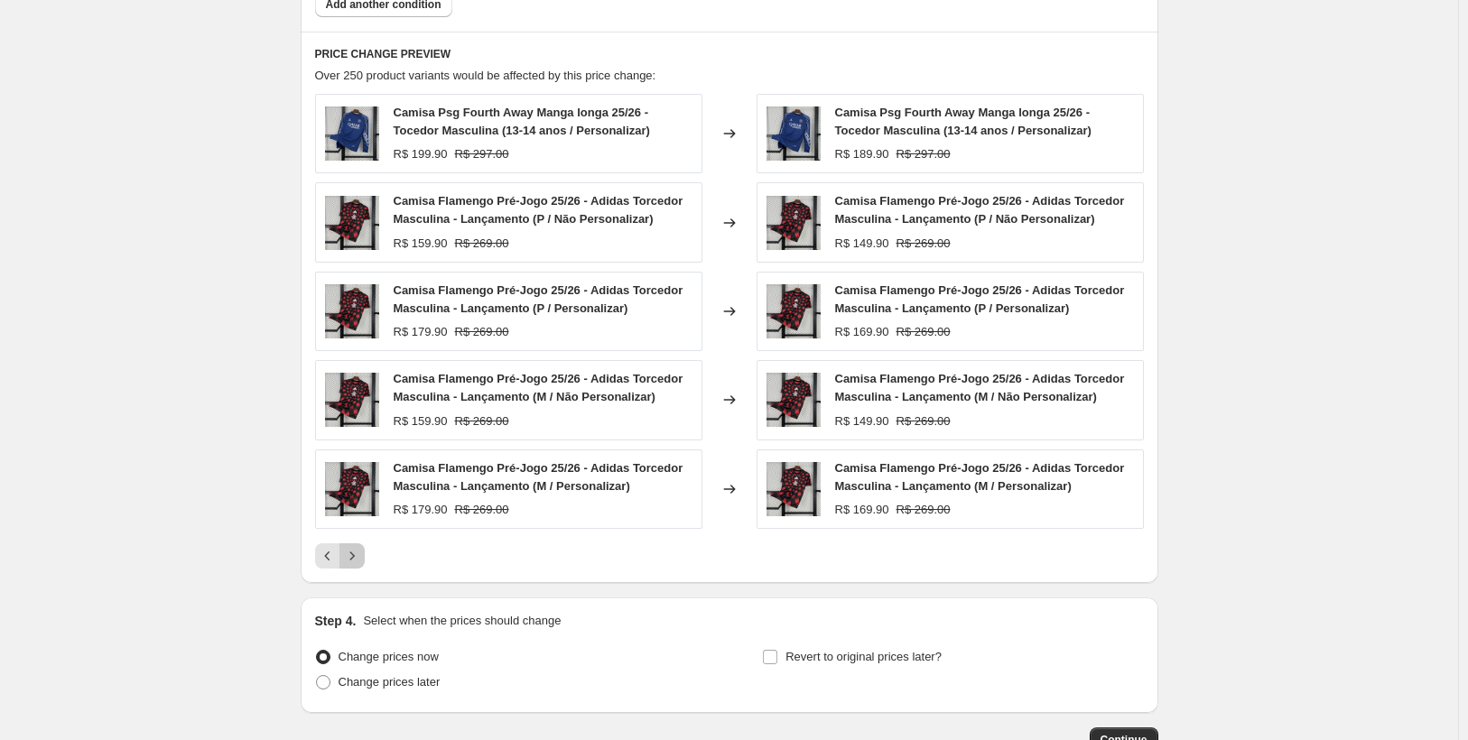
click at [350, 565] on icon "Next" at bounding box center [352, 556] width 18 height 18
click at [347, 565] on icon "Next" at bounding box center [352, 556] width 18 height 18
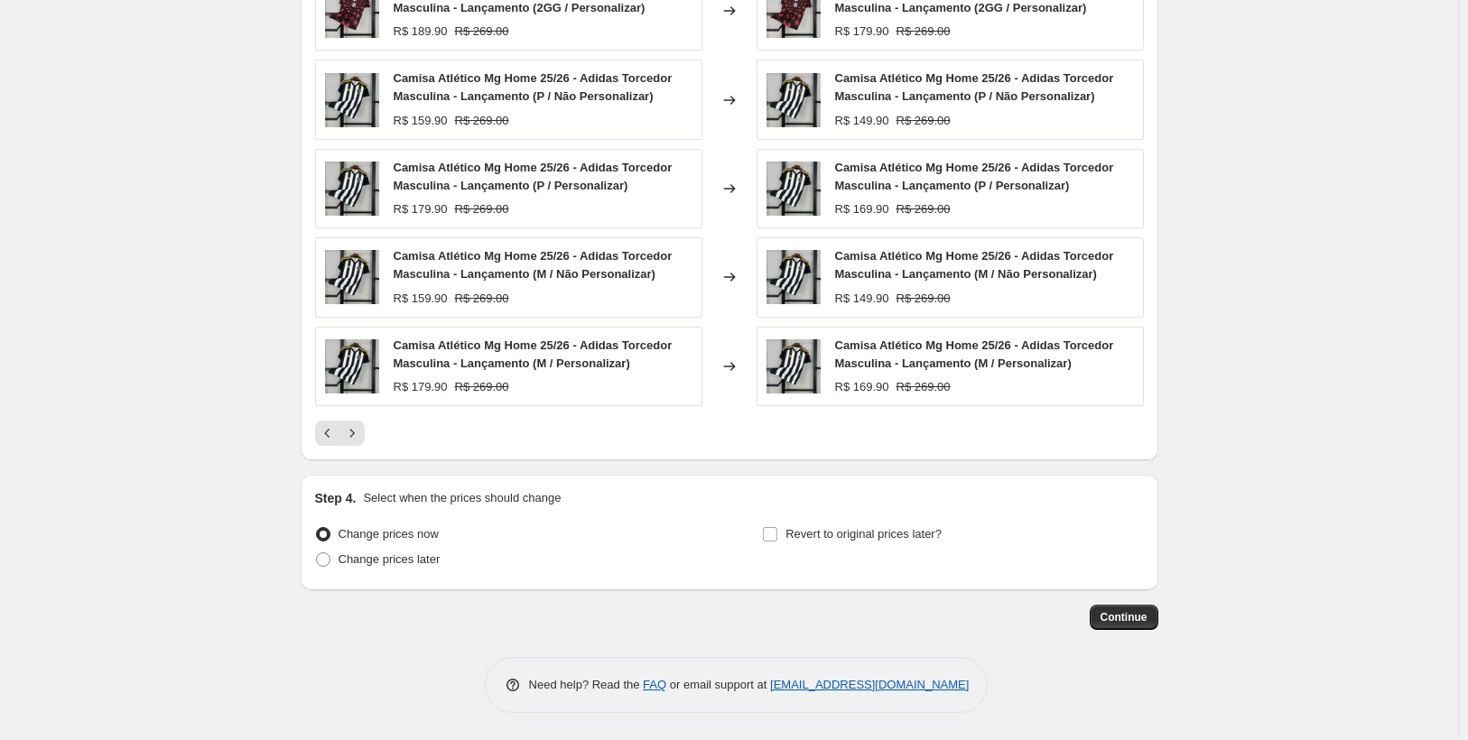
scroll to position [1314, 0]
click at [1139, 621] on span "Continue" at bounding box center [1123, 617] width 47 height 14
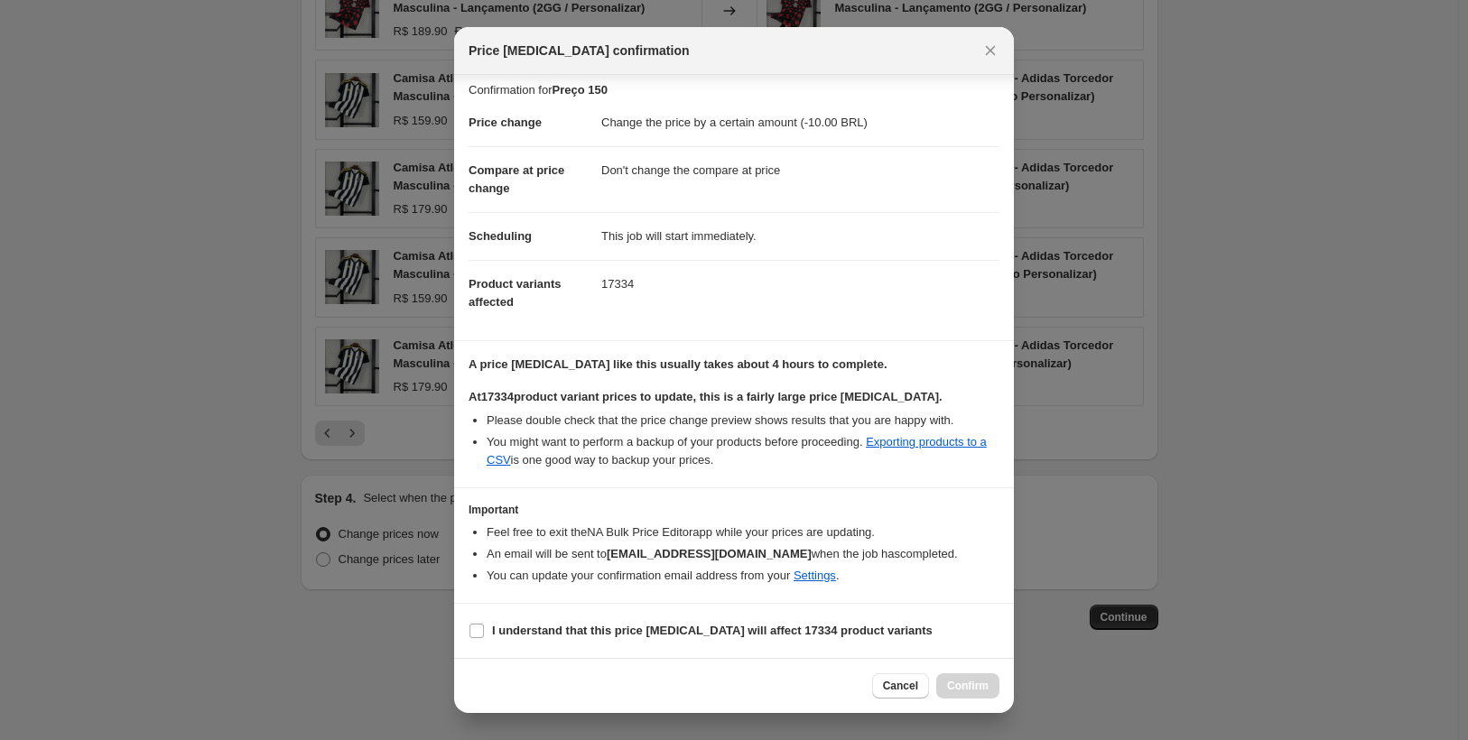
scroll to position [26, 0]
click at [469, 630] on input "I understand that this price change job will affect 17334 product variants" at bounding box center [476, 631] width 14 height 14
click at [474, 630] on input "I understand that this price change job will affect 17334 product variants" at bounding box center [476, 631] width 14 height 14
click at [927, 445] on link "Exporting products to a CSV" at bounding box center [736, 451] width 500 height 32
click at [475, 633] on input "I understand that this price change job will affect 17334 product variants" at bounding box center [476, 631] width 14 height 14
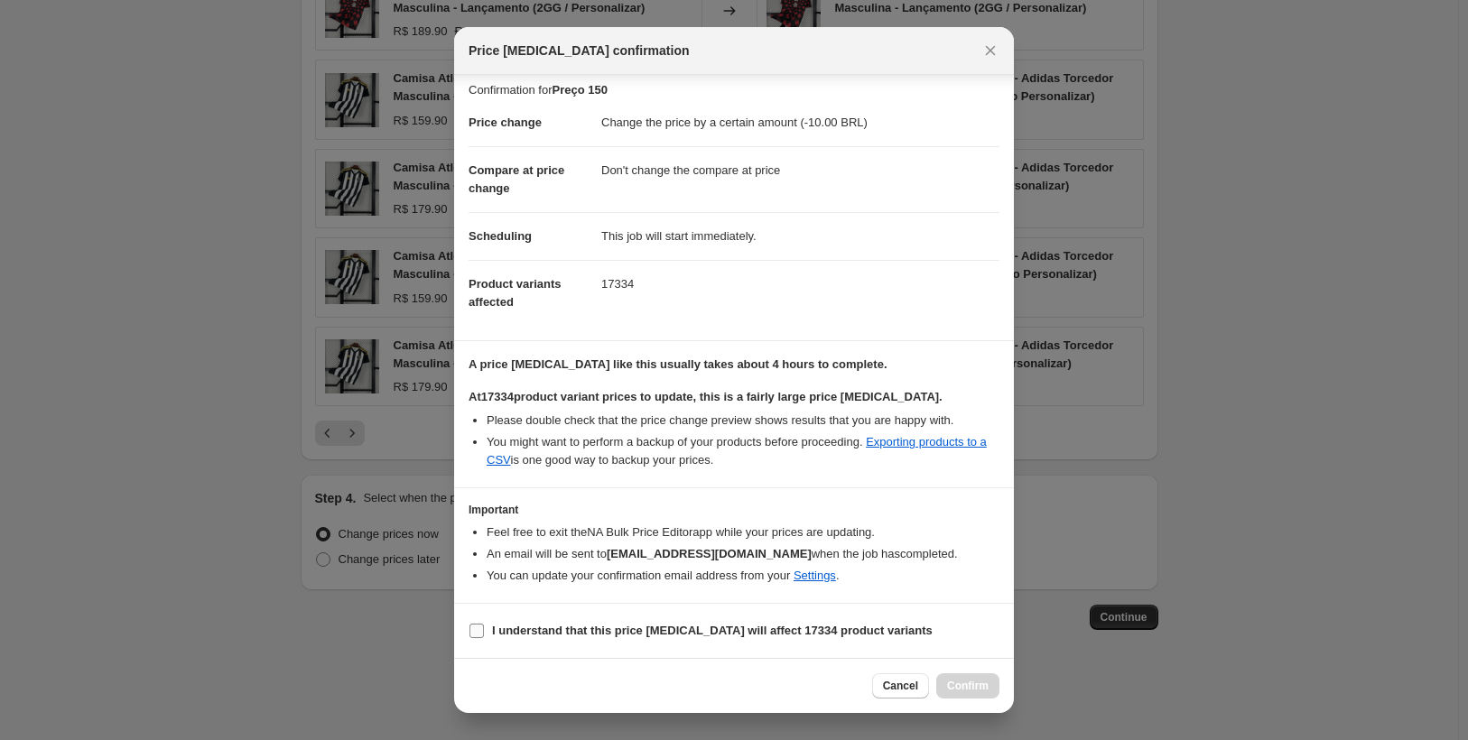
checkbox input "true"
click at [978, 678] on button "Confirm" at bounding box center [967, 685] width 63 height 25
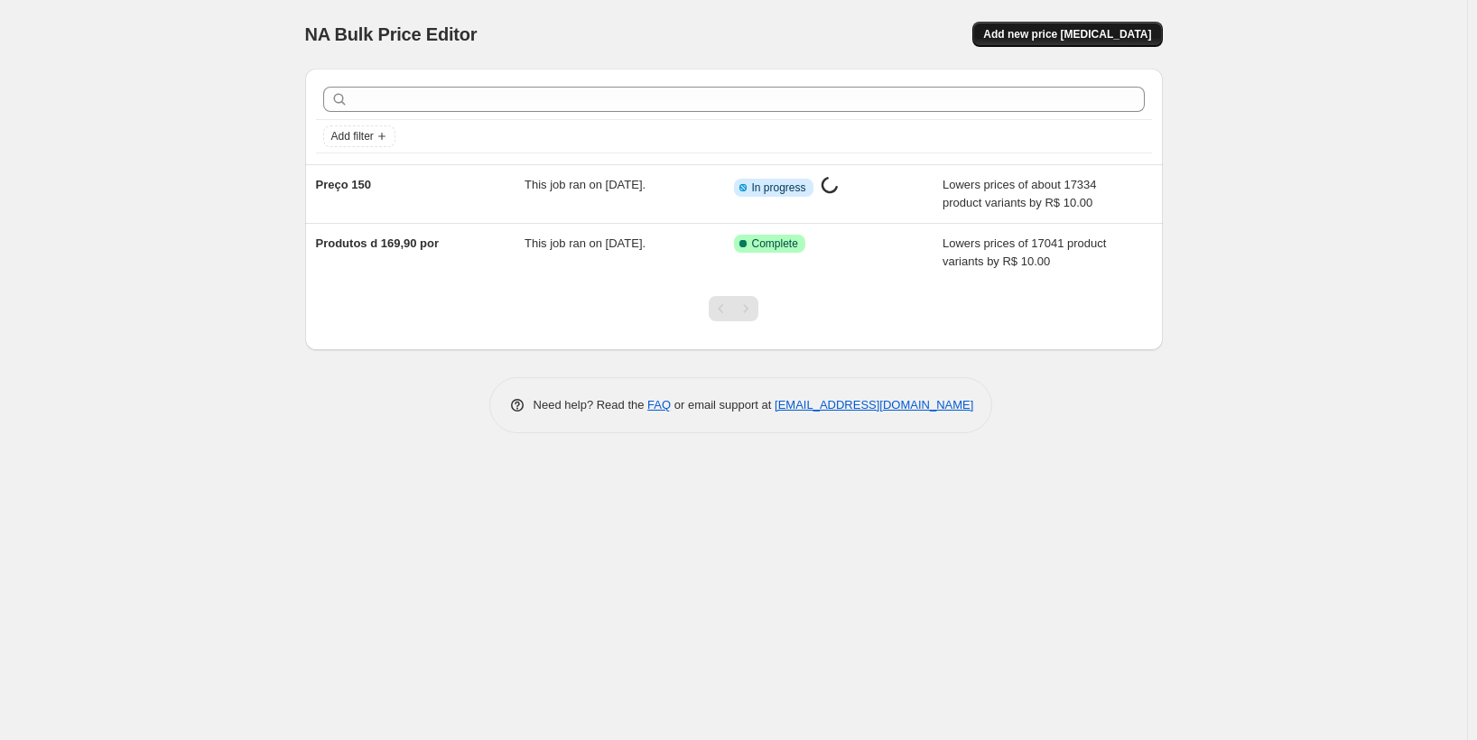
click at [1071, 35] on span "Add new price change job" at bounding box center [1067, 34] width 168 height 14
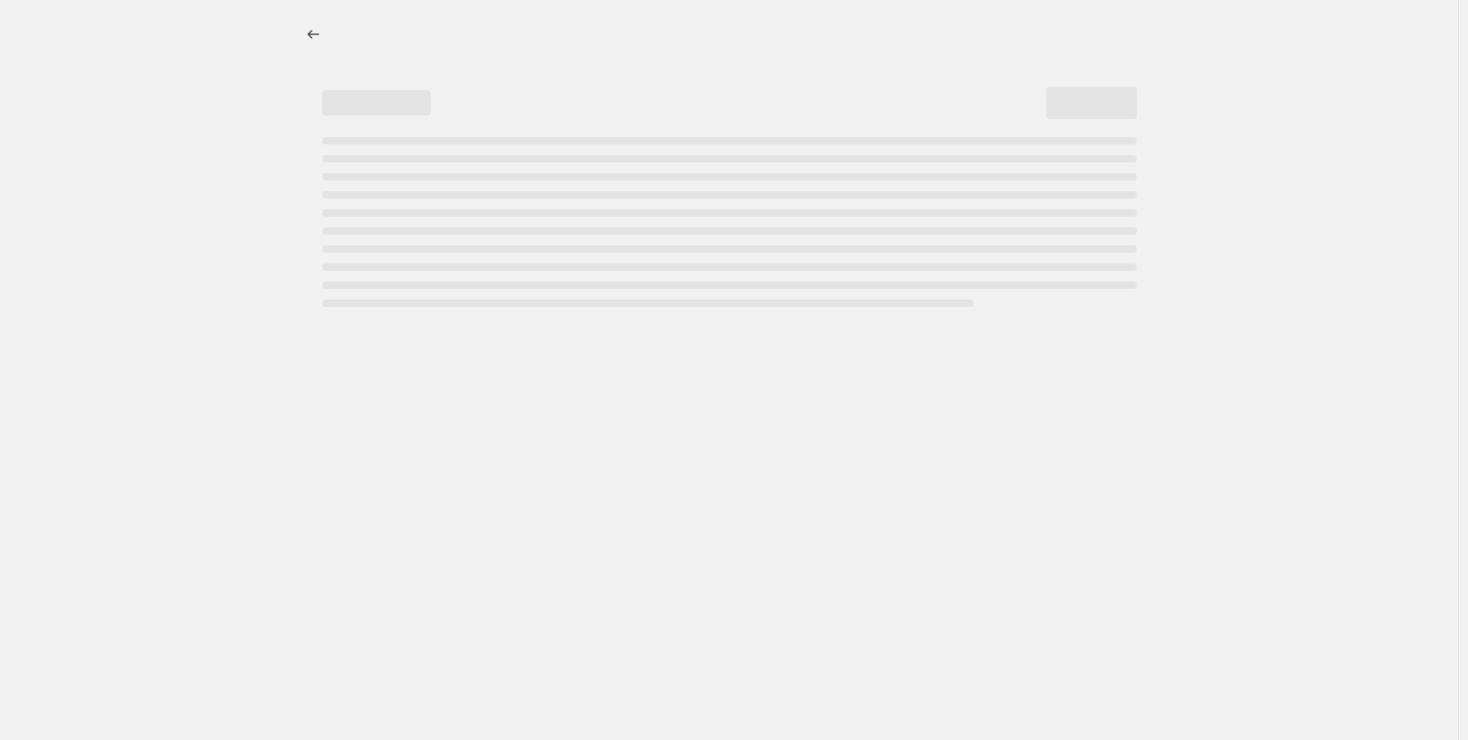
select select "percentage"
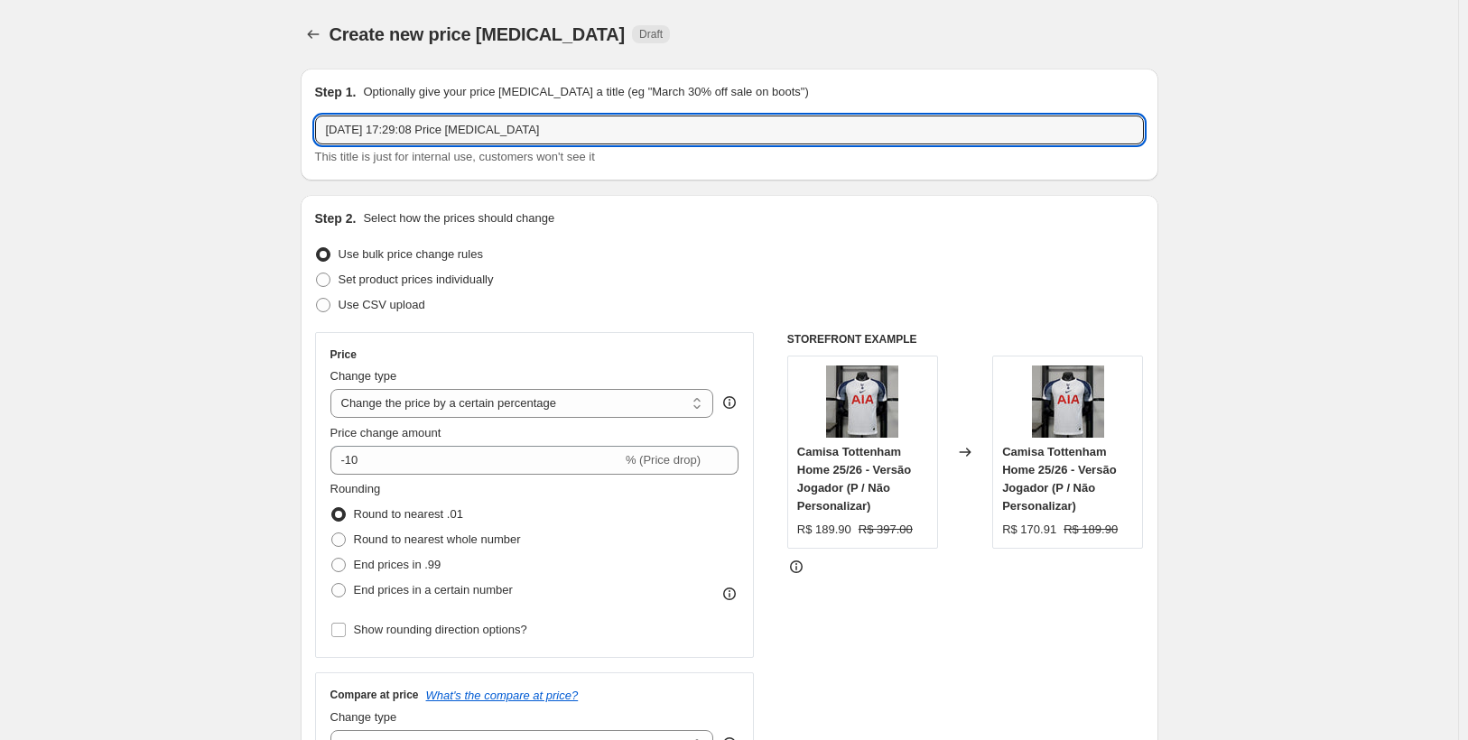
drag, startPoint x: 508, startPoint y: 141, endPoint x: 273, endPoint y: 153, distance: 235.9
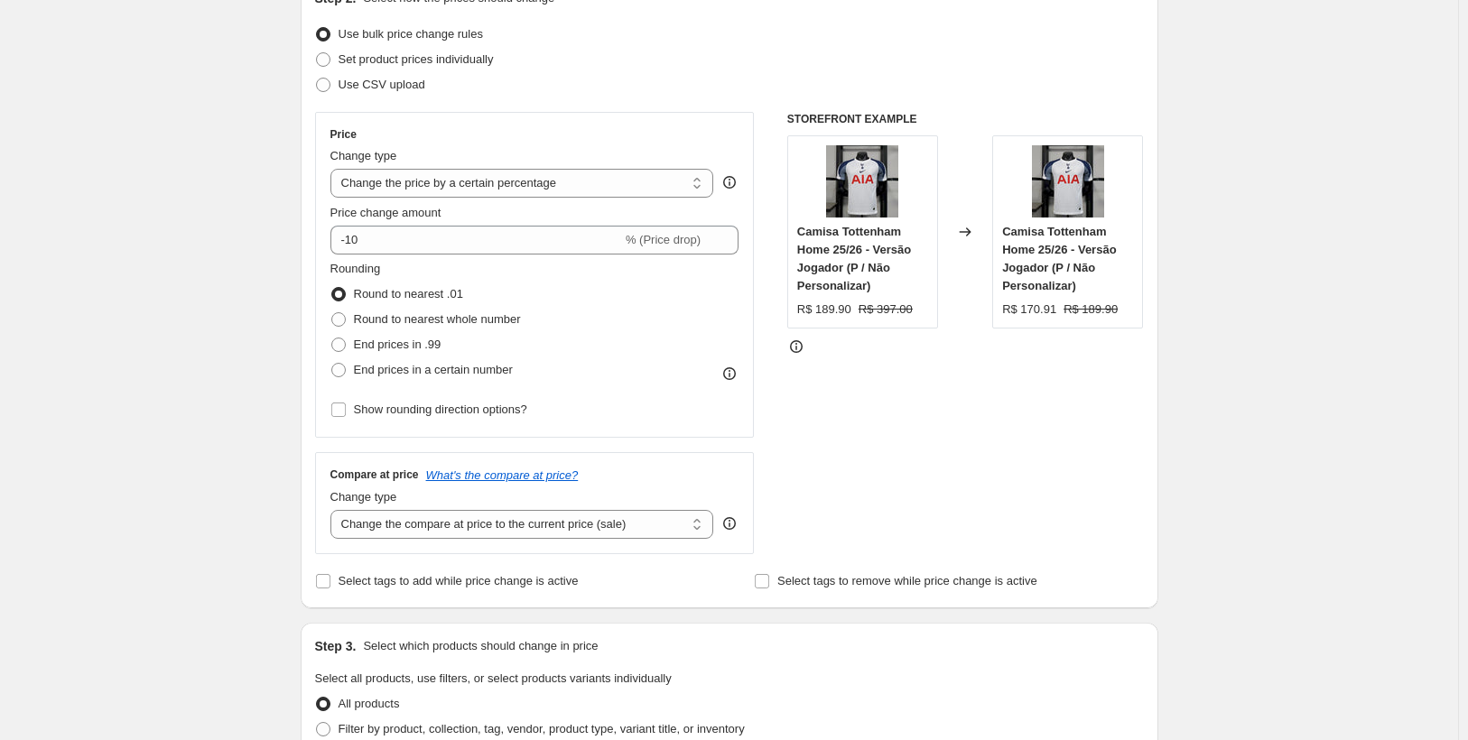
scroll to position [181, 0]
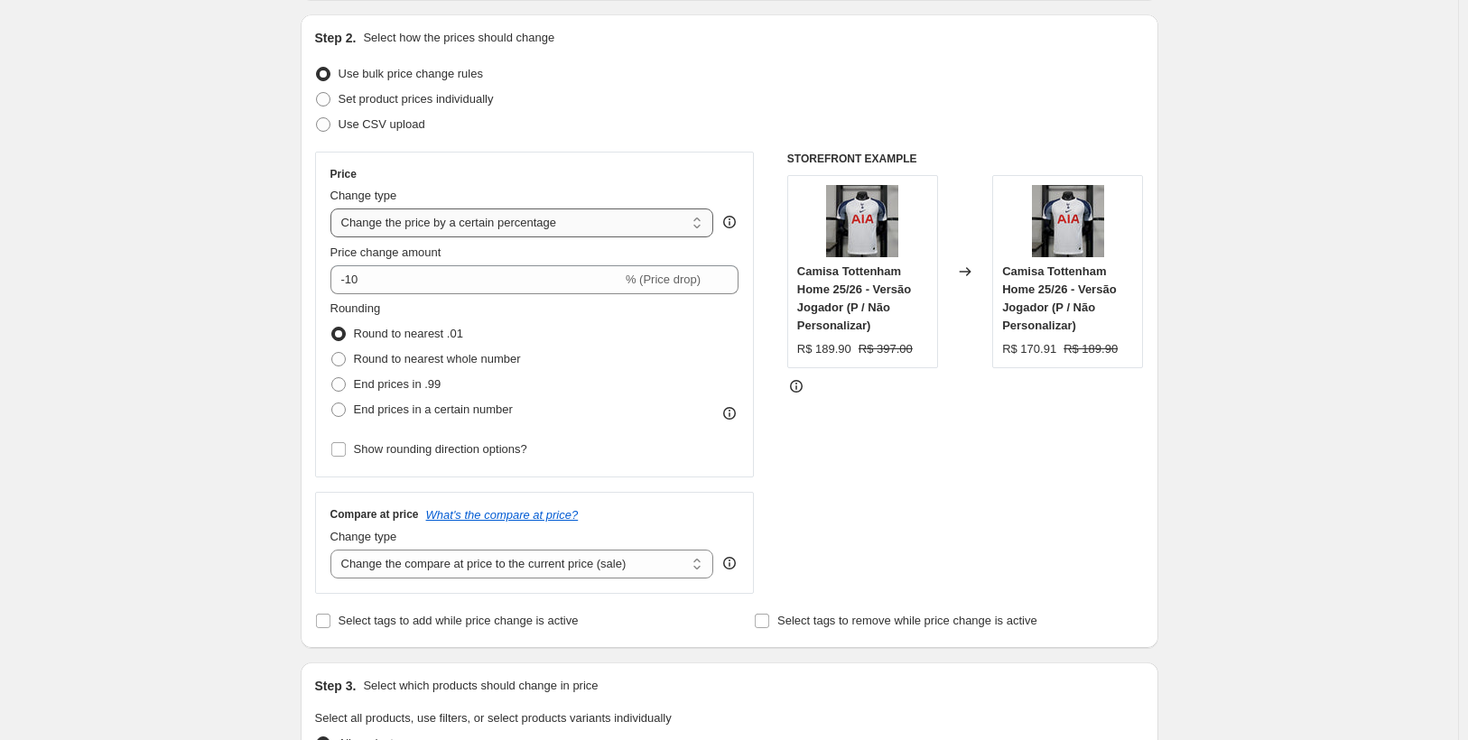
type input "feminino 150"
click at [499, 227] on select "Change the price to a certain amount Change the price by a certain amount Chang…" at bounding box center [522, 222] width 384 height 29
select select "by"
click at [334, 208] on select "Change the price to a certain amount Change the price by a certain amount Chang…" at bounding box center [522, 222] width 384 height 29
type input "-10.00"
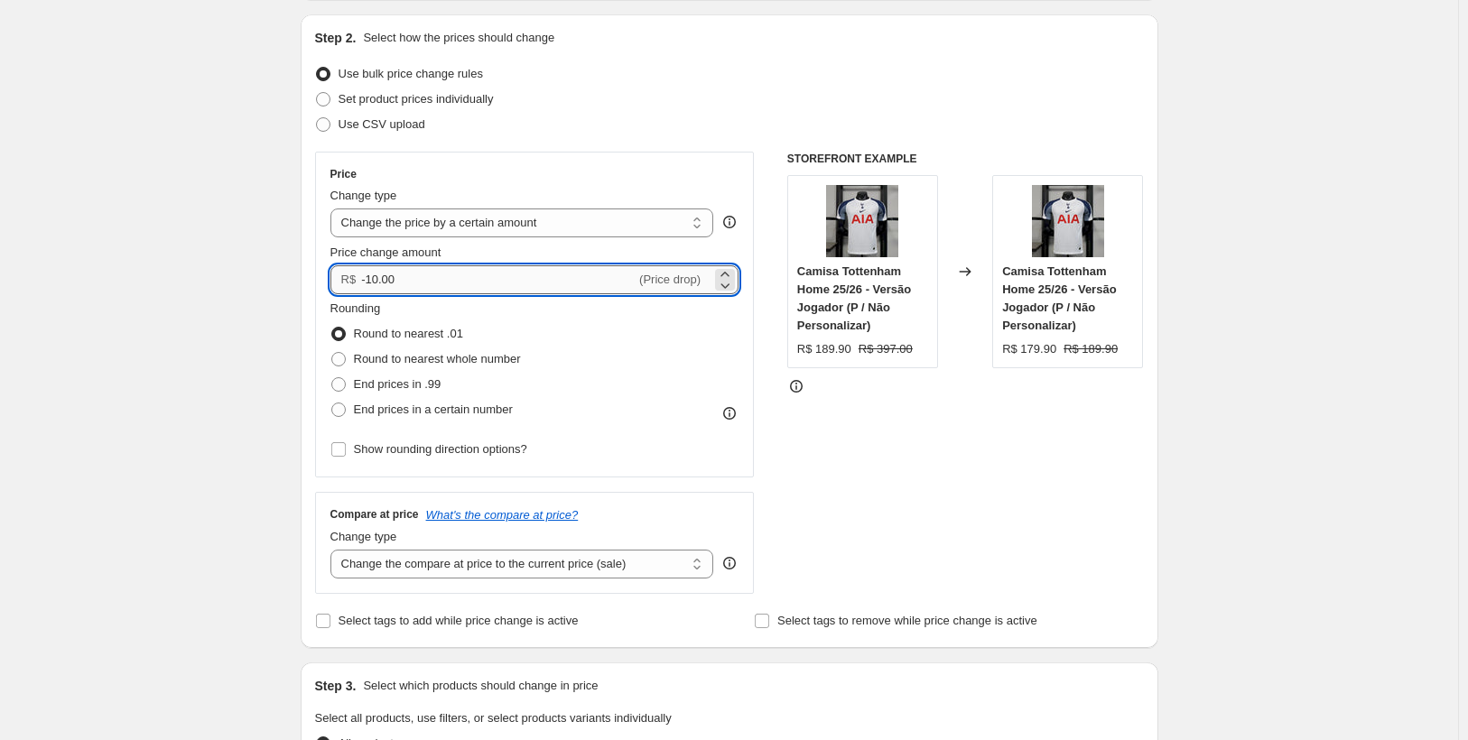
click at [490, 279] on input "-10.00" at bounding box center [498, 279] width 274 height 29
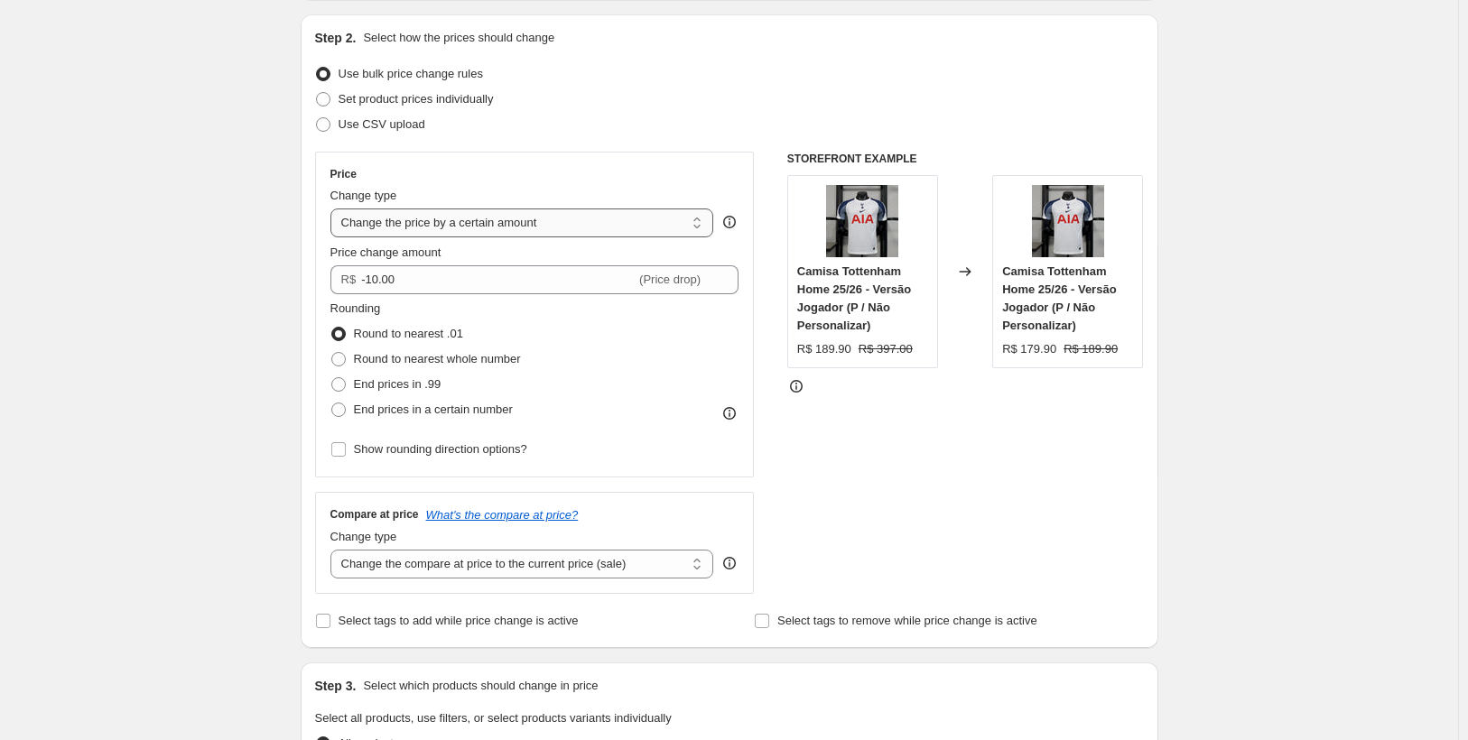
click at [537, 219] on select "Change the price to a certain amount Change the price by a certain amount Chang…" at bounding box center [522, 222] width 384 height 29
select select "to"
click at [334, 208] on select "Change the price to a certain amount Change the price by a certain amount Chang…" at bounding box center [522, 222] width 384 height 29
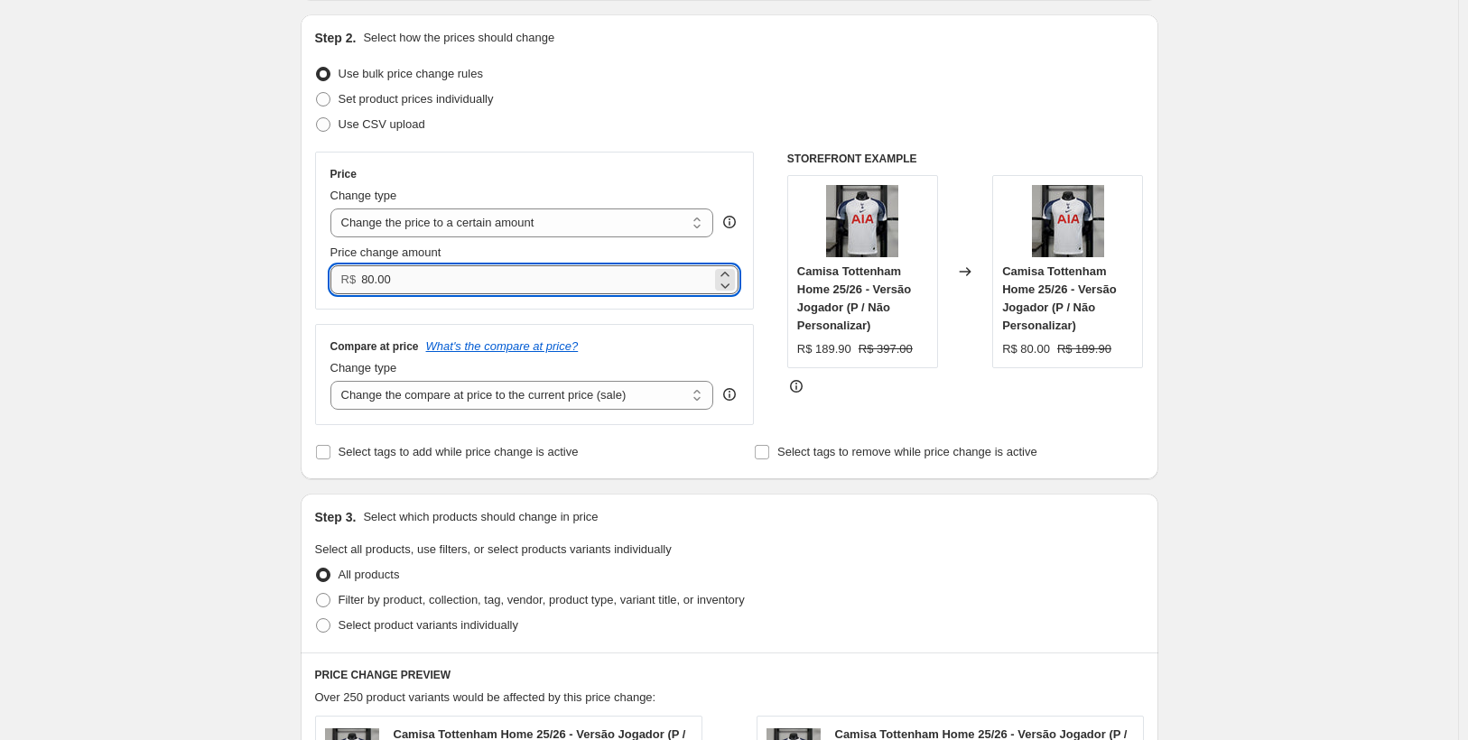
click at [478, 267] on input "80.00" at bounding box center [536, 279] width 350 height 29
type input "8"
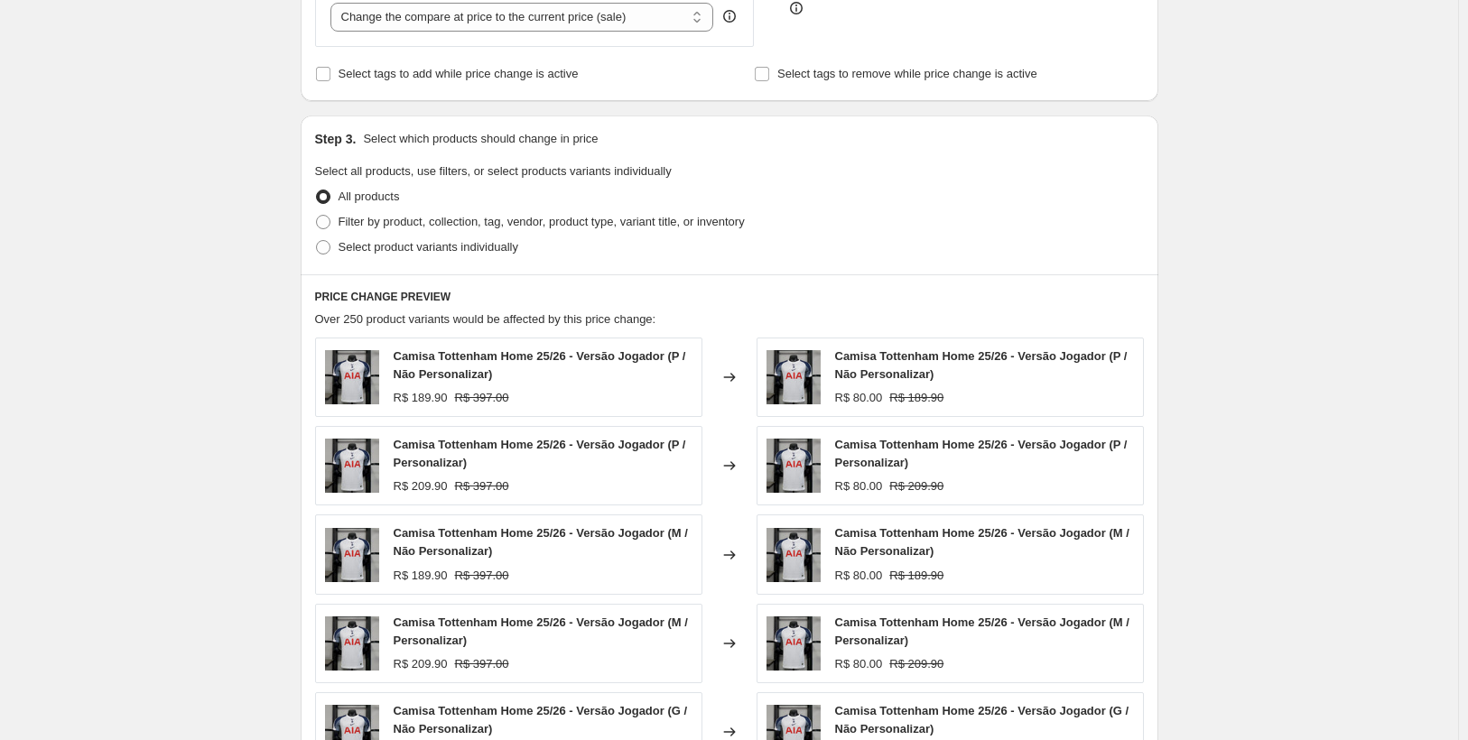
scroll to position [564, 0]
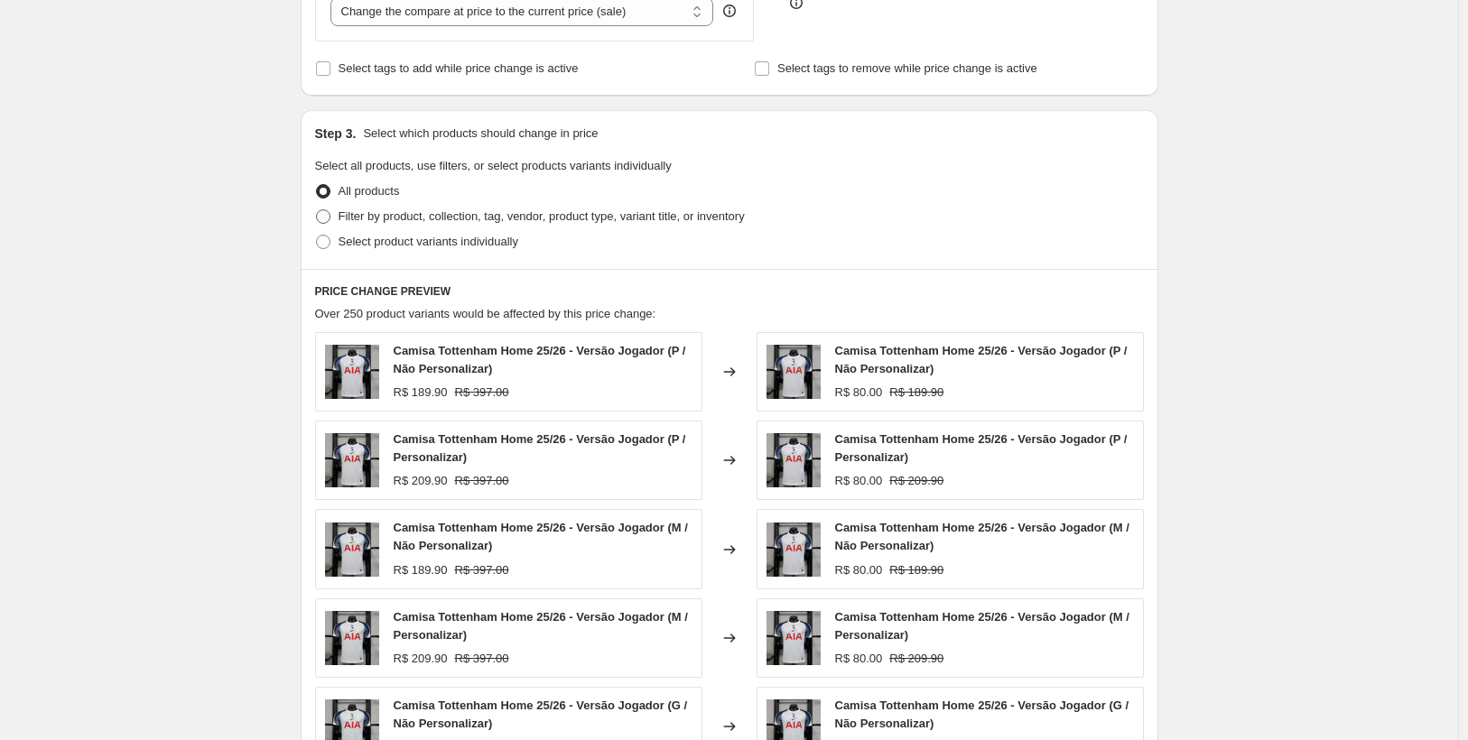
type input "149.90"
click at [330, 218] on span at bounding box center [323, 216] width 14 height 14
click at [317, 210] on input "Filter by product, collection, tag, vendor, product type, variant title, or inv…" at bounding box center [316, 209] width 1 height 1
radio input "true"
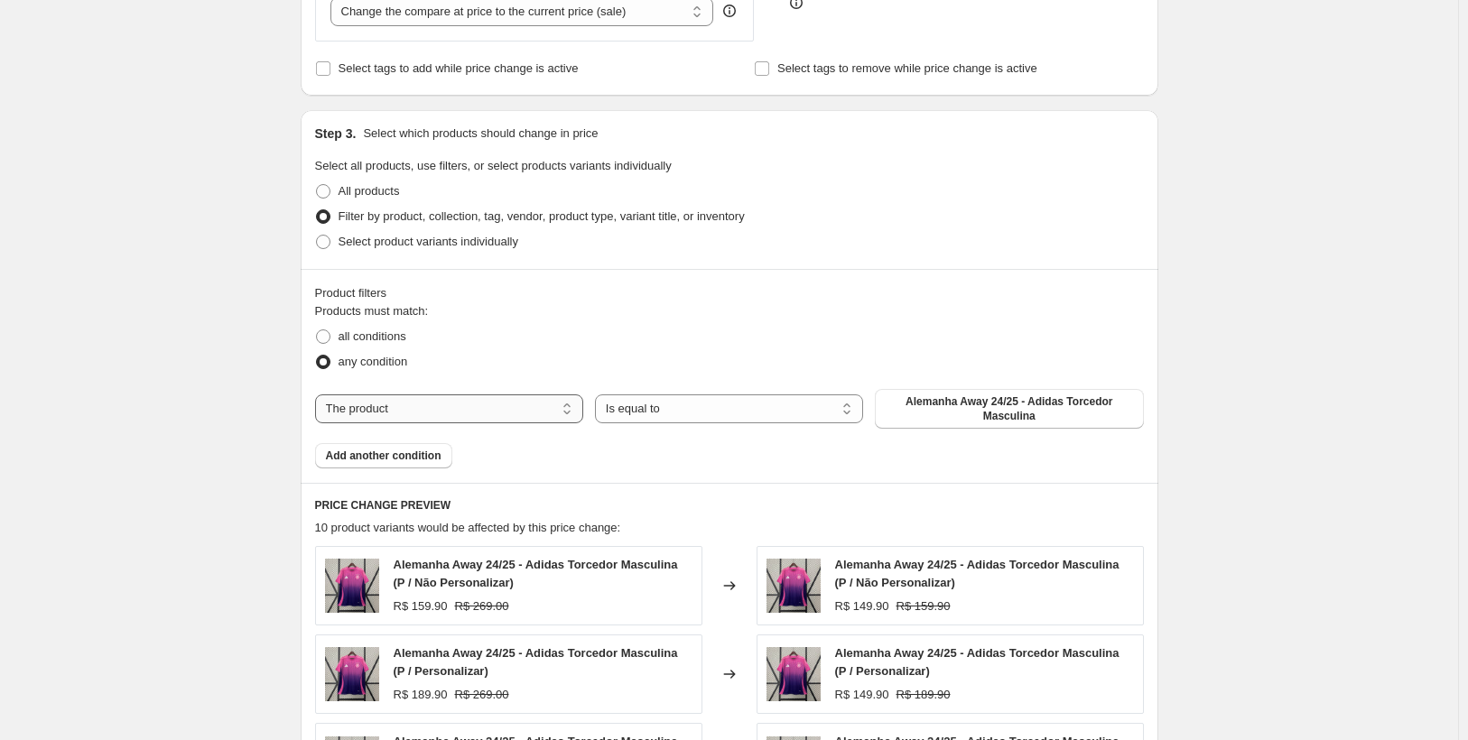
click at [452, 413] on select "The product The product's collection The product's tag The product's vendor The…" at bounding box center [449, 408] width 268 height 29
select select "collection"
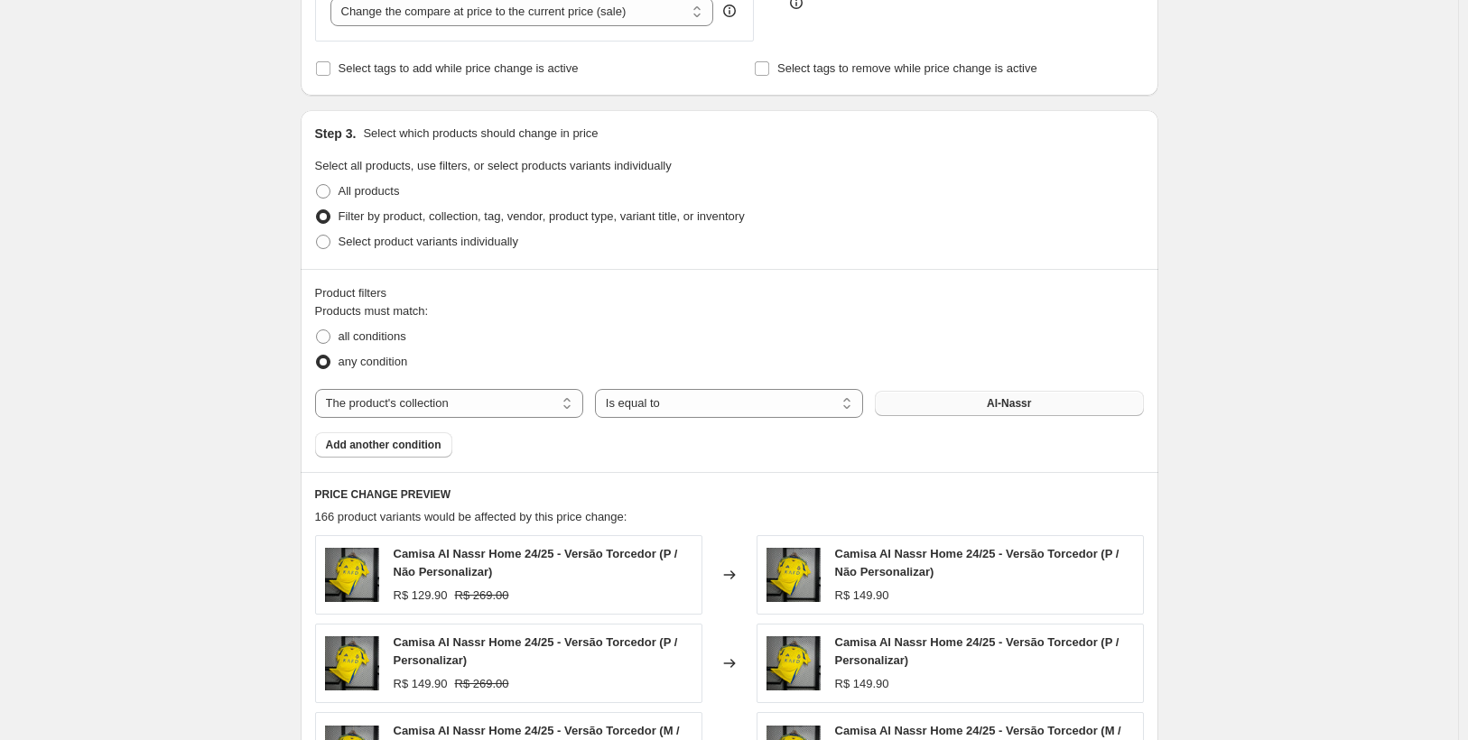
click at [1025, 400] on span "Al-Nassr" at bounding box center [1008, 403] width 44 height 14
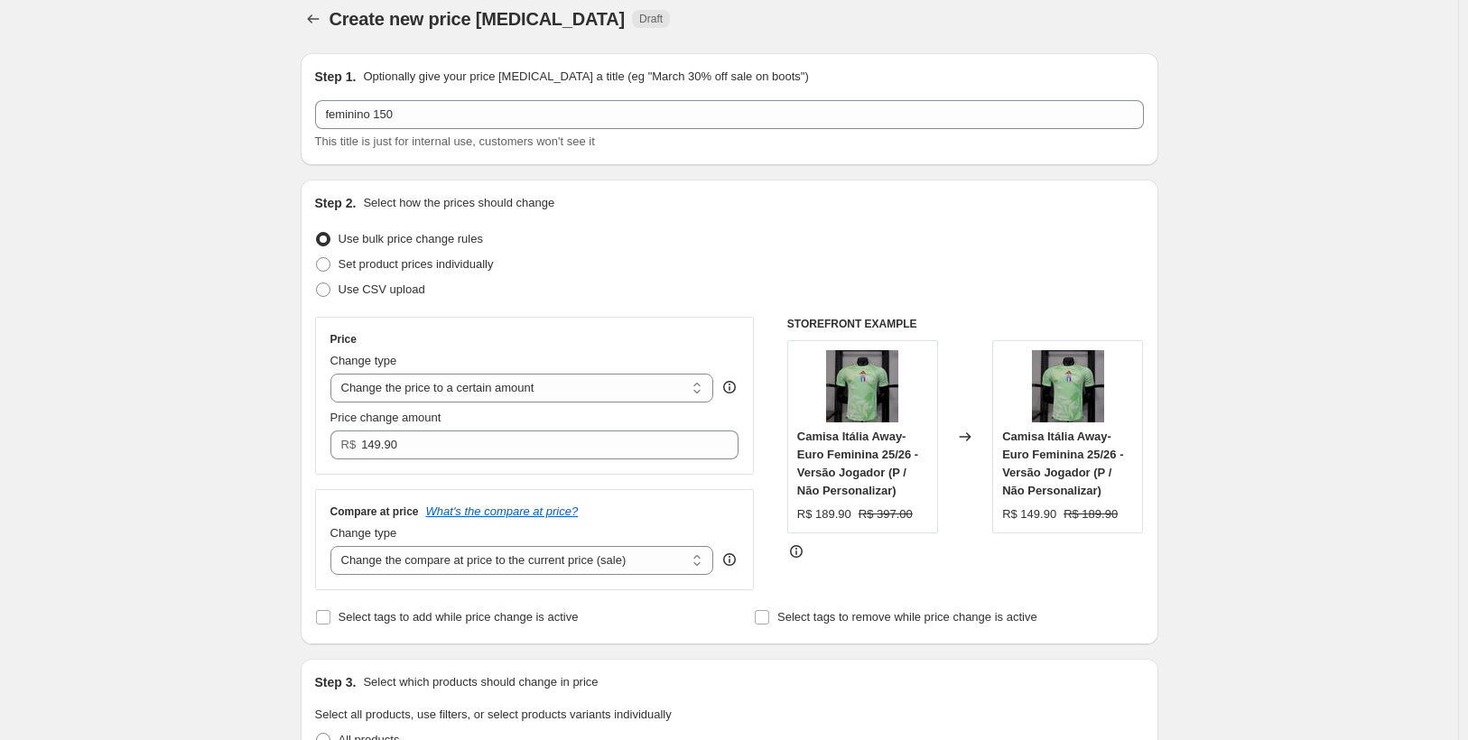
scroll to position [0, 0]
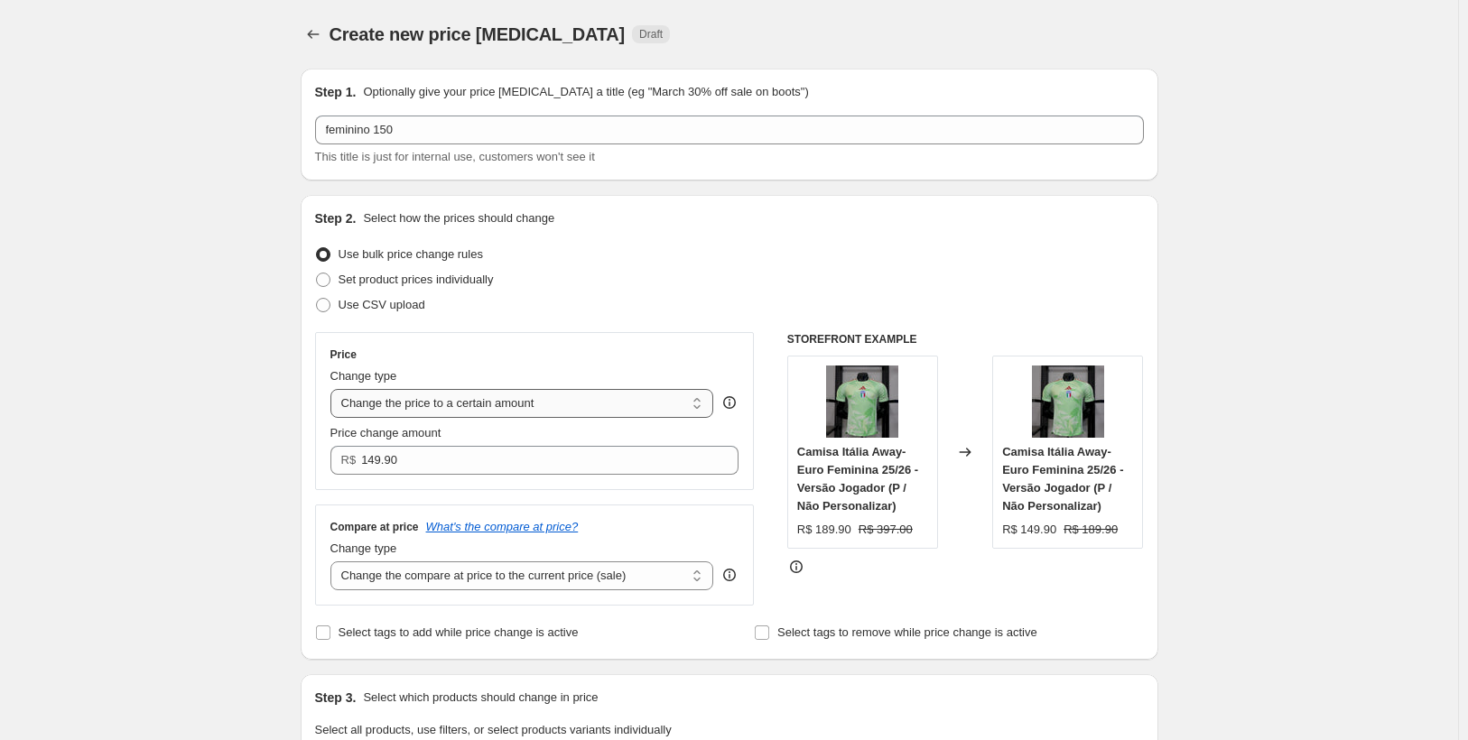
click at [508, 406] on select "Change the price to a certain amount Change the price by a certain amount Chang…" at bounding box center [522, 403] width 384 height 29
select select "percentage"
click at [334, 389] on select "Change the price to a certain amount Change the price by a certain amount Chang…" at bounding box center [522, 403] width 384 height 29
type input "-15"
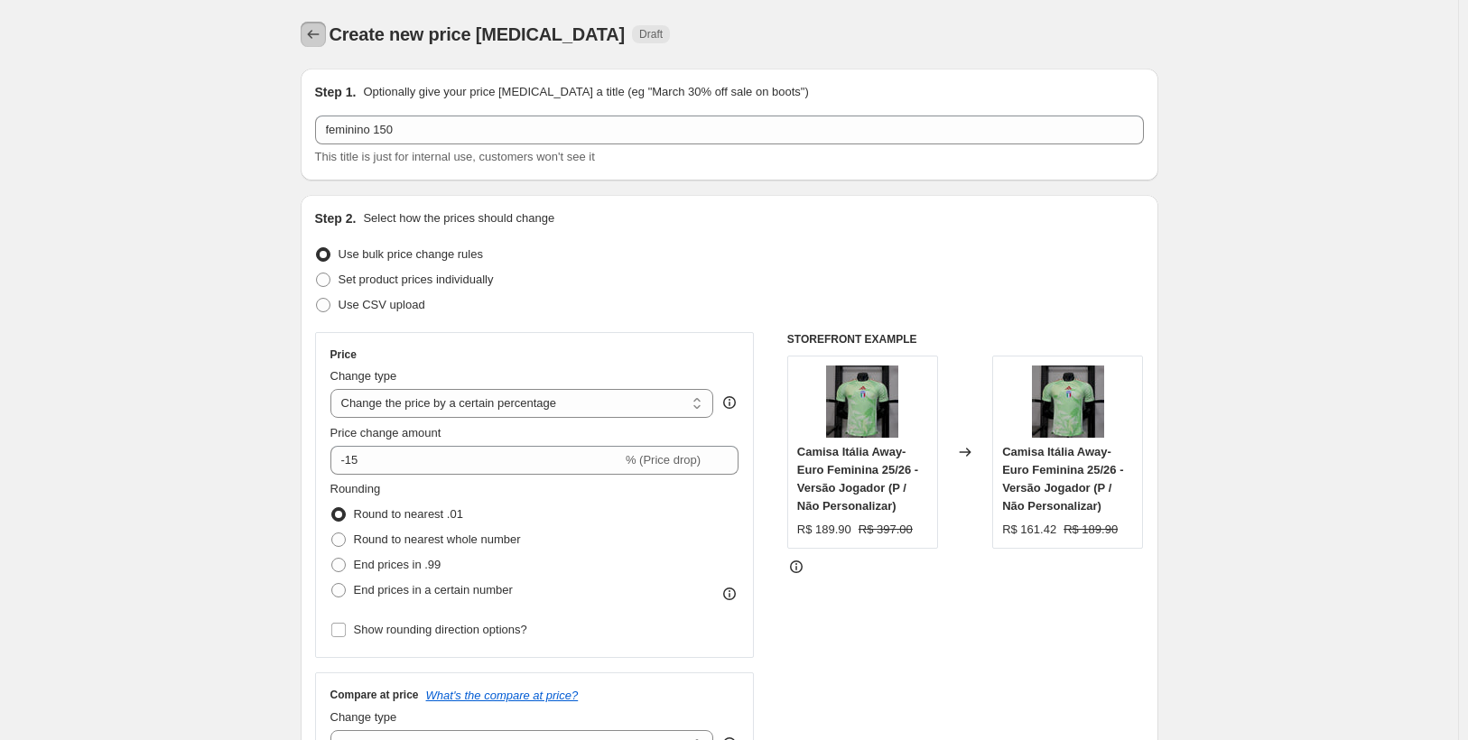
click at [317, 40] on icon "Price change jobs" at bounding box center [313, 34] width 18 height 18
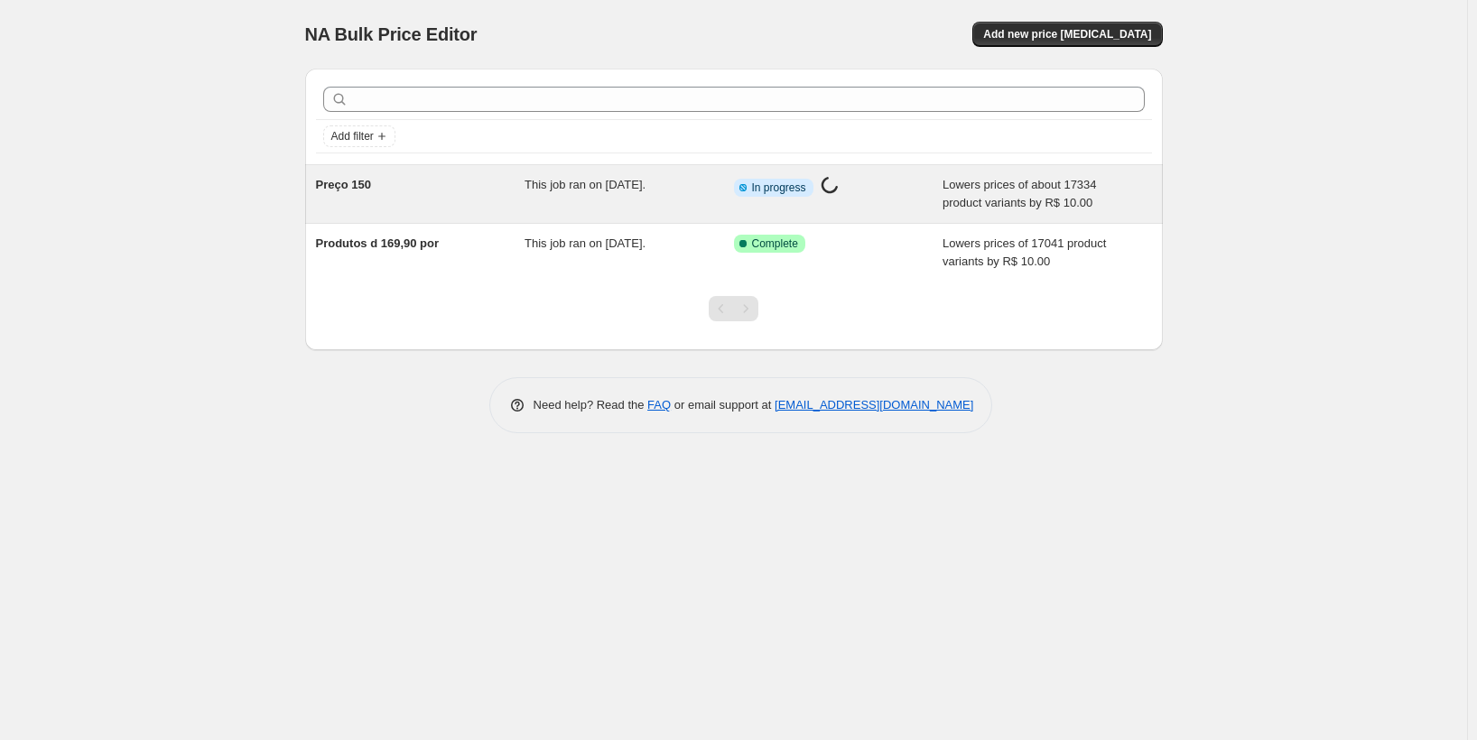
click at [861, 196] on div "Info Partially complete In progress Price change job in progress..." at bounding box center [825, 187] width 182 height 23
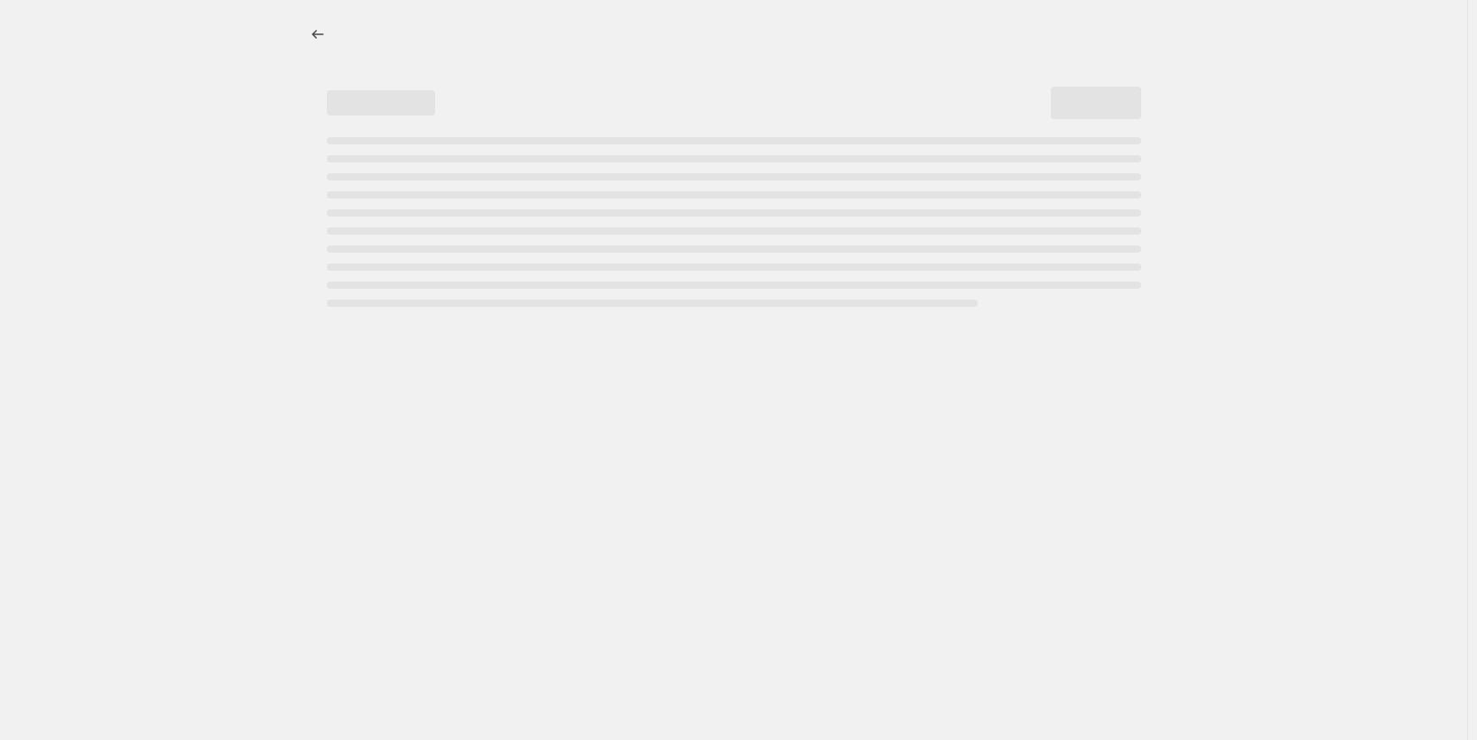
select select "by"
select select "no_change"
select select "collection"
select select "by"
select select "no_change"
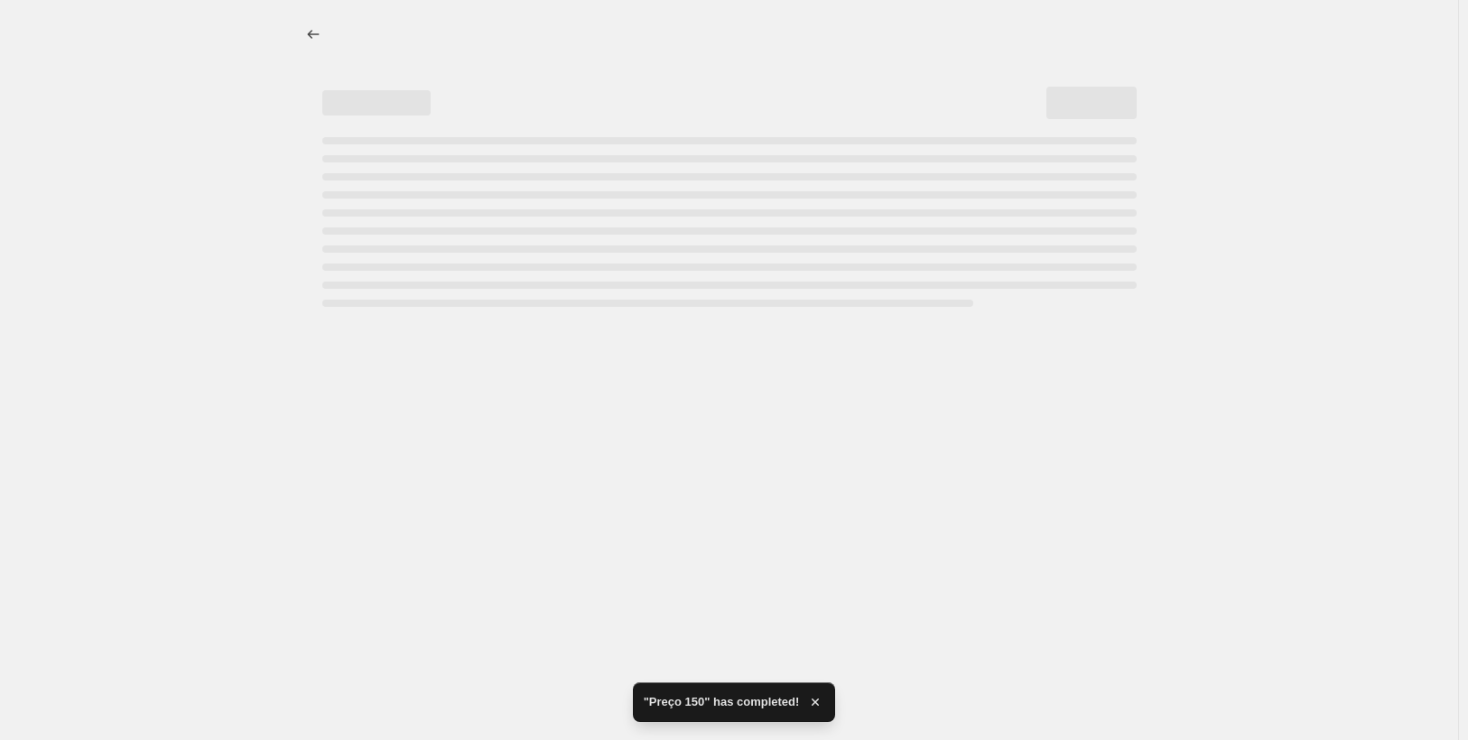
select select "collection"
